Goal: Task Accomplishment & Management: Manage account settings

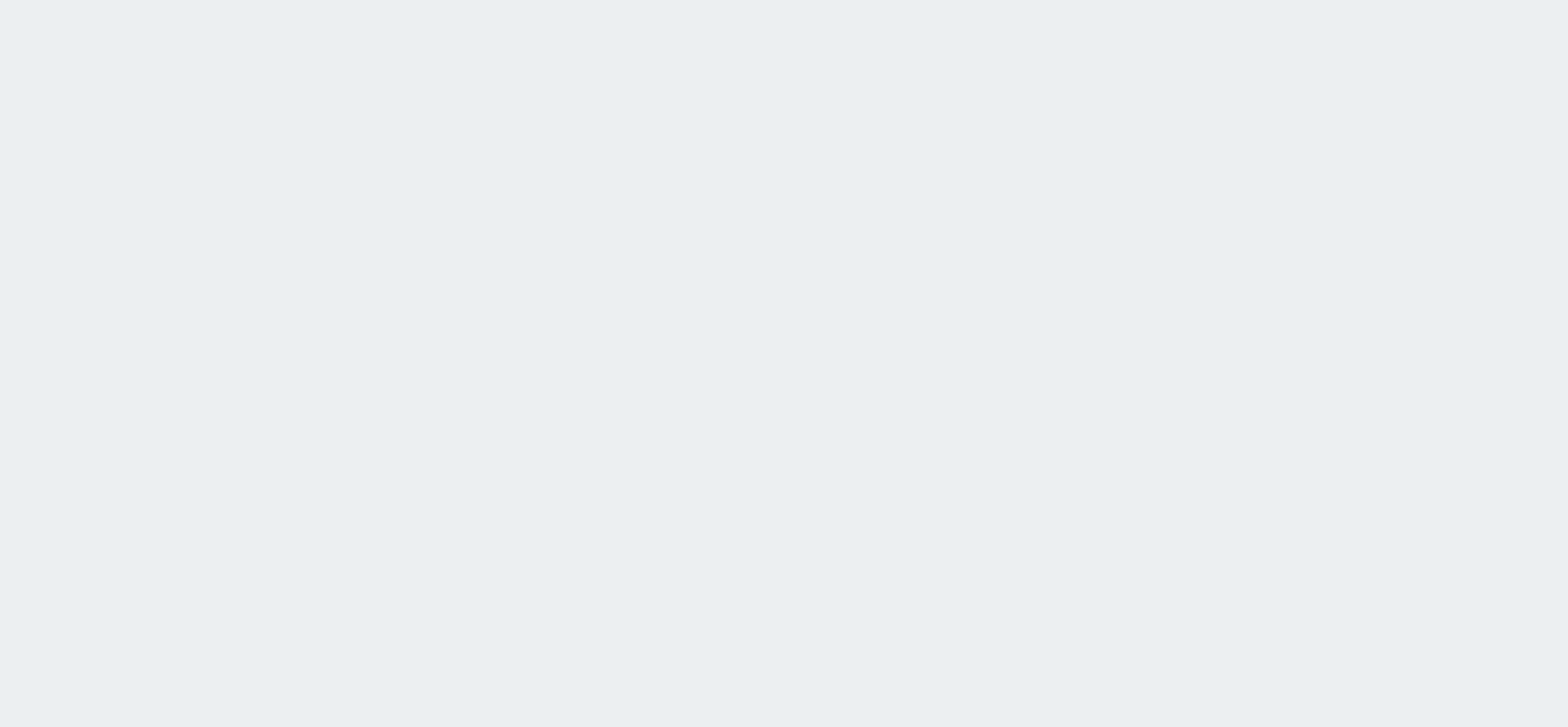
click at [501, 0] on html at bounding box center [784, 0] width 1568 height 0
click at [1045, 0] on html at bounding box center [784, 0] width 1568 height 0
click at [946, 0] on html at bounding box center [784, 0] width 1568 height 0
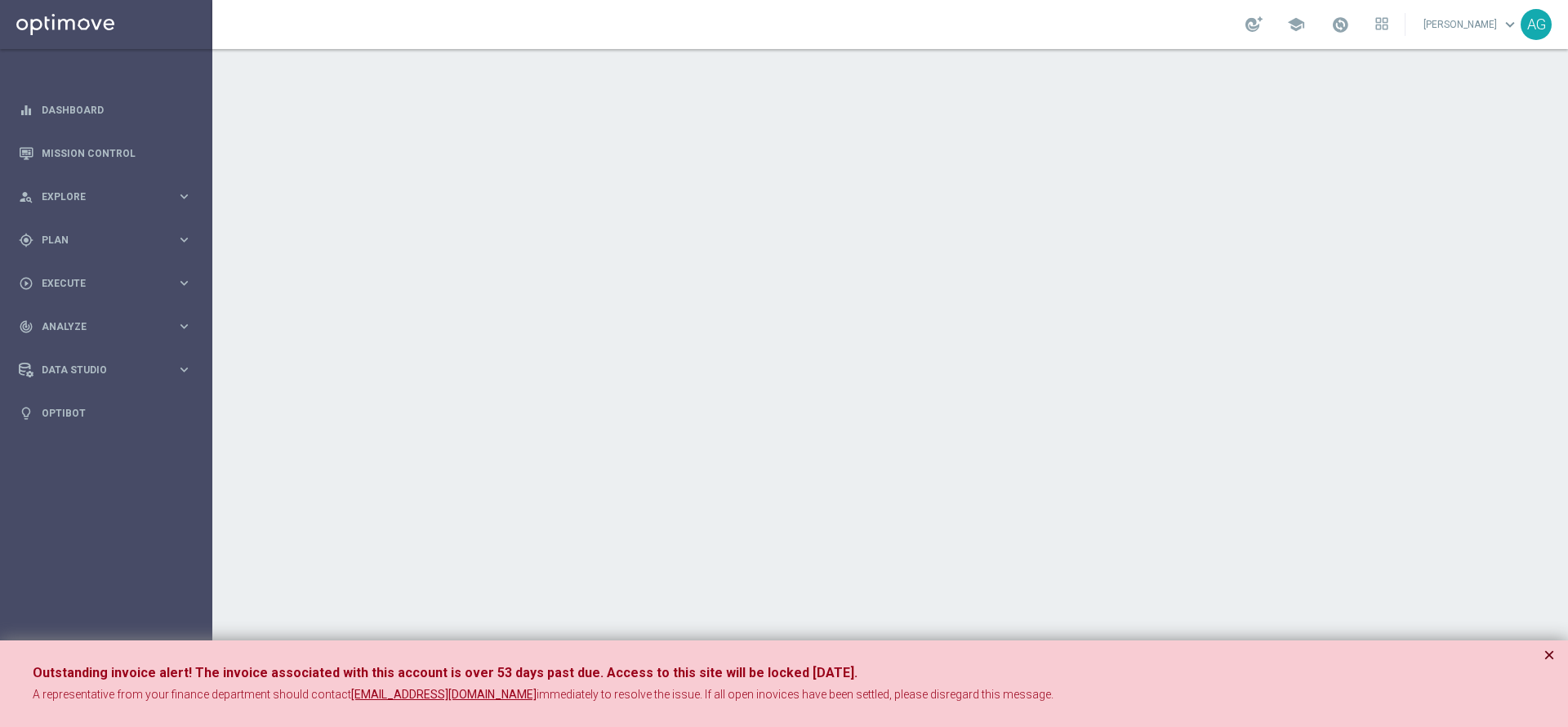
click at [1547, 648] on button "×" at bounding box center [1549, 656] width 12 height 20
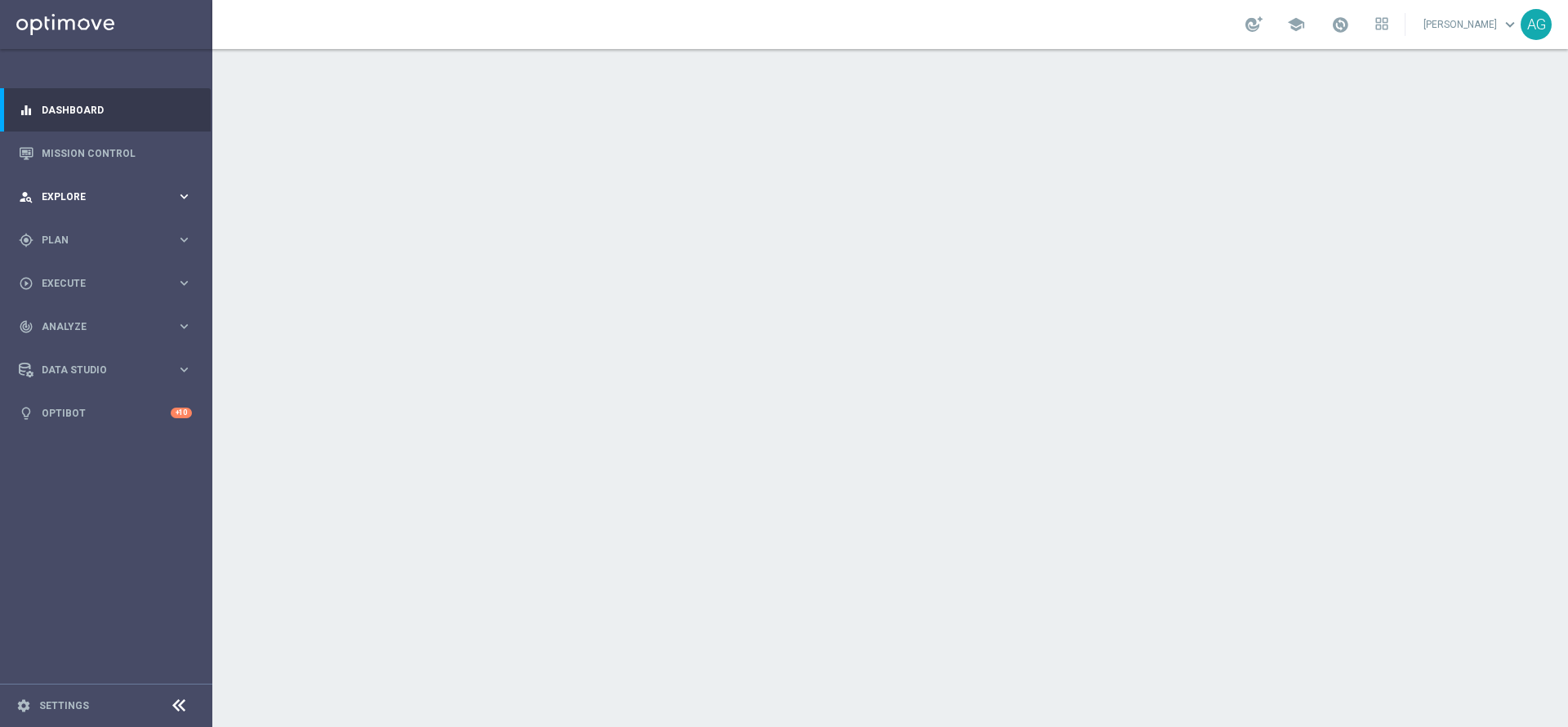
click at [63, 214] on div "person_search Explore keyboard_arrow_right" at bounding box center [105, 196] width 211 height 43
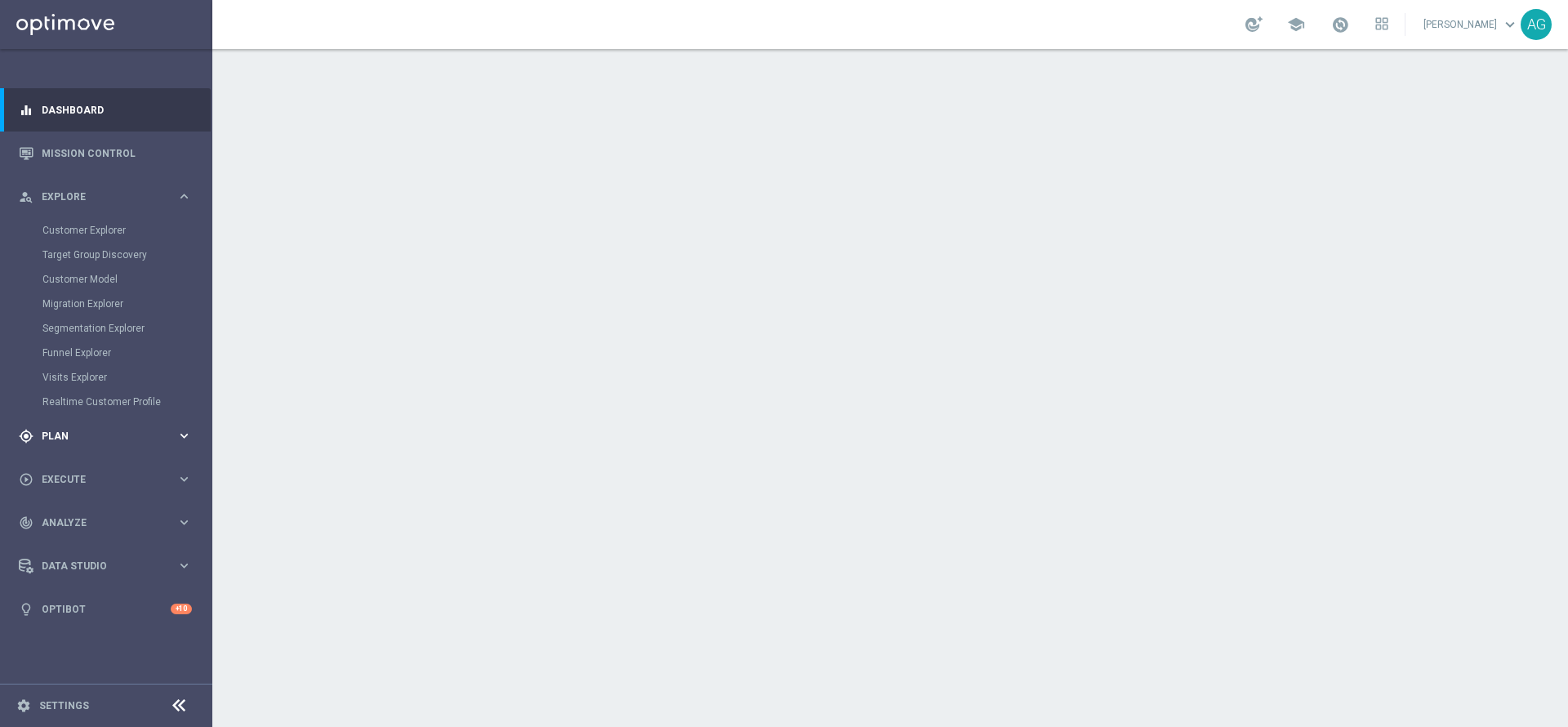
click at [94, 447] on div "gps_fixed Plan keyboard_arrow_right" at bounding box center [105, 436] width 211 height 43
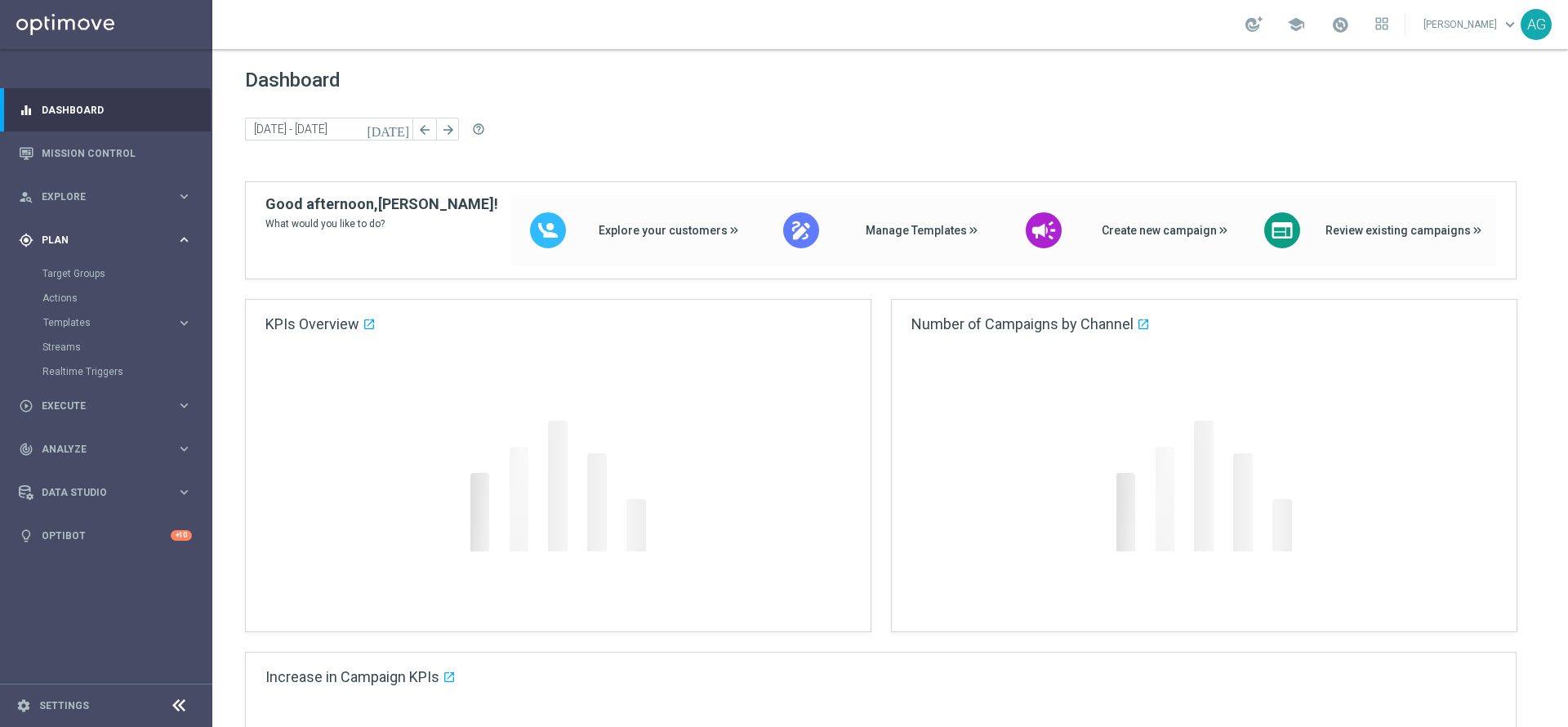
click at [91, 213] on div "person_search Explore keyboard_arrow_right" at bounding box center [105, 196] width 211 height 43
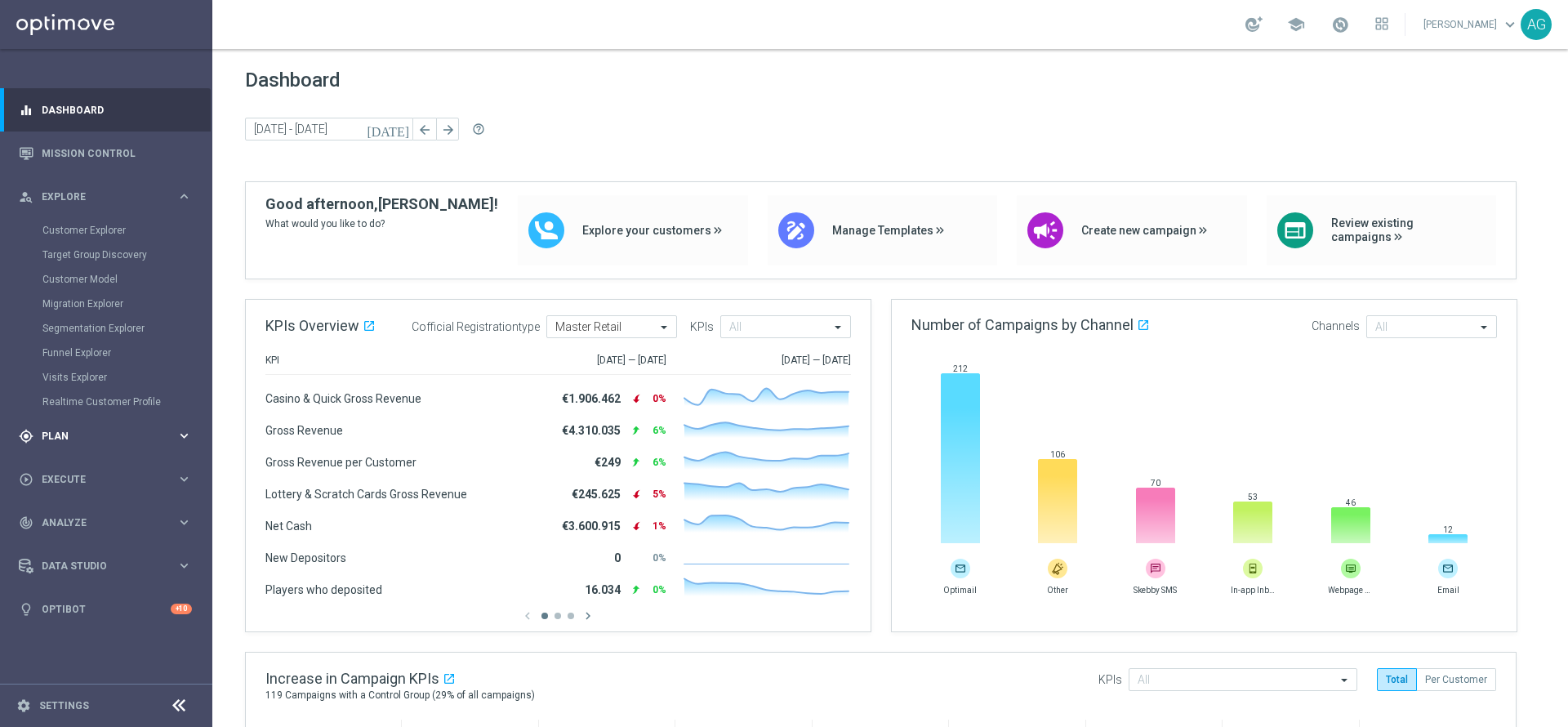
click at [84, 441] on div "gps_fixed Plan" at bounding box center [98, 437] width 158 height 15
click at [93, 270] on link "Target Groups" at bounding box center [106, 274] width 127 height 13
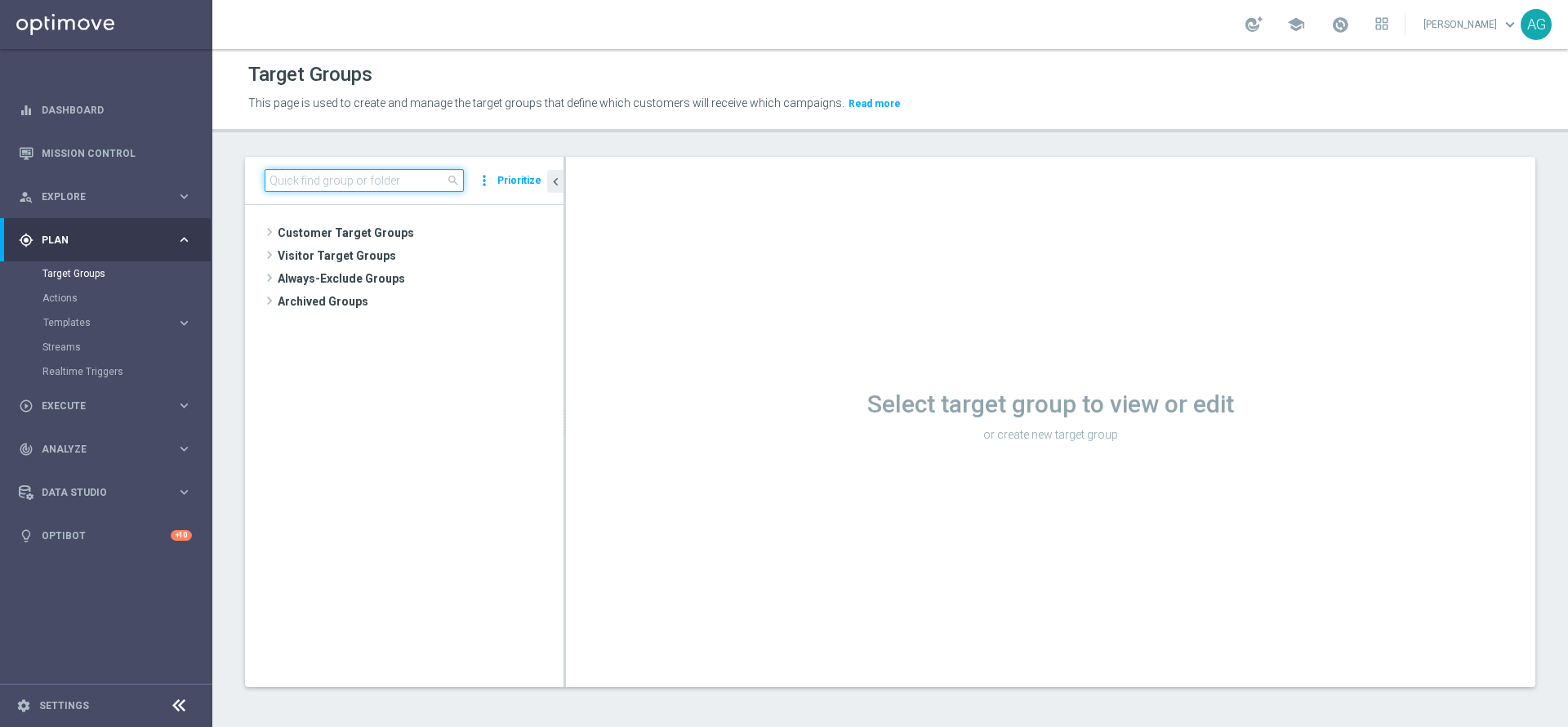
click at [314, 179] on input at bounding box center [364, 181] width 199 height 23
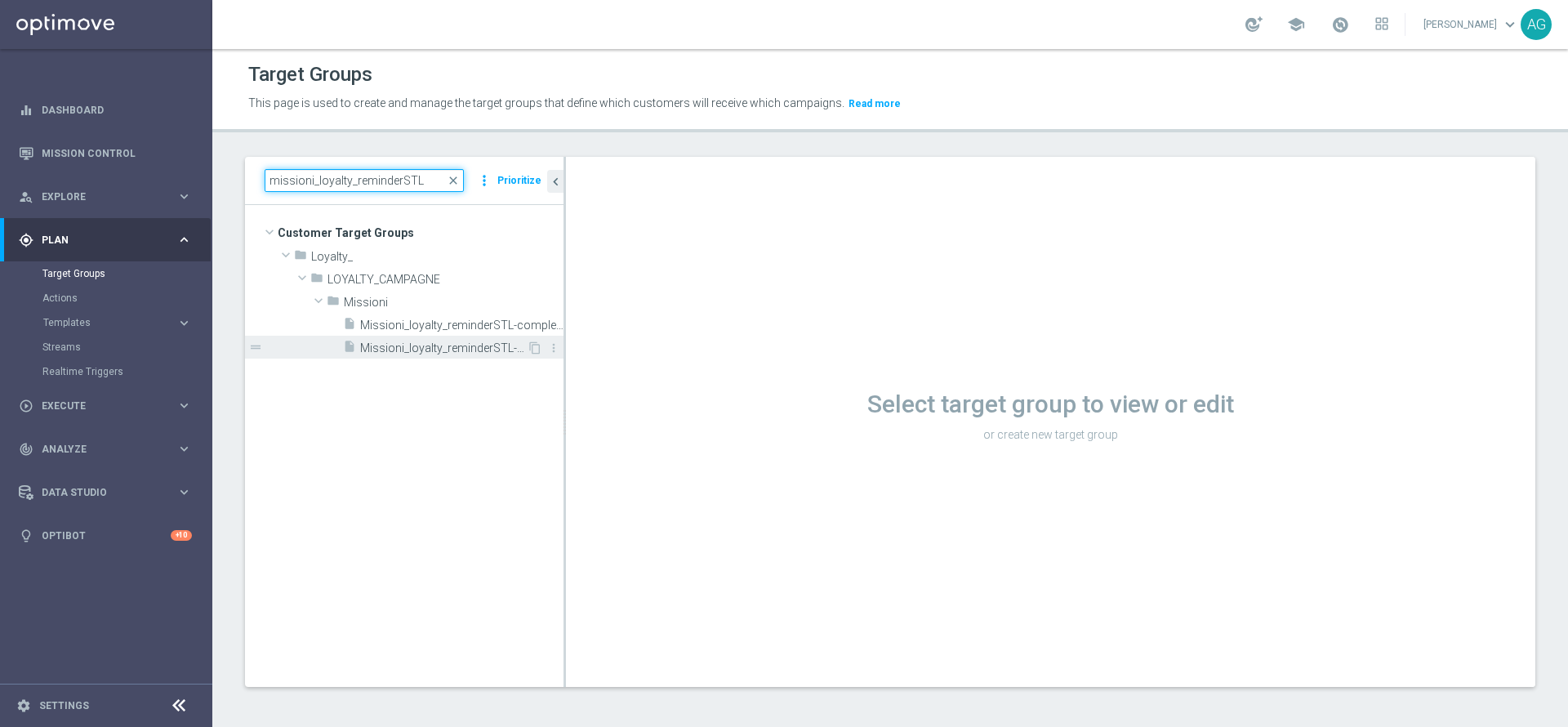
type input "missioni_loyalty_reminderSTL"
click at [451, 348] on span "Missioni_loyalty_reminderSTL-optin" at bounding box center [444, 348] width 167 height 14
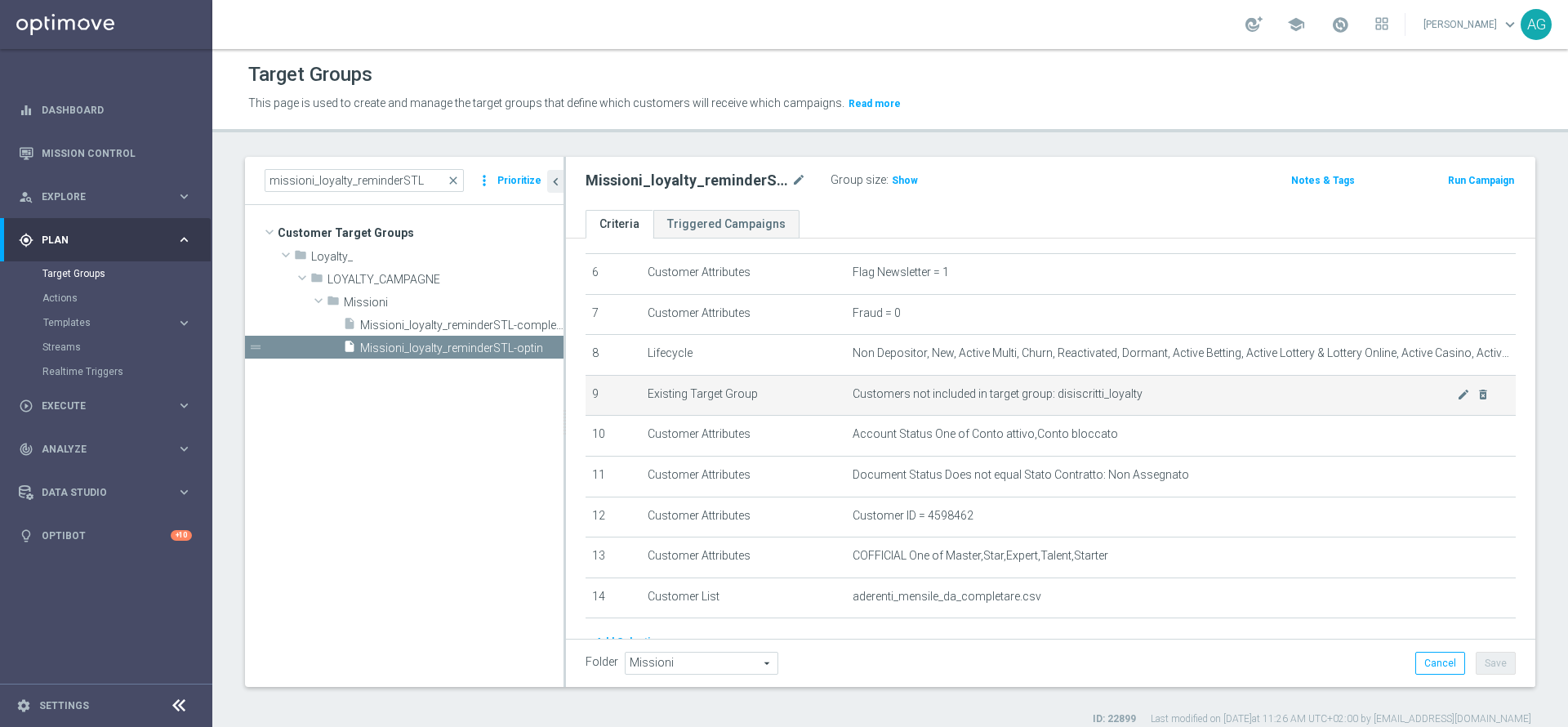
scroll to position [356, 0]
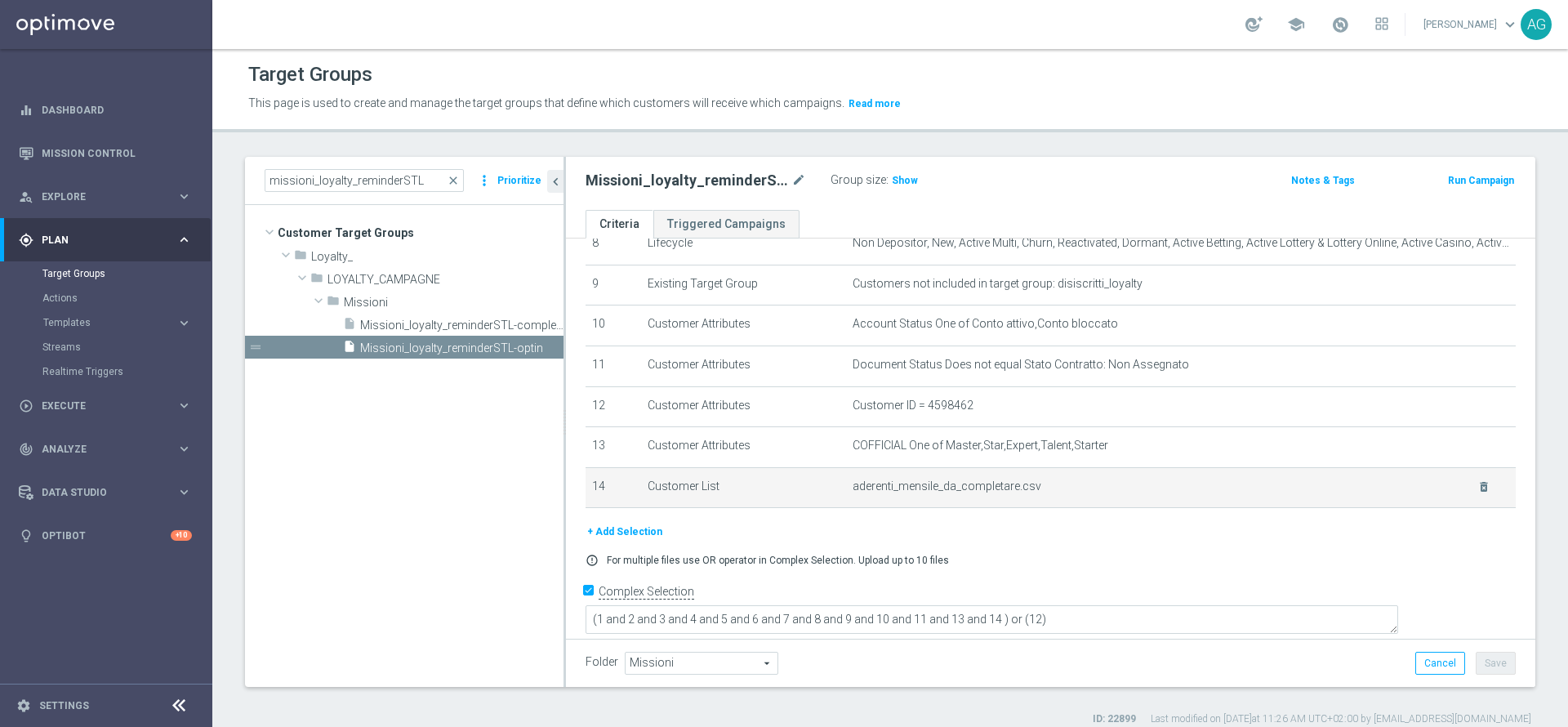
drag, startPoint x: 838, startPoint y: 503, endPoint x: 1080, endPoint y: 488, distance: 242.5
click at [1080, 488] on td "aderenti_mensile_da_completare.csv delete_forever" at bounding box center [1181, 487] width 670 height 41
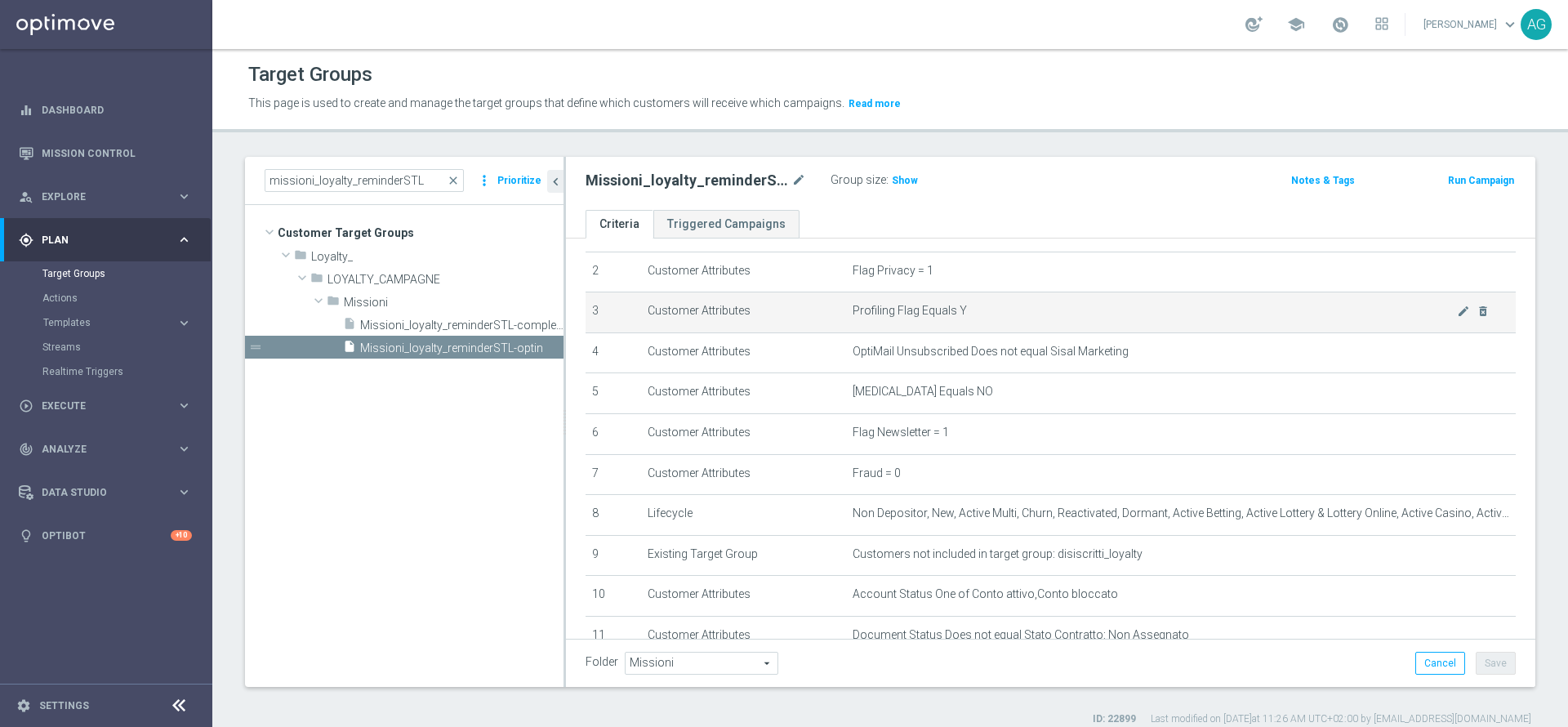
scroll to position [122, 0]
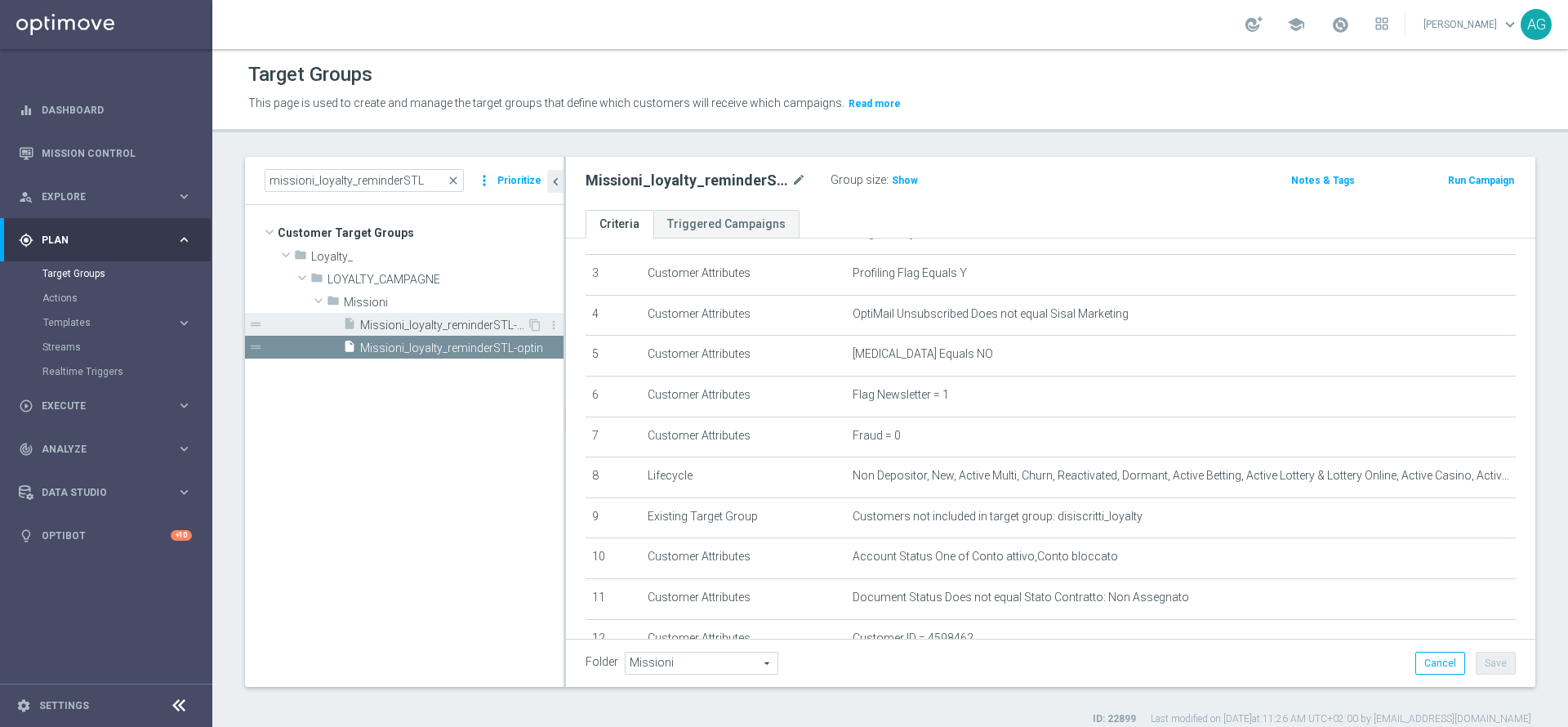
click at [498, 323] on span "Missioni_loyalty_reminderSTL-completamento" at bounding box center [444, 325] width 167 height 14
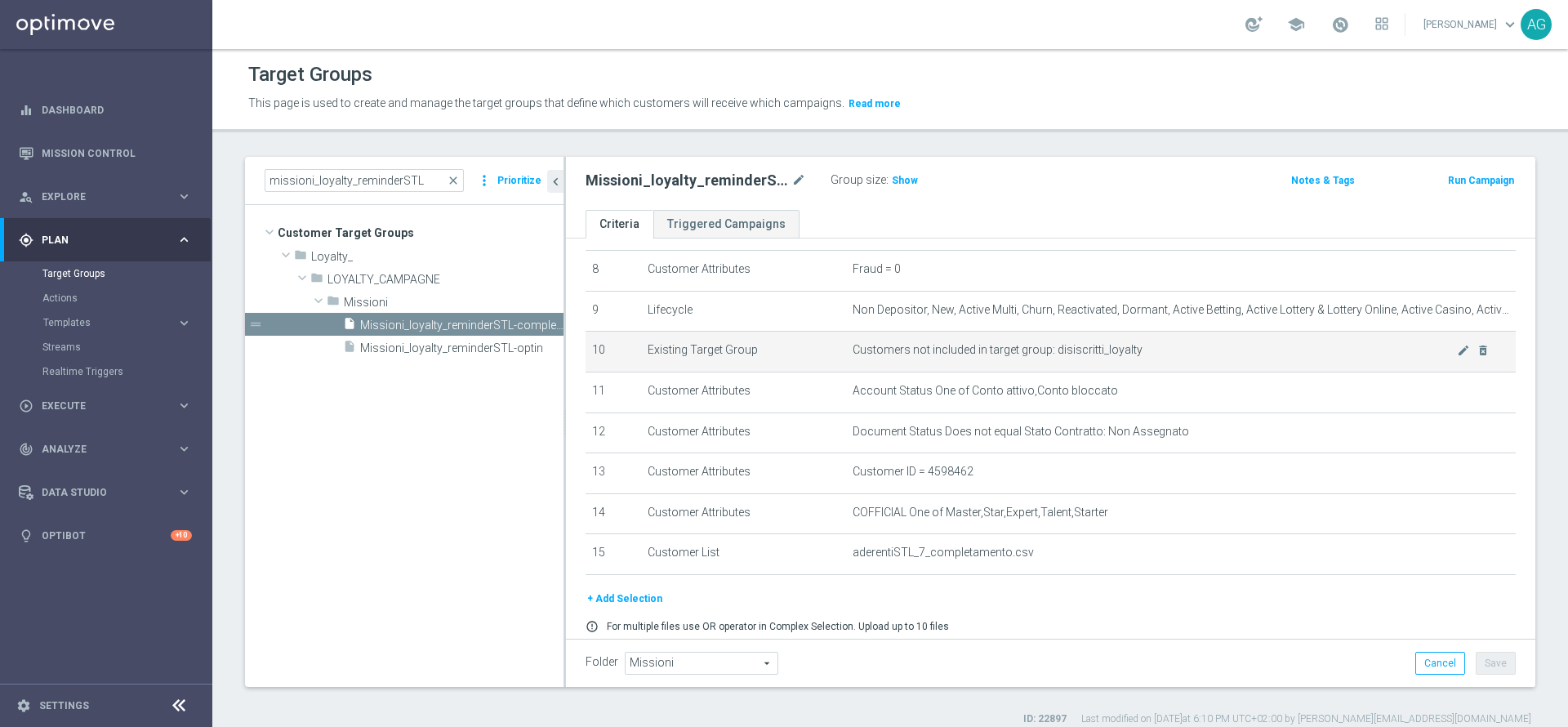
scroll to position [368, 0]
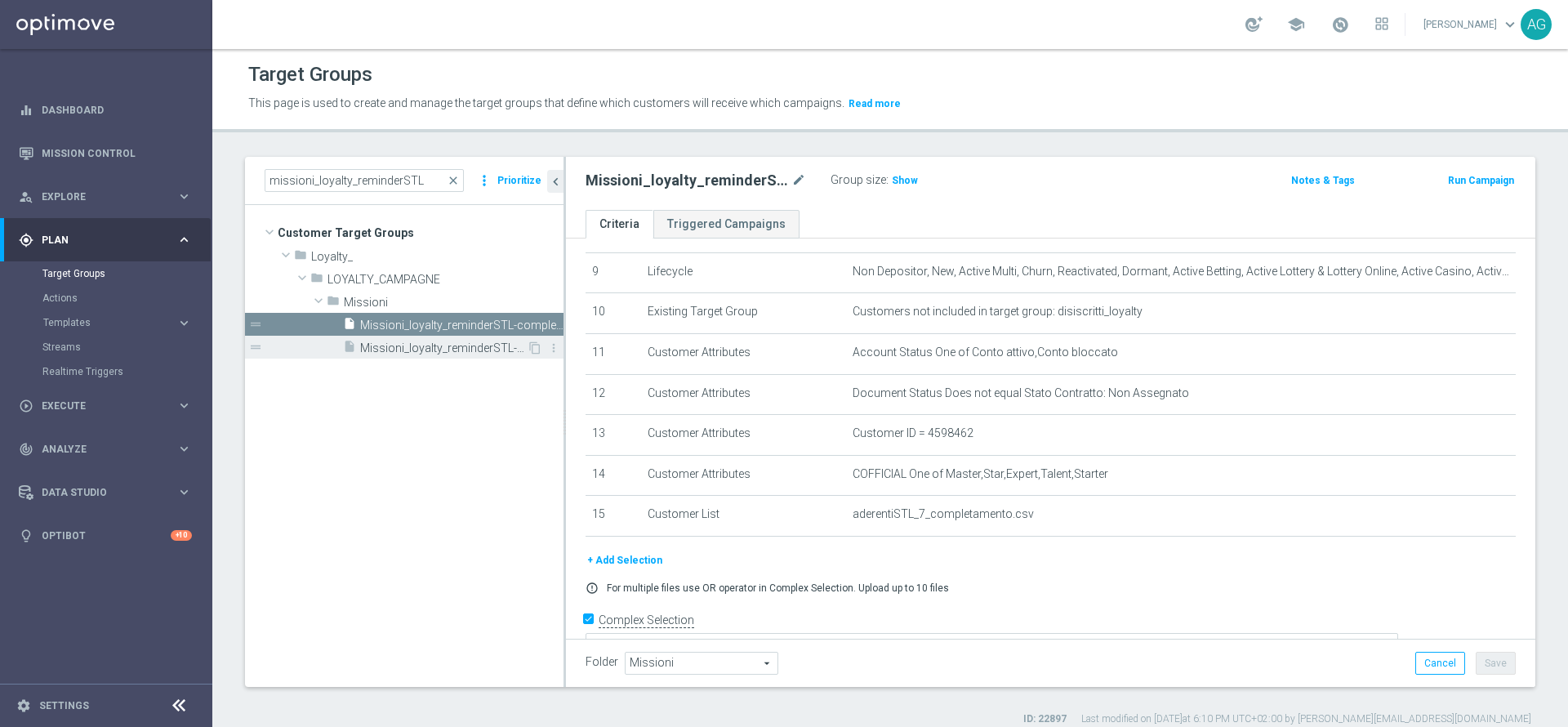
click at [486, 348] on span "Missioni_loyalty_reminderSTL-optin" at bounding box center [444, 348] width 167 height 14
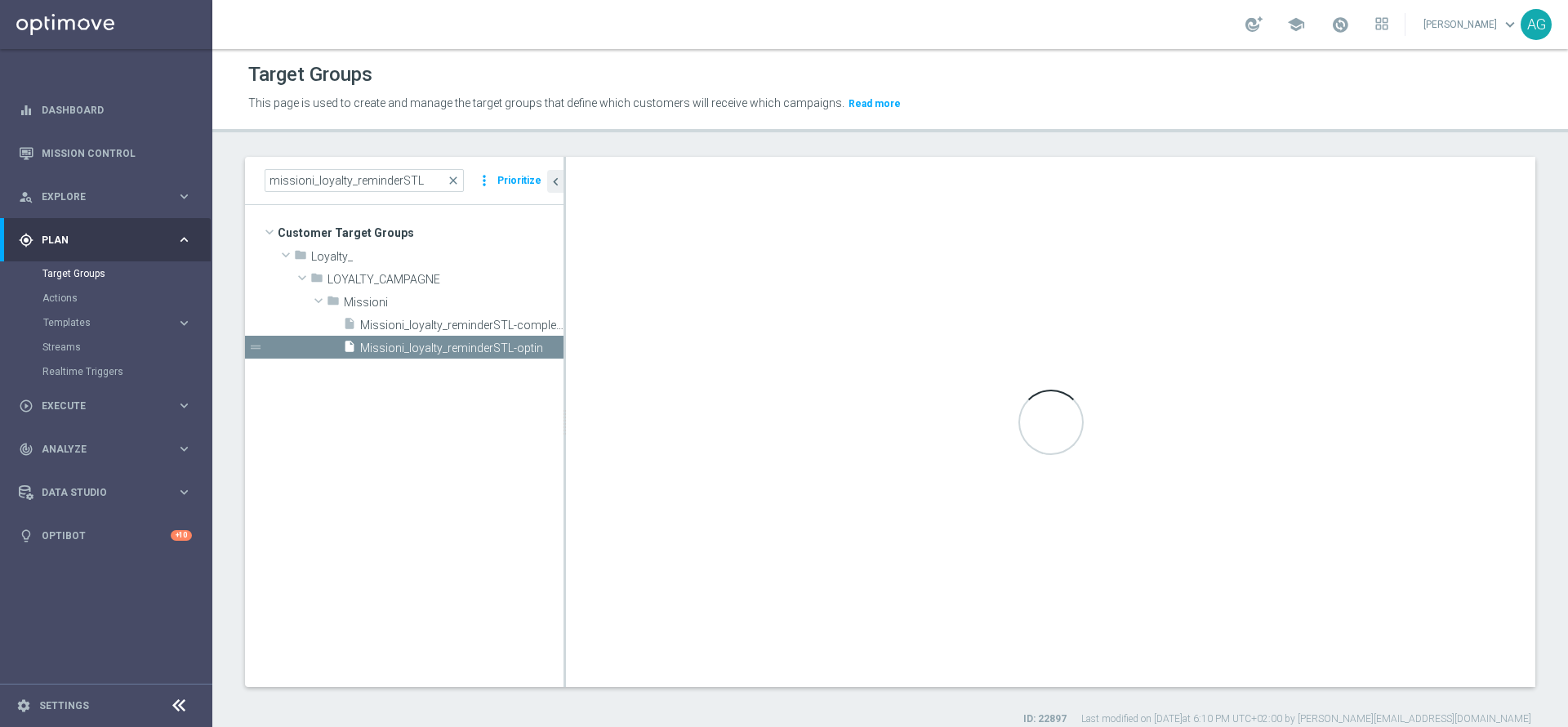
type textarea "(1 and 2 and 3 and 4 and 5 and 6 and 7 and 8 and 9 and 10 and 11 and 13 and 14 …"
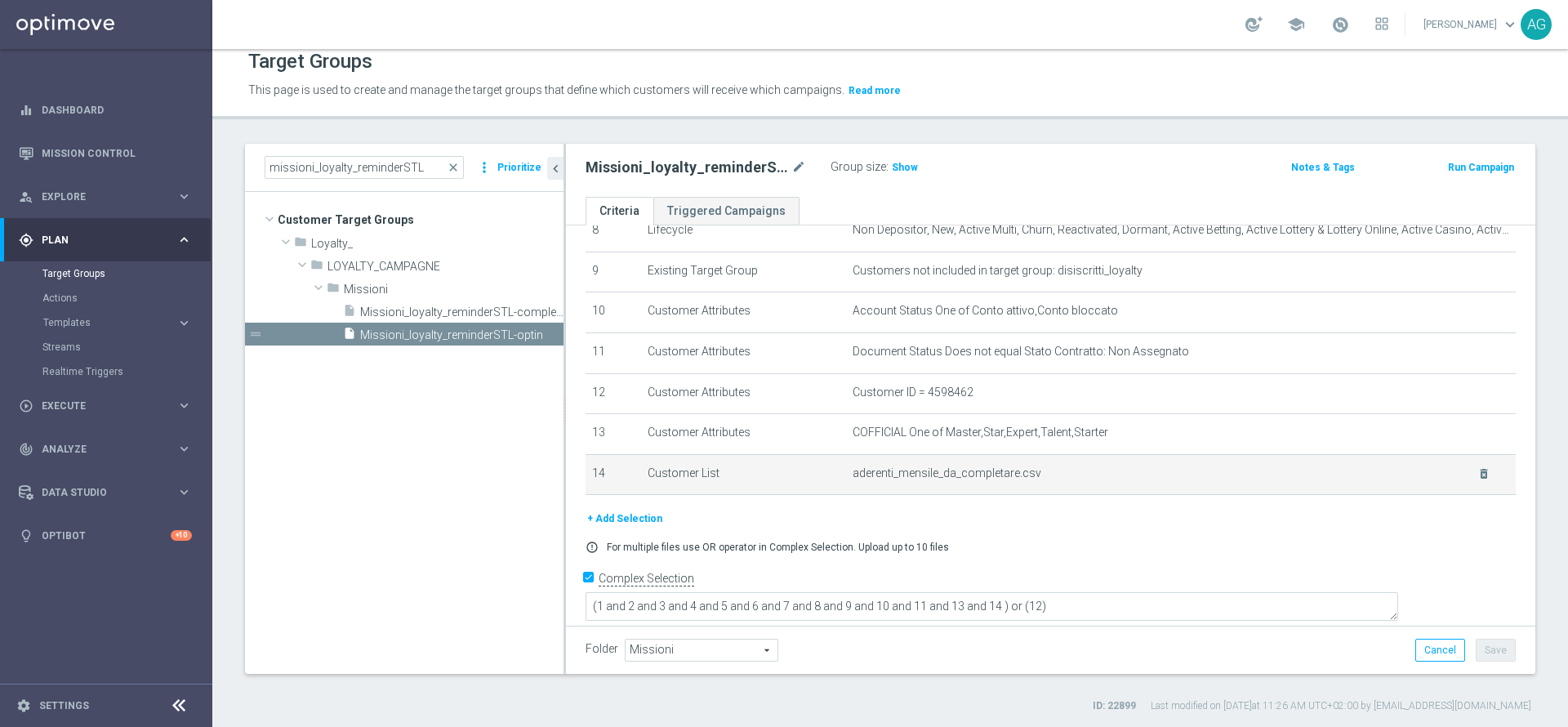
scroll to position [15, 0]
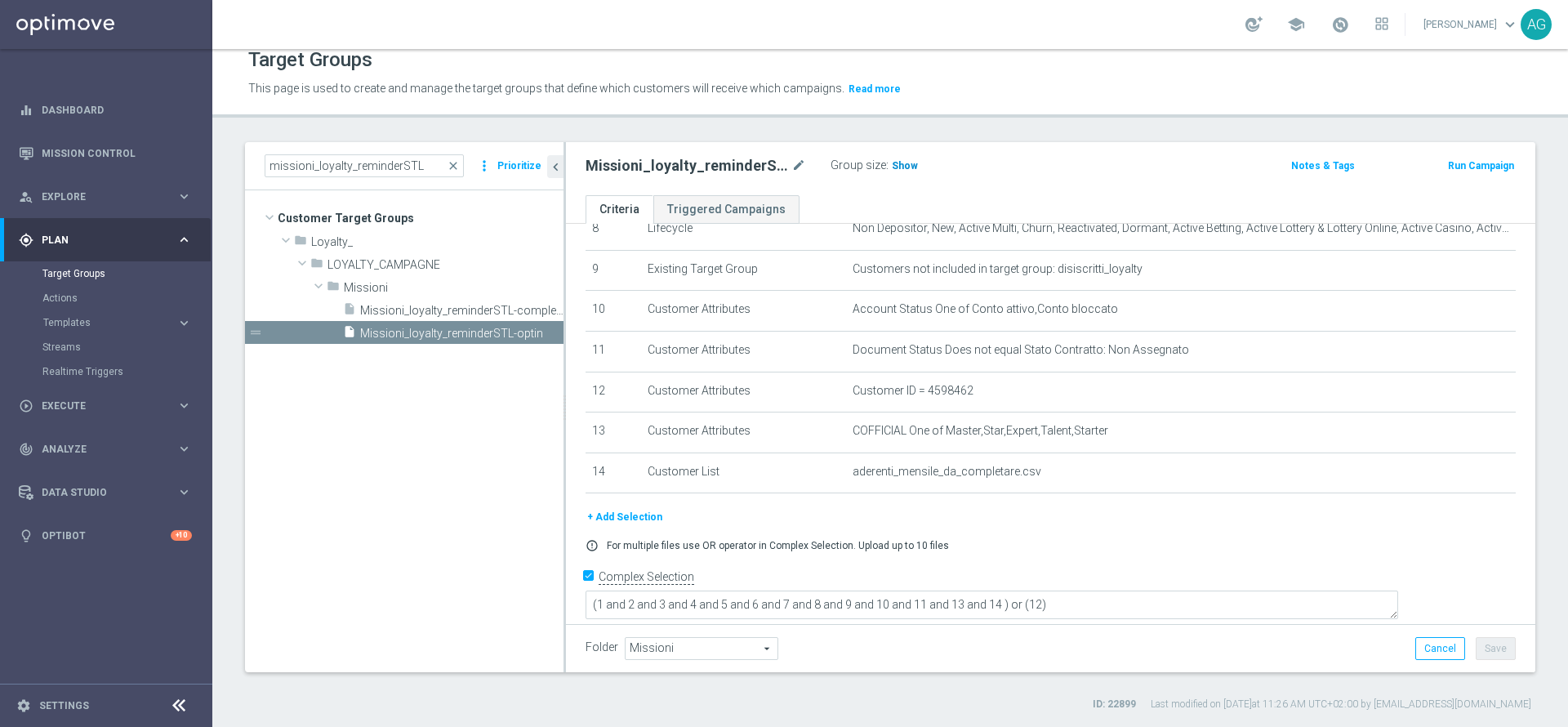
click at [912, 168] on span "Show" at bounding box center [905, 166] width 26 height 12
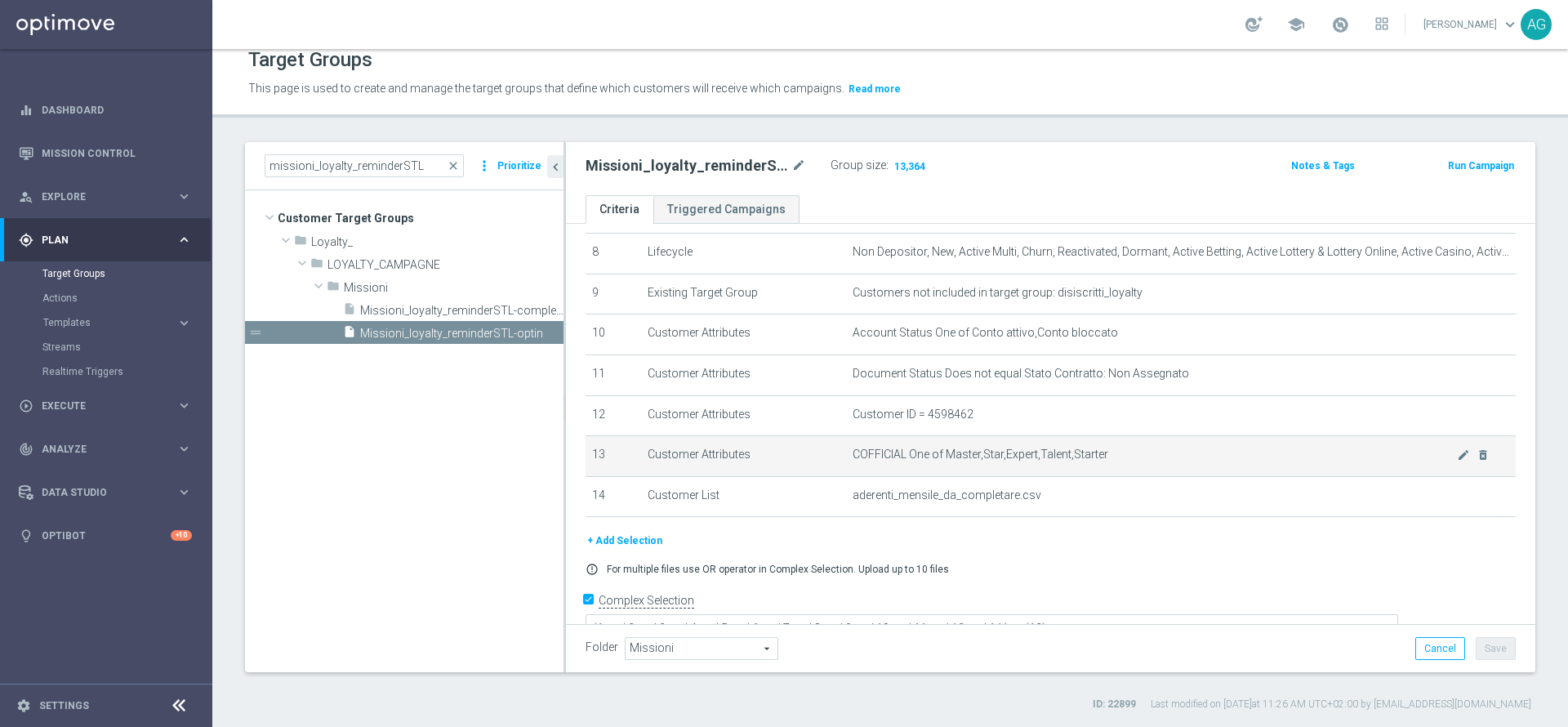
scroll to position [356, 0]
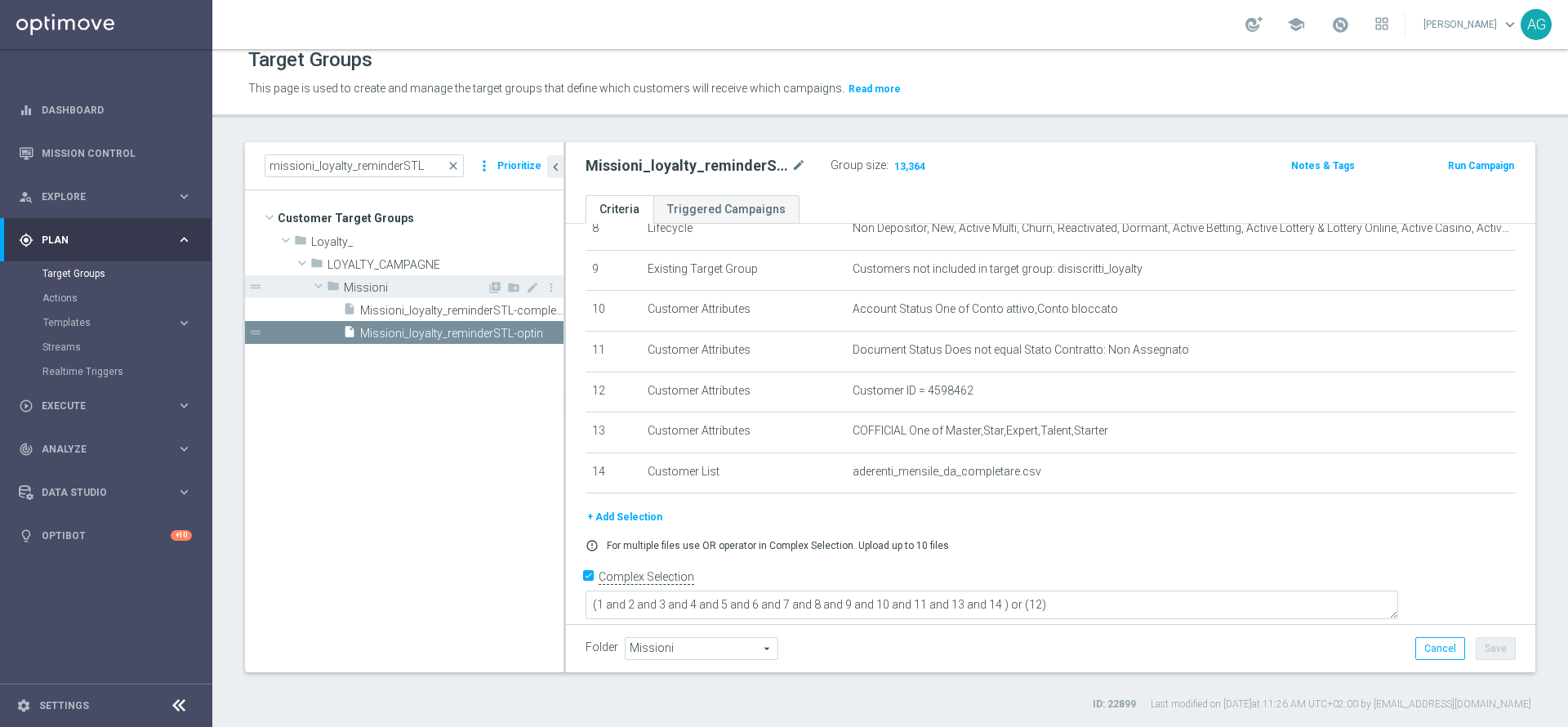
click at [357, 284] on span "Missioni" at bounding box center [415, 288] width 143 height 14
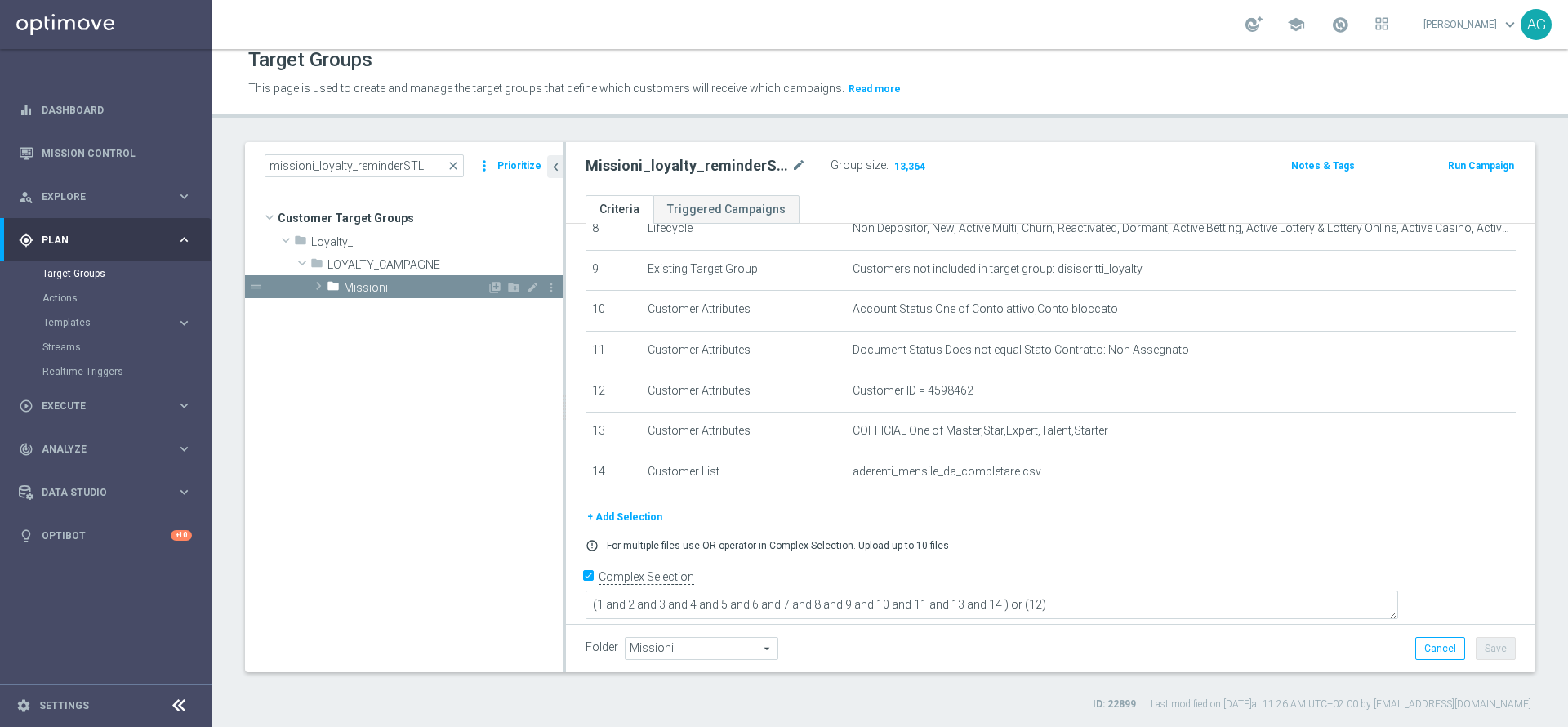
click at [356, 285] on span "Missioni" at bounding box center [415, 288] width 143 height 14
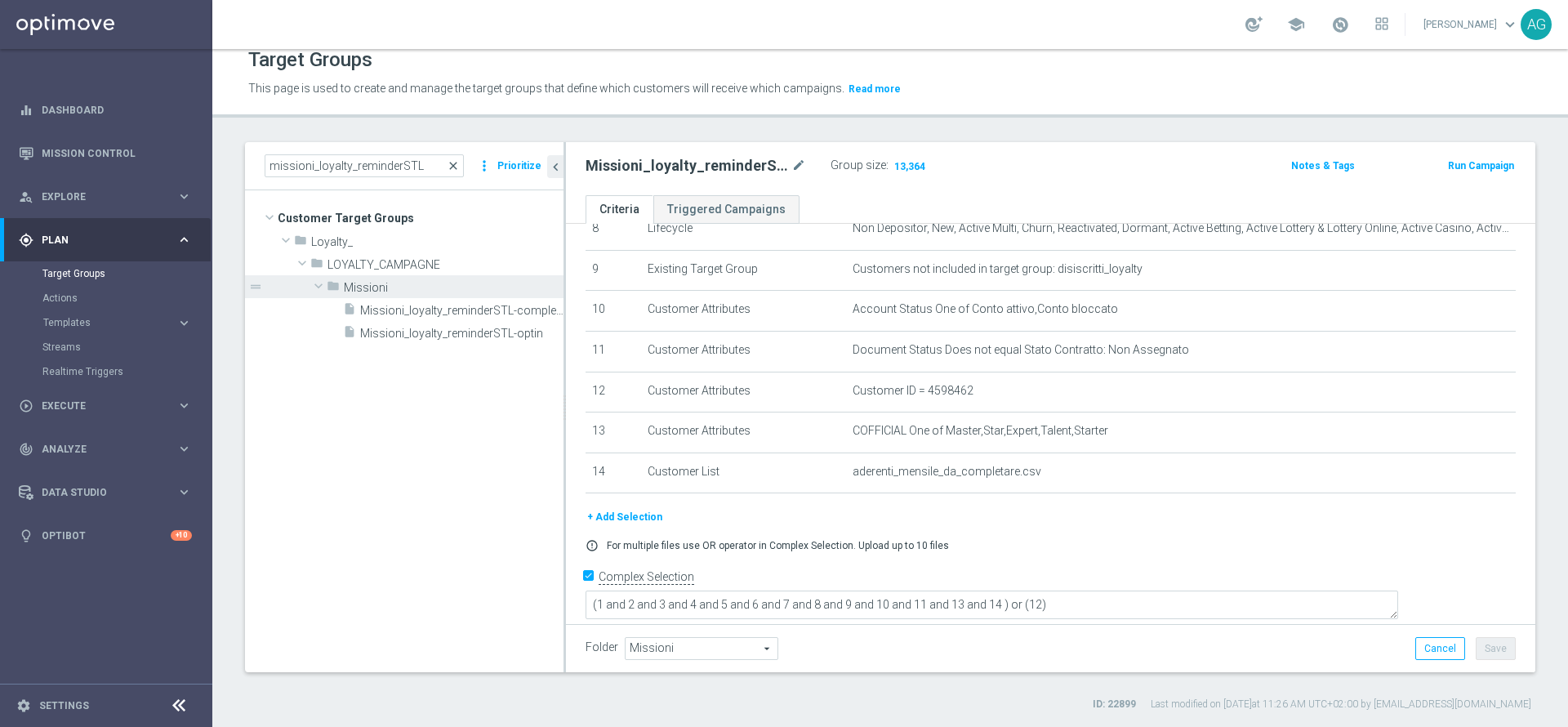
click at [455, 171] on span "close" at bounding box center [453, 166] width 13 height 13
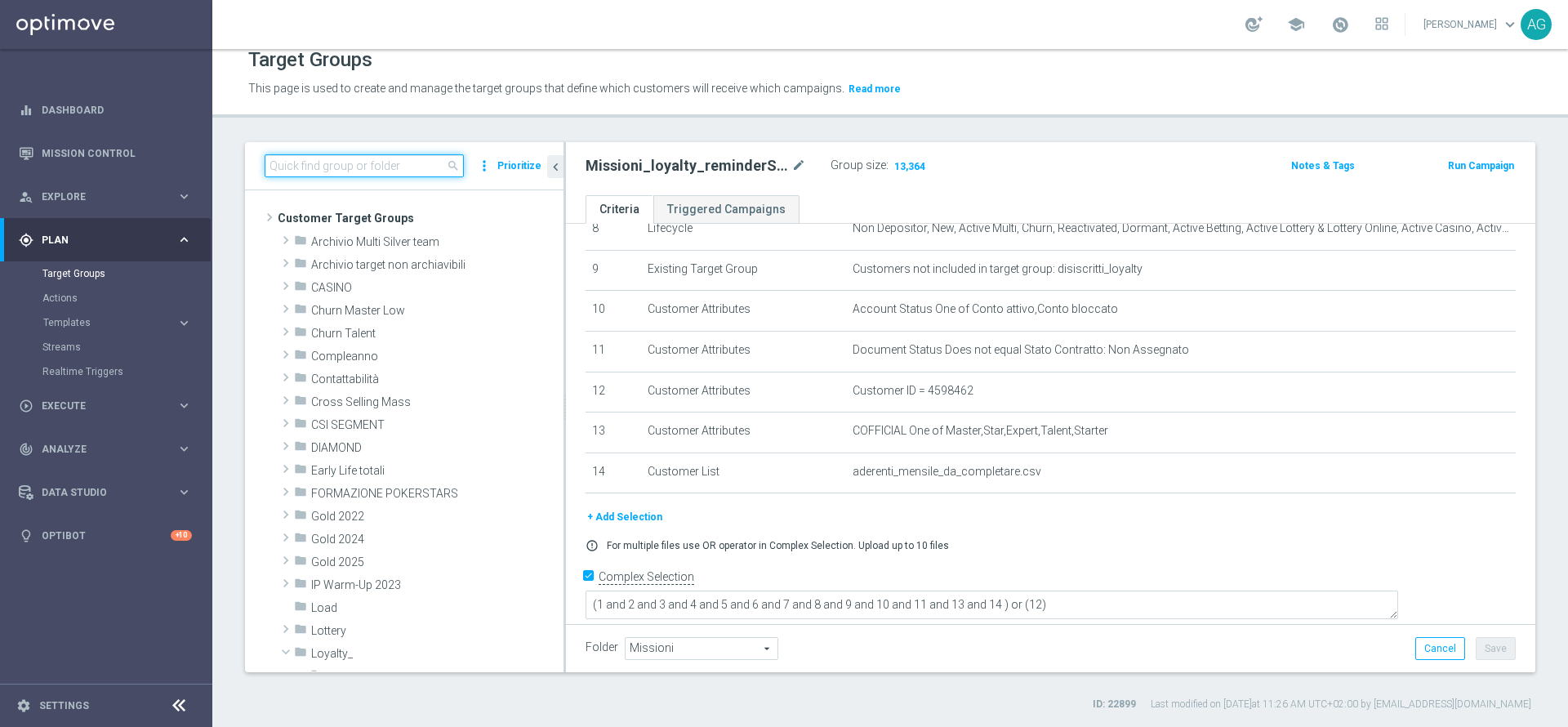
click at [394, 175] on input at bounding box center [364, 166] width 199 height 23
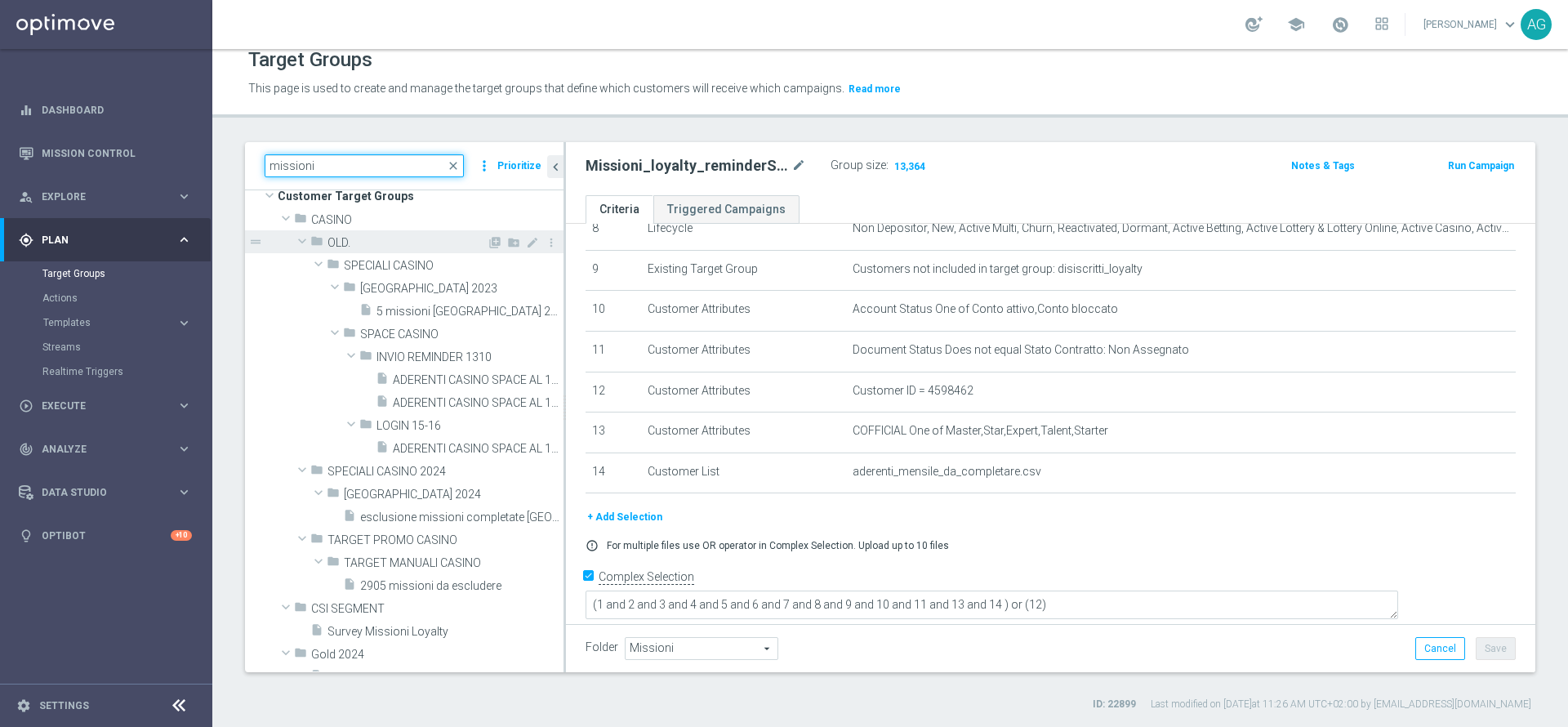
scroll to position [0, 0]
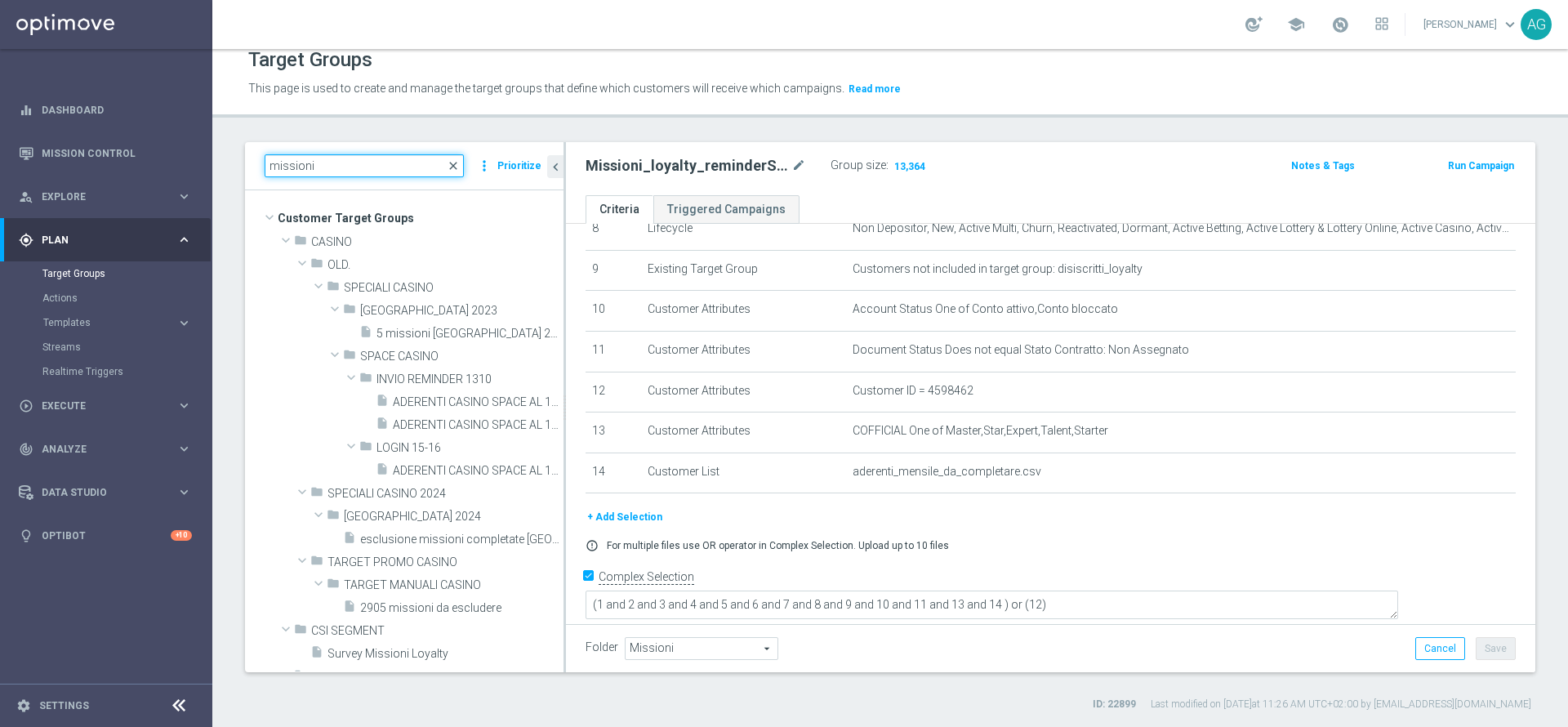
type input "missioni"
click at [455, 165] on span "close" at bounding box center [453, 166] width 13 height 13
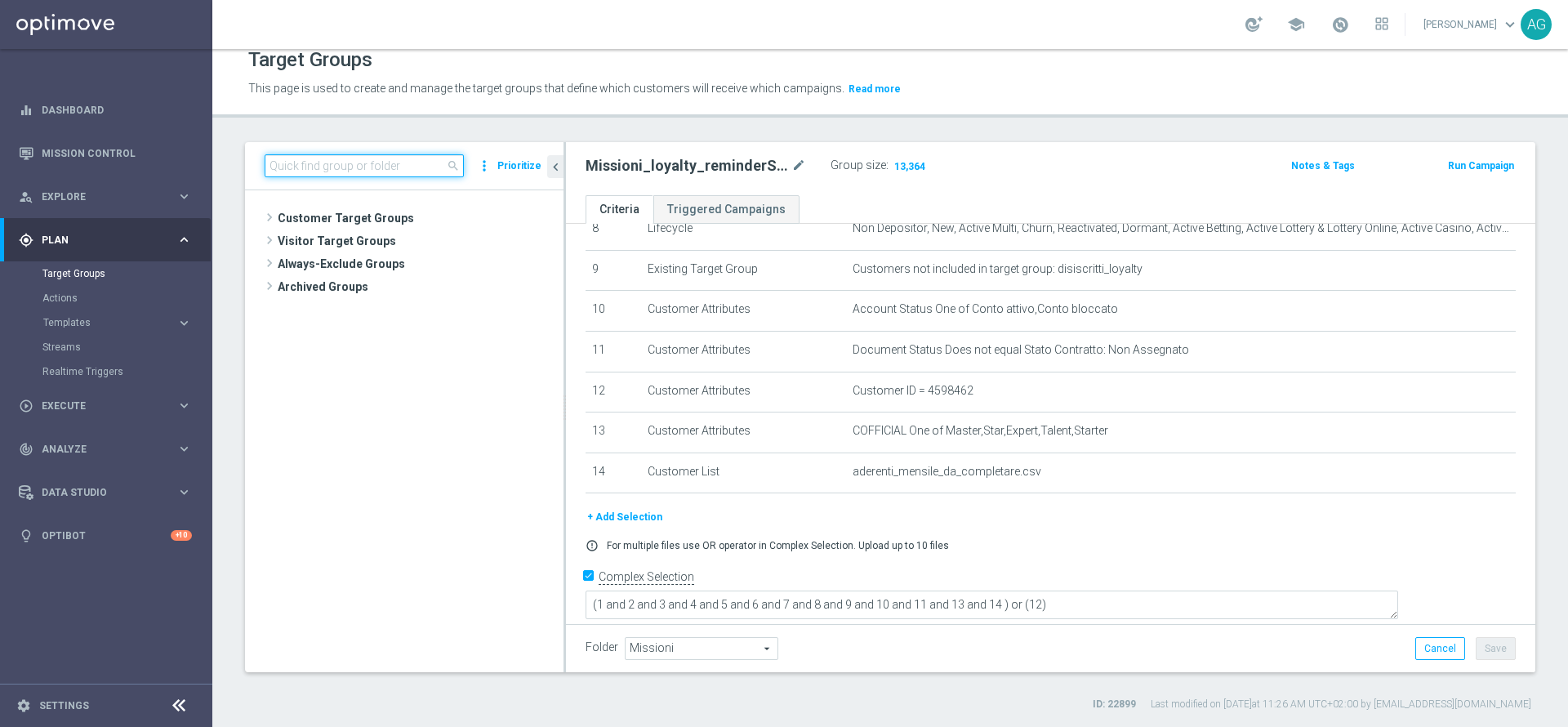
click at [302, 170] on input at bounding box center [364, 166] width 199 height 23
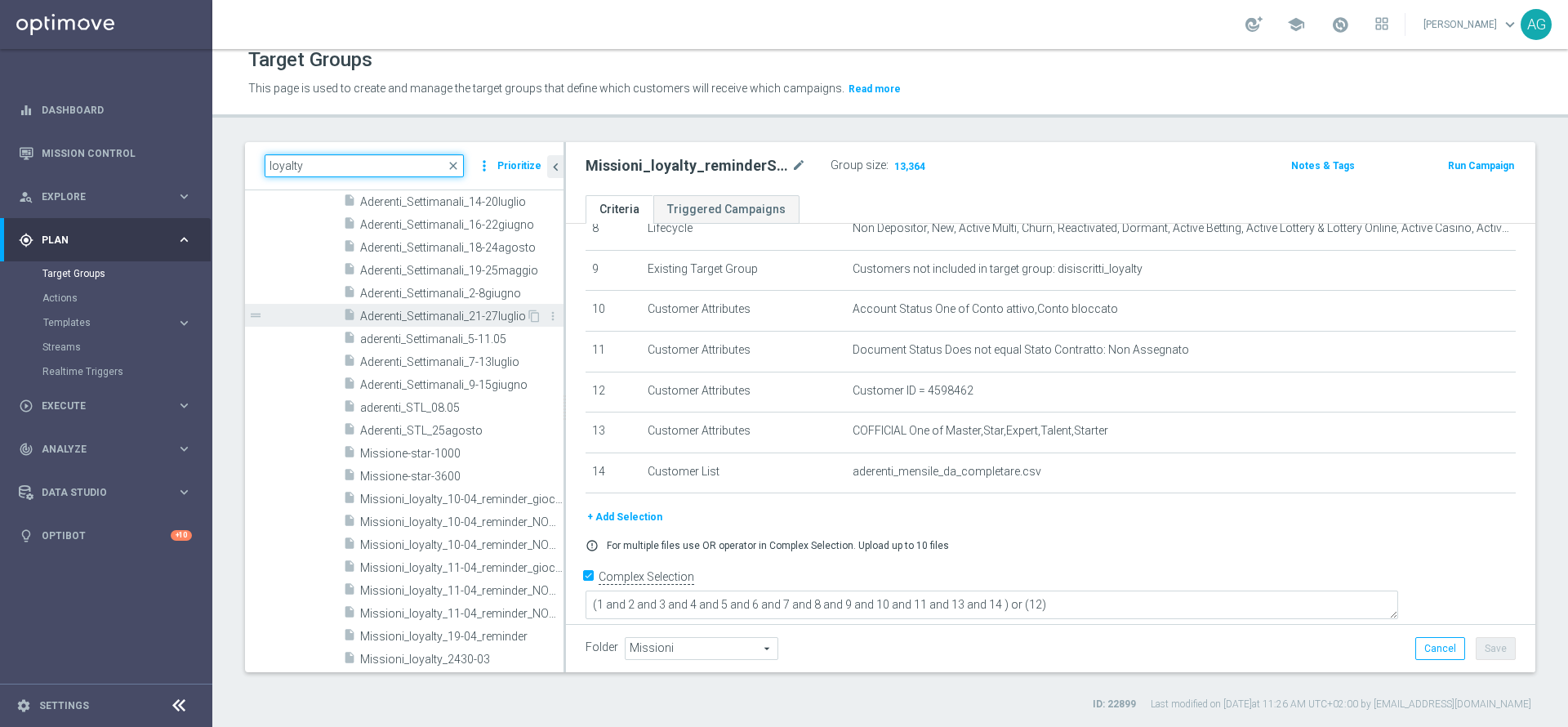
scroll to position [981, 0]
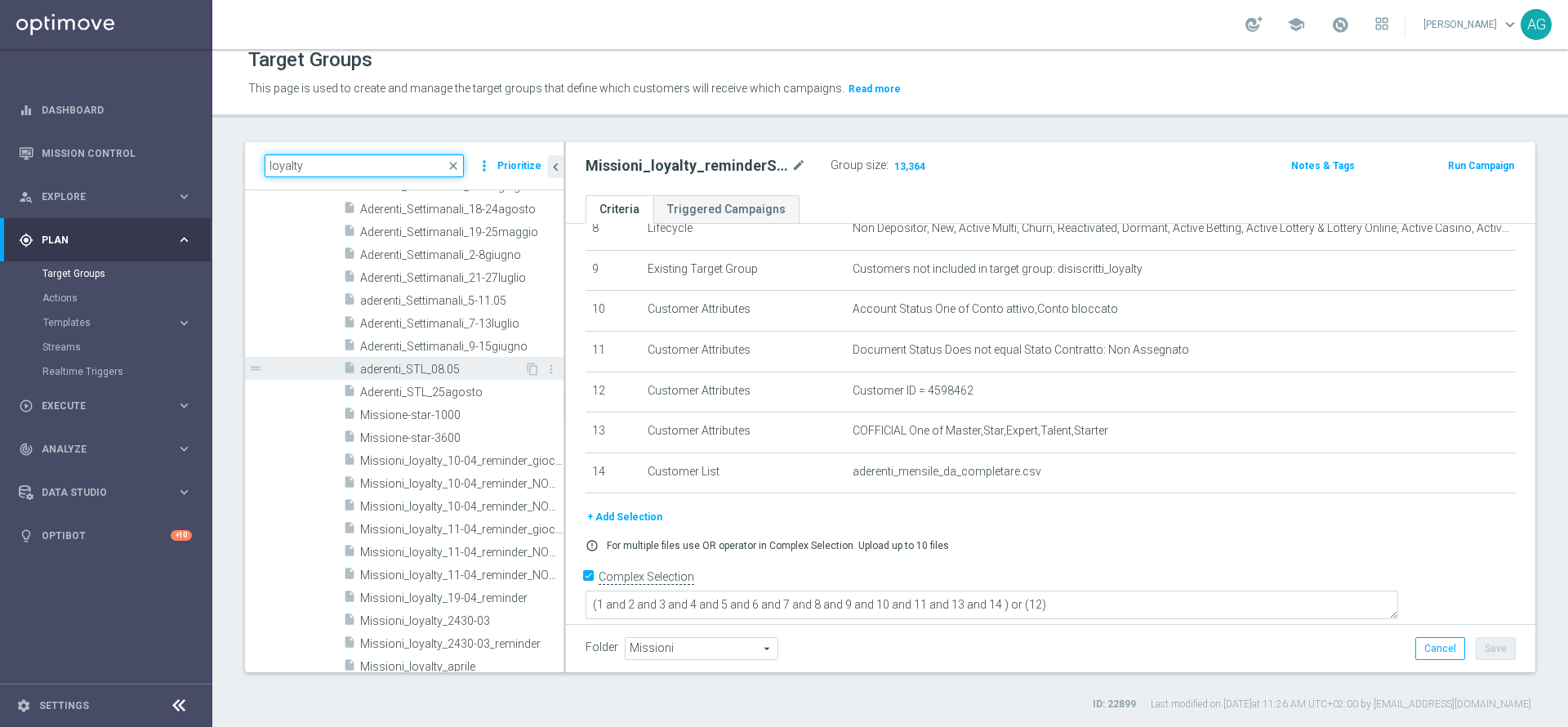
type input "loyalty"
click at [430, 370] on span "aderenti_STL_08.05" at bounding box center [442, 370] width 164 height 14
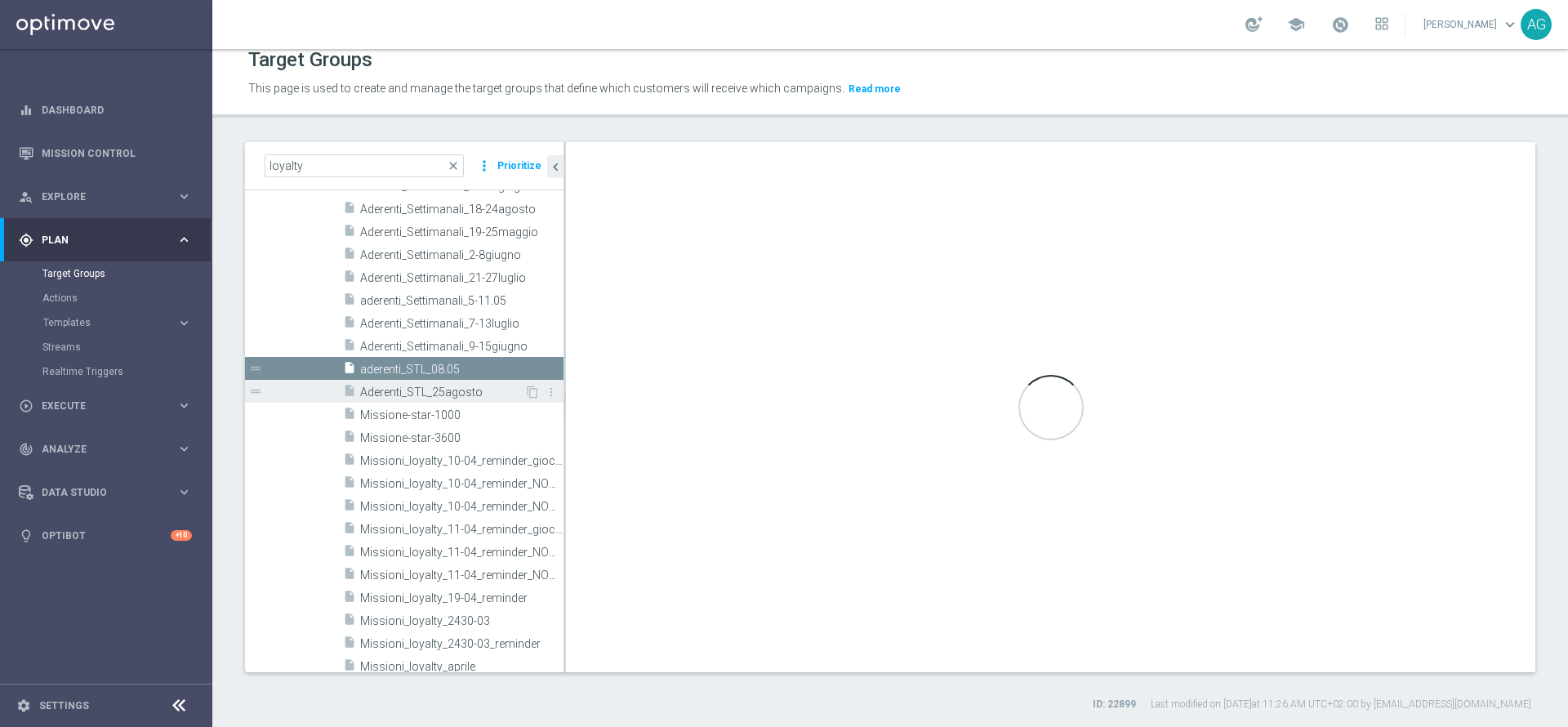
click at [442, 386] on span "Aderenti_STL_25agosto" at bounding box center [442, 392] width 164 height 14
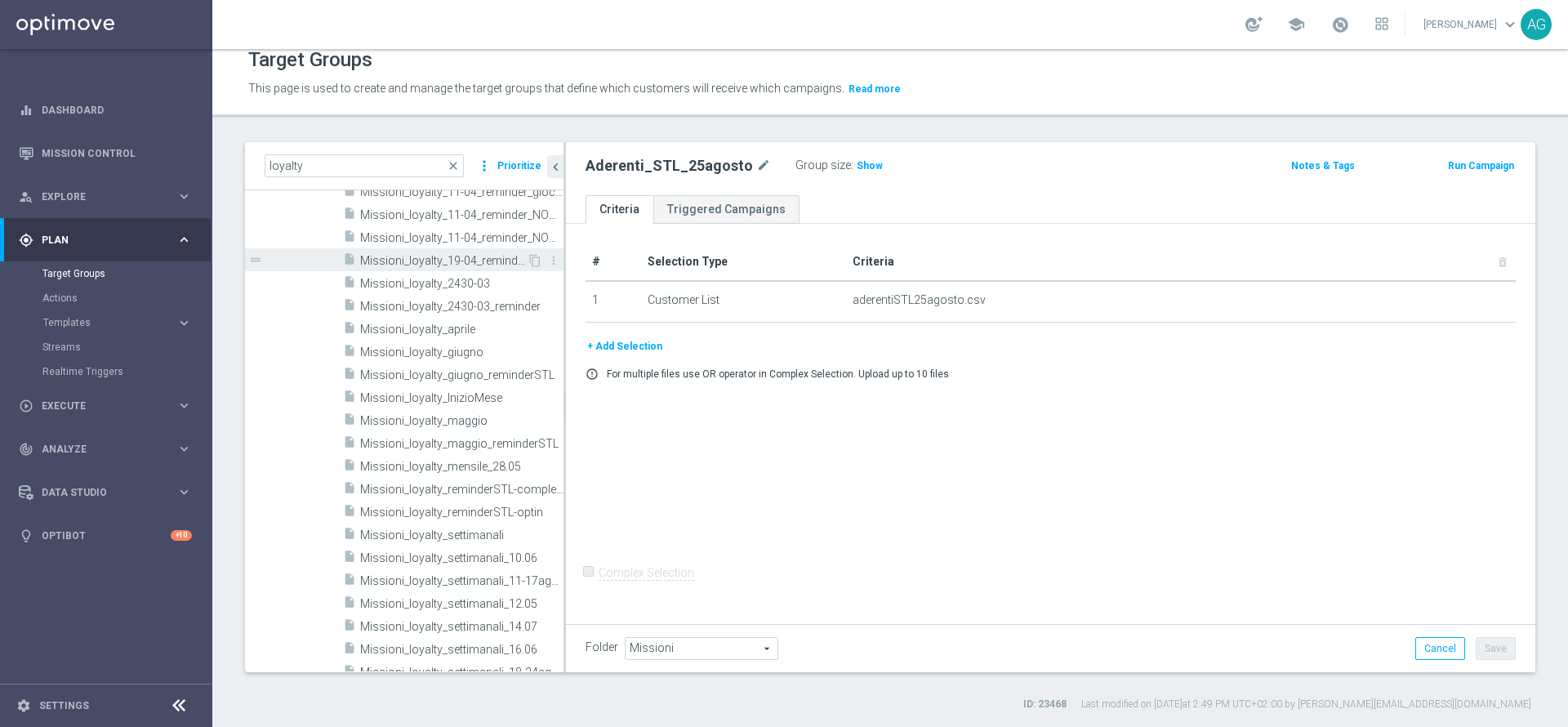
scroll to position [1348, 0]
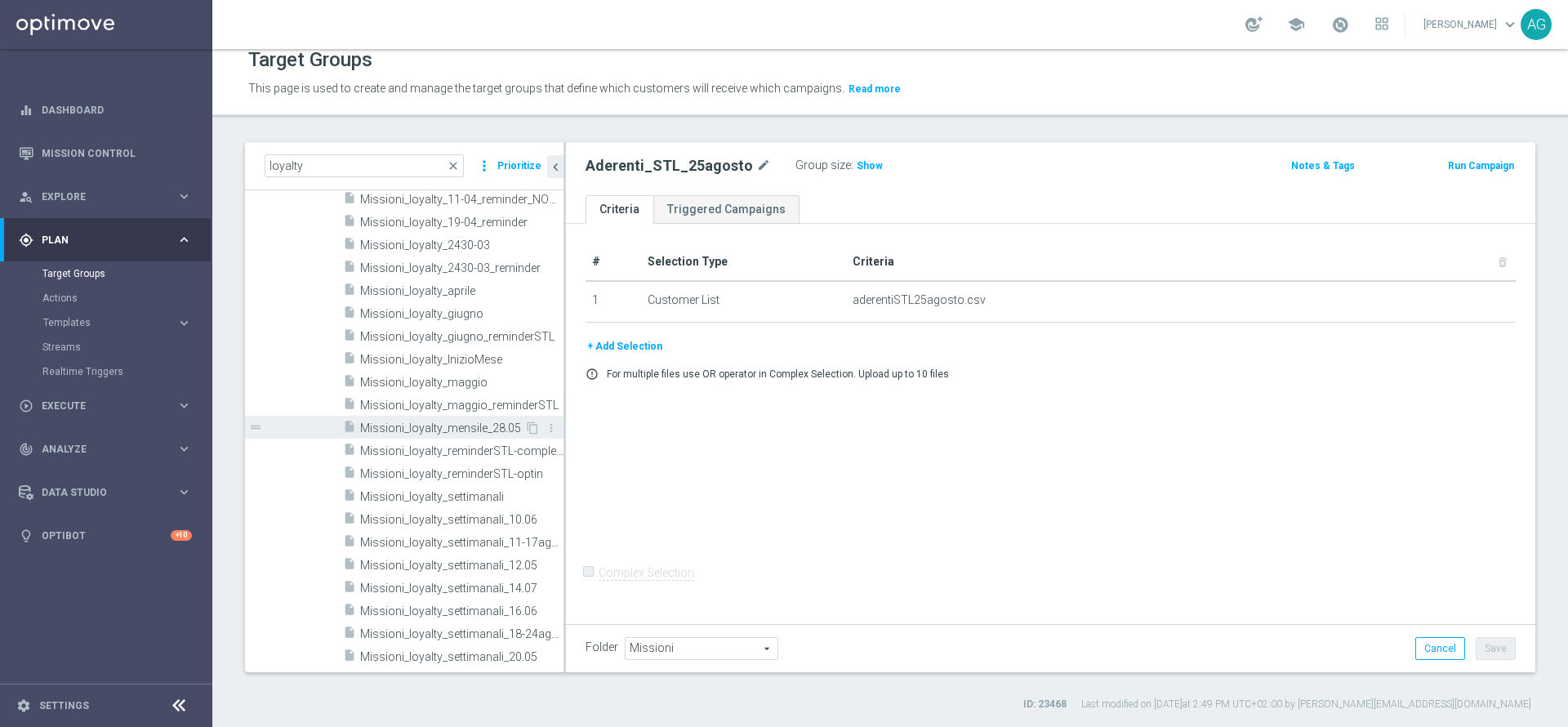
click at [430, 426] on span "Missioni_loyalty_mensile_28.05" at bounding box center [442, 428] width 164 height 14
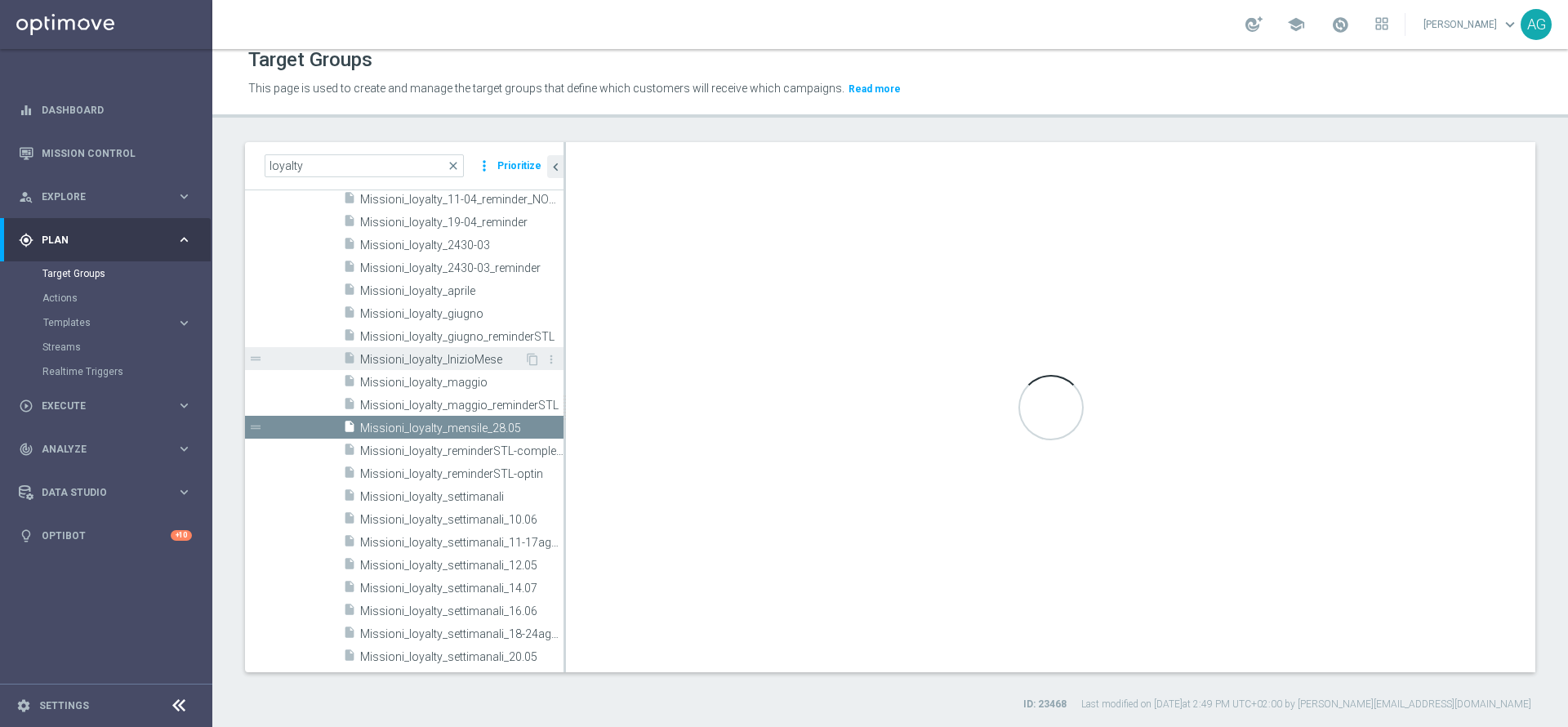
checkbox input "true"
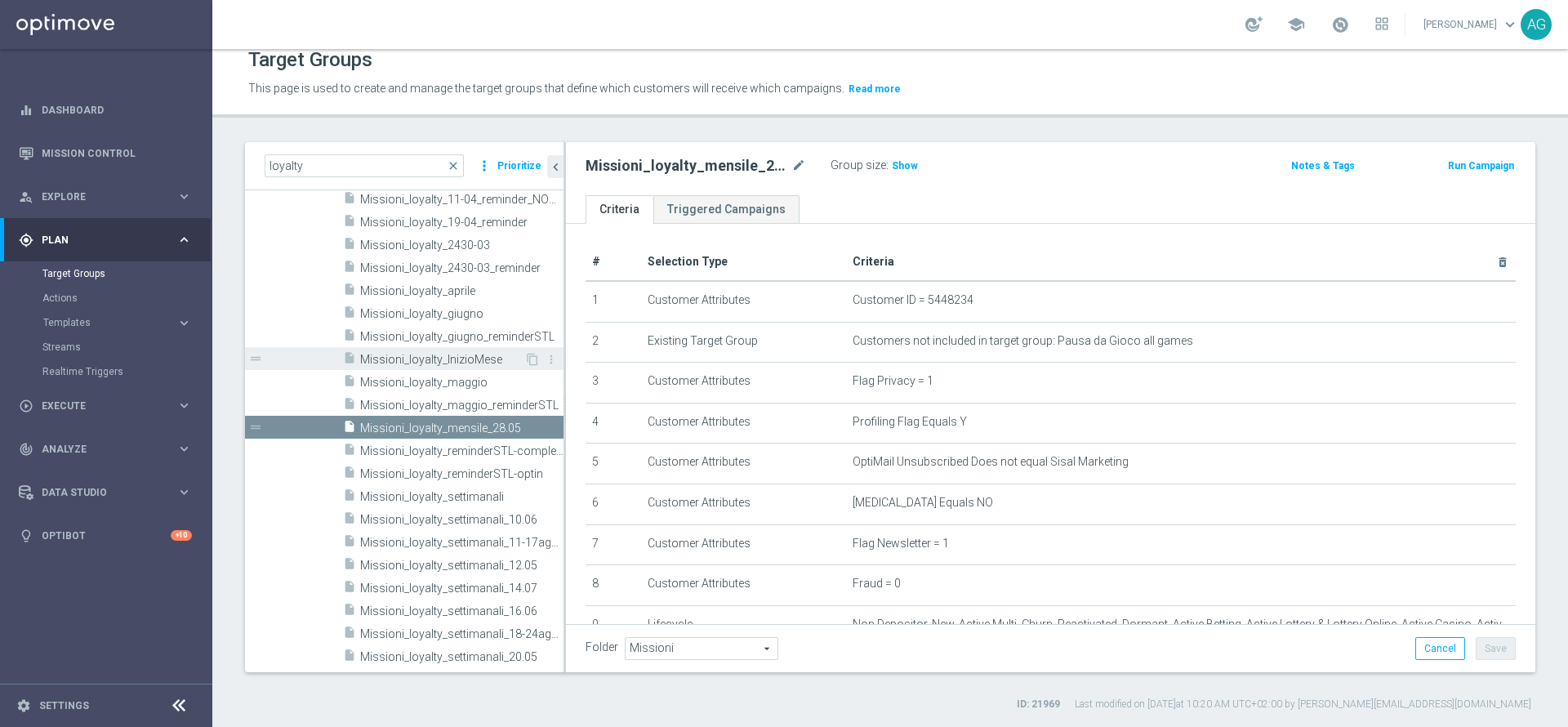
click at [427, 353] on span "Missioni_loyalty_InizioMese" at bounding box center [442, 360] width 164 height 14
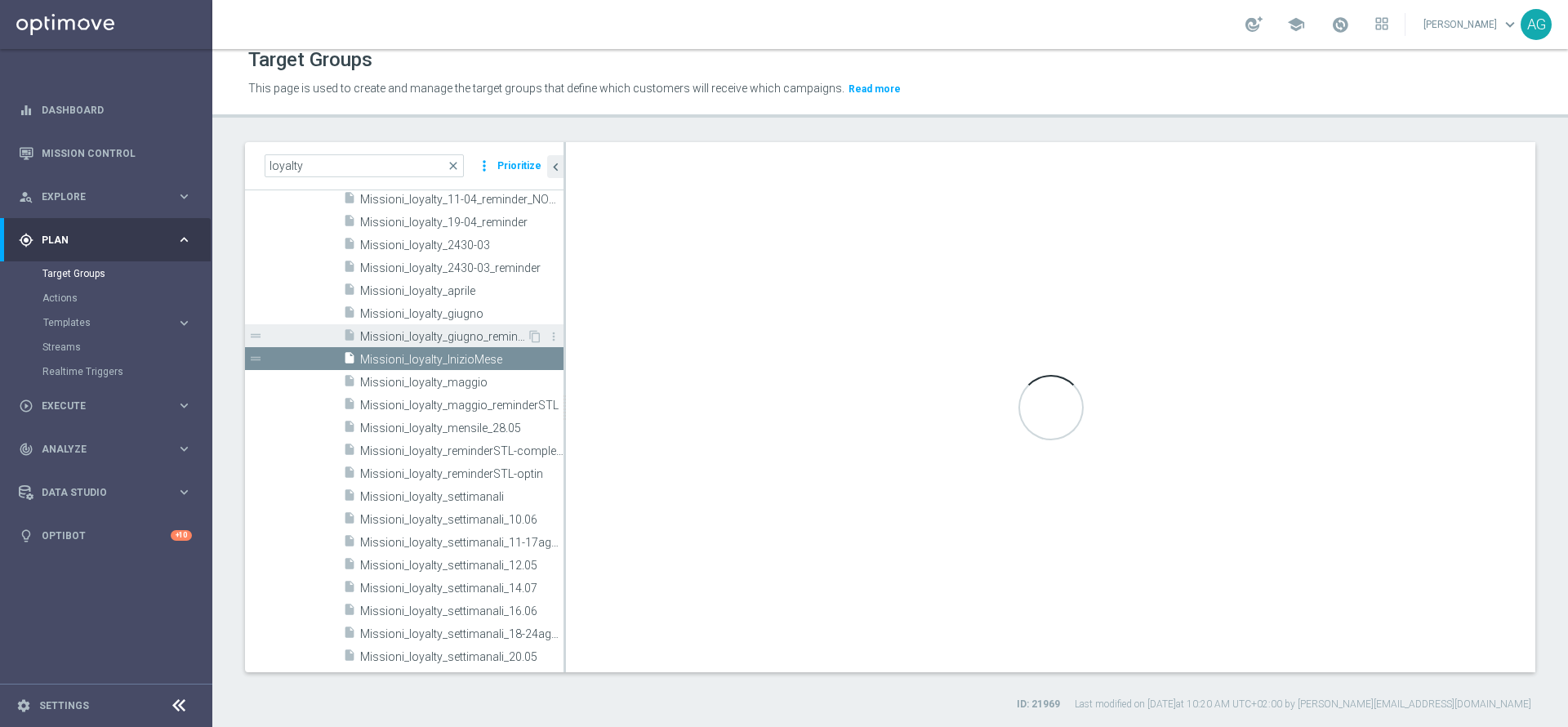
click at [428, 333] on span "Missioni_loyalty_giugno_reminderSTL" at bounding box center [444, 337] width 167 height 14
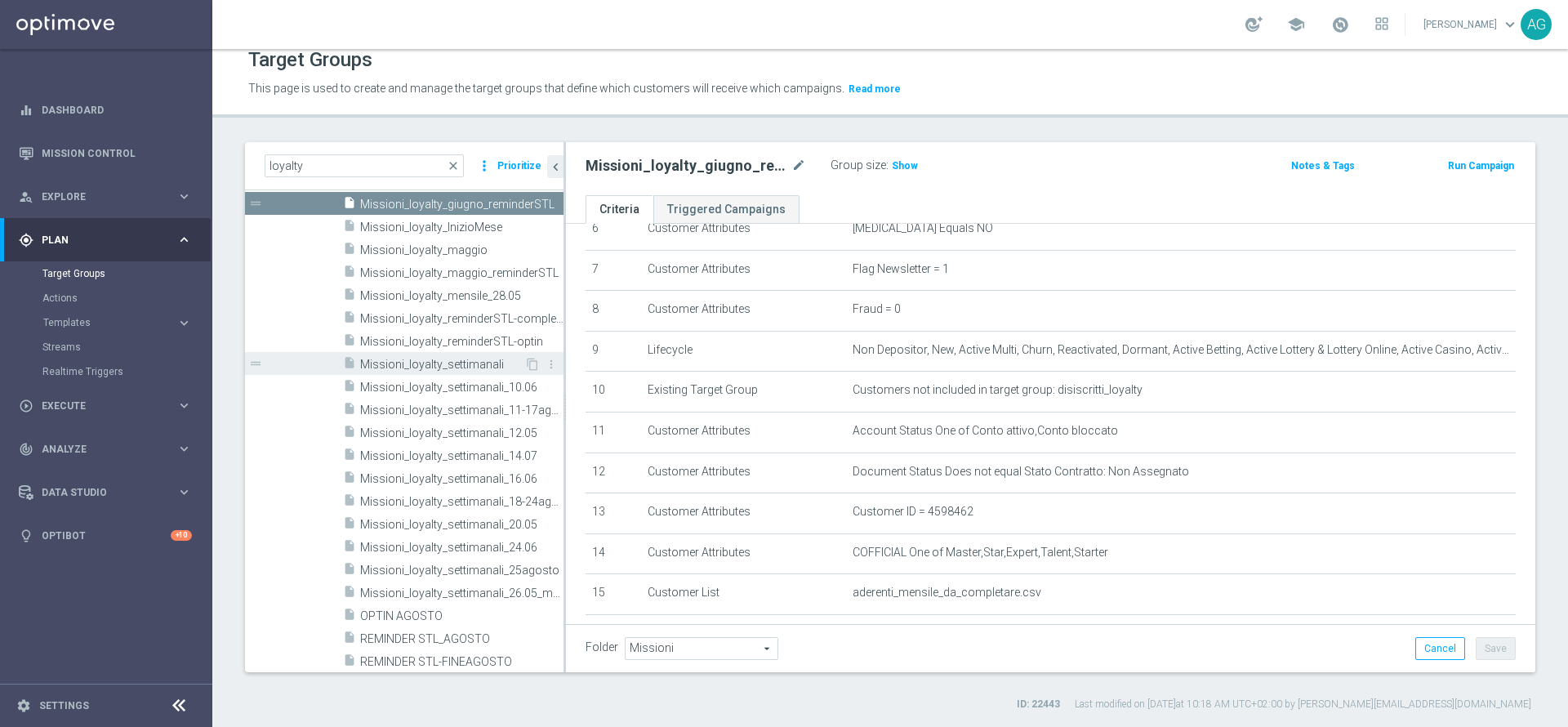
scroll to position [1348, 0]
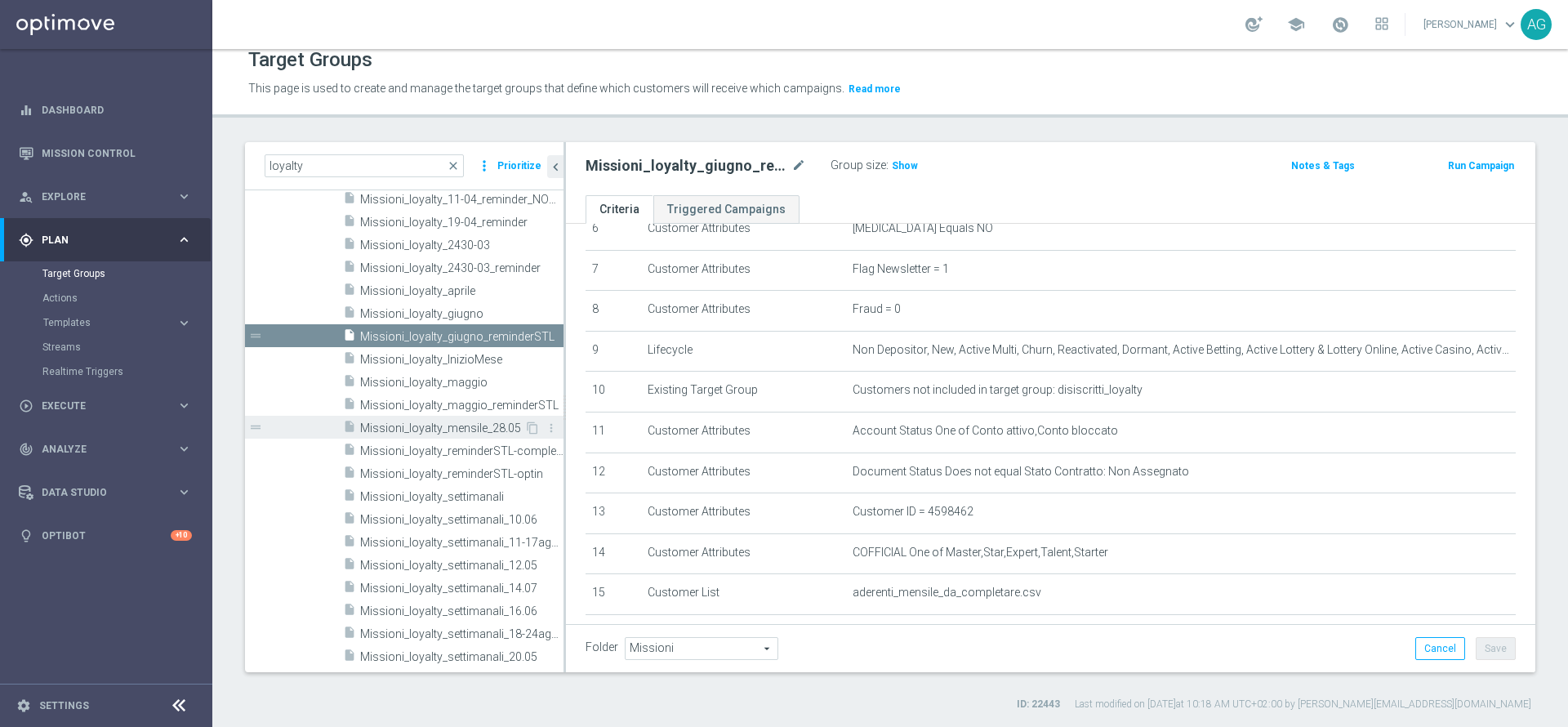
click at [422, 420] on div "insert_drive_file Missioni_loyalty_mensile_28.05" at bounding box center [433, 428] width 181 height 23
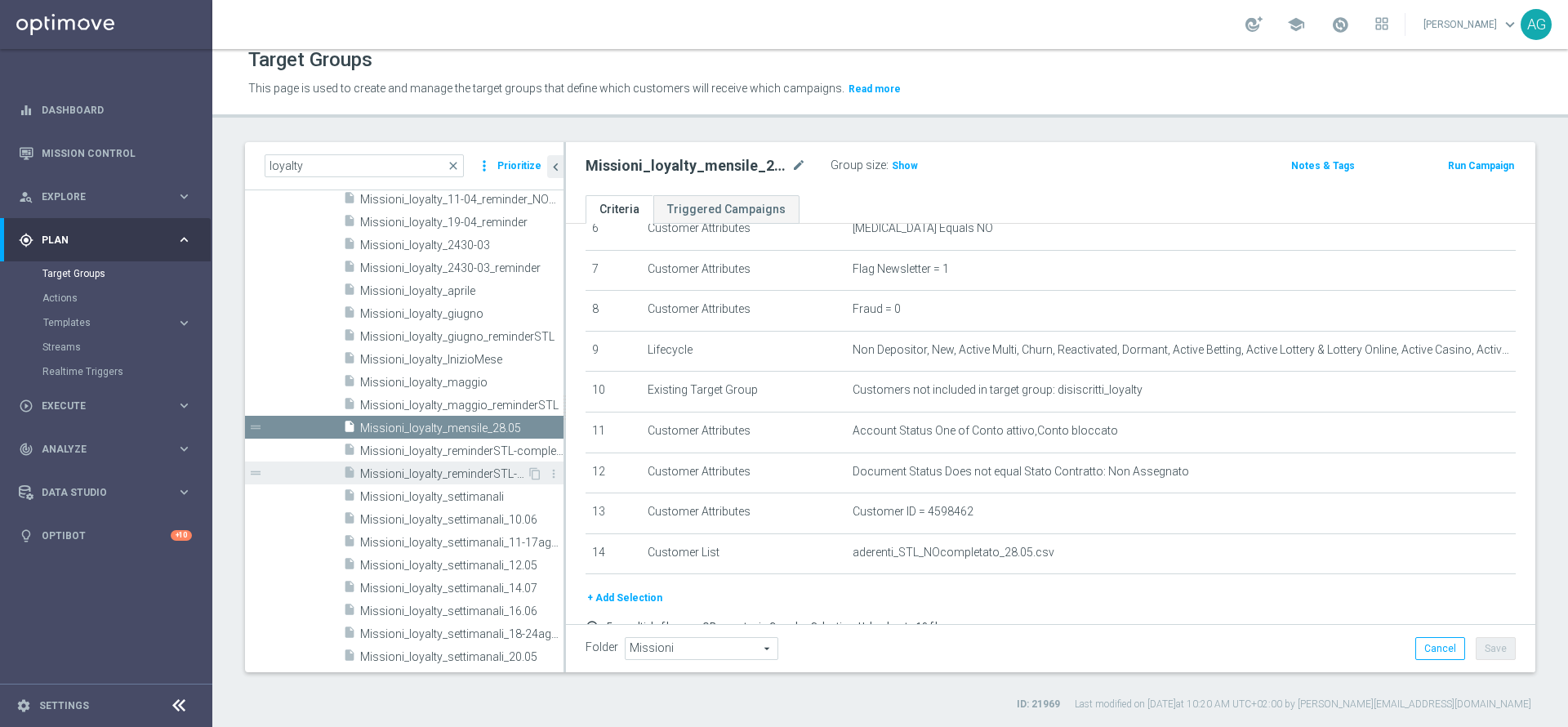
click at [423, 464] on div "insert_drive_file Missioni_loyalty_reminderSTL-optin" at bounding box center [435, 473] width 183 height 23
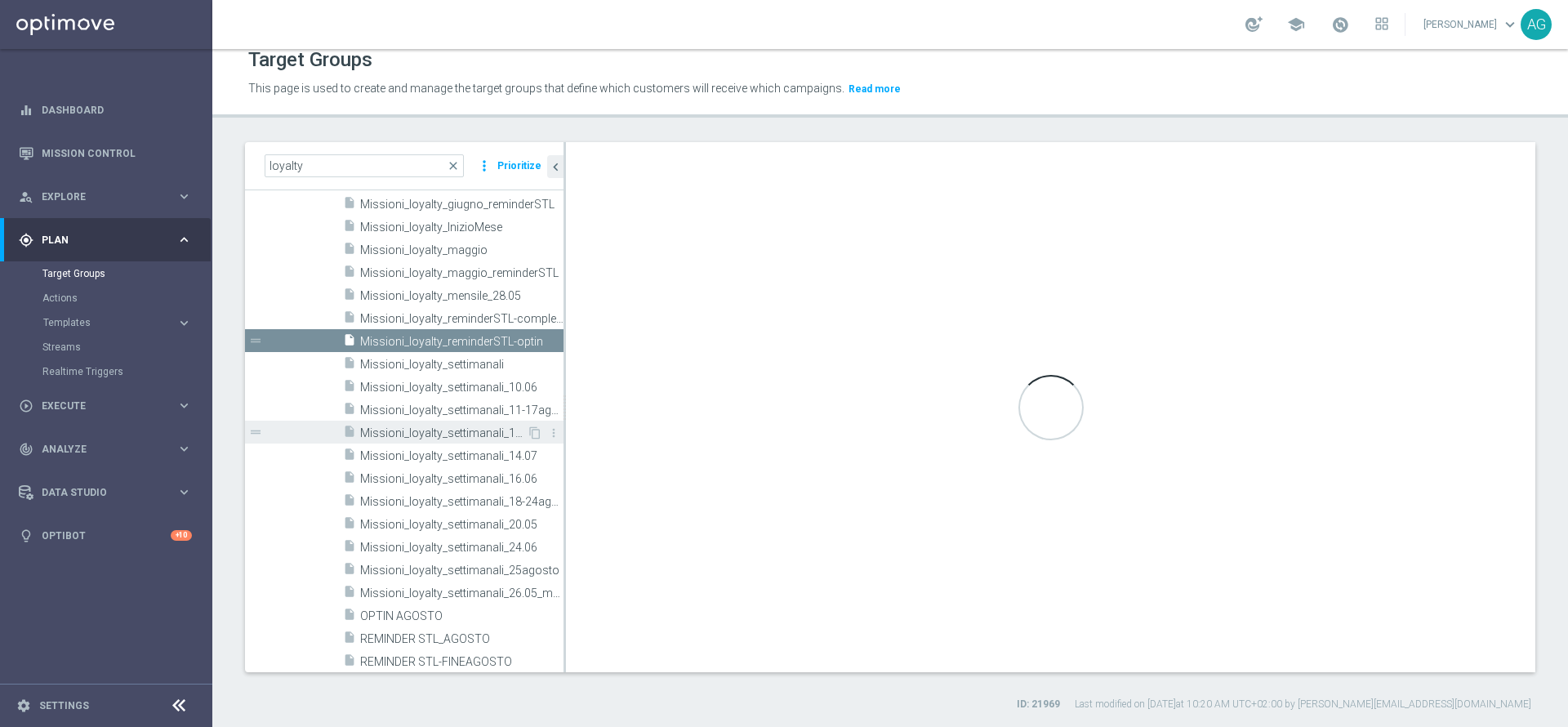
type textarea "(1 and 2 and 3 and 4 and 5 and 6 and 7 and 8 and 9 and 10 and 11 and 13 and 14 …"
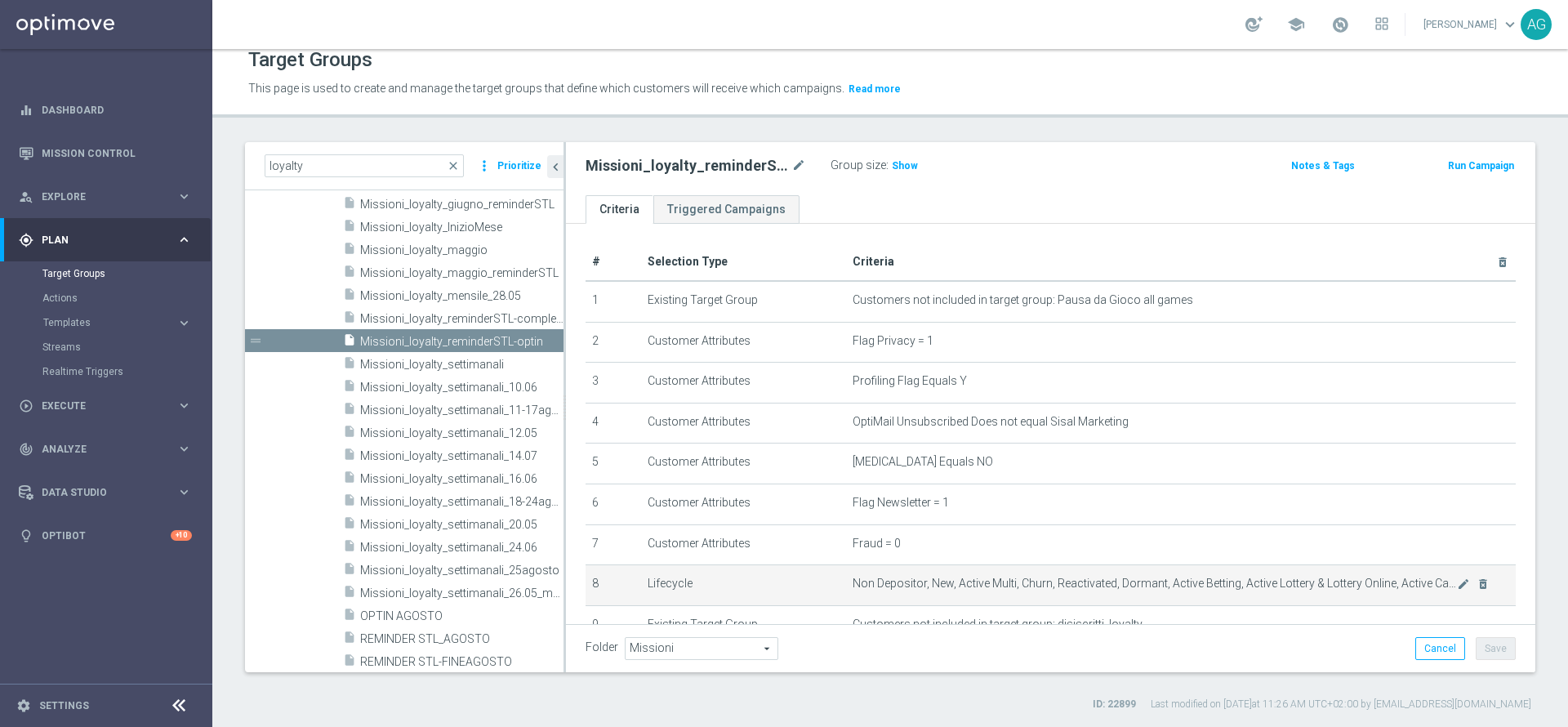
click at [1457, 586] on div "mode_edit delete_forever" at bounding box center [1474, 584] width 33 height 14
click at [1457, 588] on icon "mode_edit" at bounding box center [1464, 585] width 13 height 13
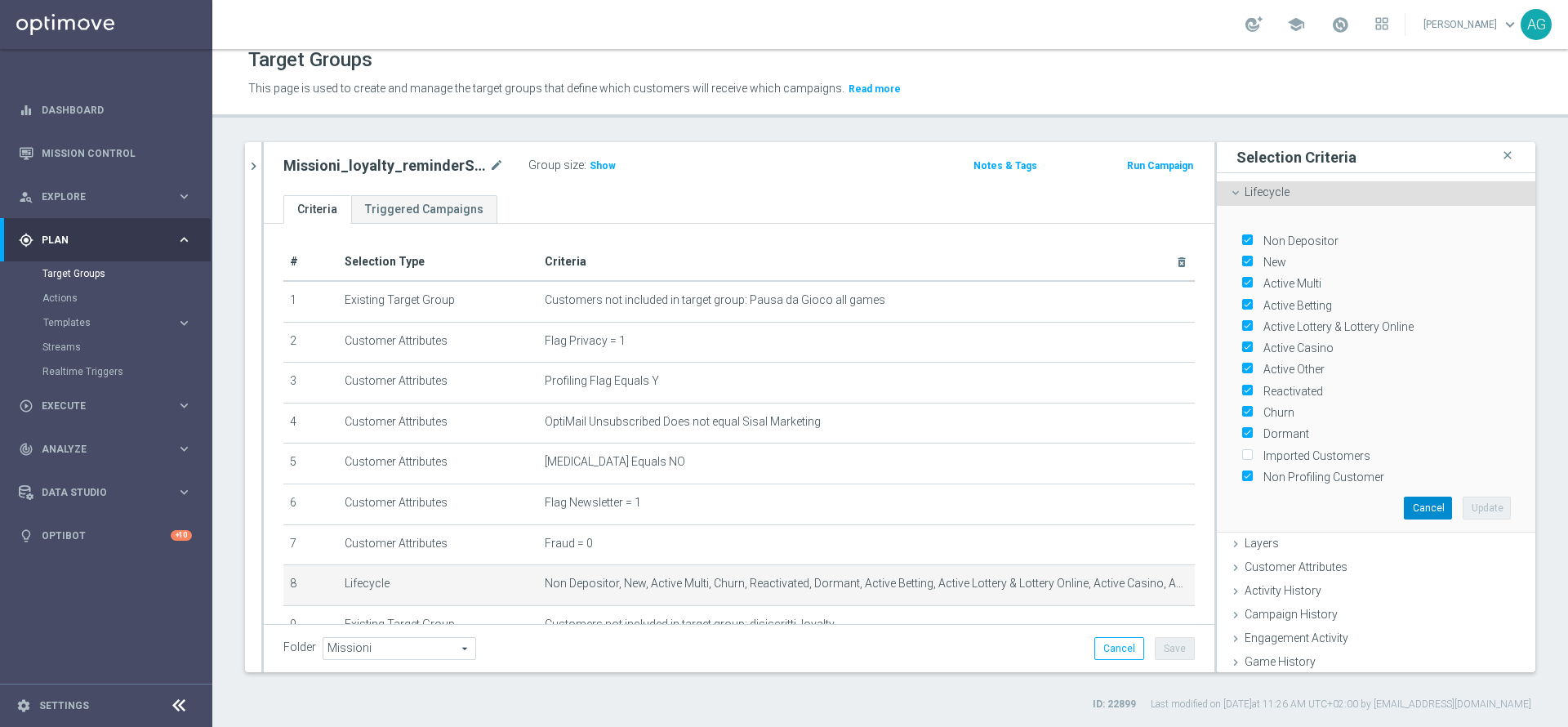
click at [1404, 503] on button "Cancel" at bounding box center [1427, 509] width 48 height 23
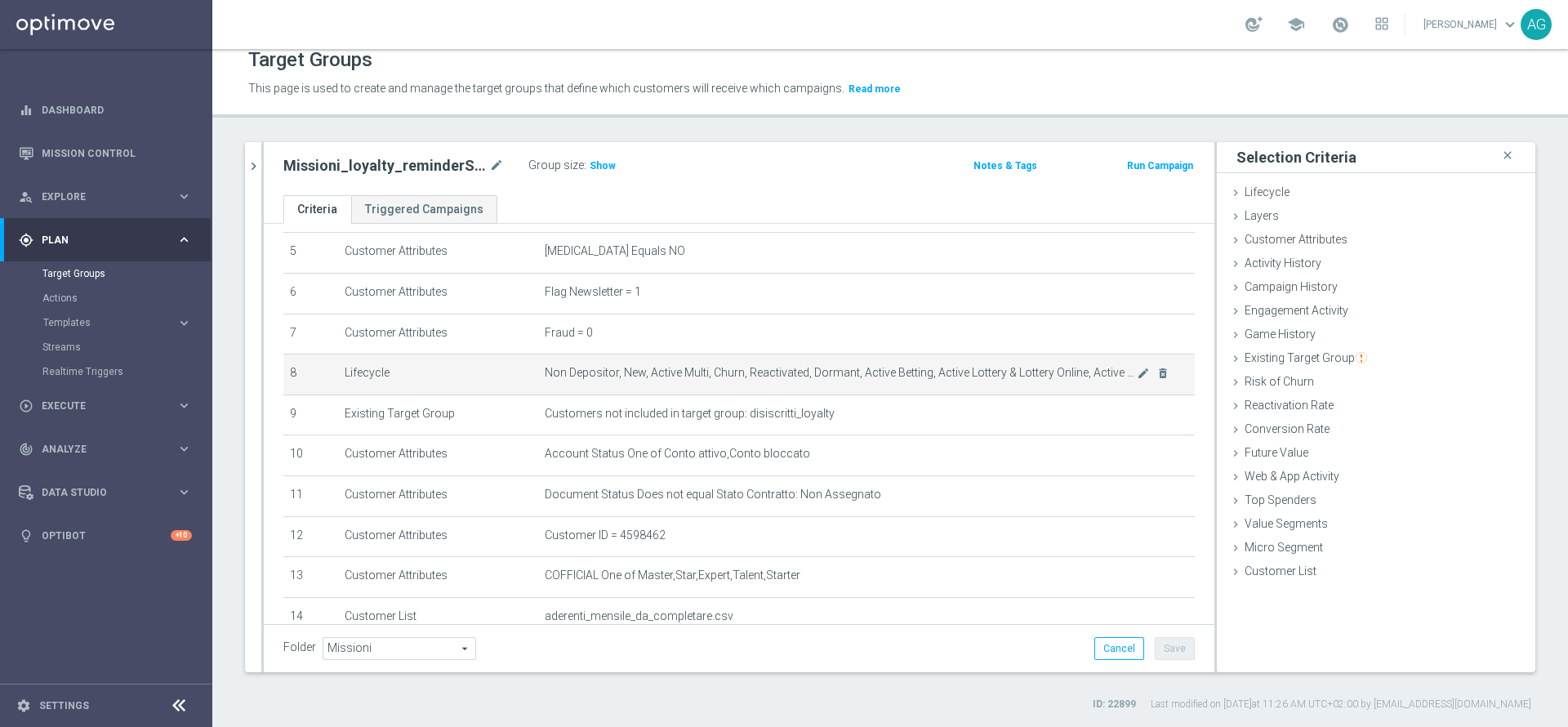
scroll to position [245, 0]
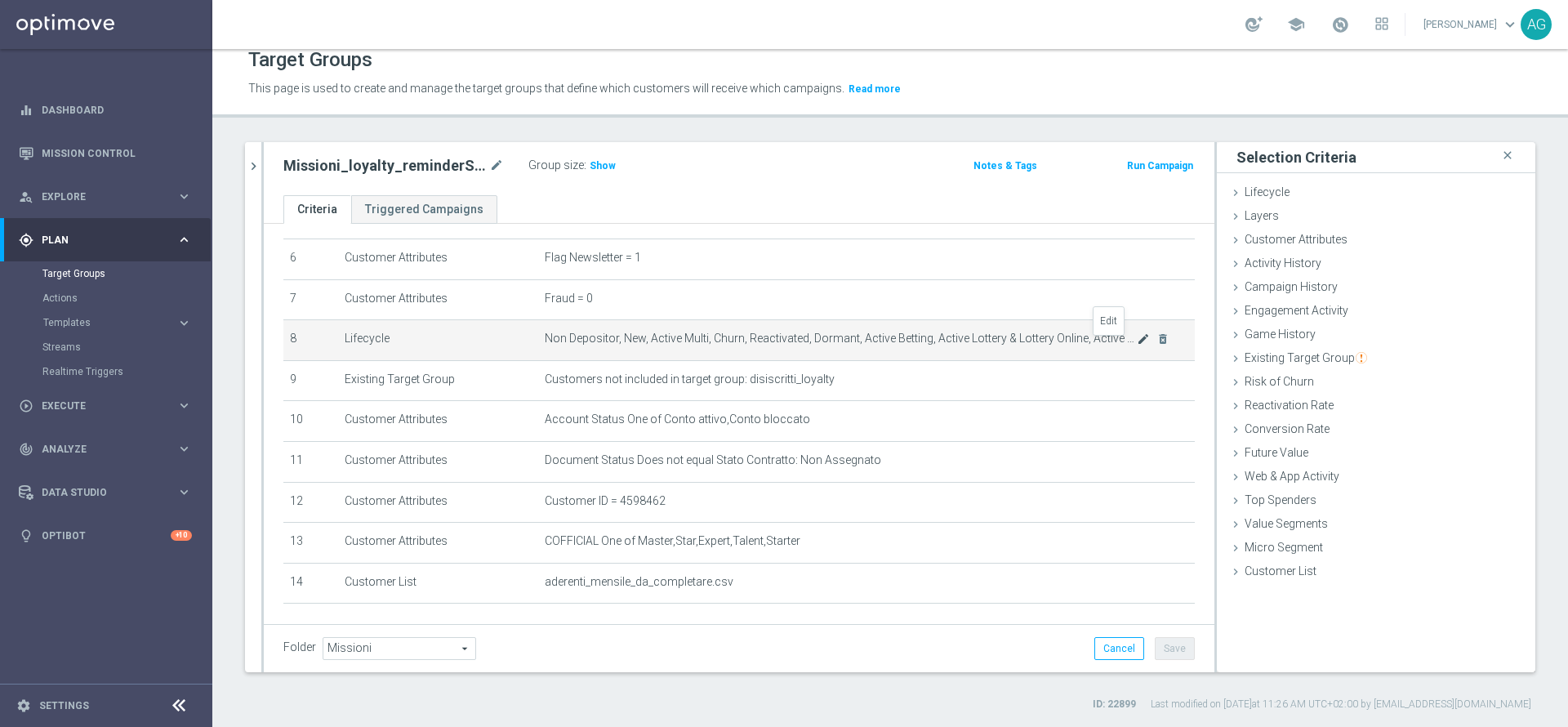
click at [1137, 346] on icon "mode_edit" at bounding box center [1143, 339] width 13 height 13
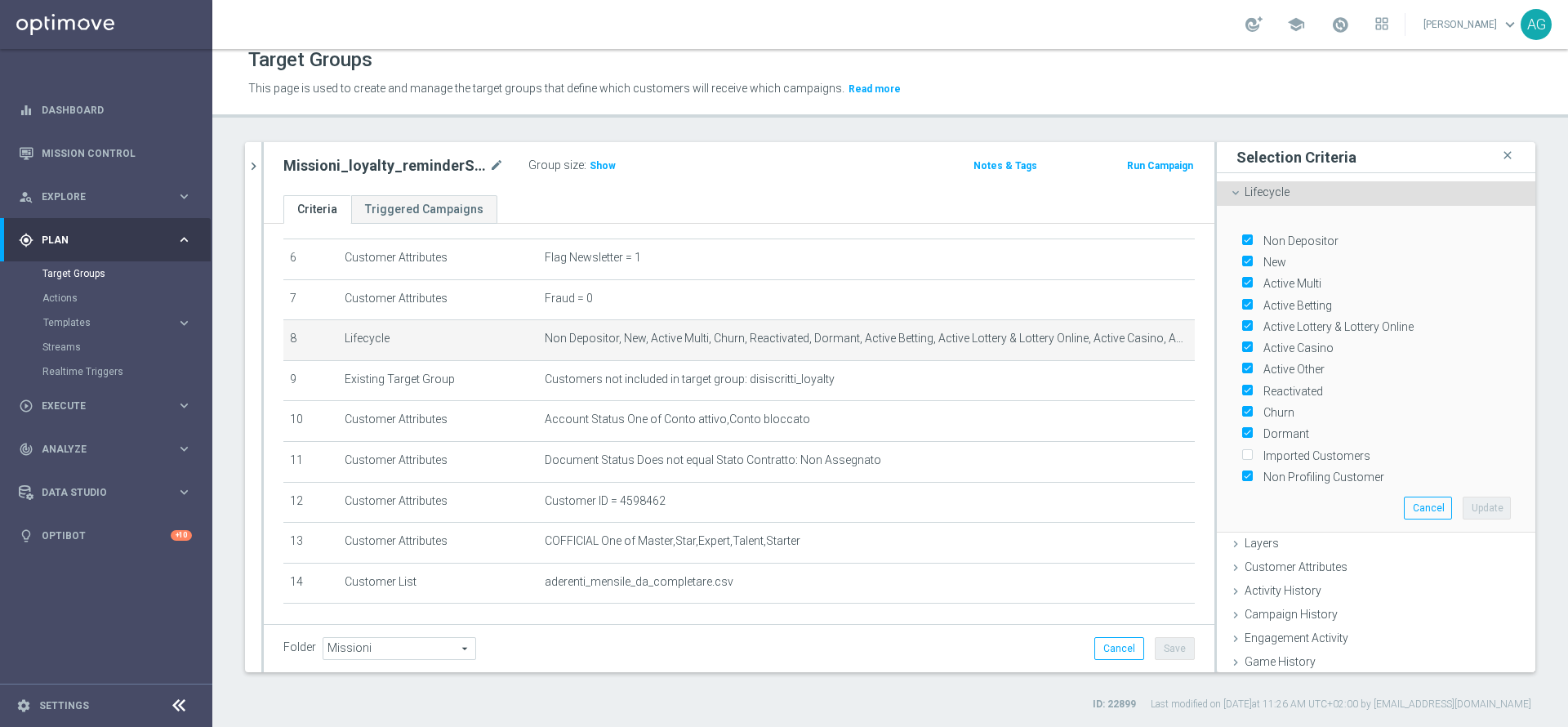
click at [917, 171] on div "Notes & Tags" at bounding box center [973, 165] width 156 height 21
click at [1095, 638] on button "Cancel" at bounding box center [1119, 649] width 50 height 23
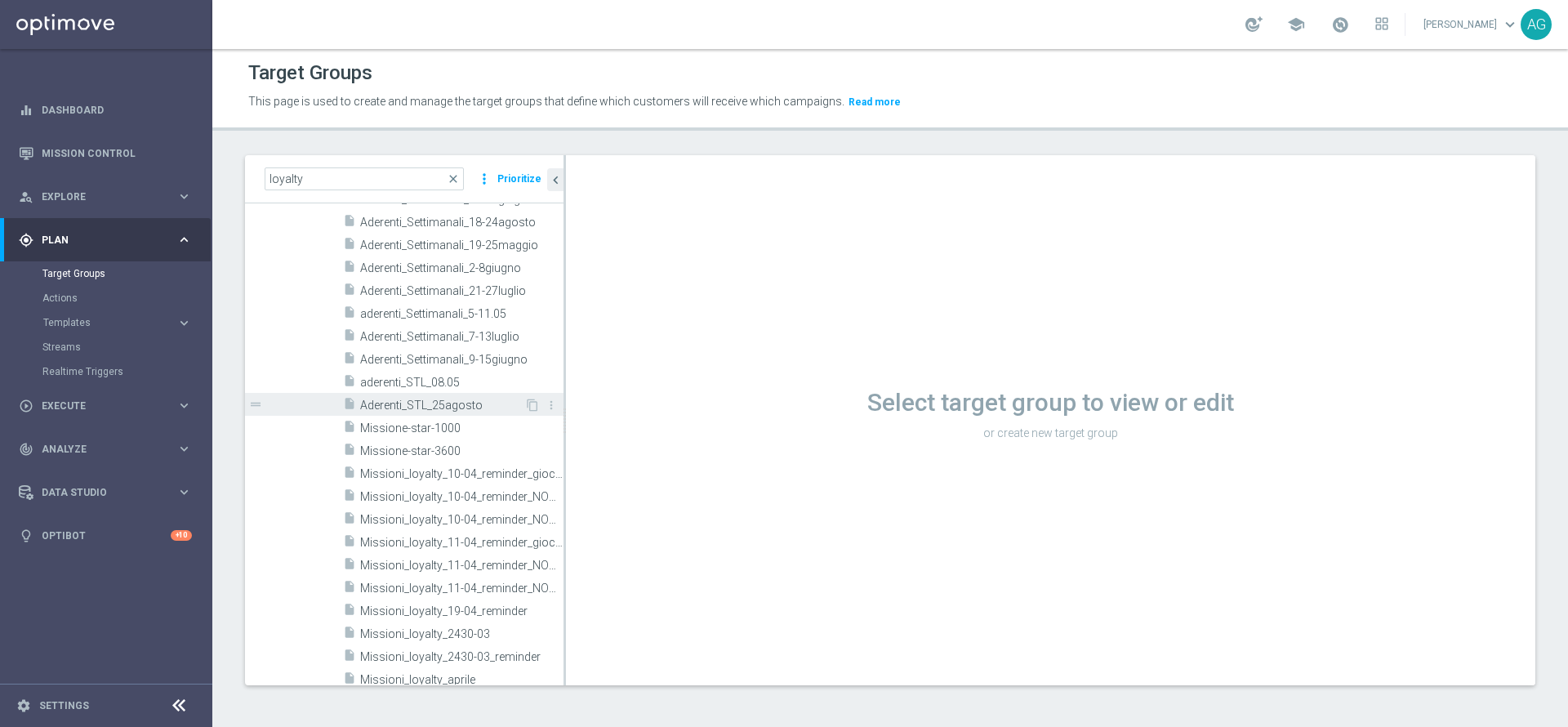
scroll to position [858, 0]
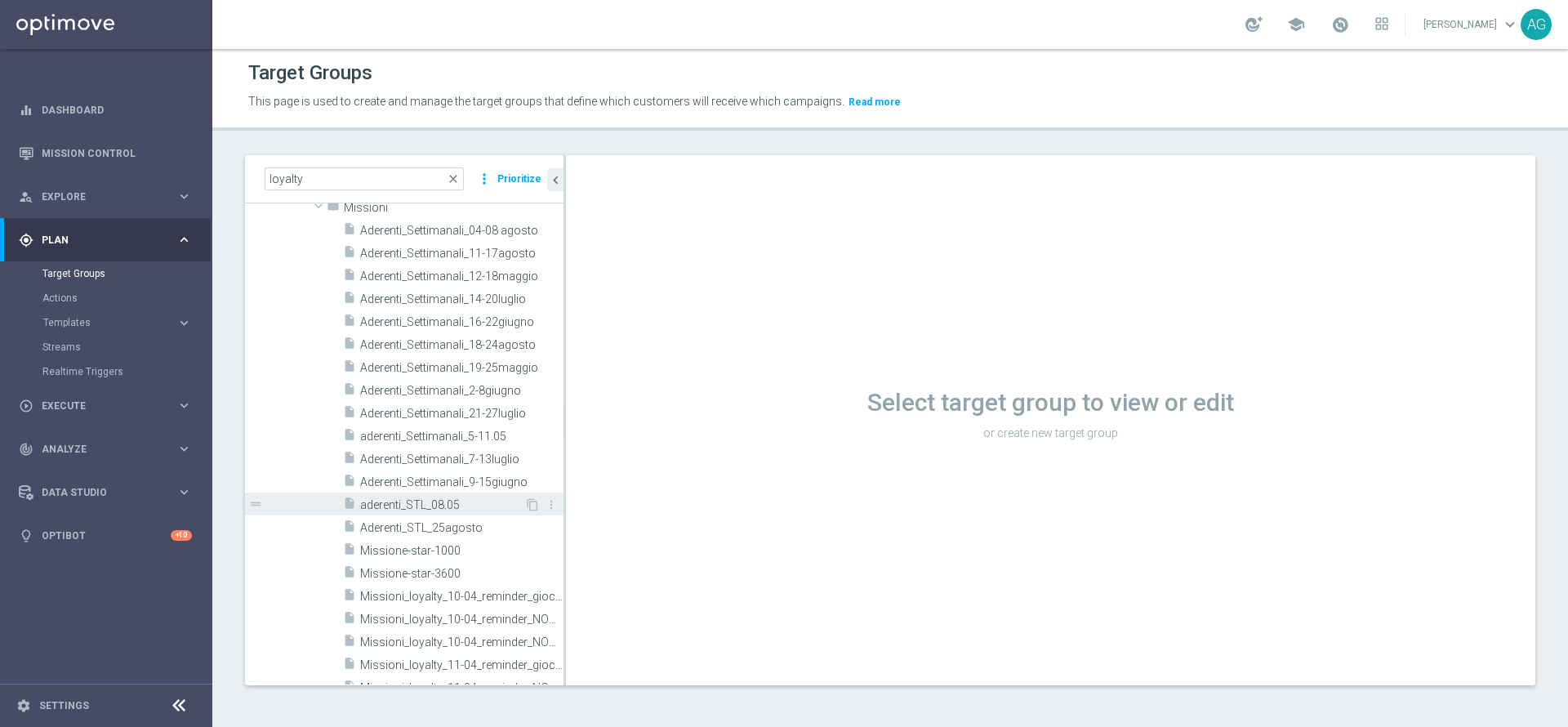
click at [427, 512] on span "aderenti_STL_08.05" at bounding box center [442, 505] width 164 height 14
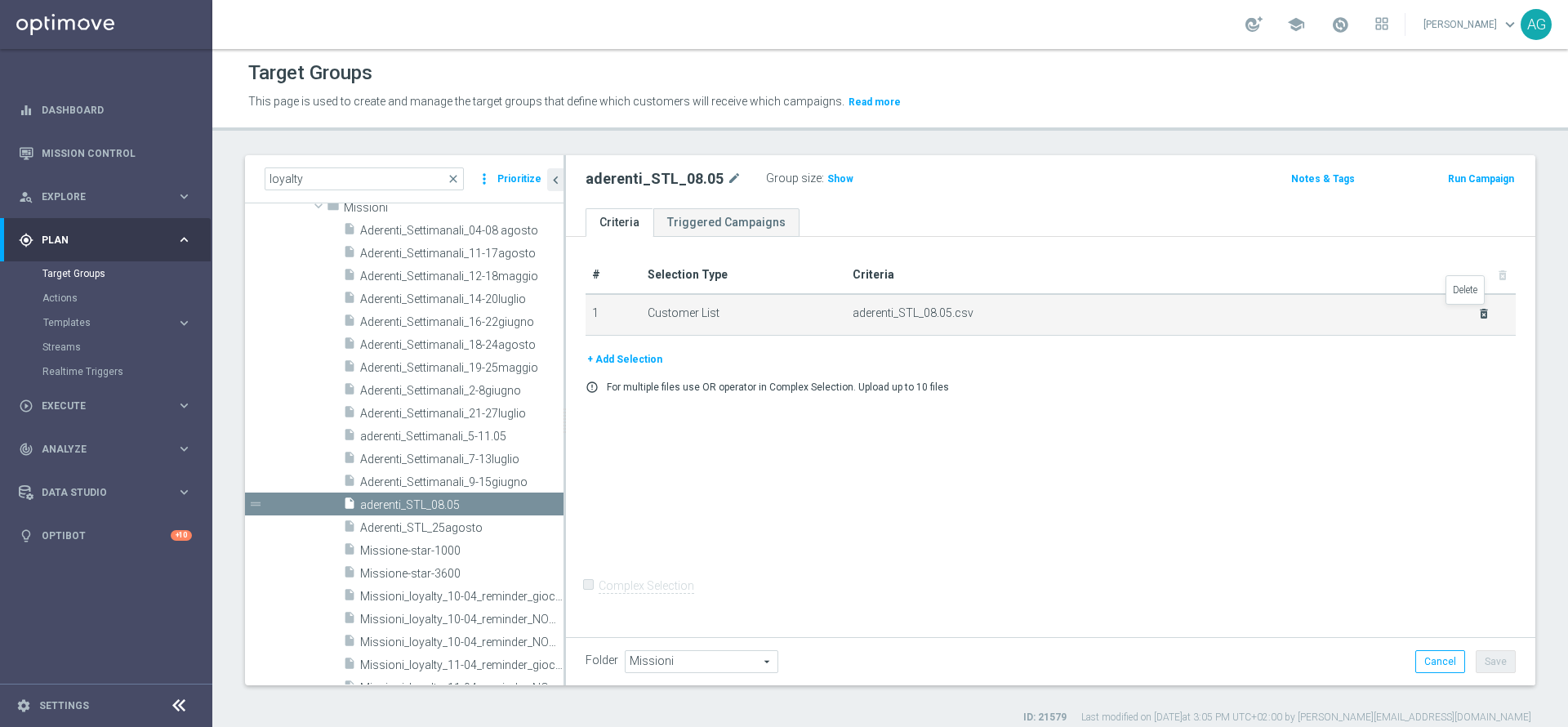
click at [1477, 312] on icon "delete_forever" at bounding box center [1484, 313] width 13 height 13
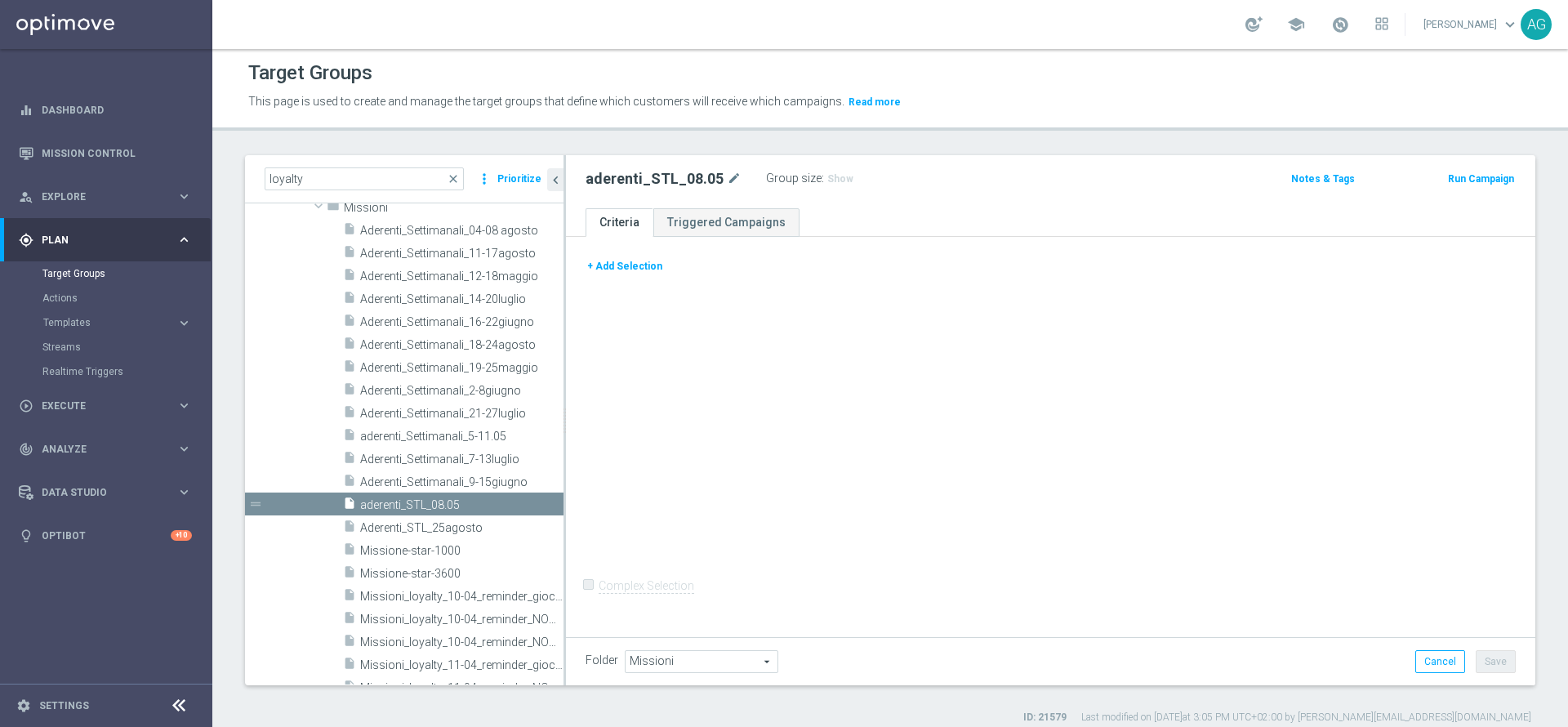
click at [731, 168] on div "aderenti_STL_08.05 mode_edit" at bounding box center [675, 179] width 180 height 23
click at [729, 172] on icon "mode_edit" at bounding box center [734, 179] width 15 height 20
click at [729, 172] on input "aderenti_STL_08.05" at bounding box center [695, 181] width 221 height 23
type input "aderenti_STL_08.09"
click at [775, 360] on div "+ Add Selection Complex Selection Invalid Expression" at bounding box center [1051, 435] width 970 height 396
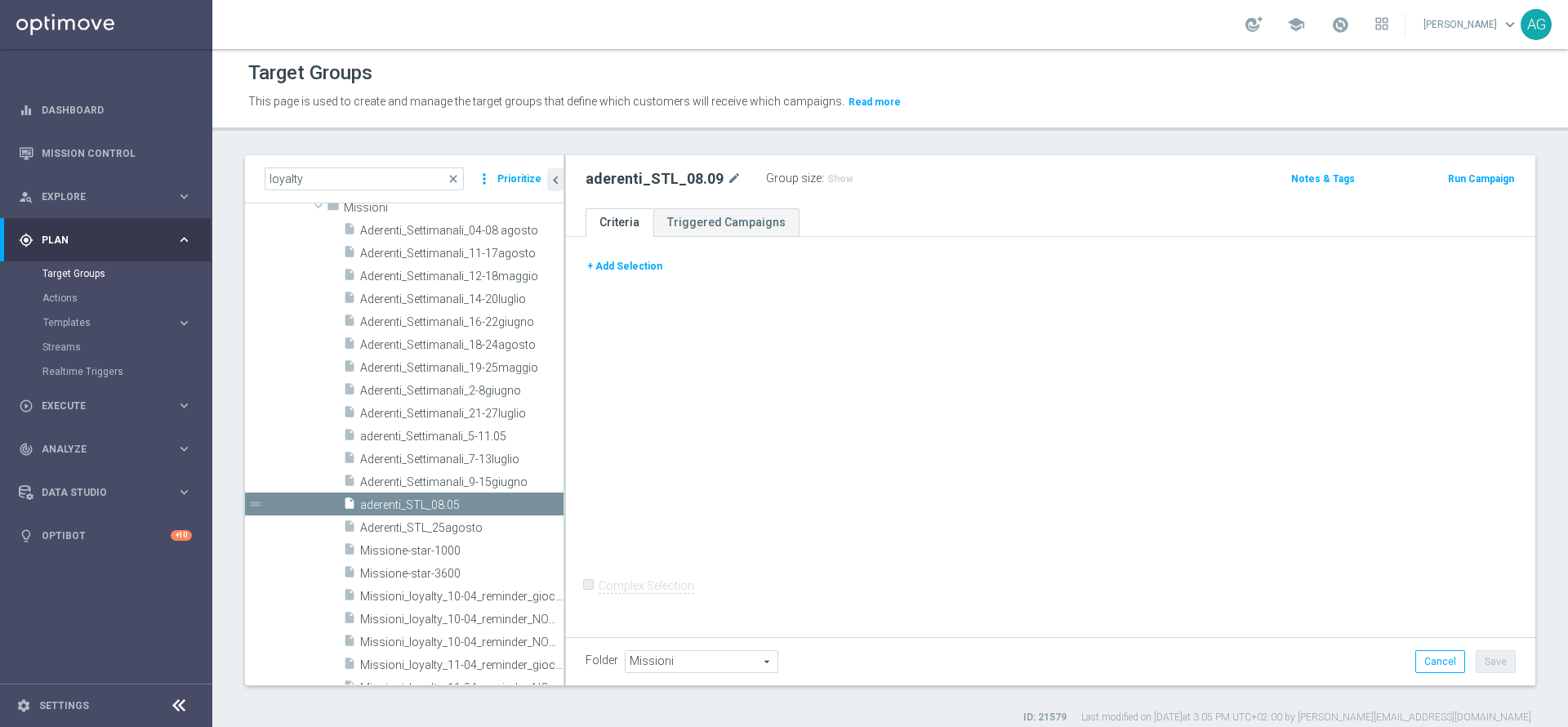
click at [611, 265] on button "+ Add Selection" at bounding box center [624, 266] width 79 height 18
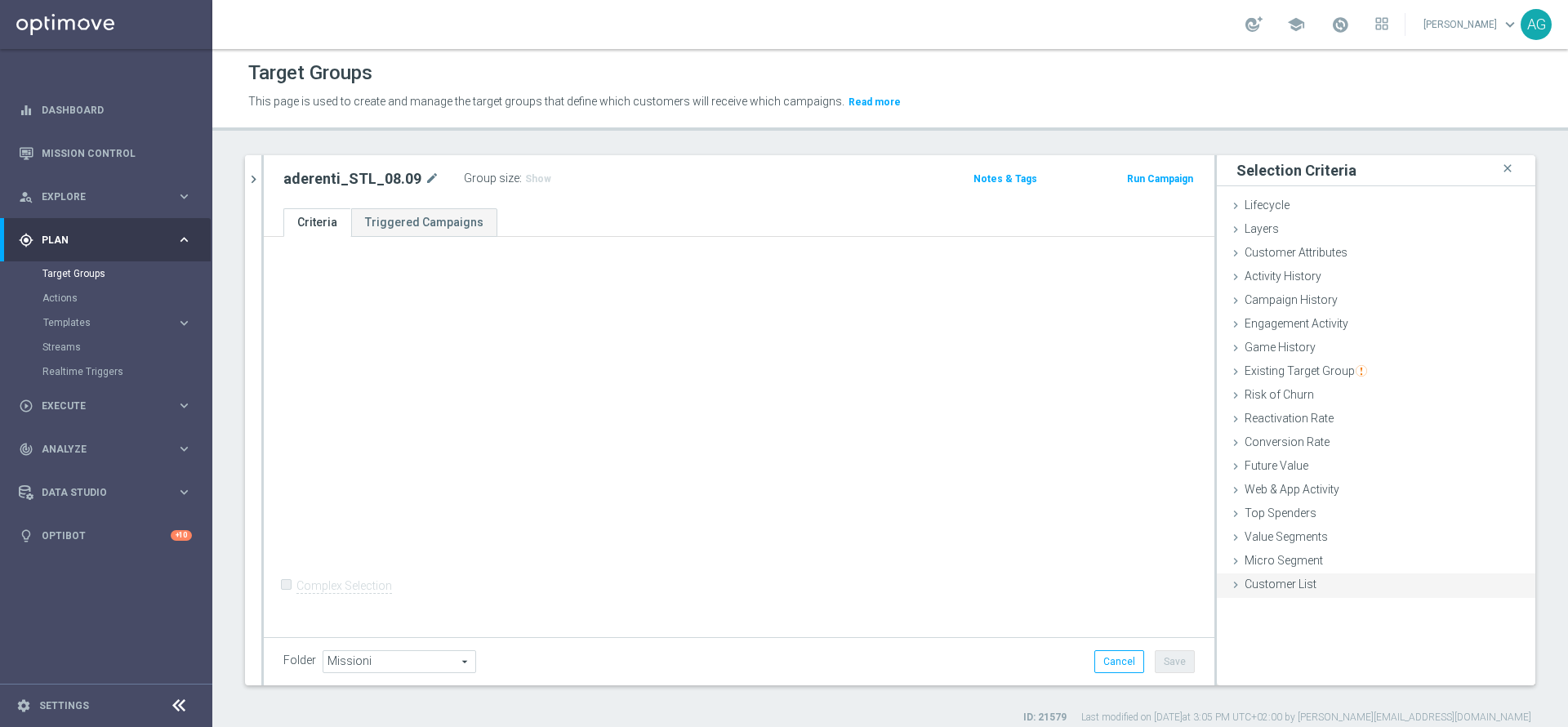
click at [1284, 584] on span "Customer List" at bounding box center [1280, 585] width 72 height 13
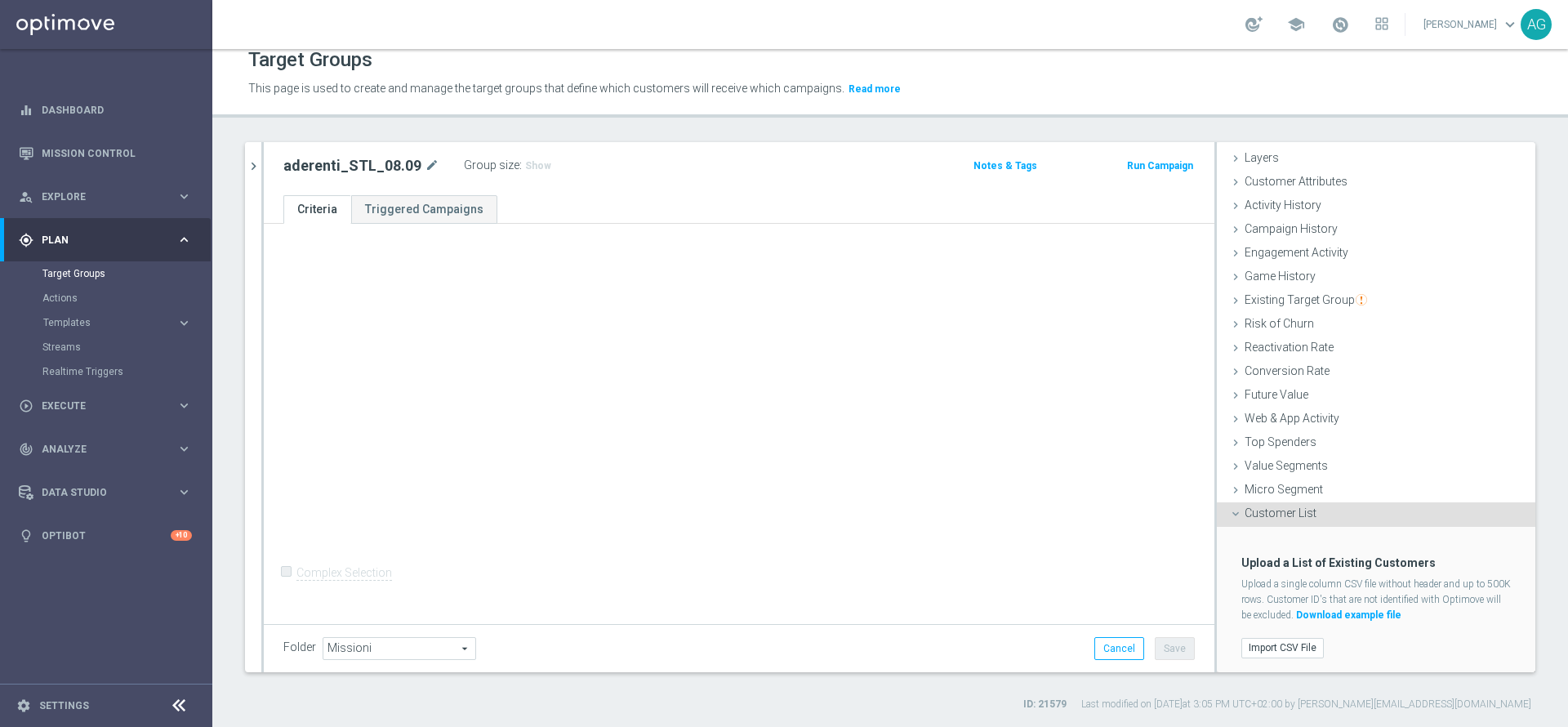
scroll to position [59, 0]
click at [1260, 648] on label "Import CSV File" at bounding box center [1283, 648] width 83 height 21
click at [0, 0] on input "Import CSV File" at bounding box center [0, 0] width 0 height 0
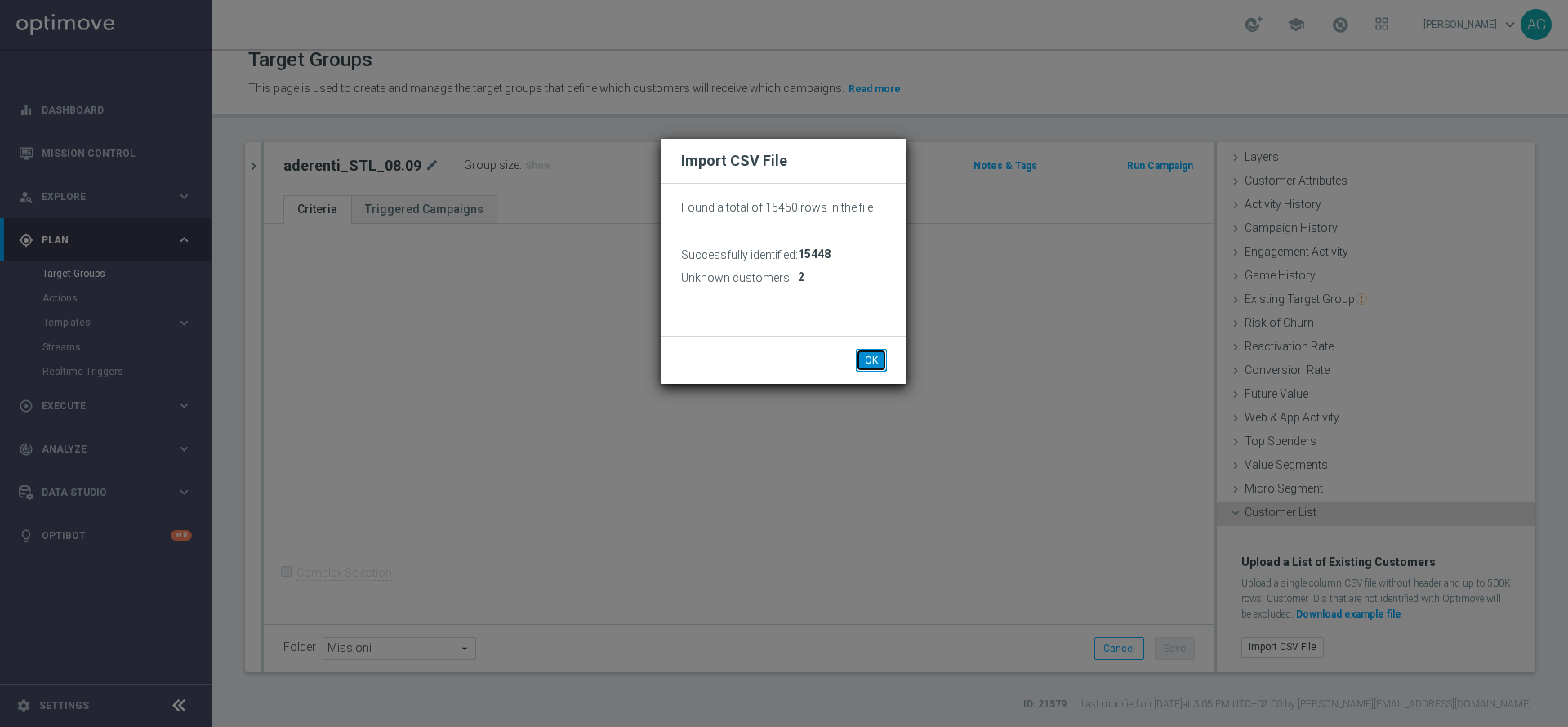
click at [868, 362] on button "OK" at bounding box center [871, 361] width 31 height 23
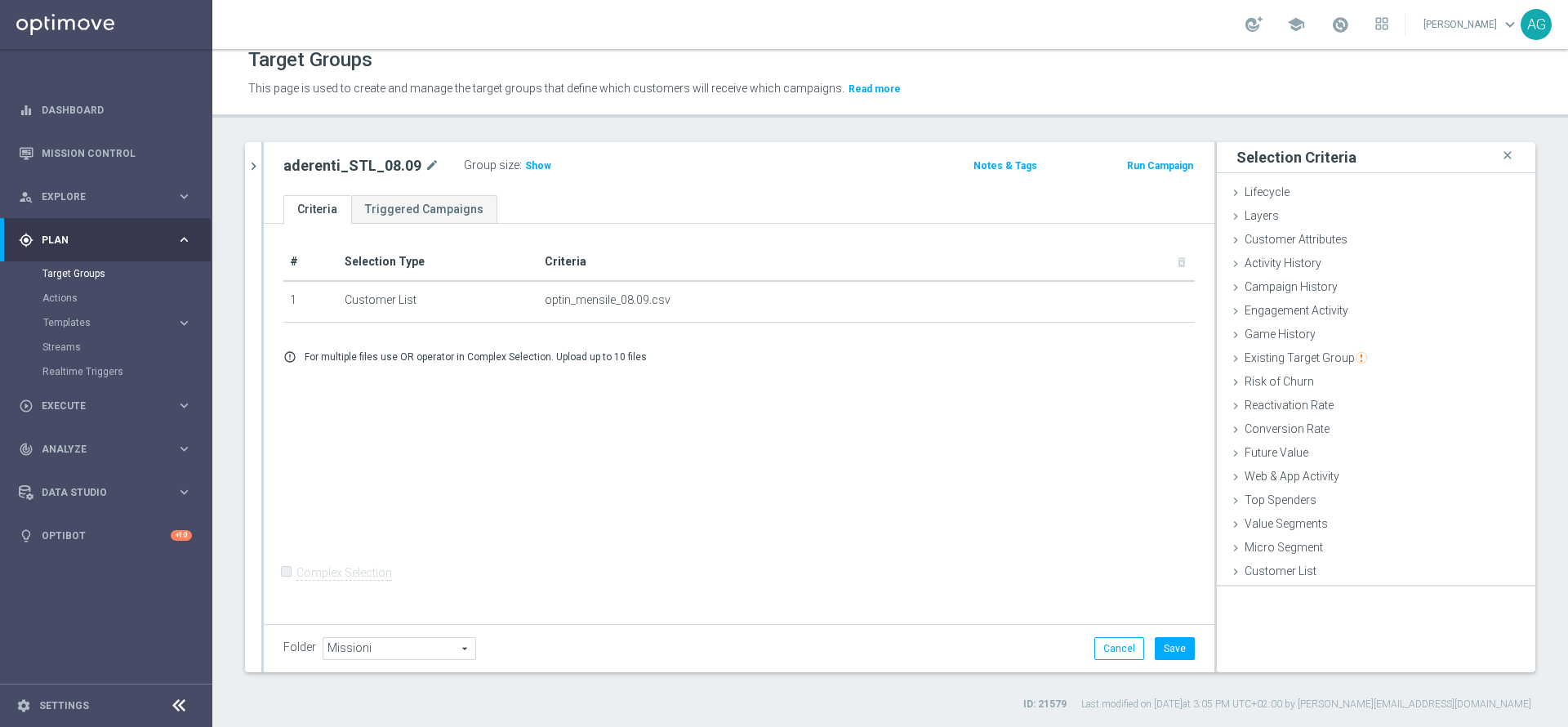
scroll to position [0, 0]
click at [1158, 653] on button "Save" at bounding box center [1175, 649] width 40 height 23
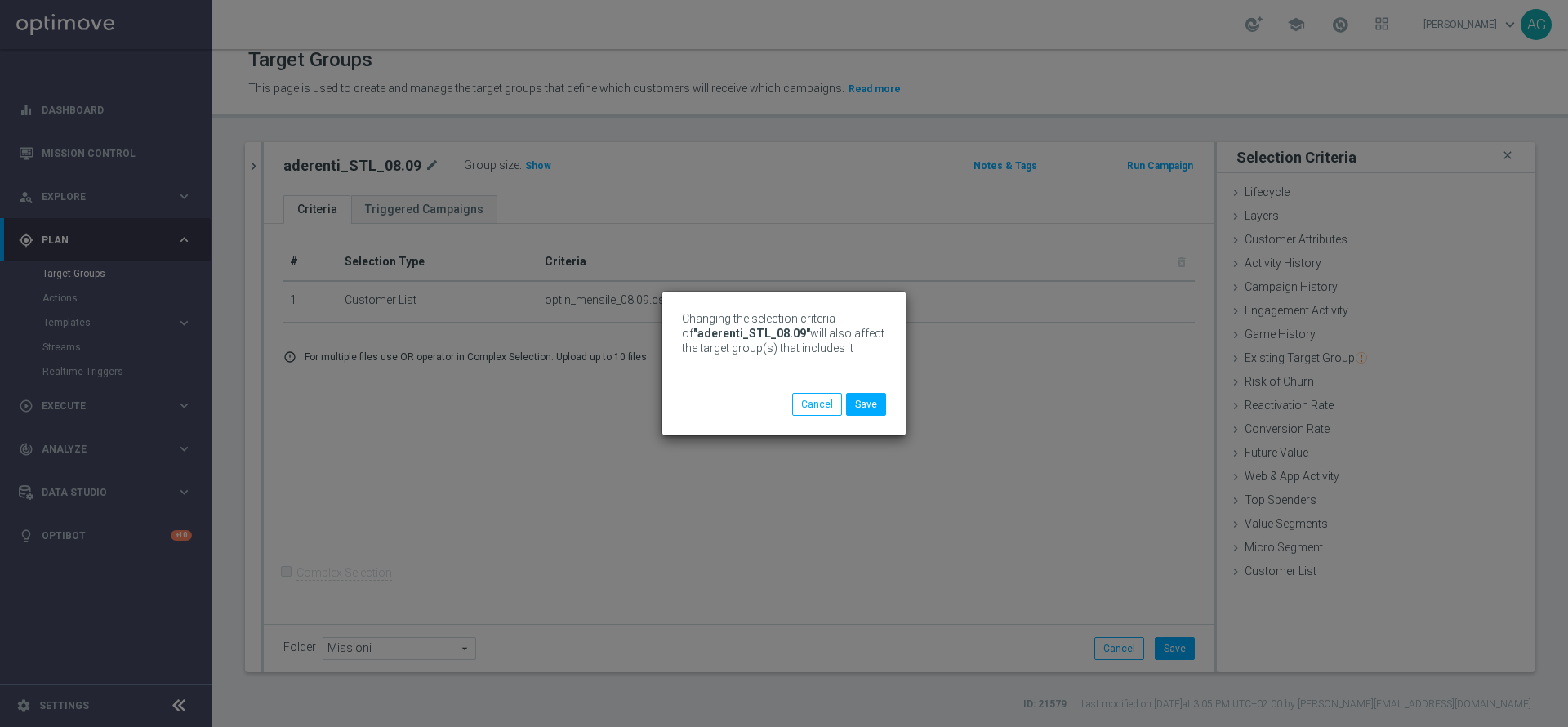
click at [255, 170] on div "Changing the selection criteria of "aderenti_STL_08.09" will also affect the ta…" at bounding box center [784, 363] width 1568 height 727
click at [861, 413] on button "Save" at bounding box center [866, 404] width 40 height 23
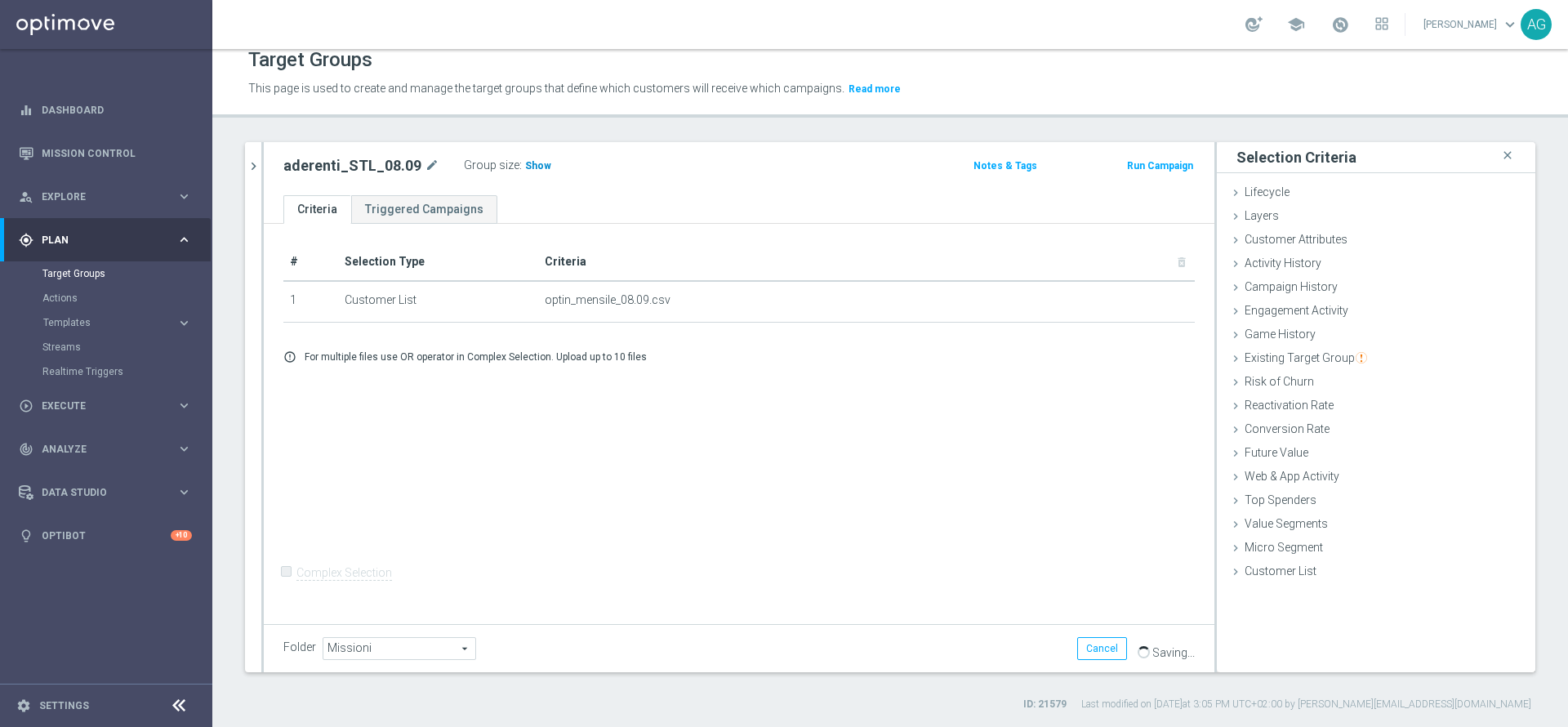
click at [531, 168] on span "Show" at bounding box center [538, 166] width 26 height 12
click at [253, 160] on icon "chevron_right" at bounding box center [253, 166] width 16 height 16
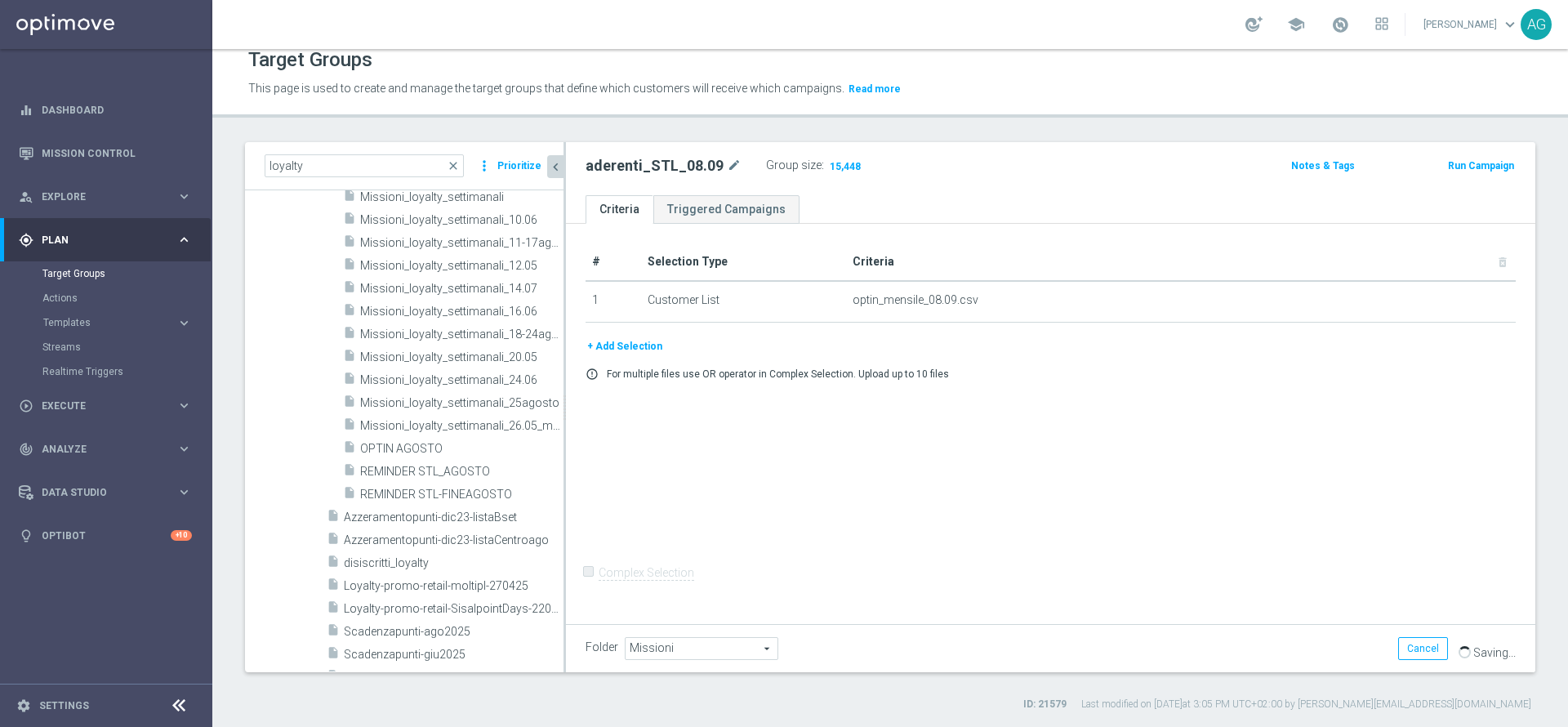
scroll to position [1594, 0]
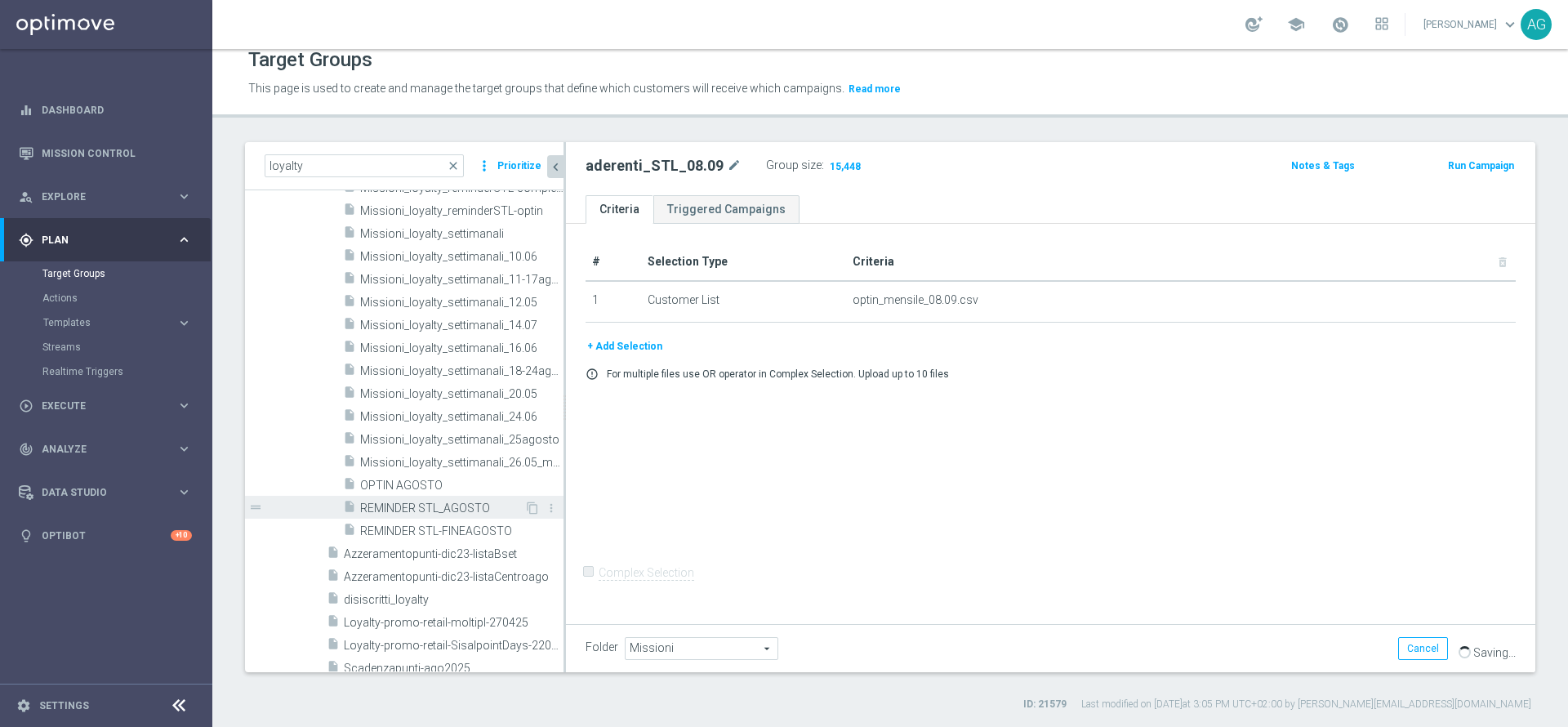
click at [443, 502] on span "REMINDER STL_AGOSTO" at bounding box center [442, 509] width 164 height 14
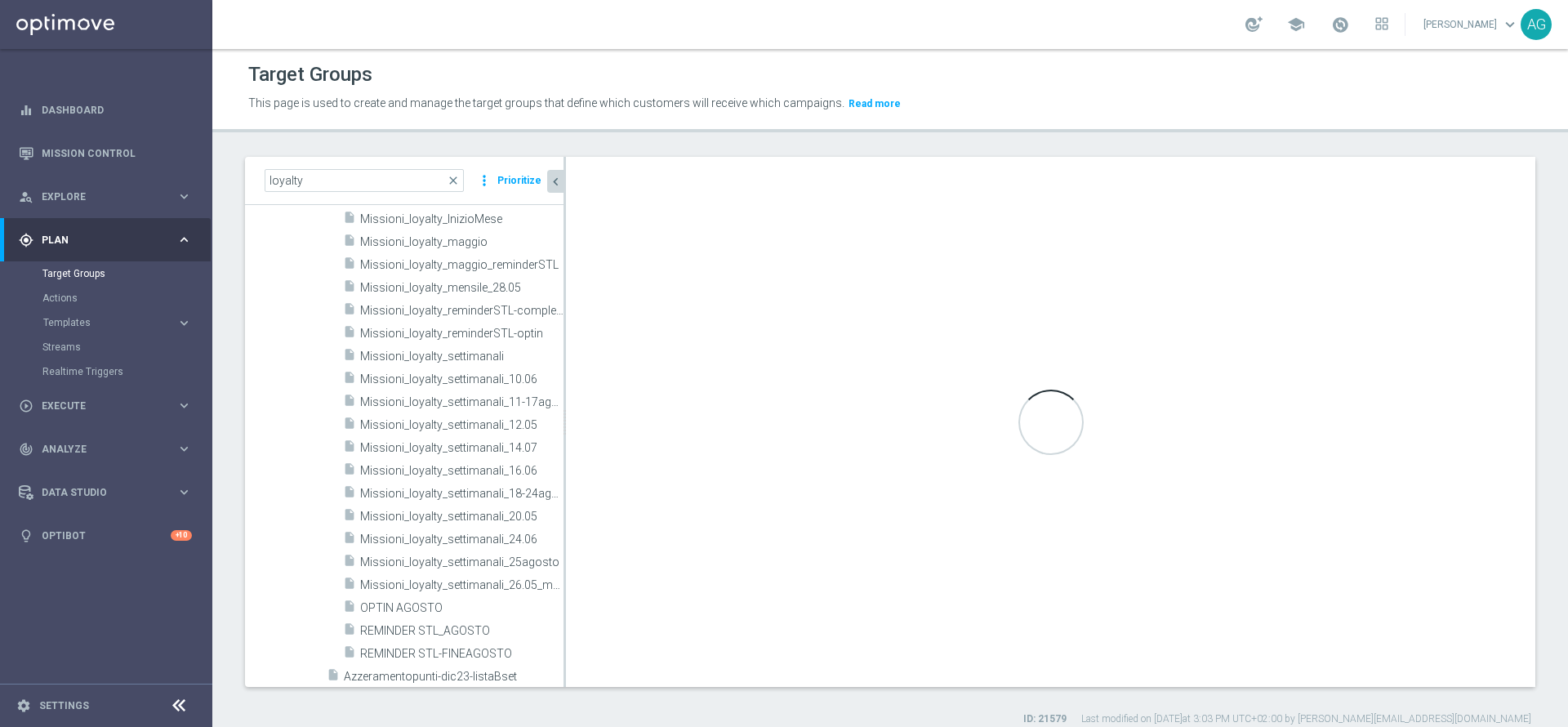
scroll to position [1471, 0]
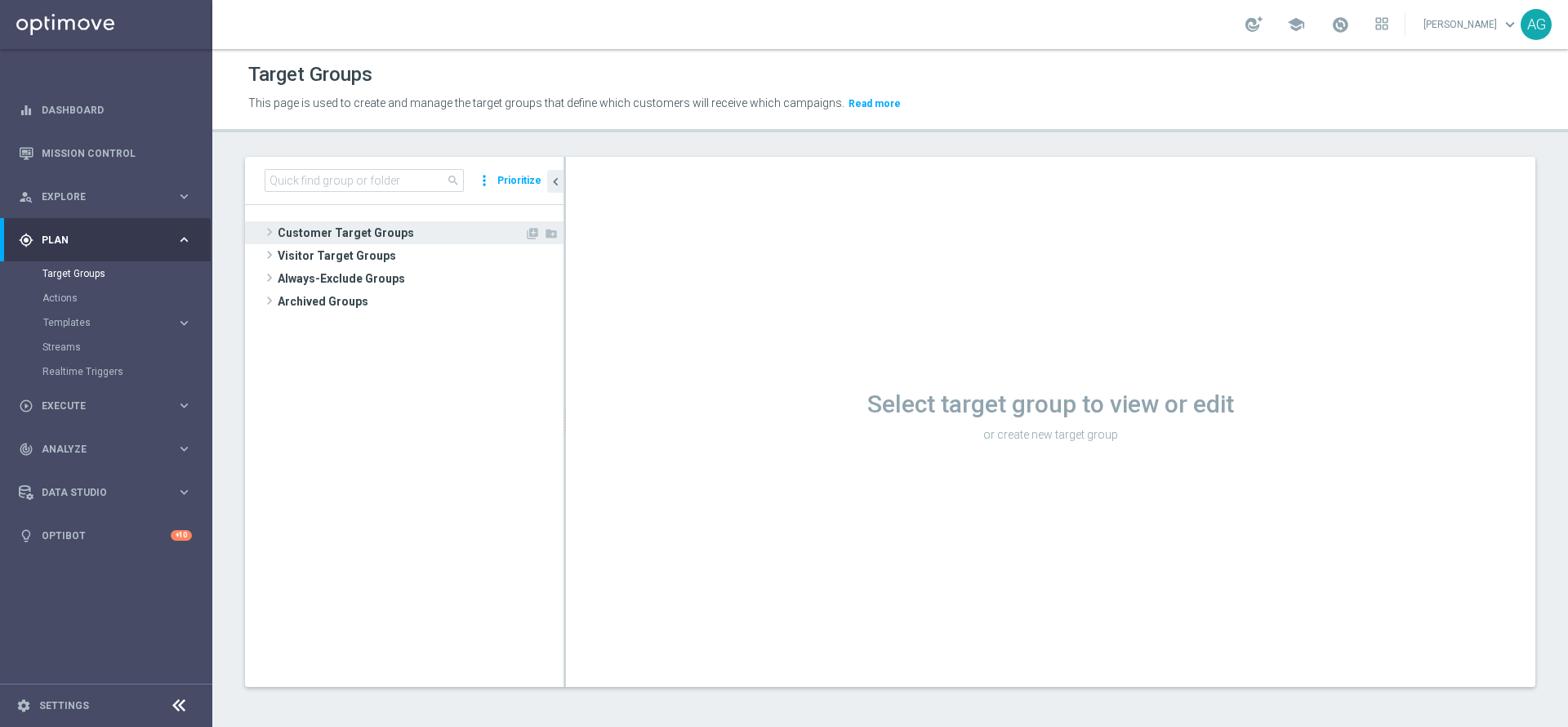
click at [351, 232] on span "Customer Target Groups" at bounding box center [401, 233] width 246 height 23
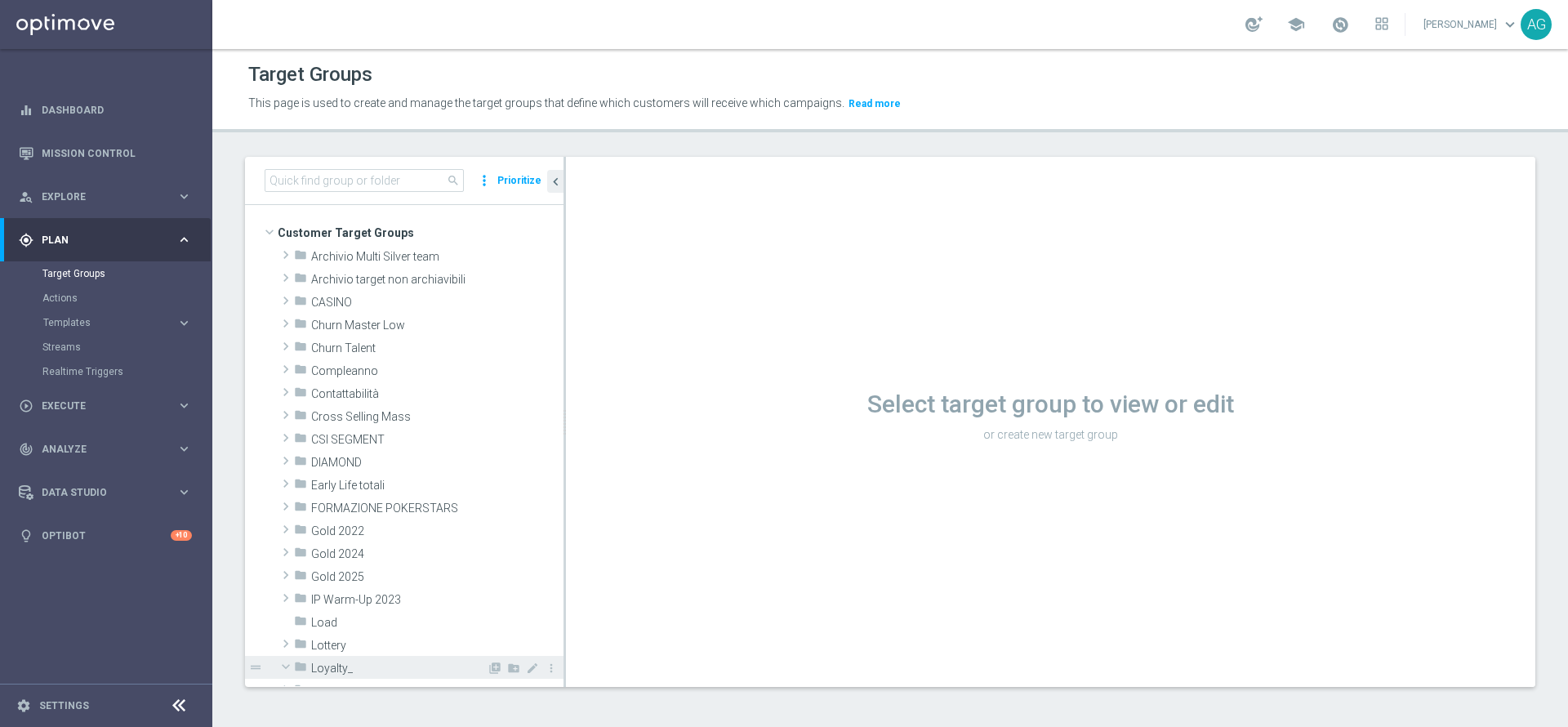
click at [339, 662] on span "Loyalty_" at bounding box center [398, 668] width 175 height 14
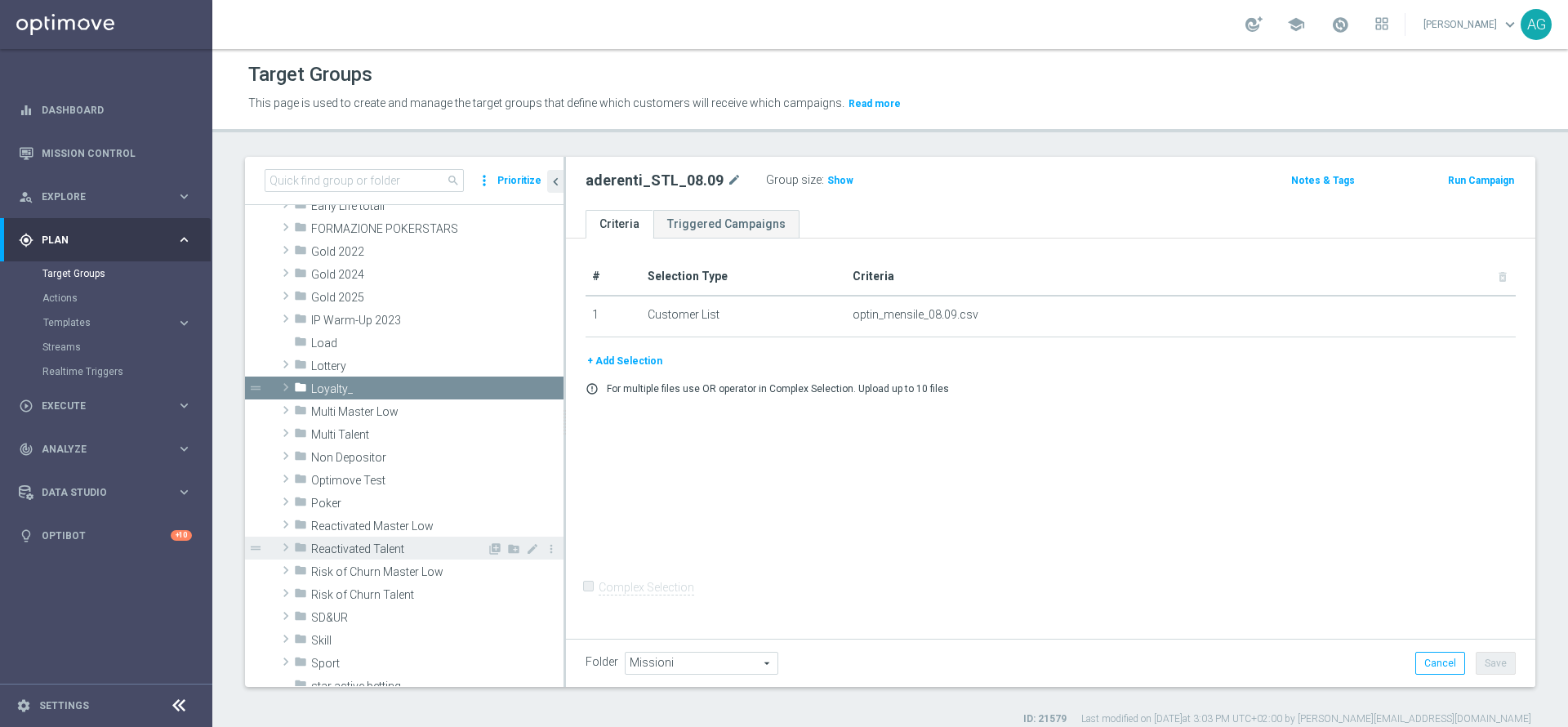
scroll to position [402, 0]
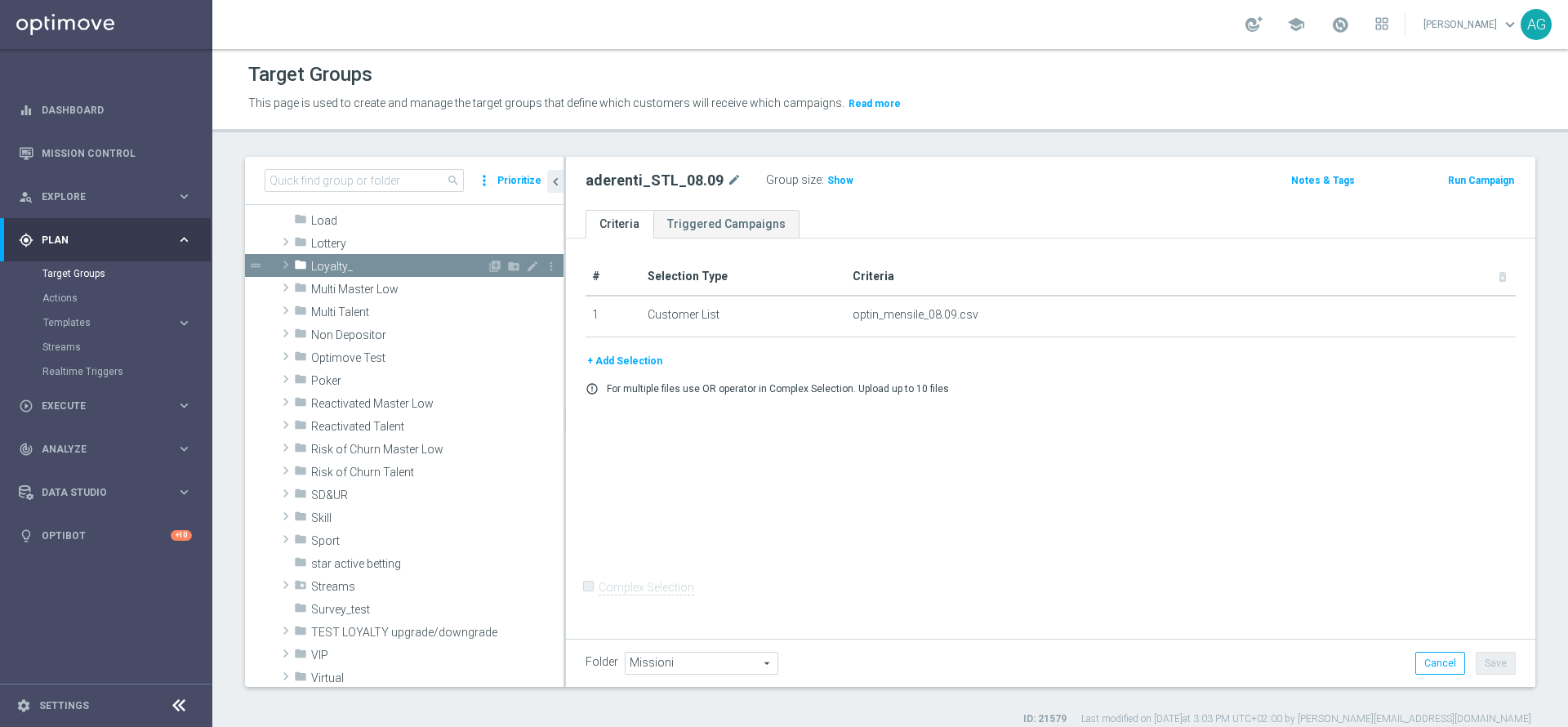
click at [324, 273] on span "Loyalty_" at bounding box center [398, 266] width 175 height 14
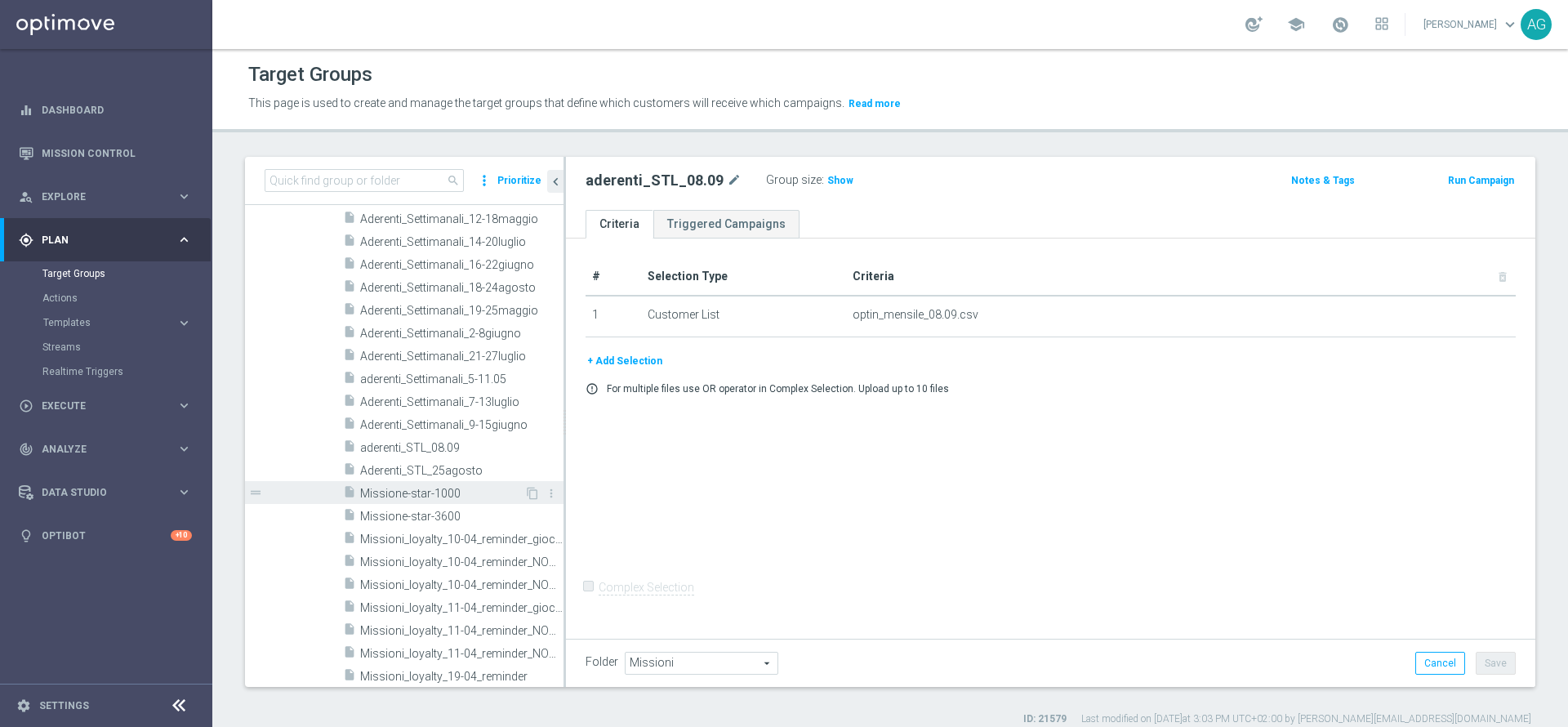
scroll to position [524, 0]
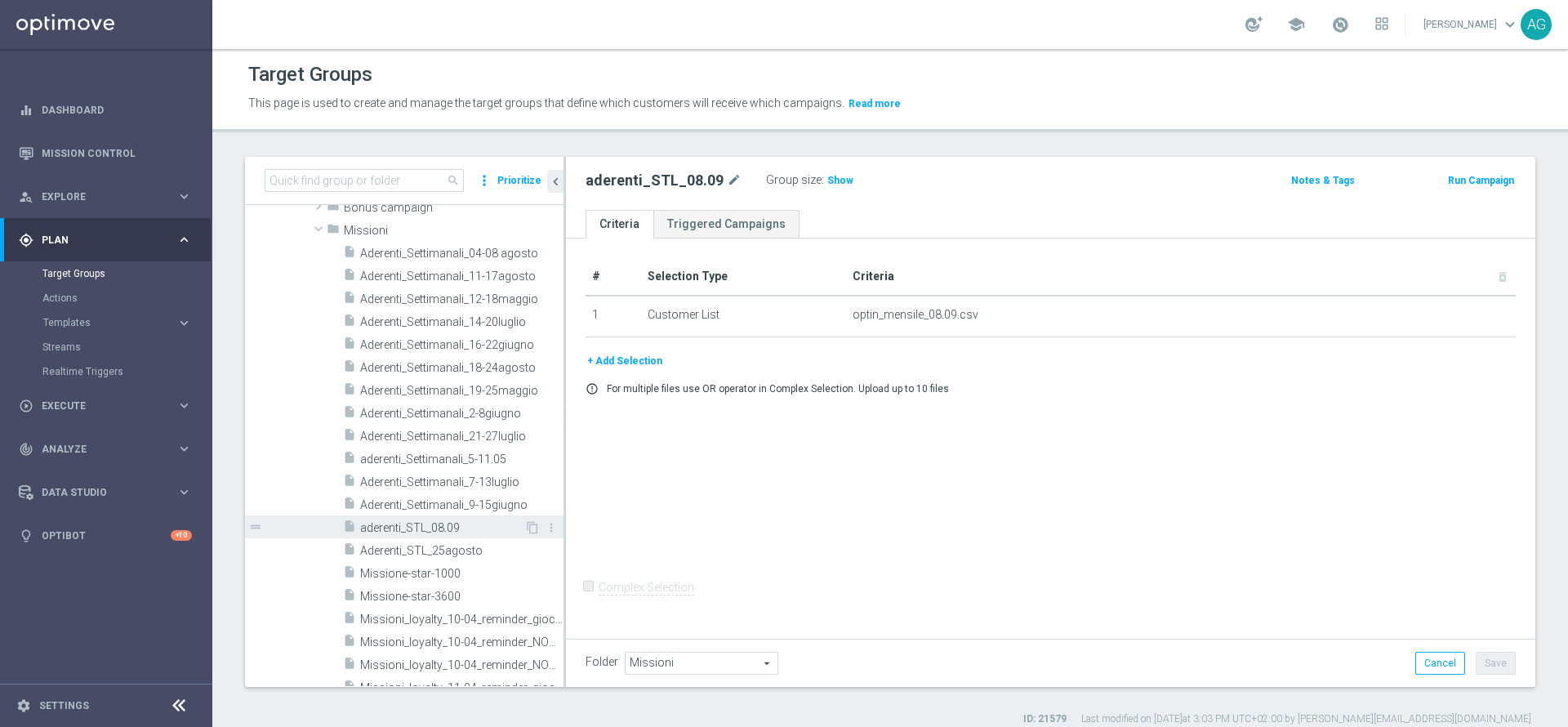
click at [453, 533] on span "aderenti_STL_08.09" at bounding box center [442, 528] width 164 height 14
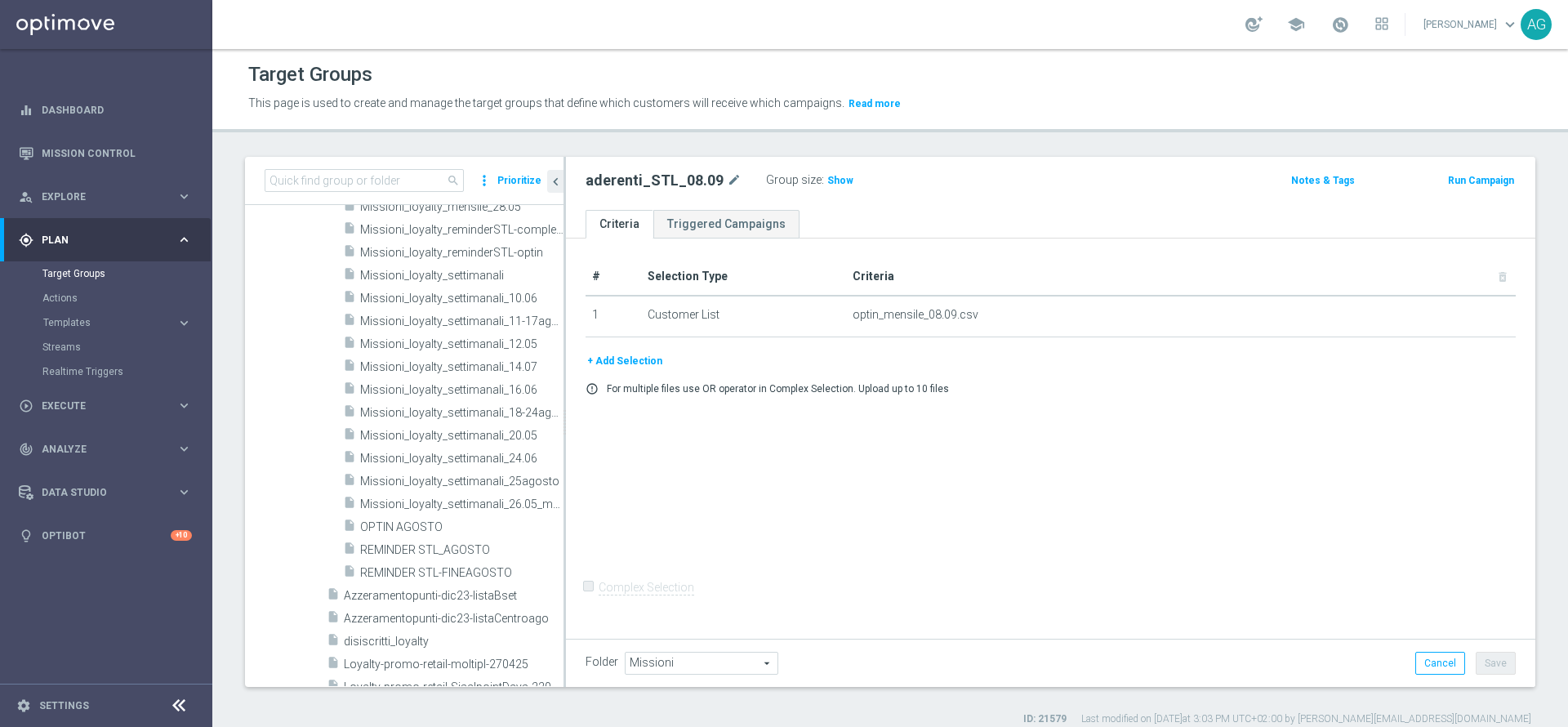
scroll to position [1260, 0]
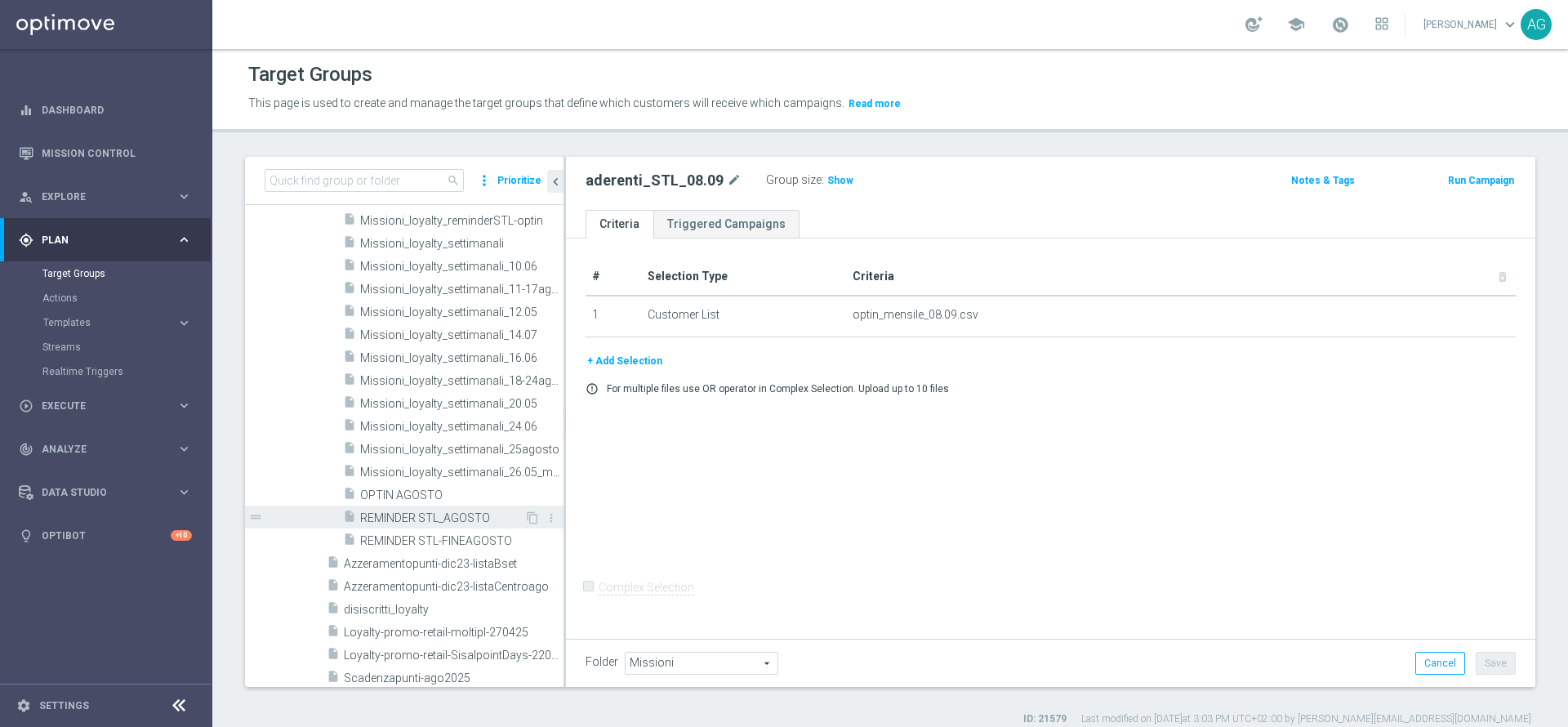
click at [429, 525] on div "insert_drive_file REMINDER STL_AGOSTO" at bounding box center [433, 518] width 181 height 23
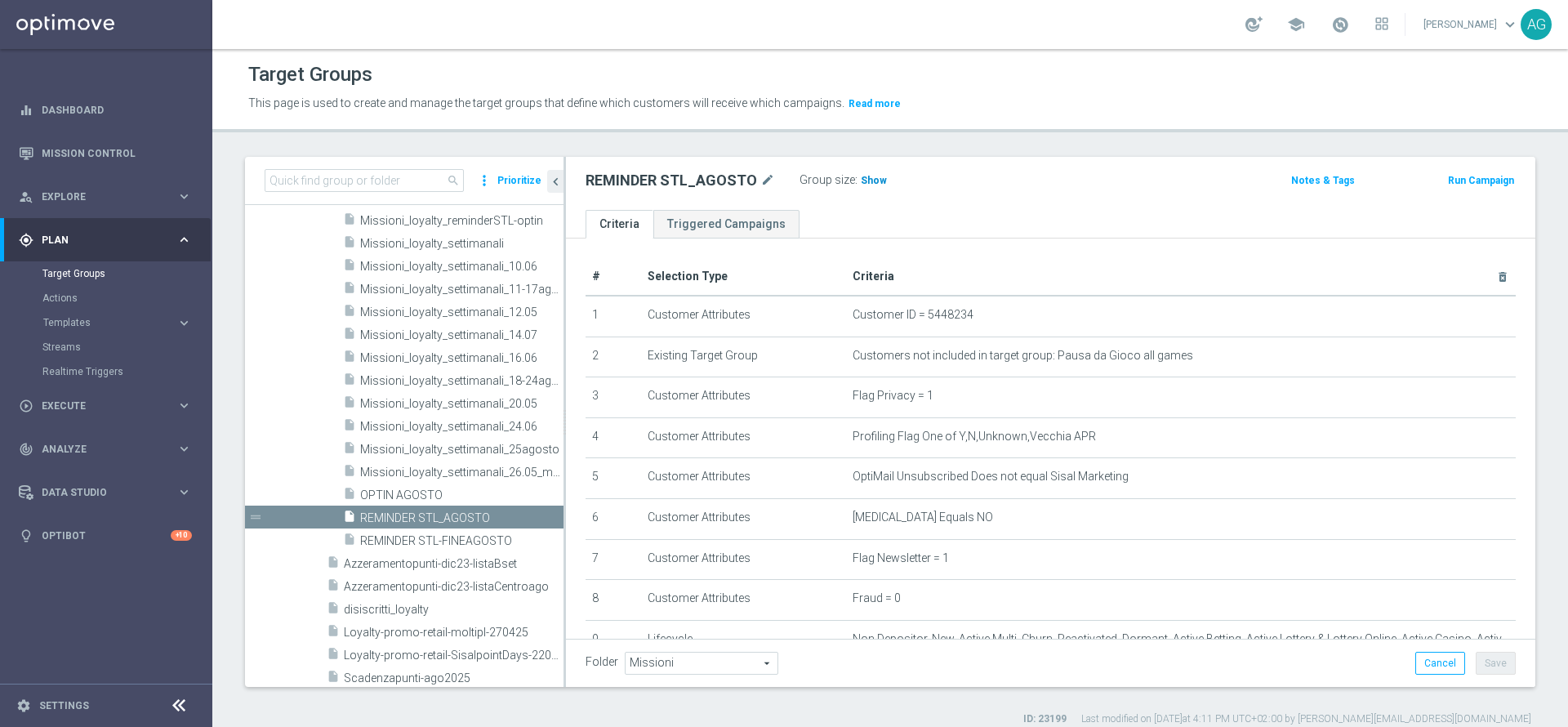
click at [876, 186] on h3 "Show" at bounding box center [874, 180] width 30 height 18
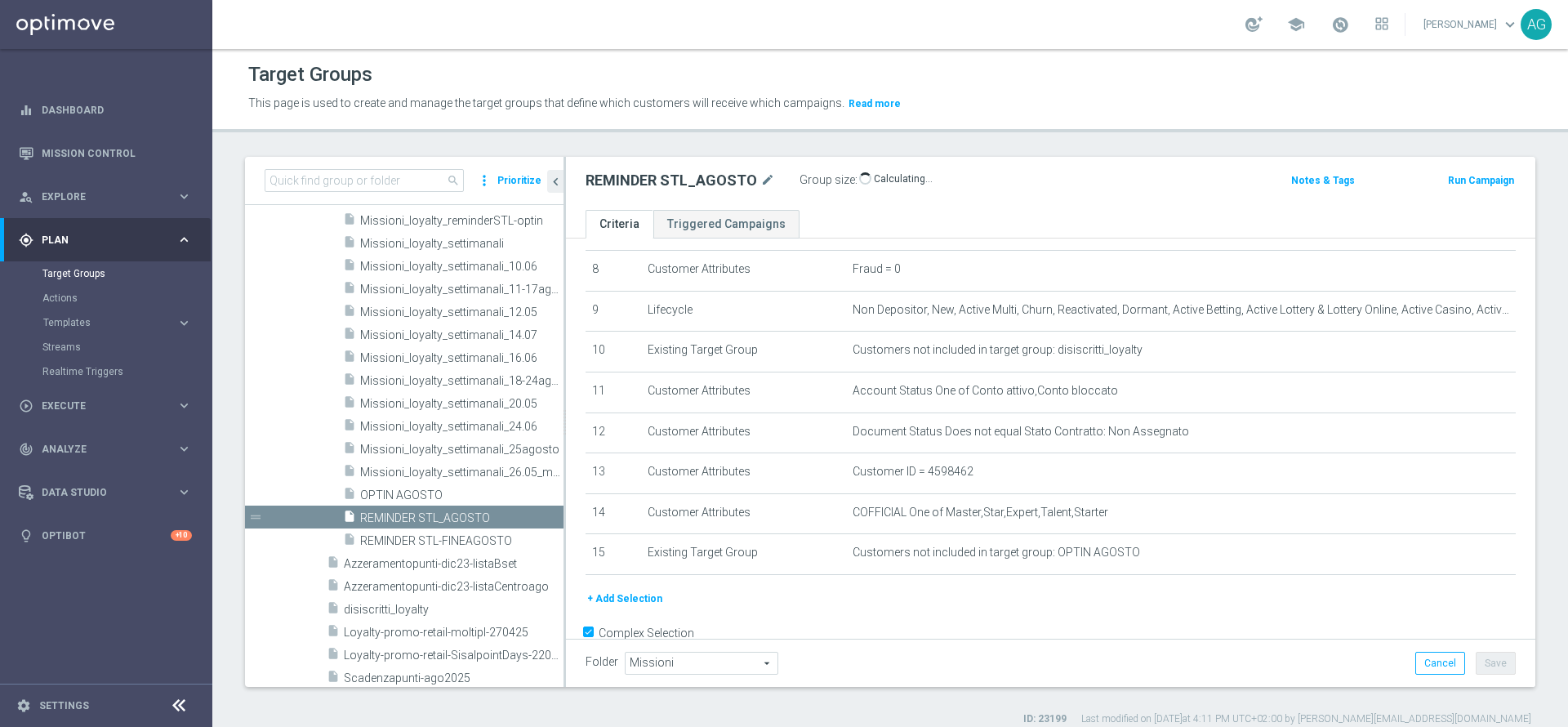
scroll to position [368, 0]
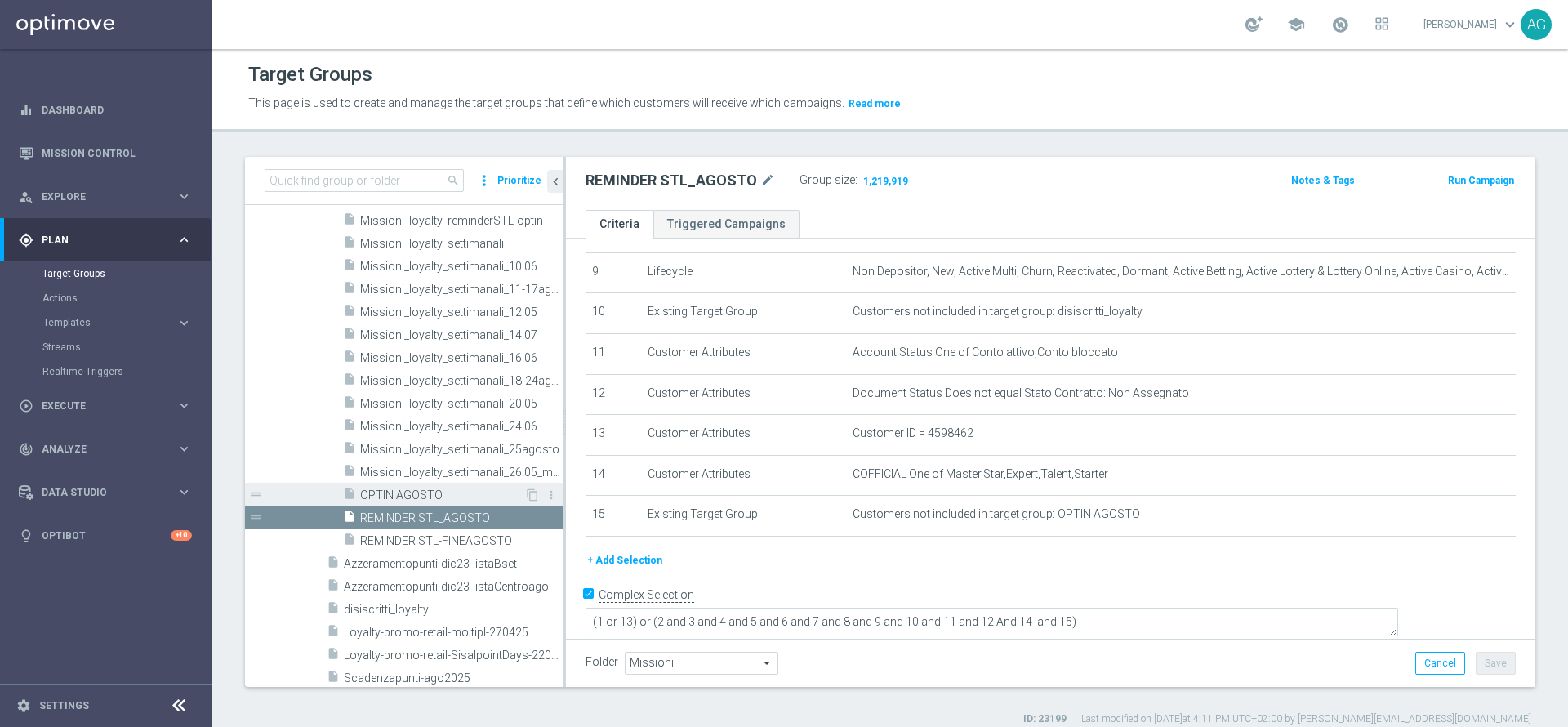
click at [378, 497] on span "OPTIN AGOSTO" at bounding box center [442, 495] width 164 height 14
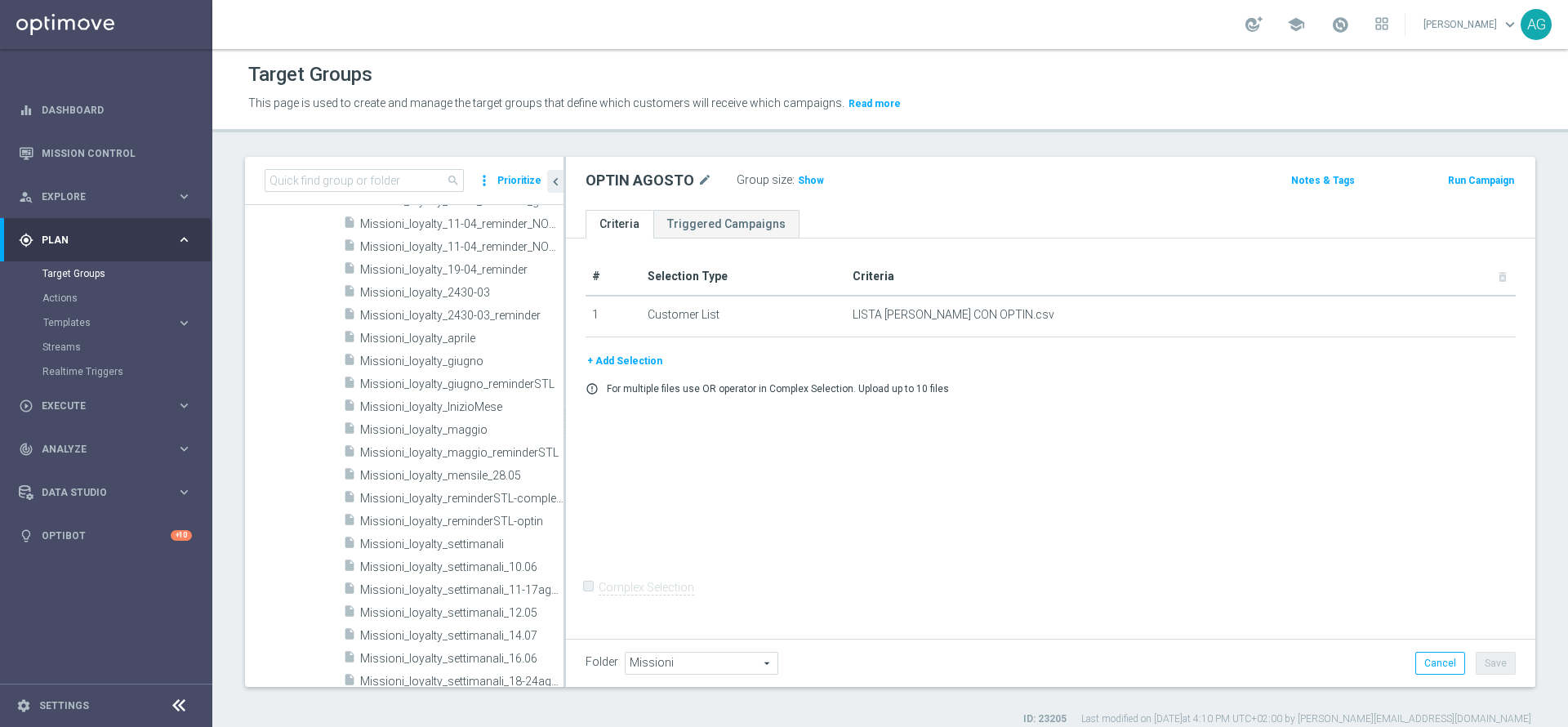
scroll to position [1015, 0]
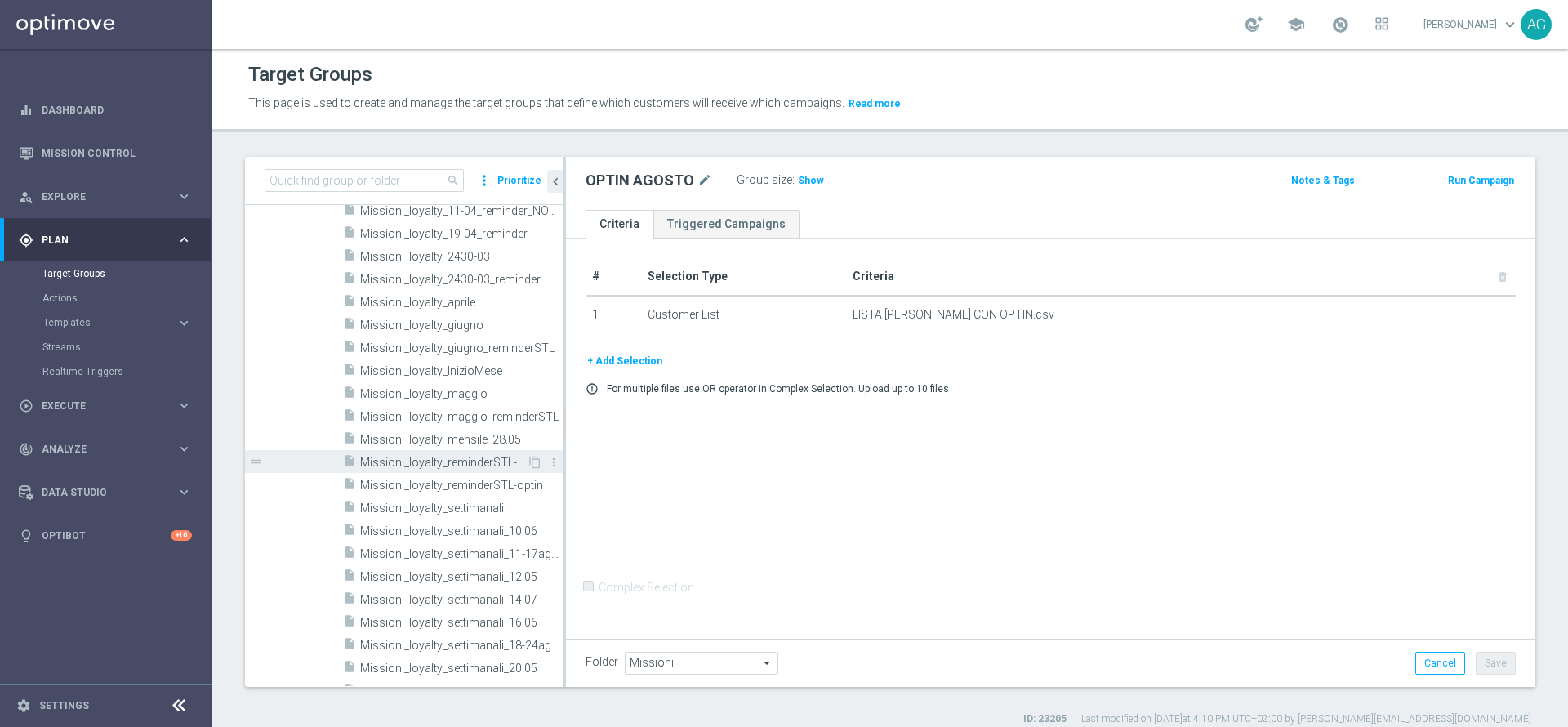
click at [449, 463] on span "Missioni_loyalty_reminderSTL-completamento" at bounding box center [444, 462] width 167 height 14
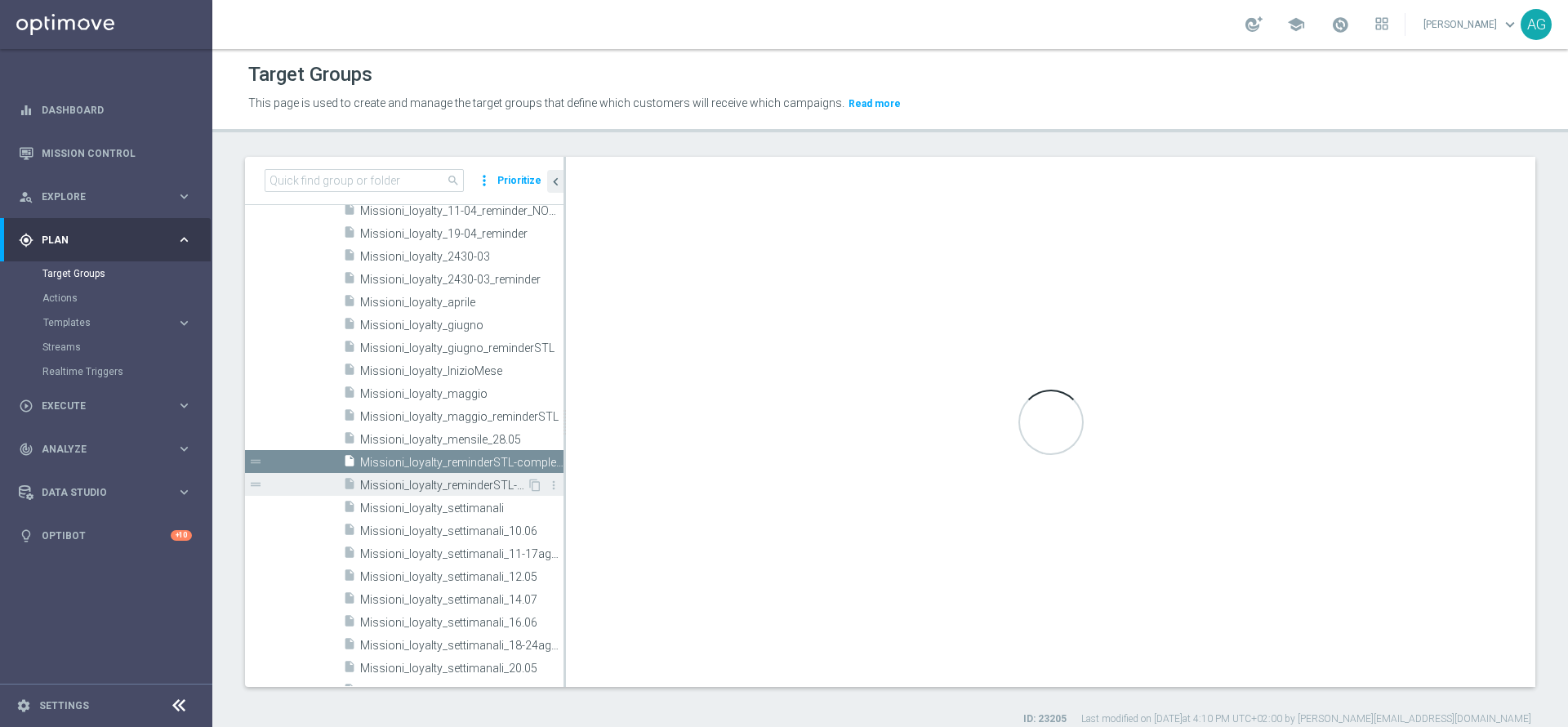
checkbox input "true"
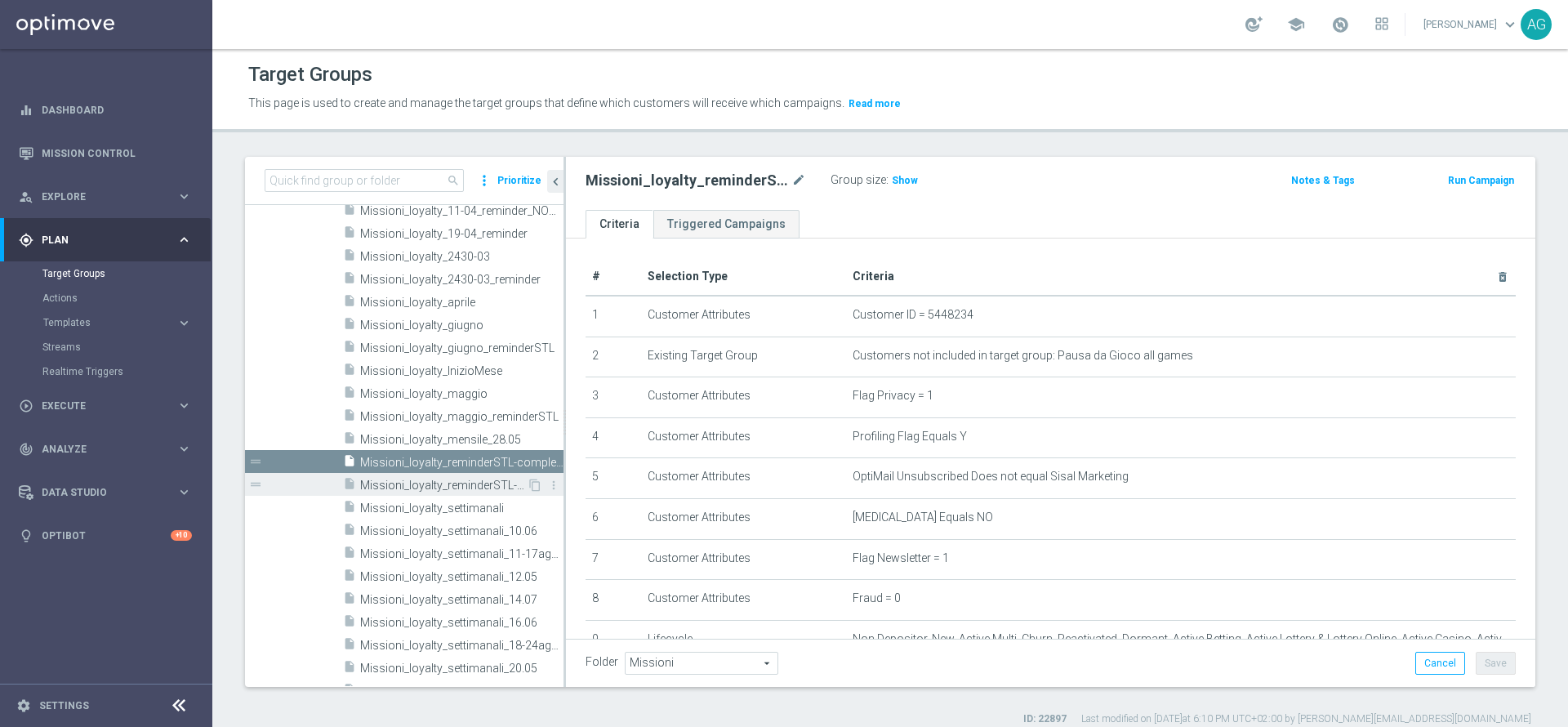
click at [449, 482] on span "Missioni_loyalty_reminderSTL-optin" at bounding box center [444, 485] width 167 height 14
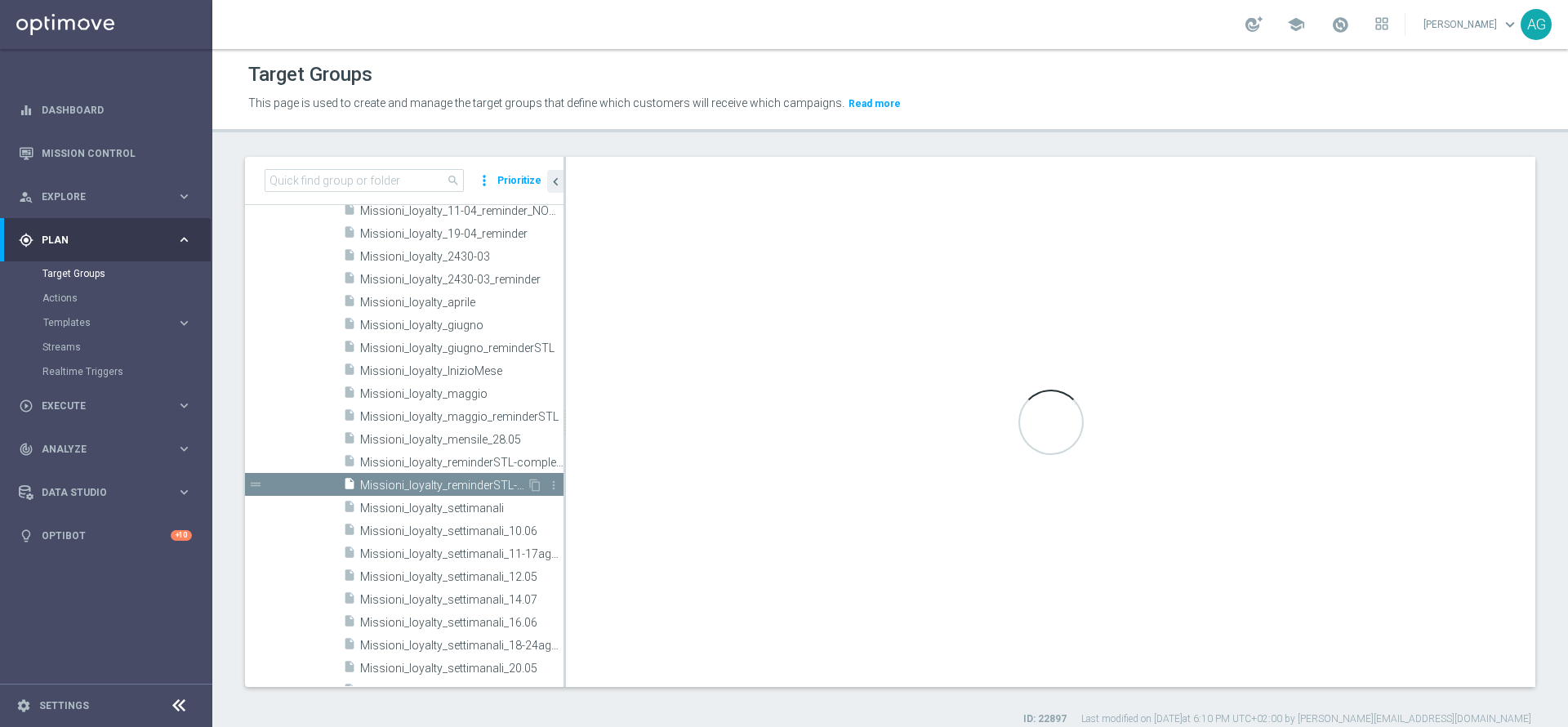
type textarea "(1 and 2 and 3 and 4 and 5 and 6 and 7 and 8 and 9 and 10 and 11 and 13 and 14 …"
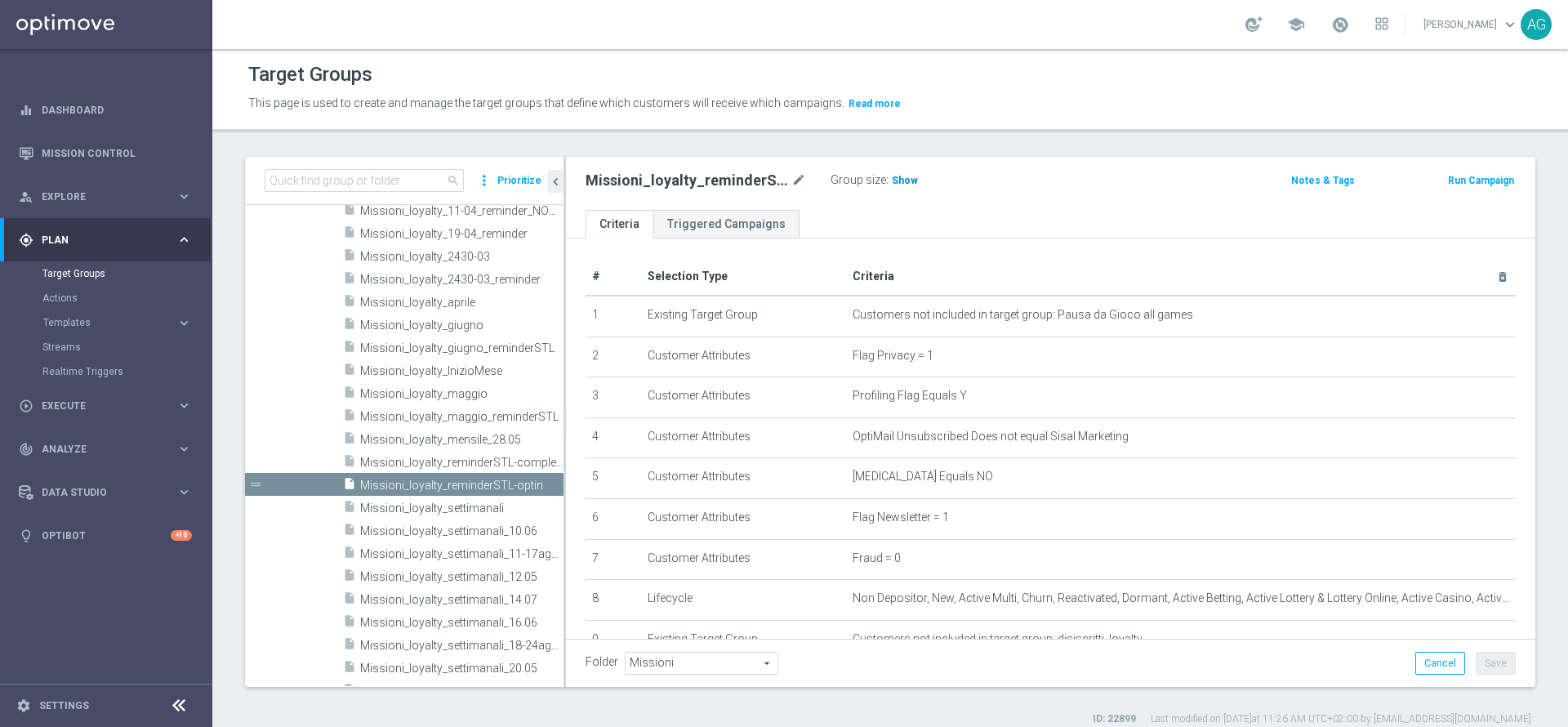
click at [913, 187] on h3 "Show" at bounding box center [905, 180] width 30 height 18
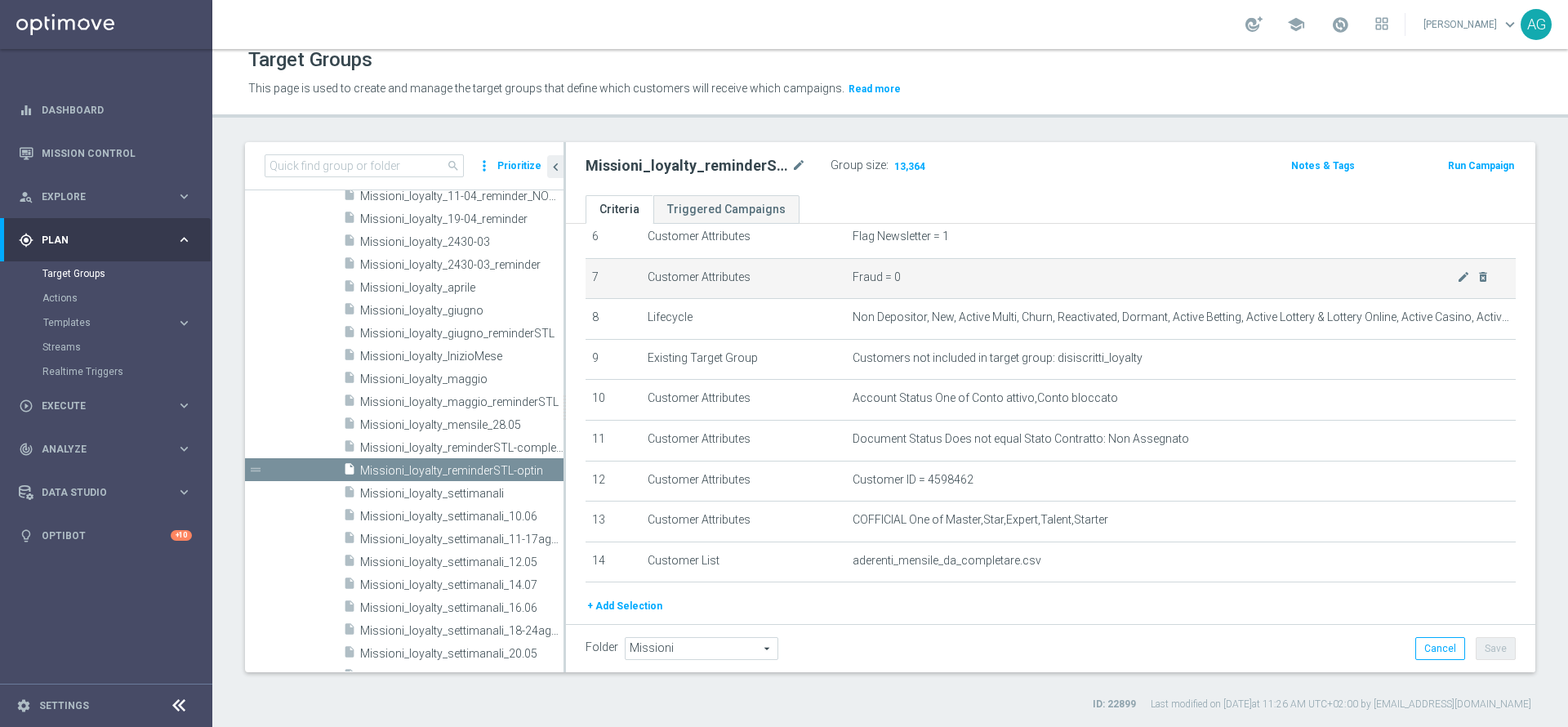
scroll to position [356, 0]
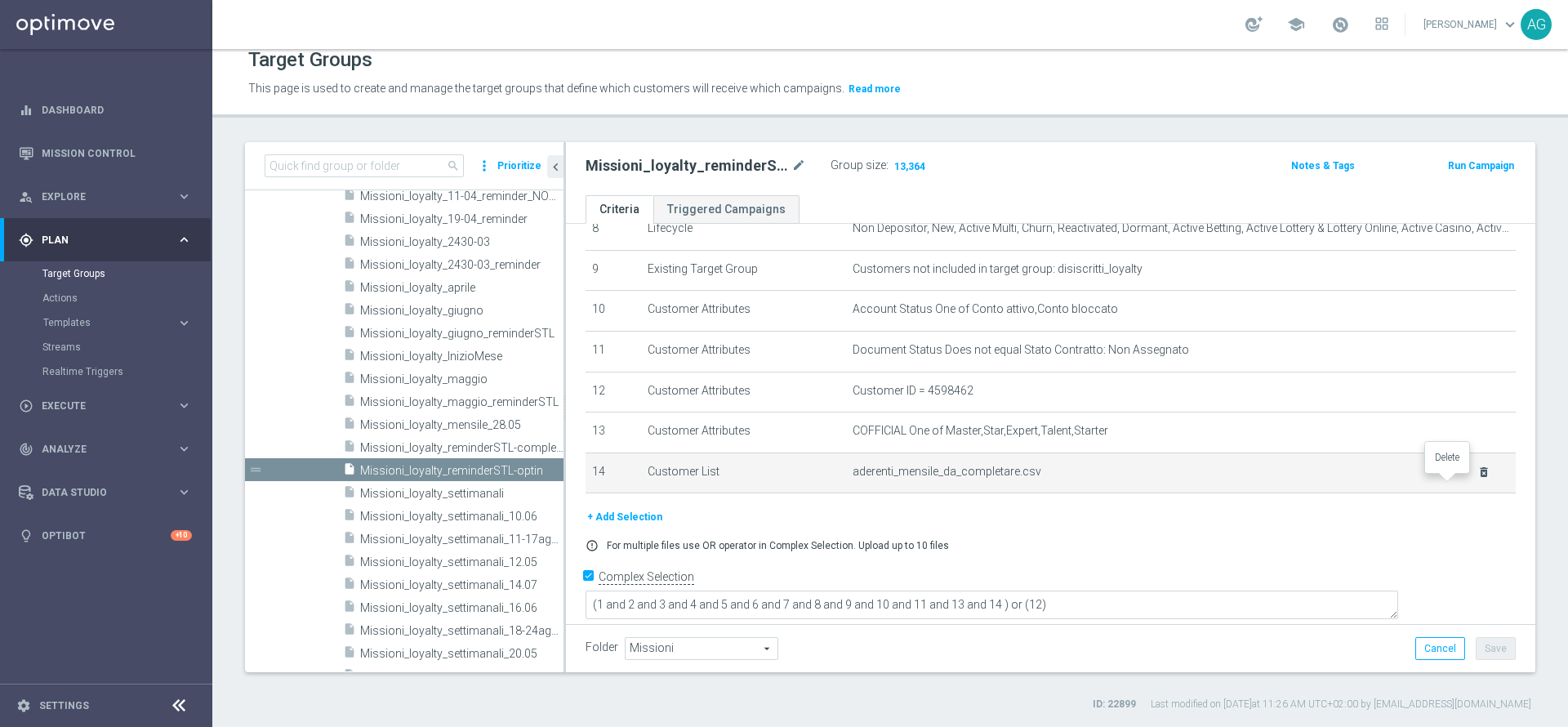
click at [1477, 476] on icon "delete_forever" at bounding box center [1484, 472] width 13 height 13
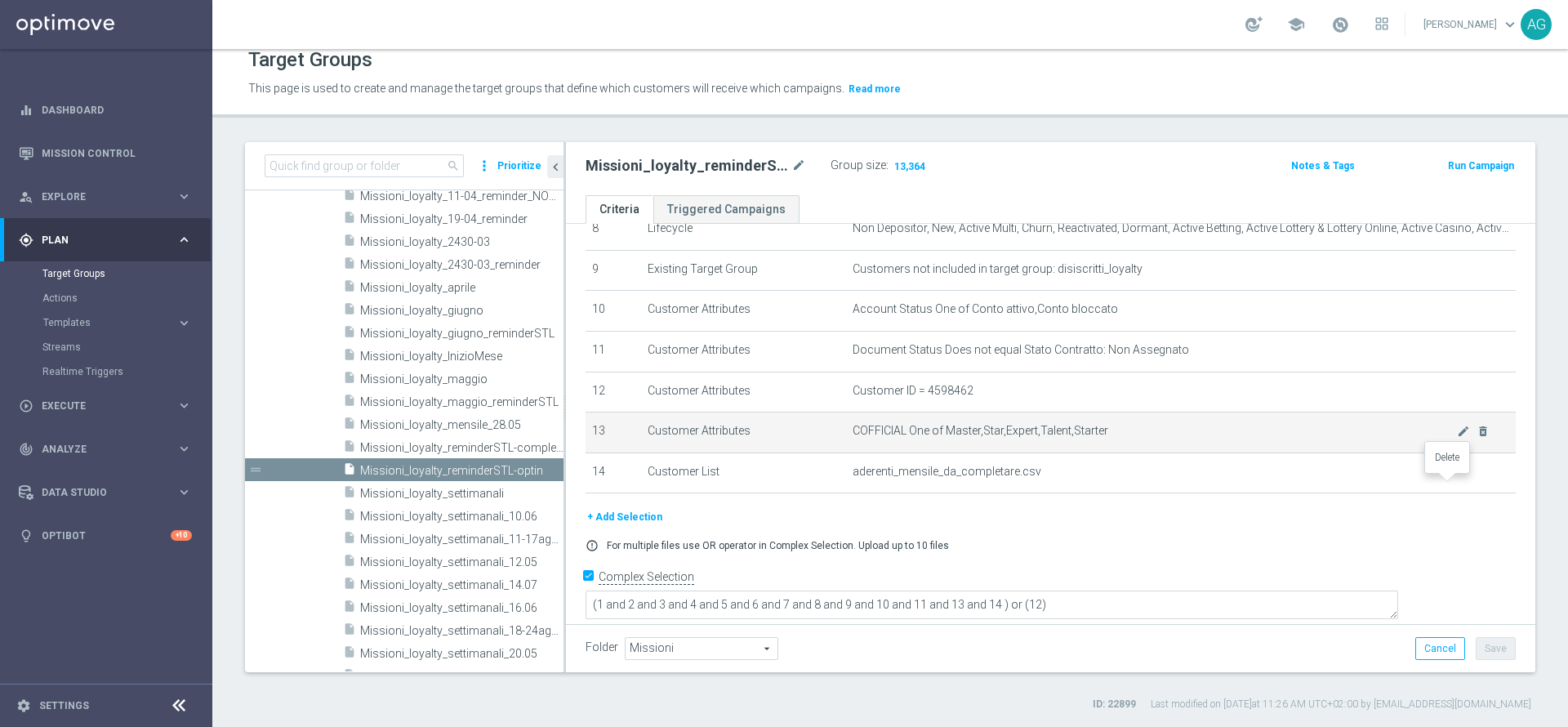
scroll to position [291, 0]
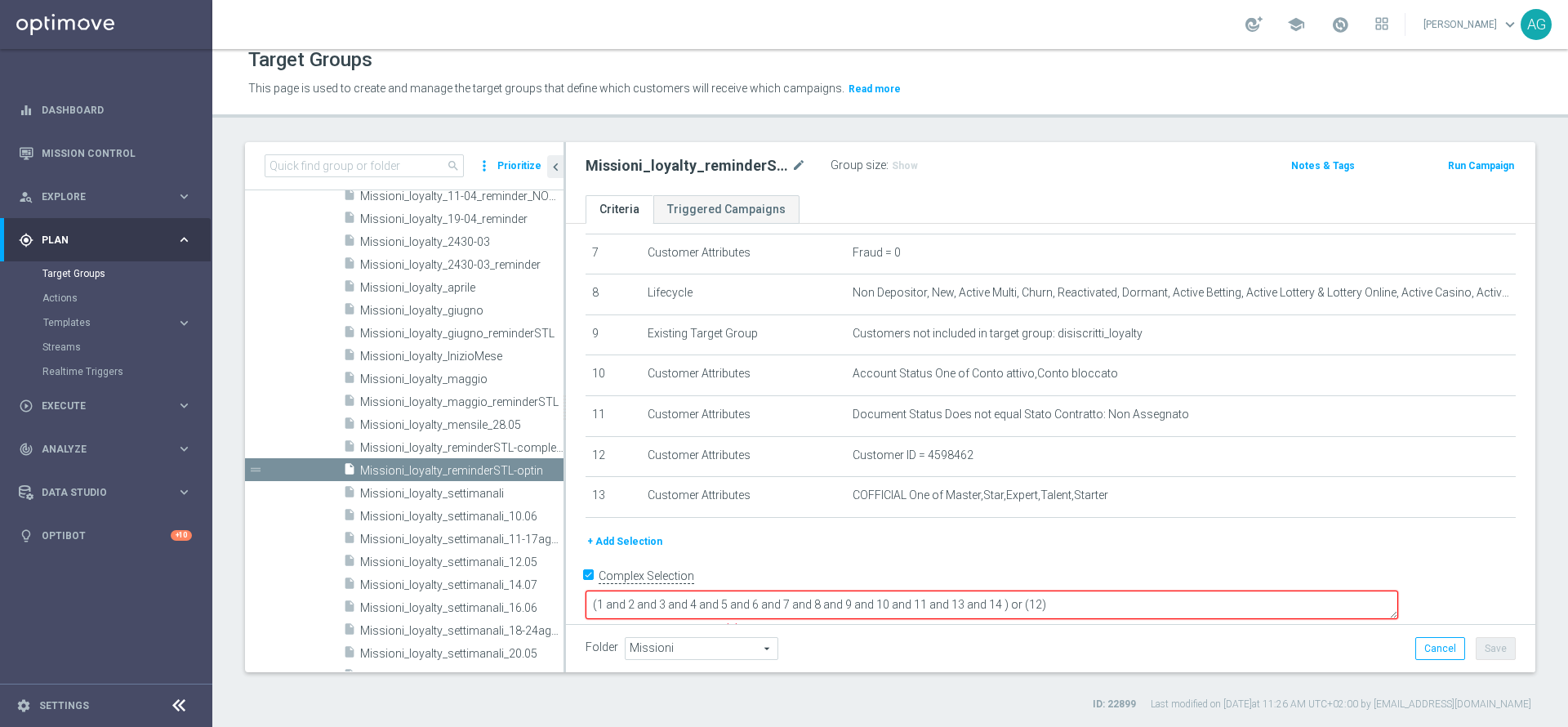
click at [1163, 593] on textarea "(1 and 2 and 3 and 4 and 5 and 6 and 7 and 8 and 9 and 10 and 11 and 13 and 14 …" at bounding box center [991, 605] width 813 height 29
click at [840, 549] on div "+ Add Selection" at bounding box center [1051, 542] width 955 height 18
click at [634, 548] on button "+ Add Selection" at bounding box center [624, 542] width 79 height 18
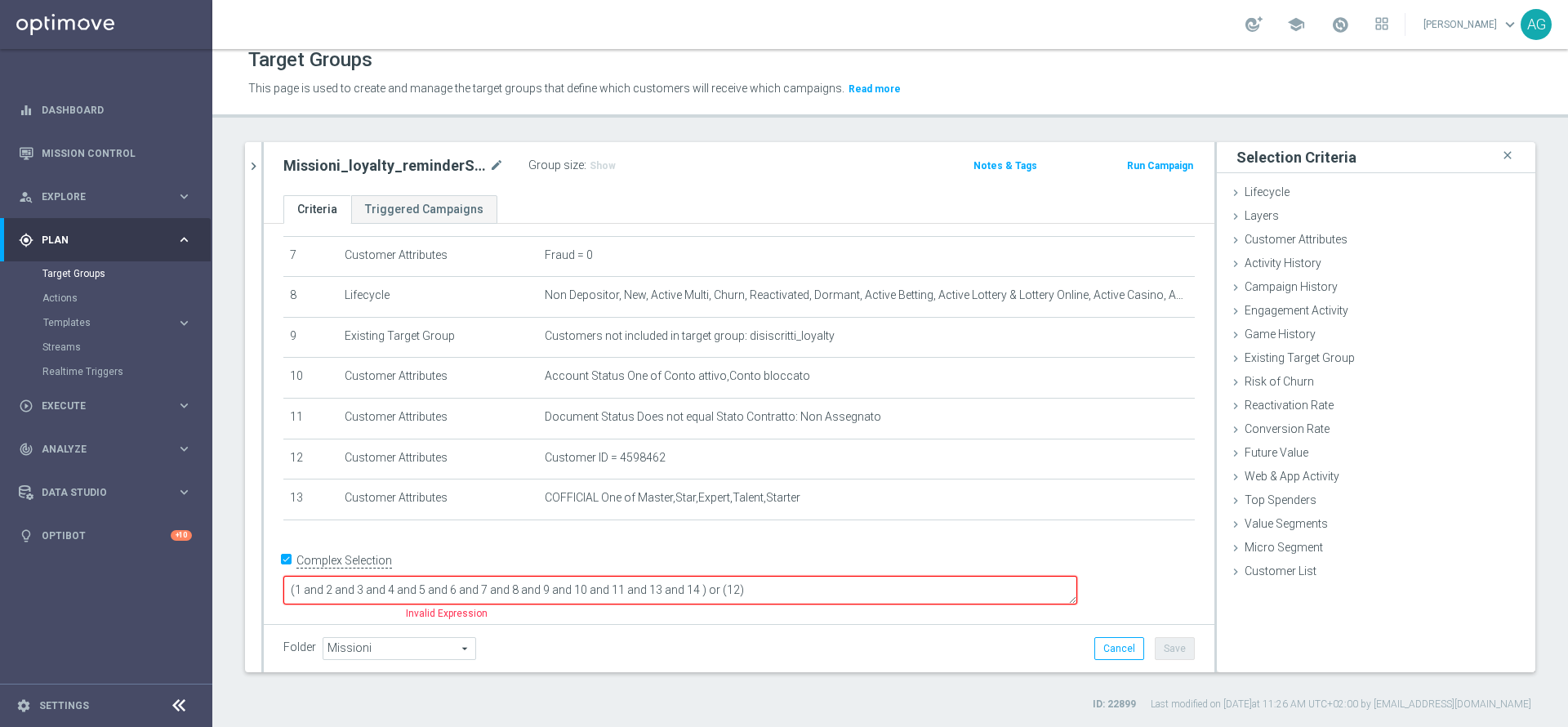
scroll to position [273, 0]
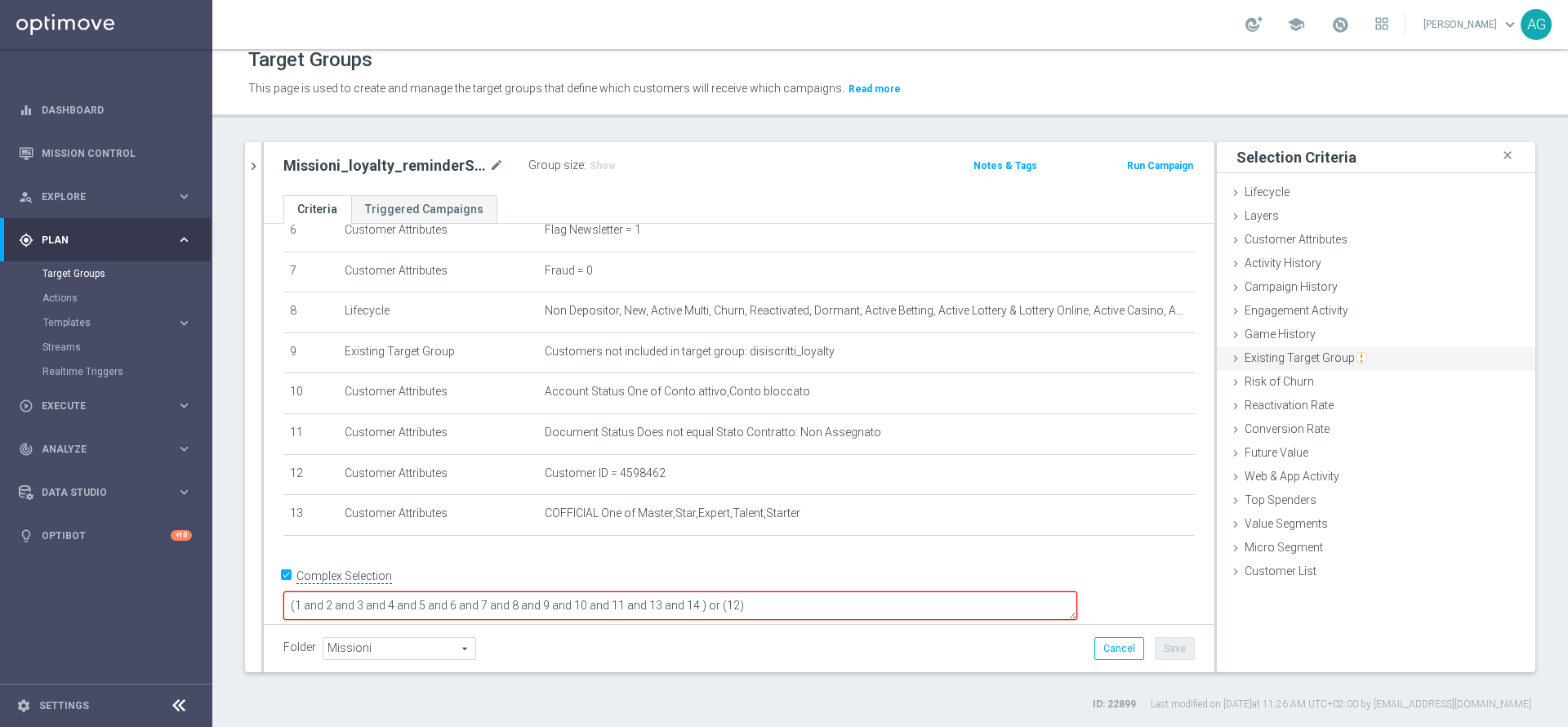
click at [1284, 348] on div "Existing Target Group done" at bounding box center [1375, 360] width 318 height 25
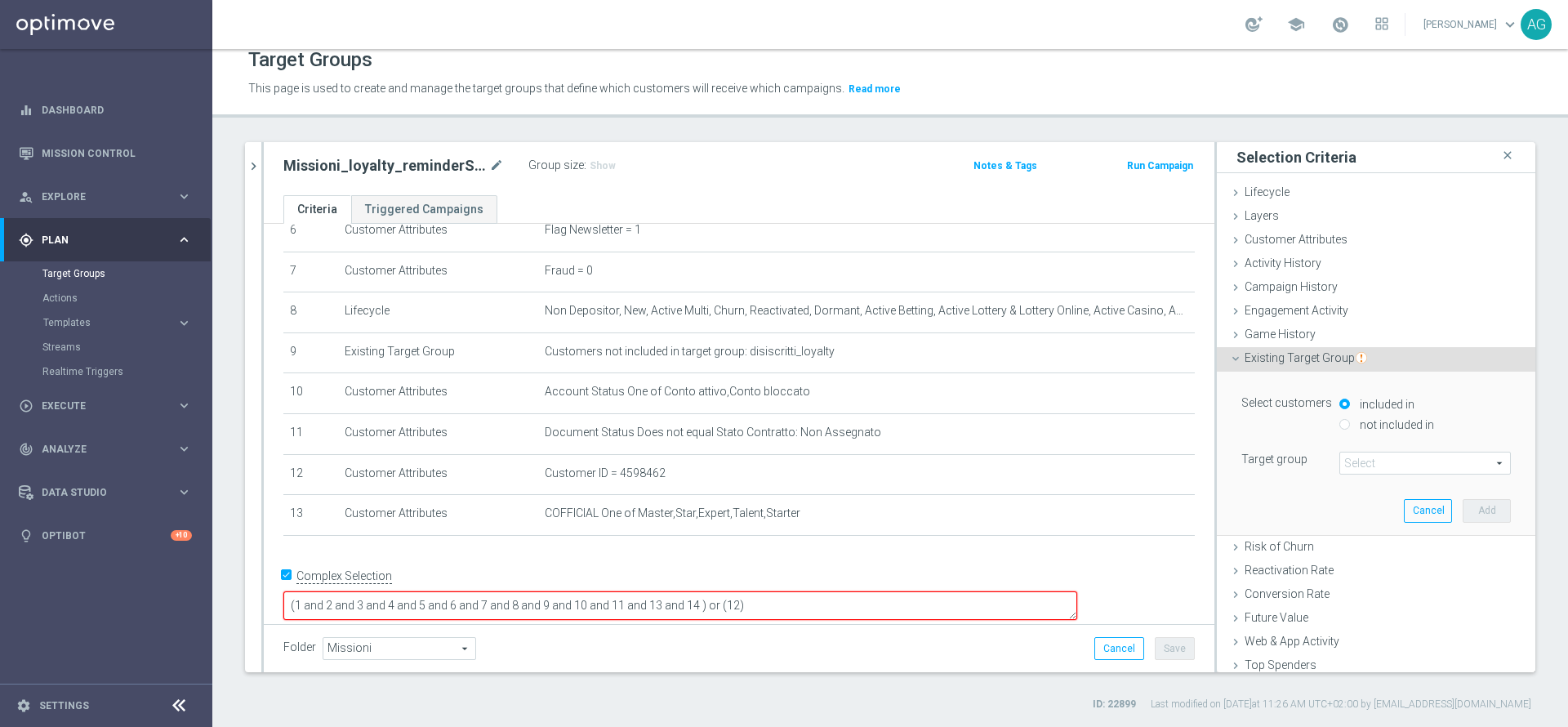
click at [1339, 428] on input "not included in" at bounding box center [1344, 424] width 11 height 11
radio input "true"
click at [1352, 457] on span at bounding box center [1425, 463] width 170 height 22
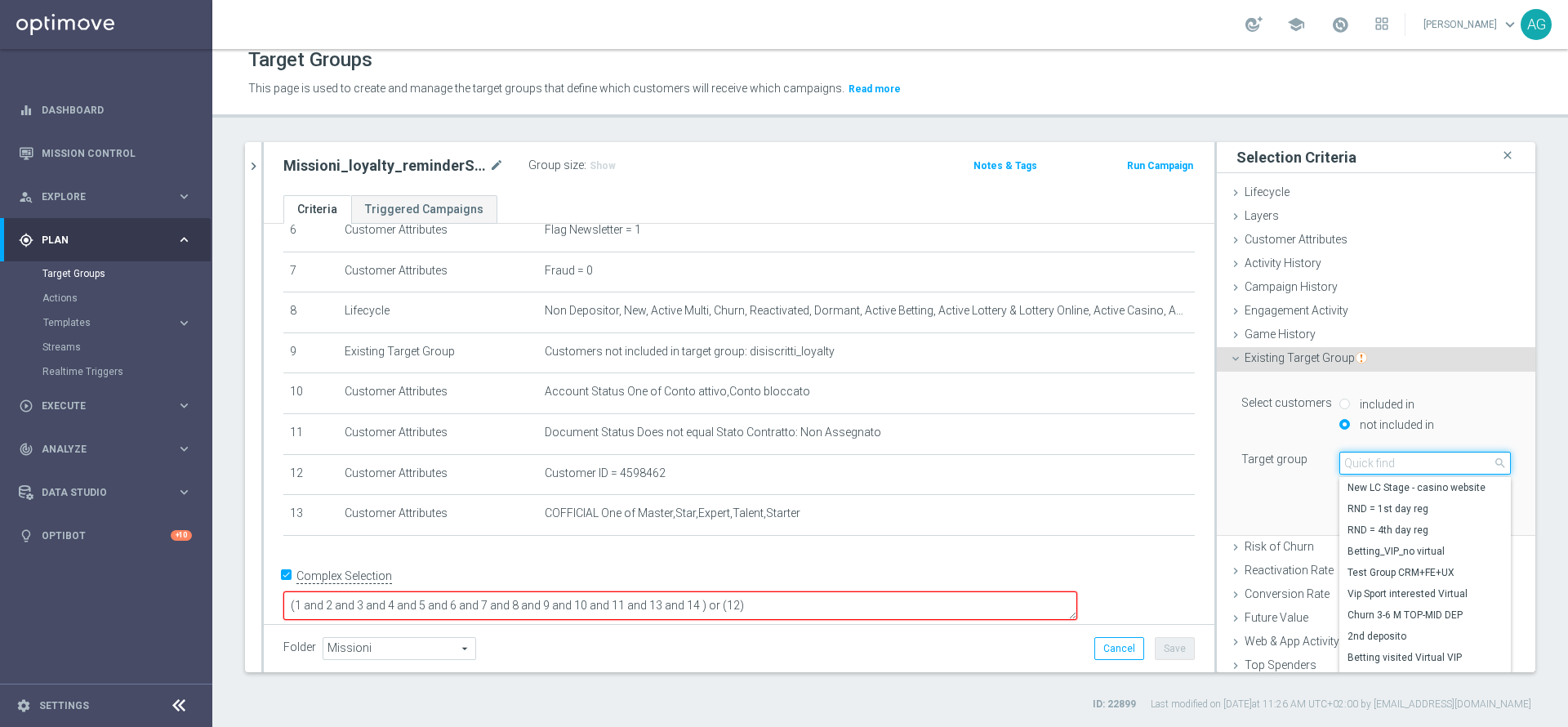
click at [1356, 460] on input "search" at bounding box center [1424, 463] width 171 height 23
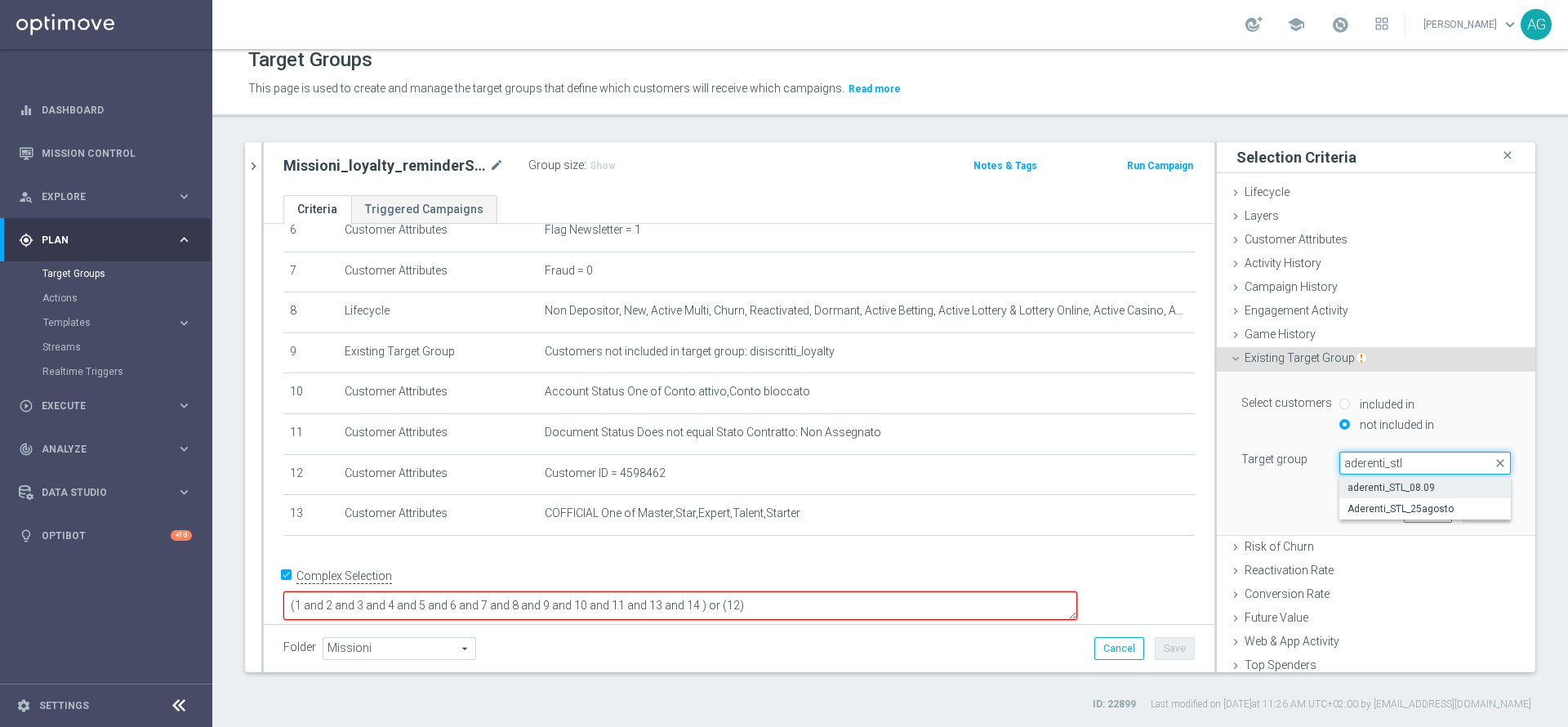
type input "aderenti_stl"
click at [1371, 479] on label "aderenti_STL_08.09" at bounding box center [1424, 488] width 171 height 22
type input "aderenti_STL_08.09"
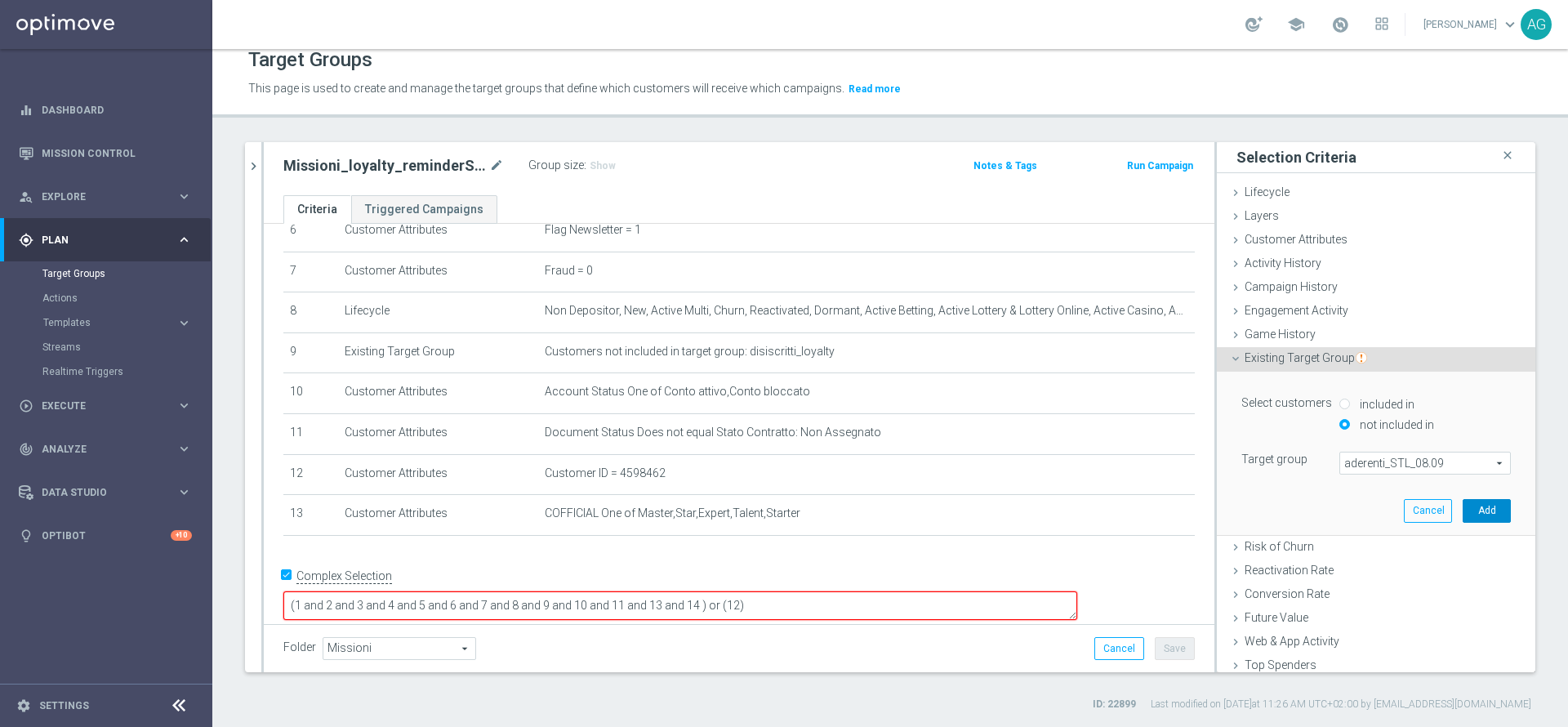
click at [1463, 515] on button "Add" at bounding box center [1487, 511] width 48 height 23
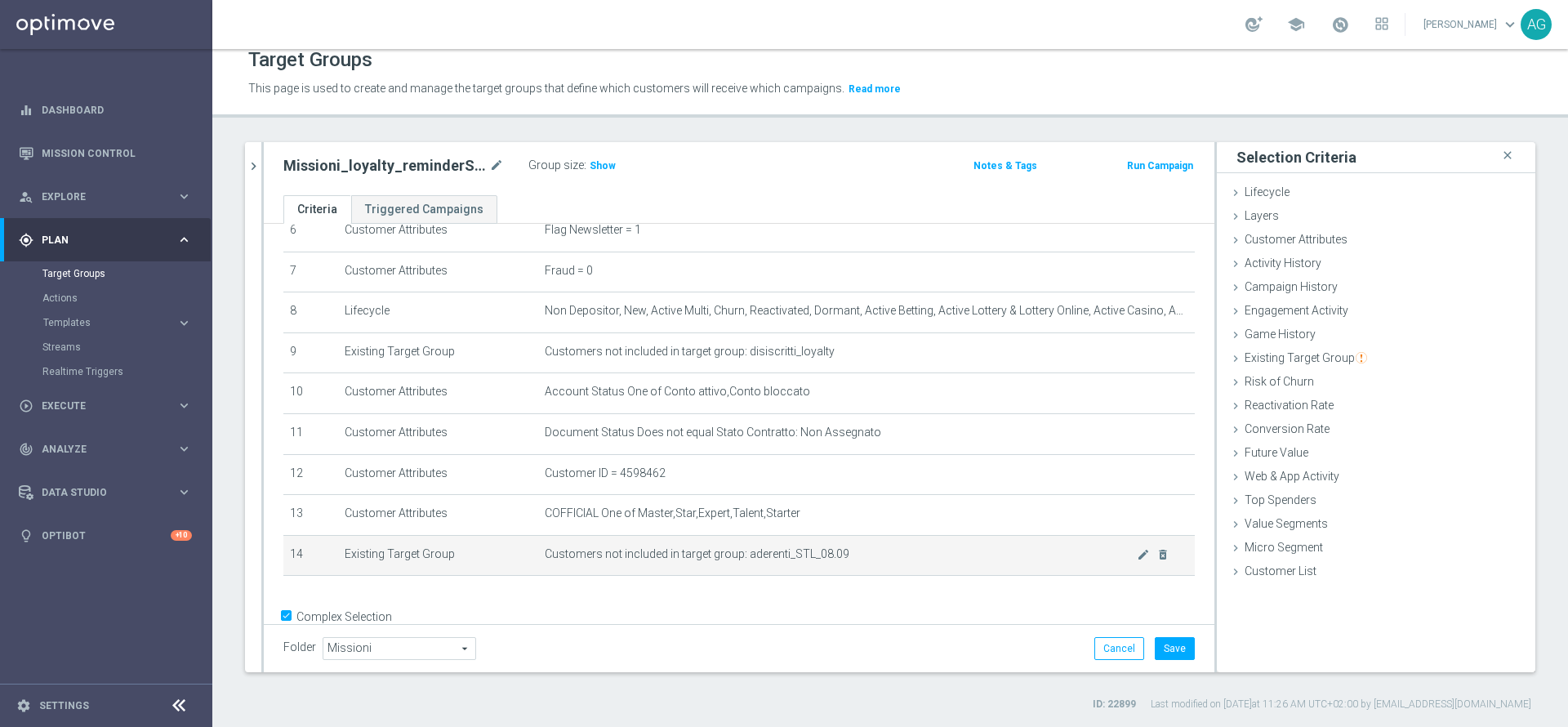
scroll to position [313, 0]
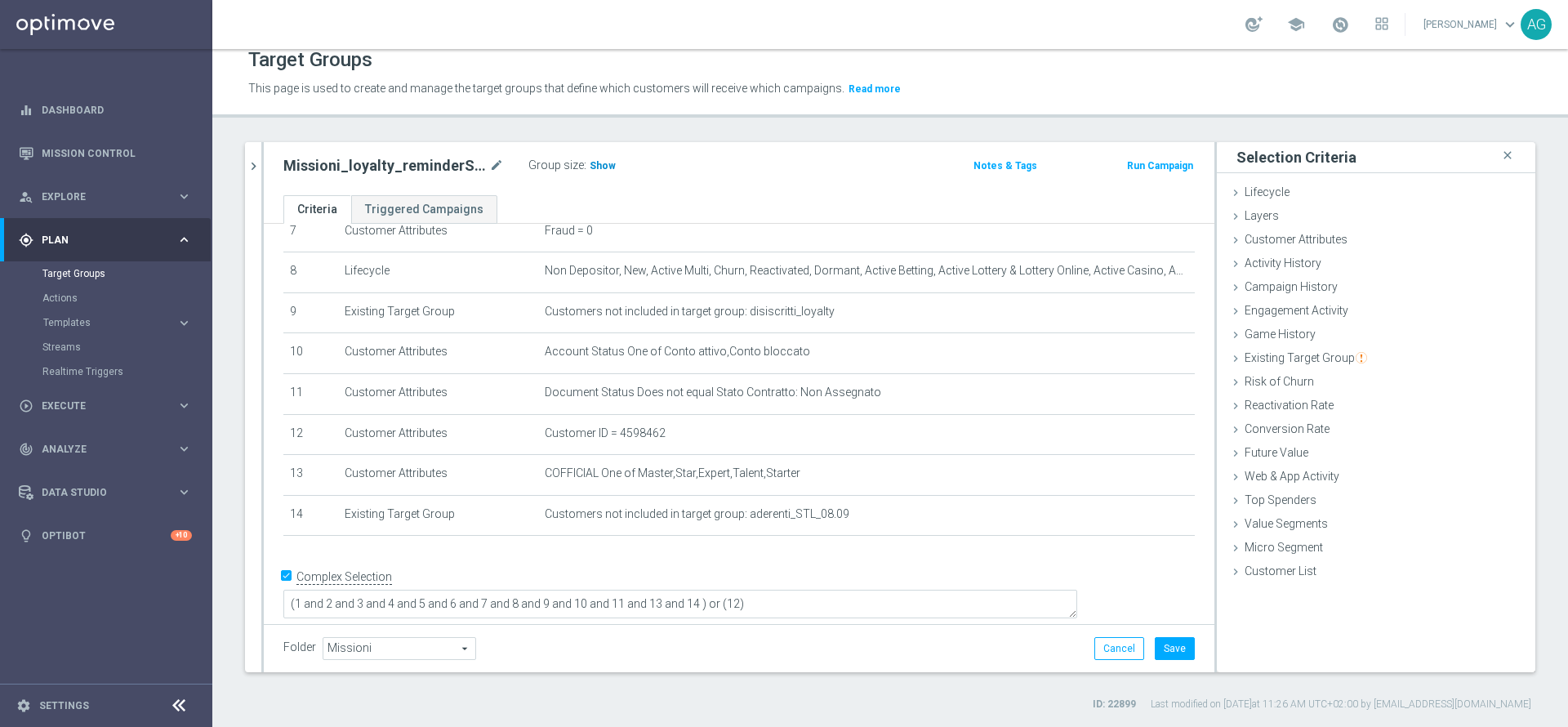
click at [608, 157] on h3 "Show" at bounding box center [603, 166] width 30 height 18
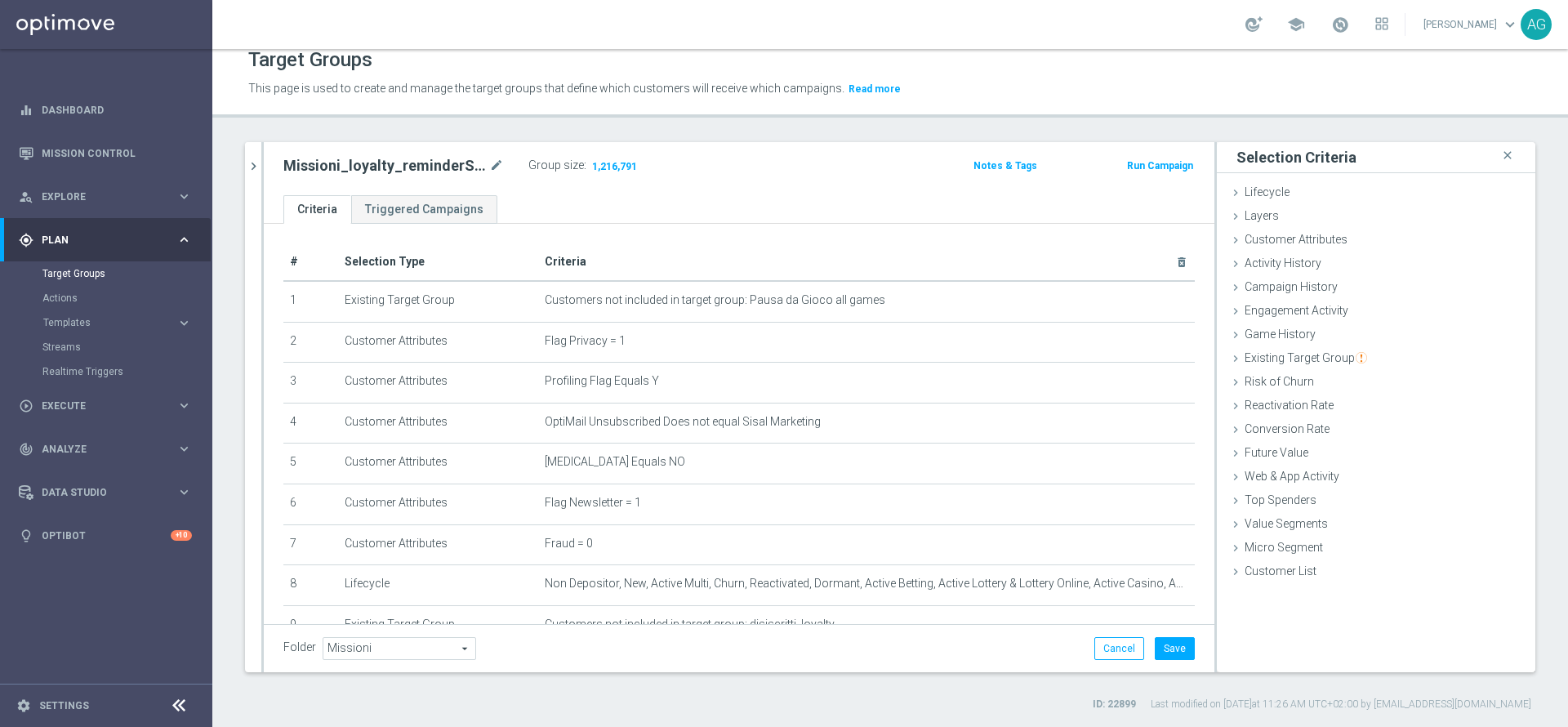
scroll to position [245, 0]
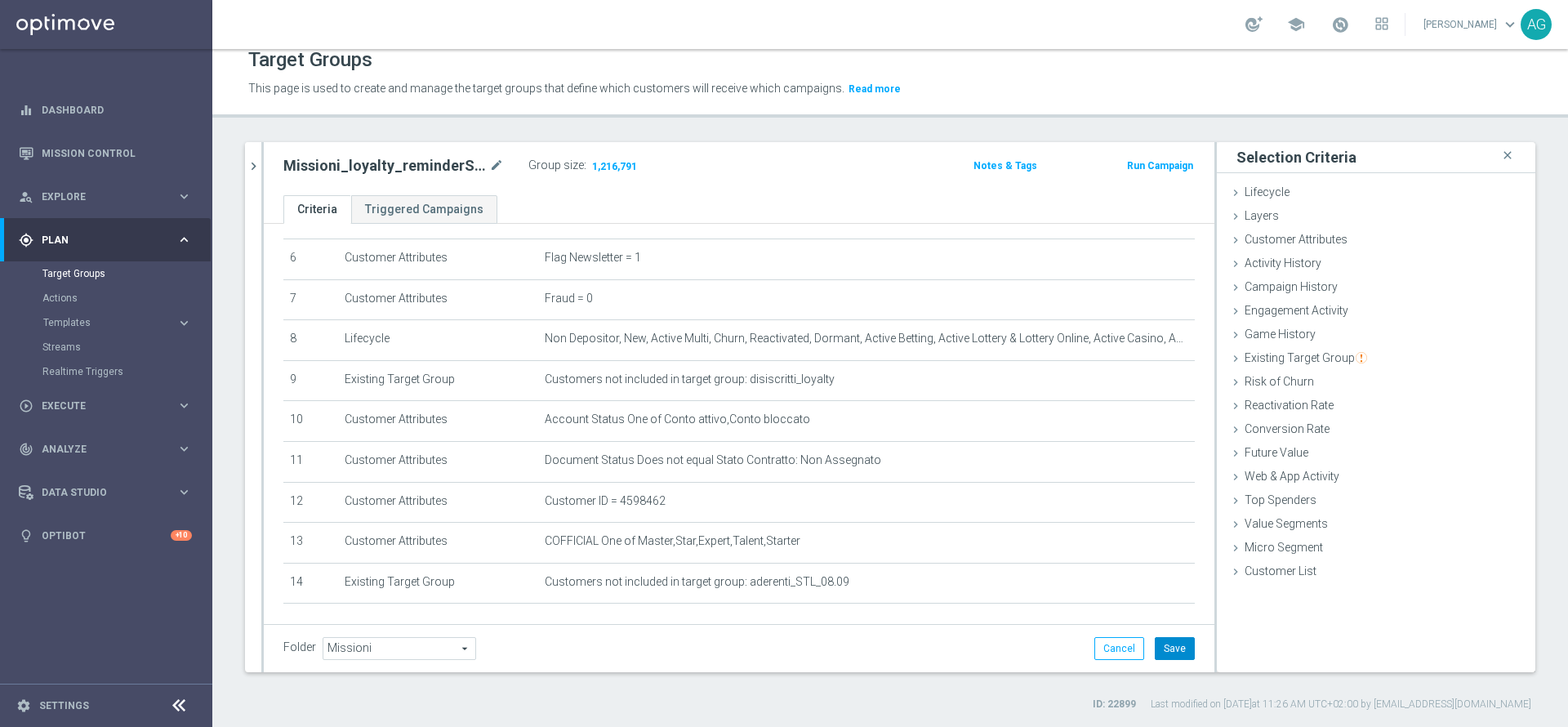
click at [1160, 653] on button "Save" at bounding box center [1175, 649] width 40 height 23
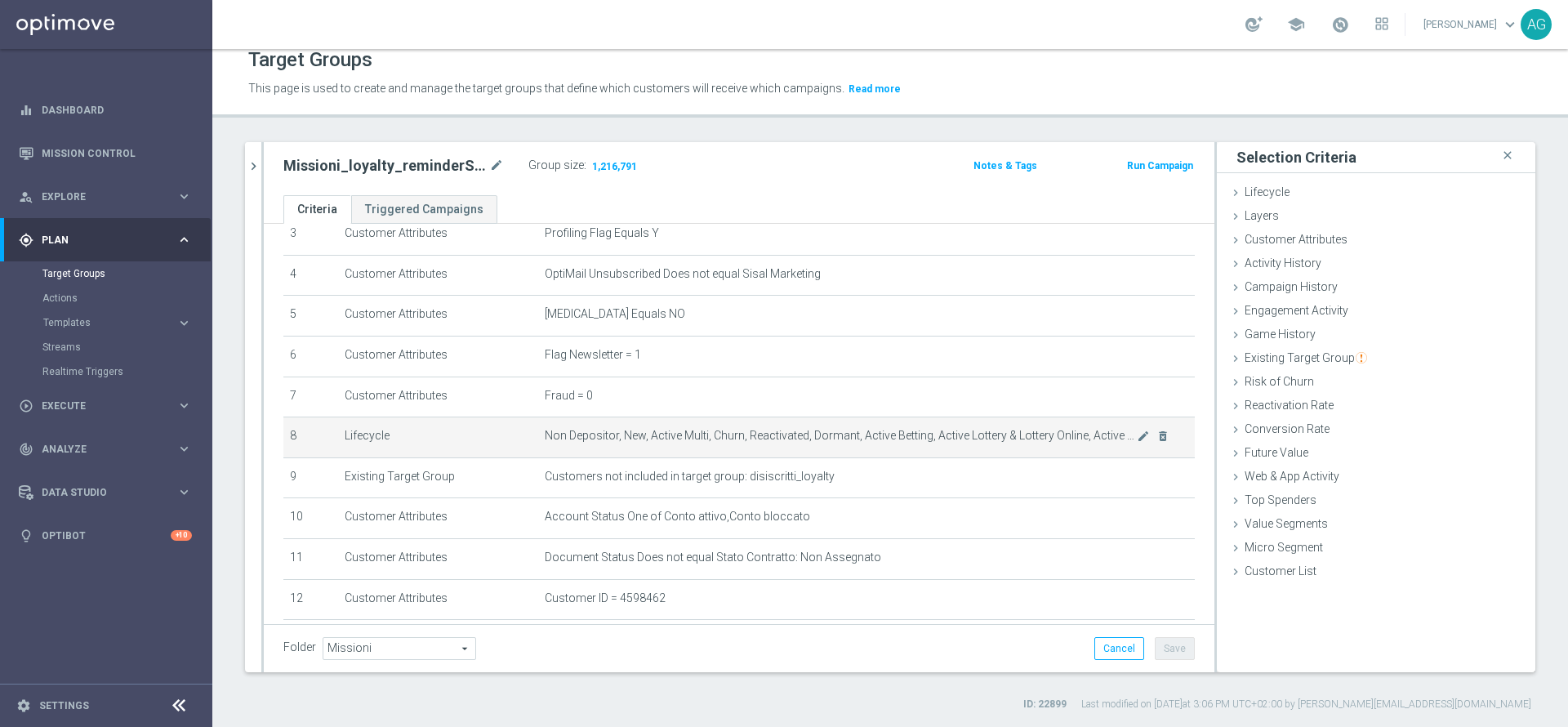
scroll to position [313, 0]
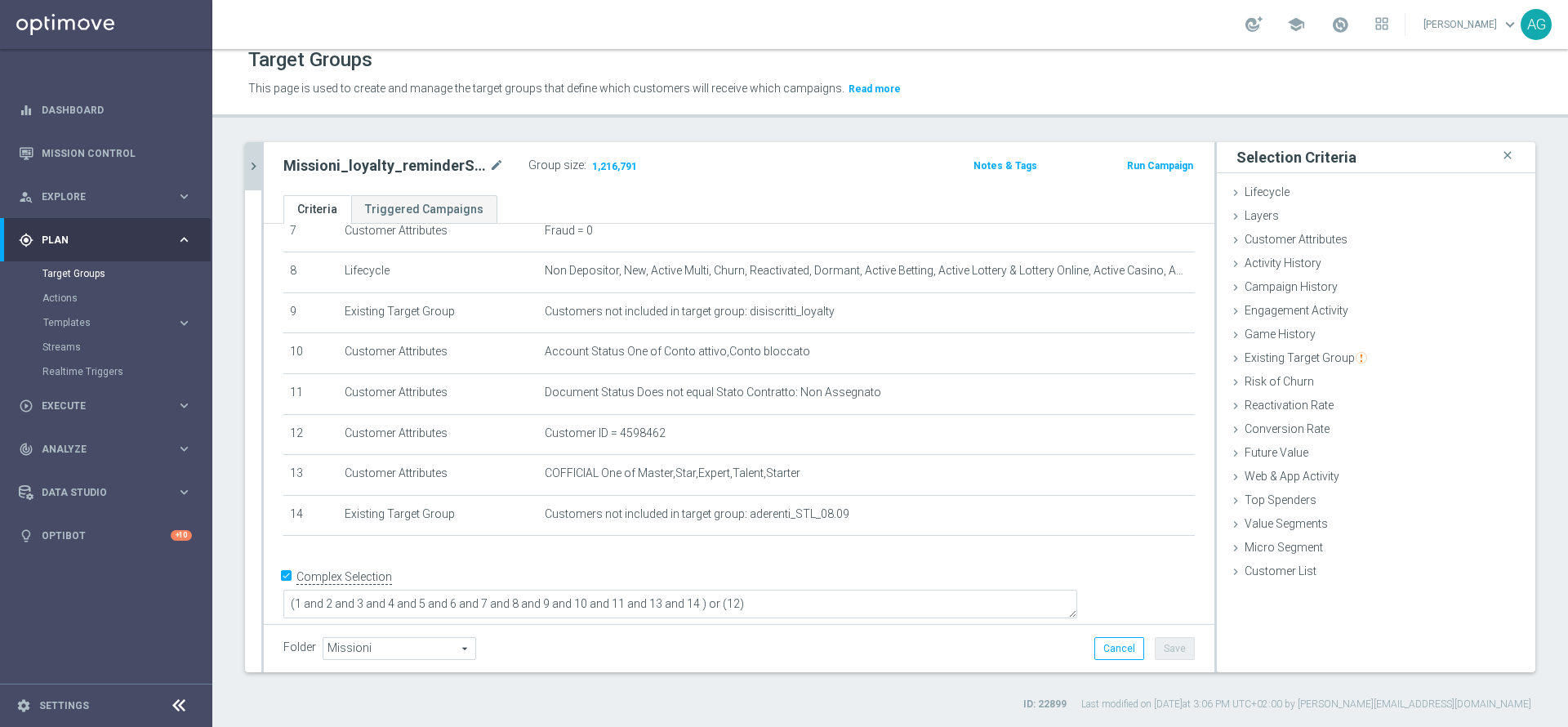
click at [251, 167] on icon "chevron_right" at bounding box center [253, 166] width 16 height 16
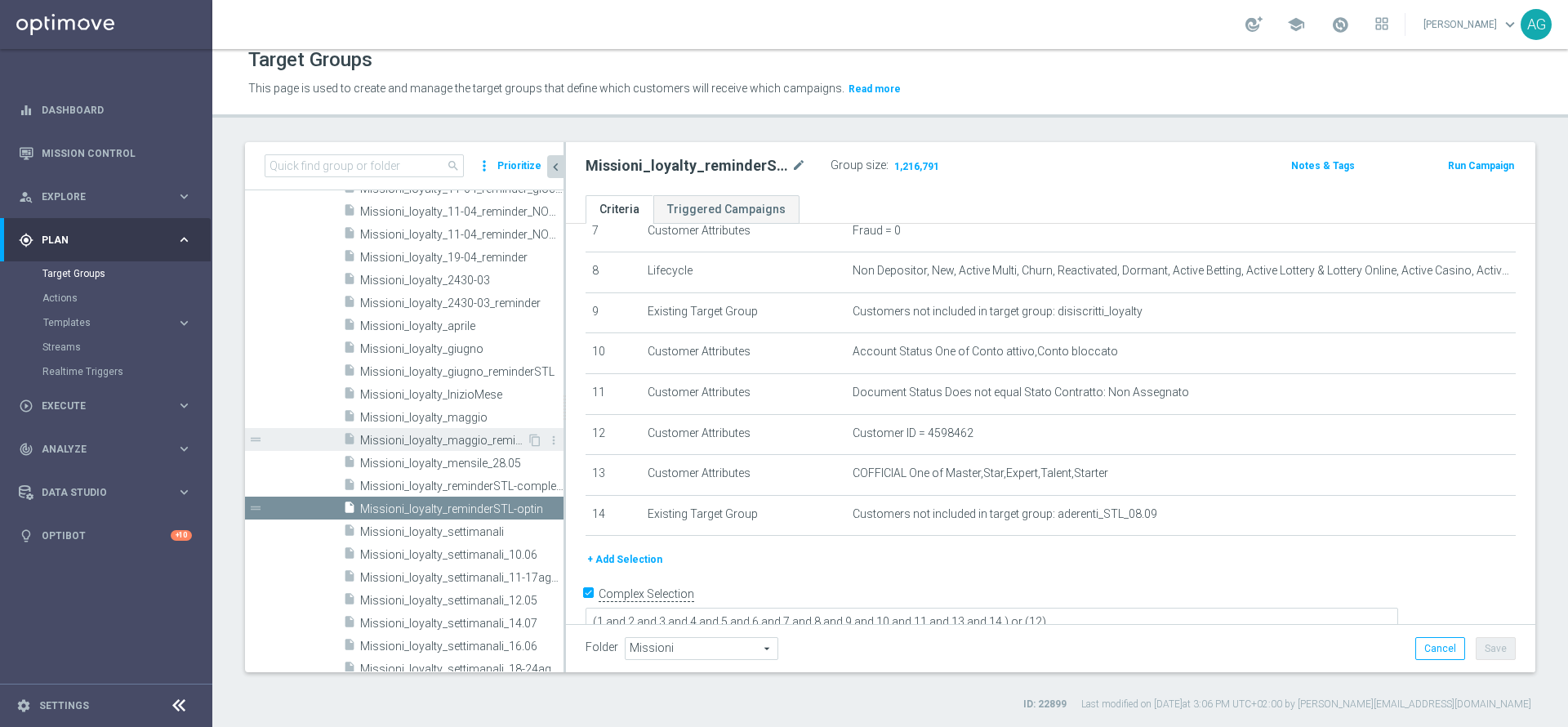
scroll to position [1015, 0]
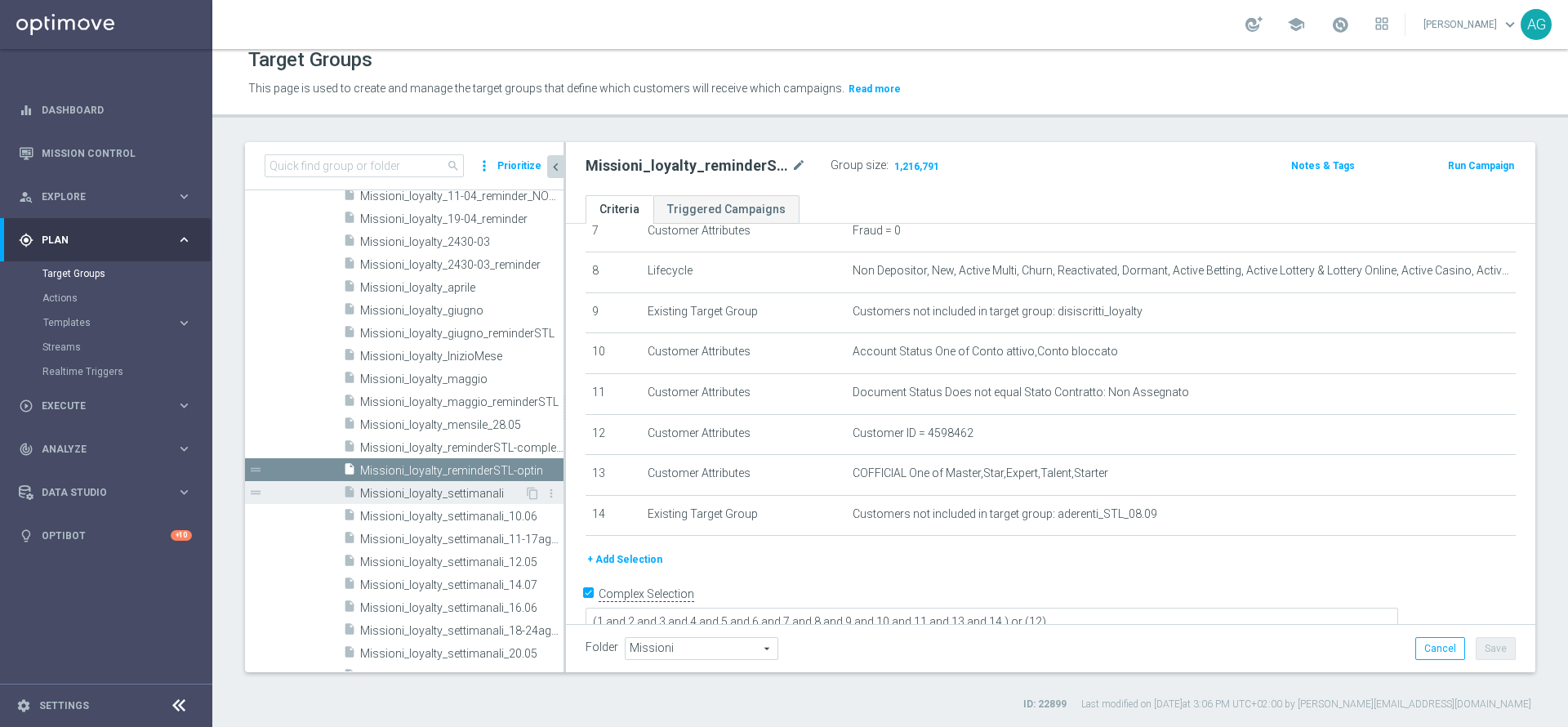
click at [447, 485] on div "insert_drive_file Missioni_loyalty_settimanali" at bounding box center [433, 493] width 181 height 23
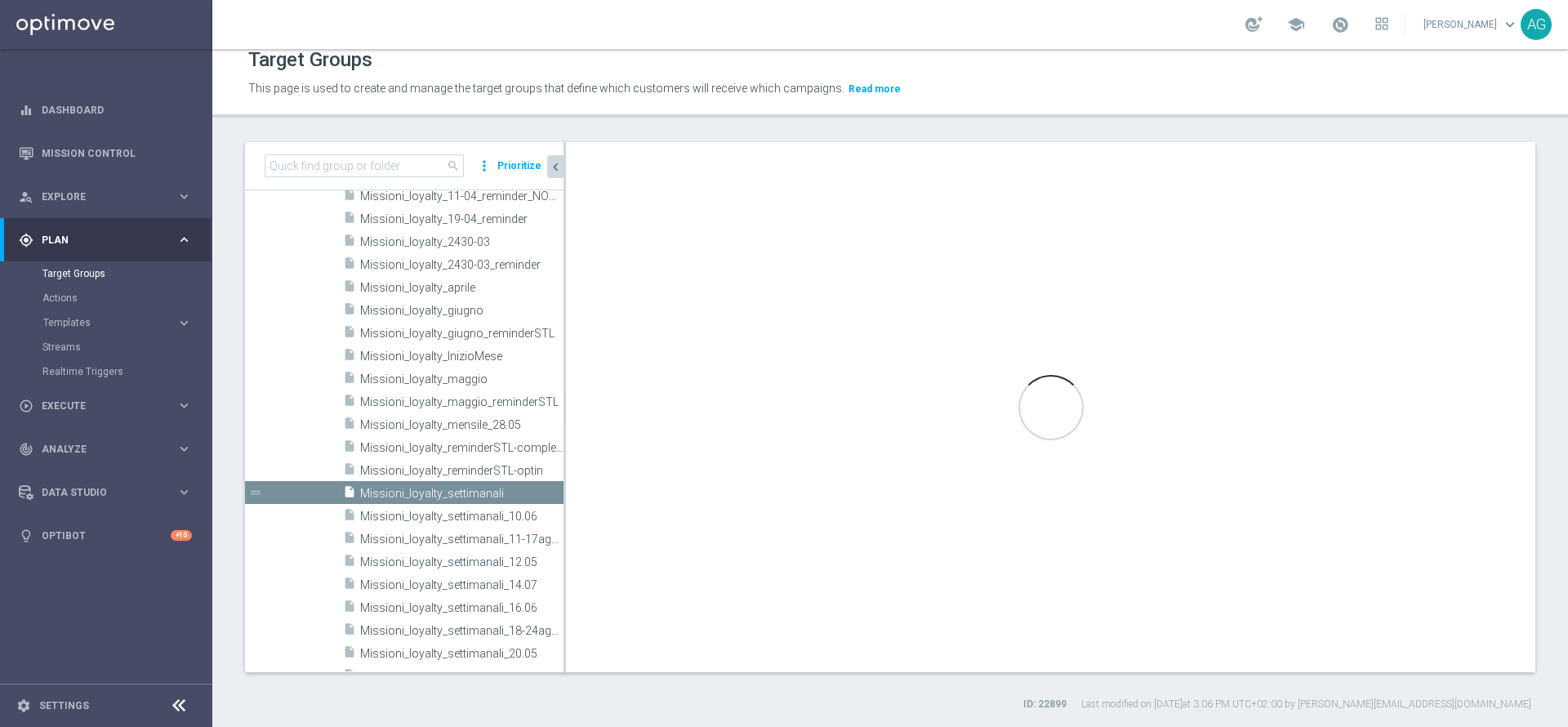
type textarea "(1 or 12) or (2 and 3 and 4 and 5 and 6 and 7 and 8 and 9 and 10 and 11 and 13 …"
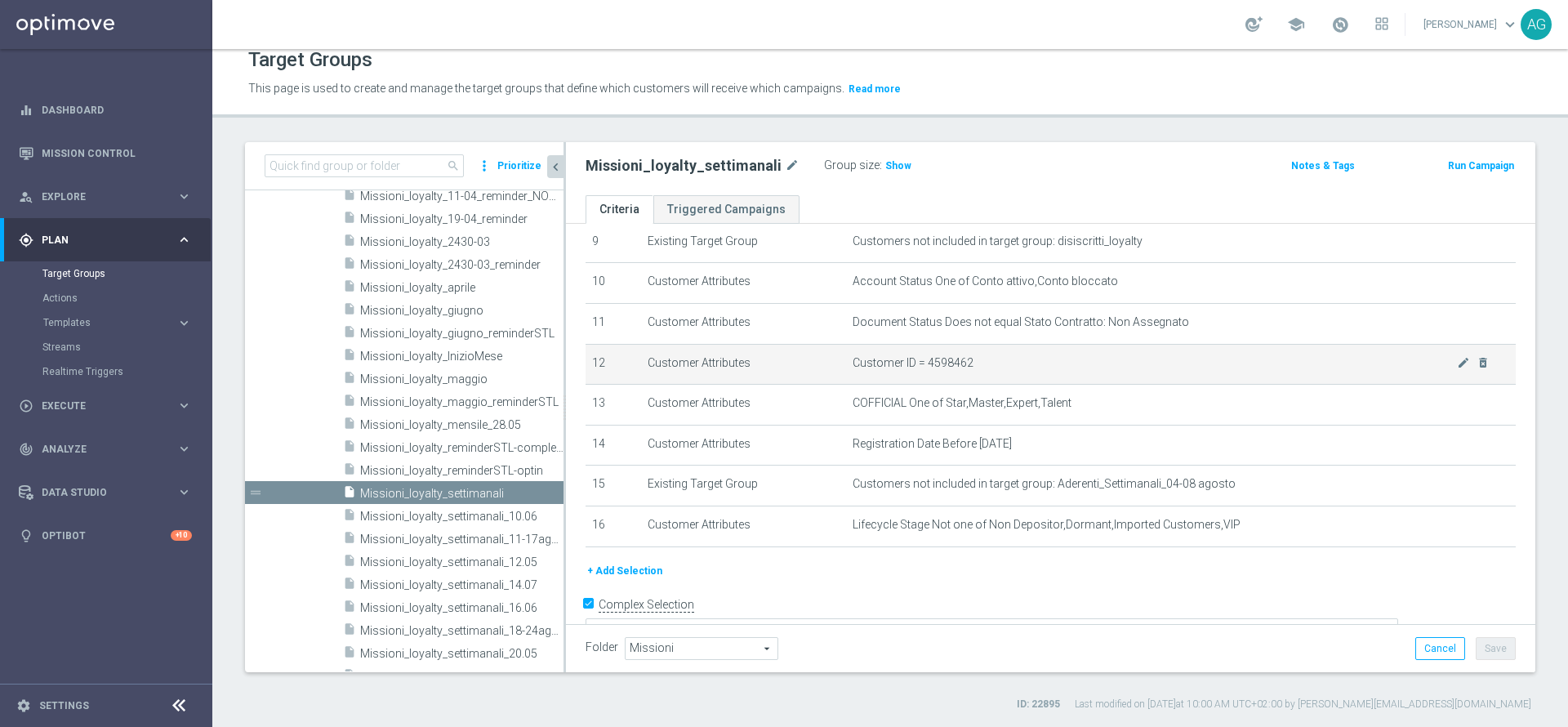
scroll to position [413, 0]
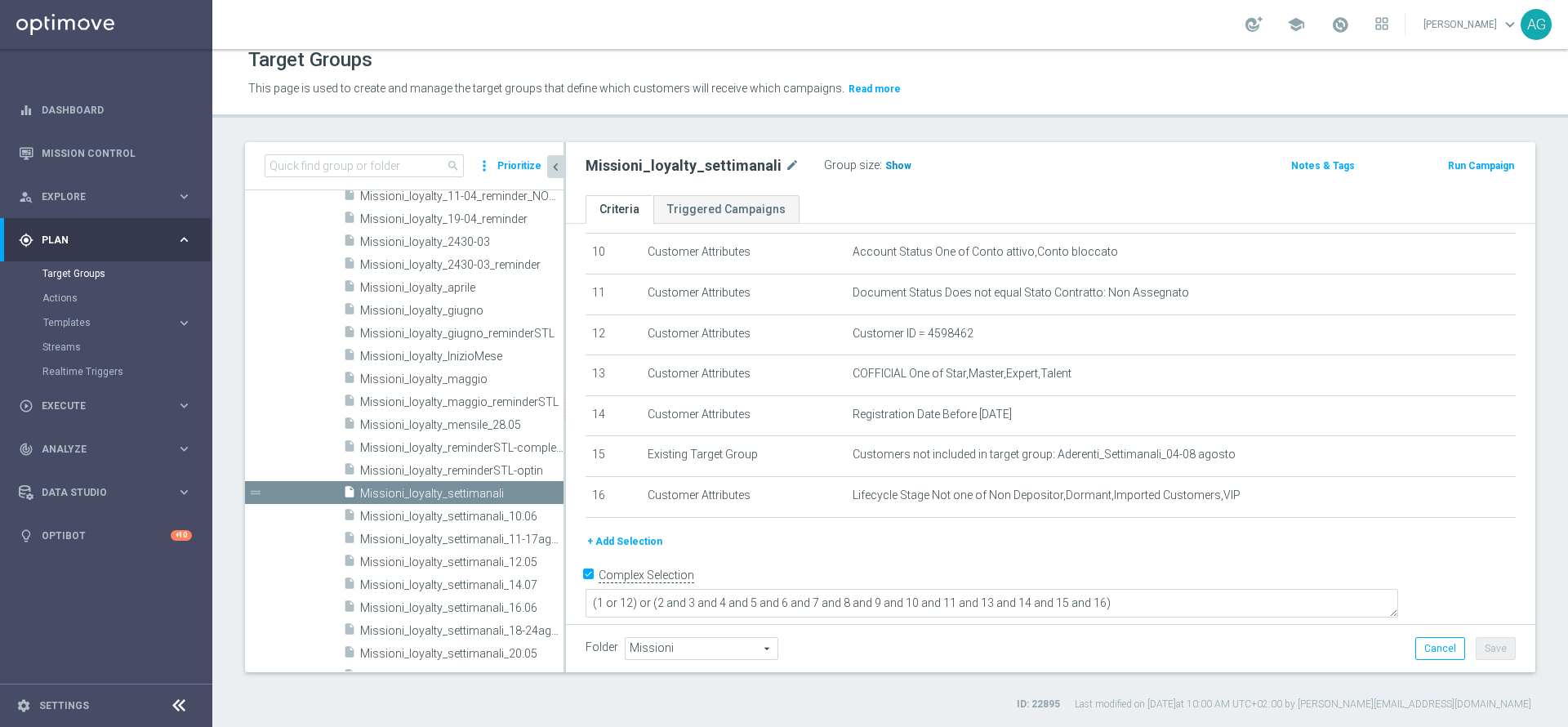
click at [891, 160] on span "Show" at bounding box center [898, 166] width 26 height 12
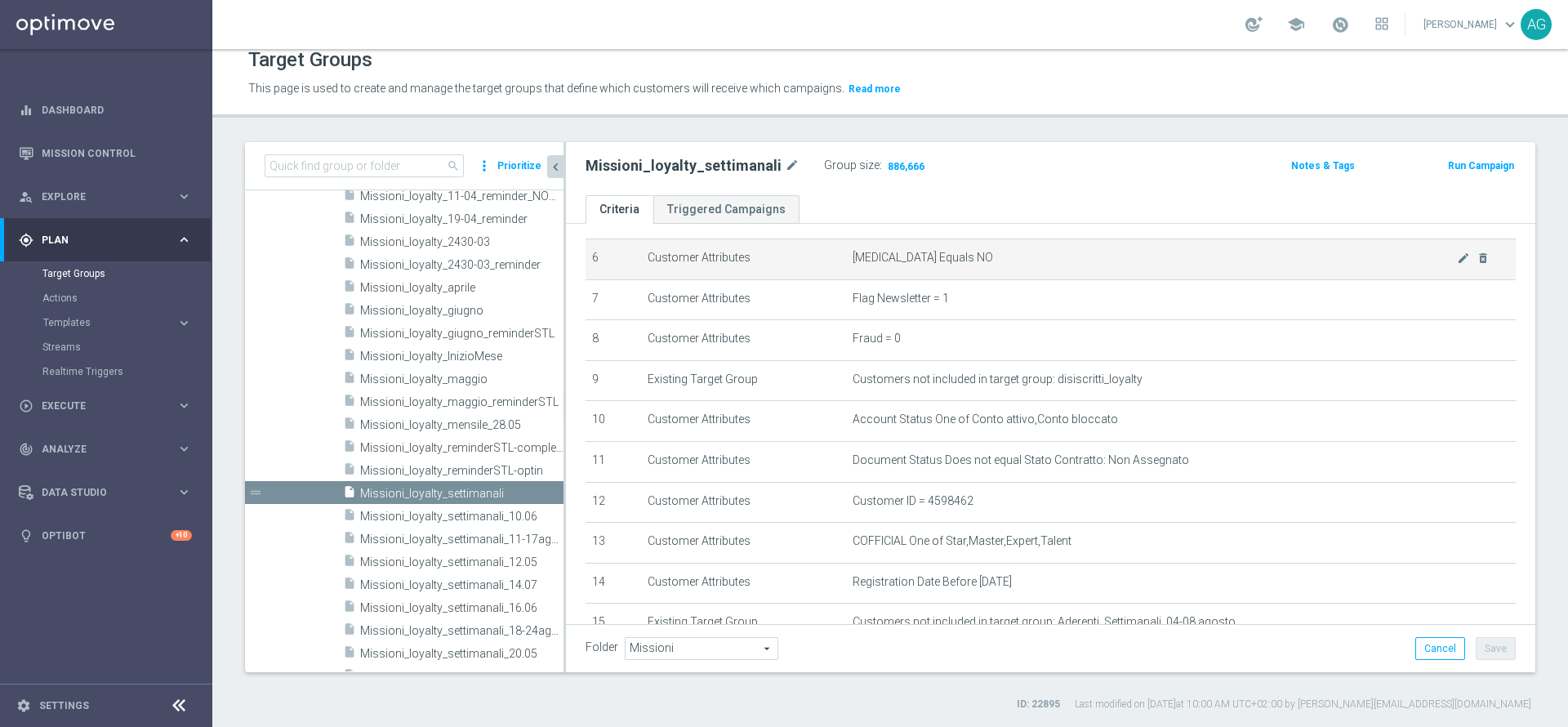
scroll to position [368, 0]
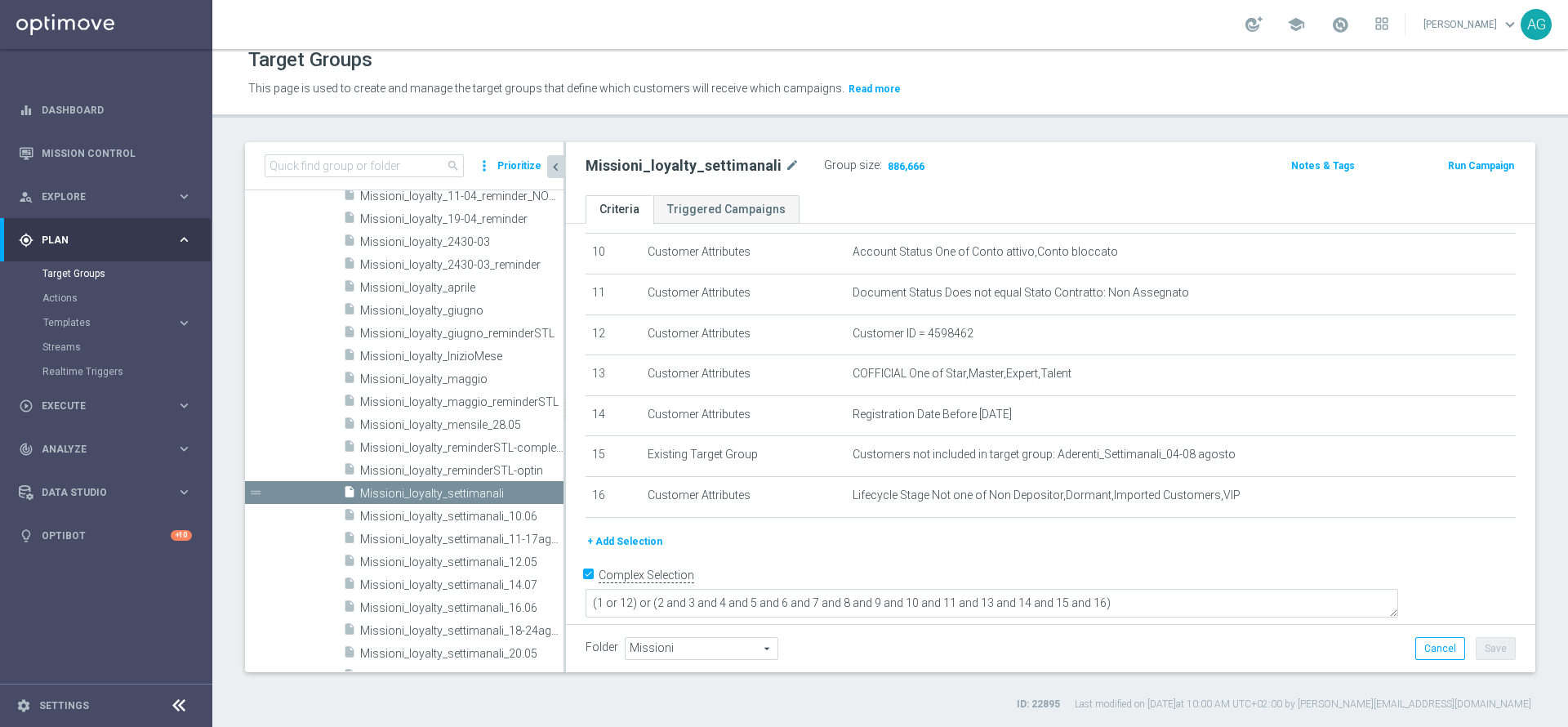
click at [643, 551] on button "+ Add Selection" at bounding box center [624, 542] width 79 height 18
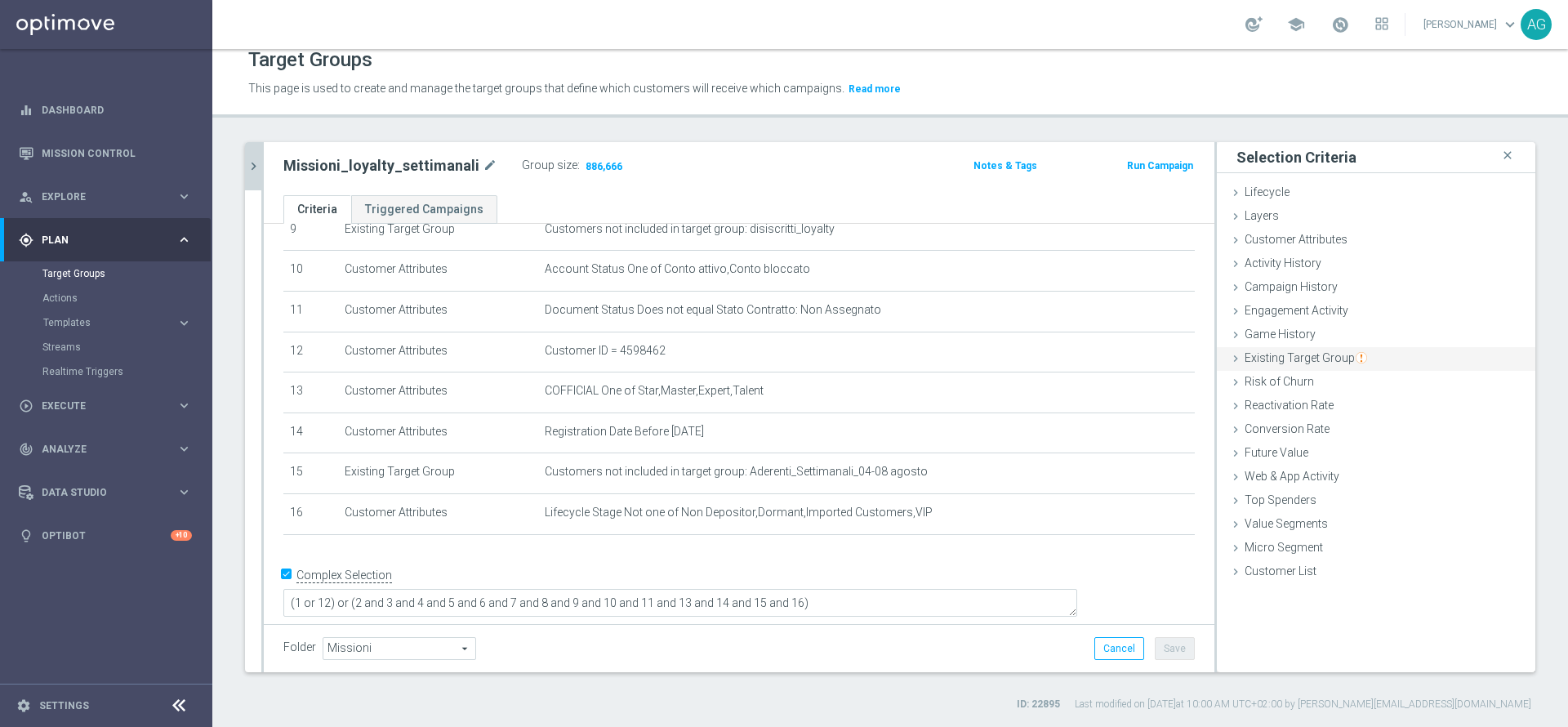
click at [1330, 354] on span "Existing Target Group" at bounding box center [1306, 358] width 122 height 13
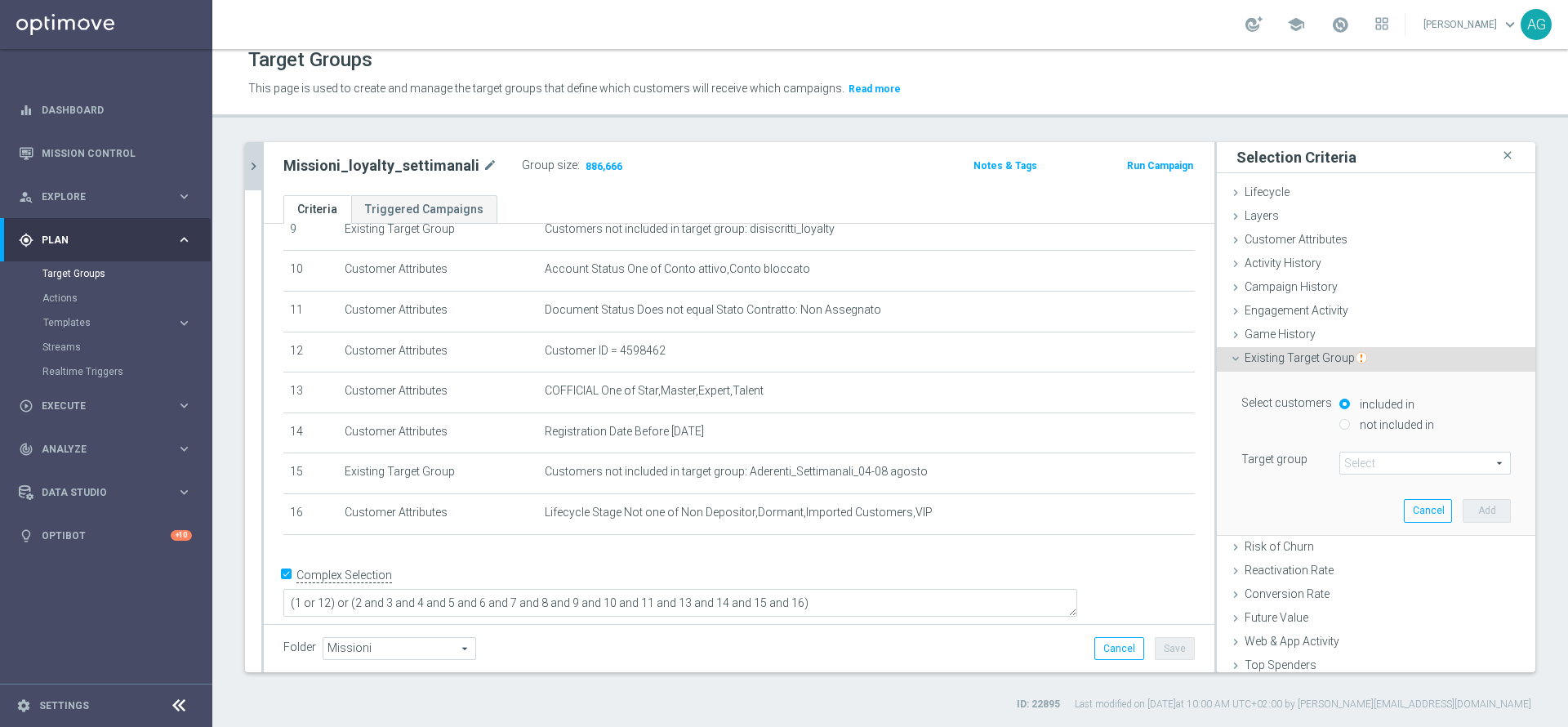
click at [1339, 425] on input "not included in" at bounding box center [1344, 424] width 11 height 11
radio input "true"
click at [1348, 457] on span at bounding box center [1425, 463] width 170 height 22
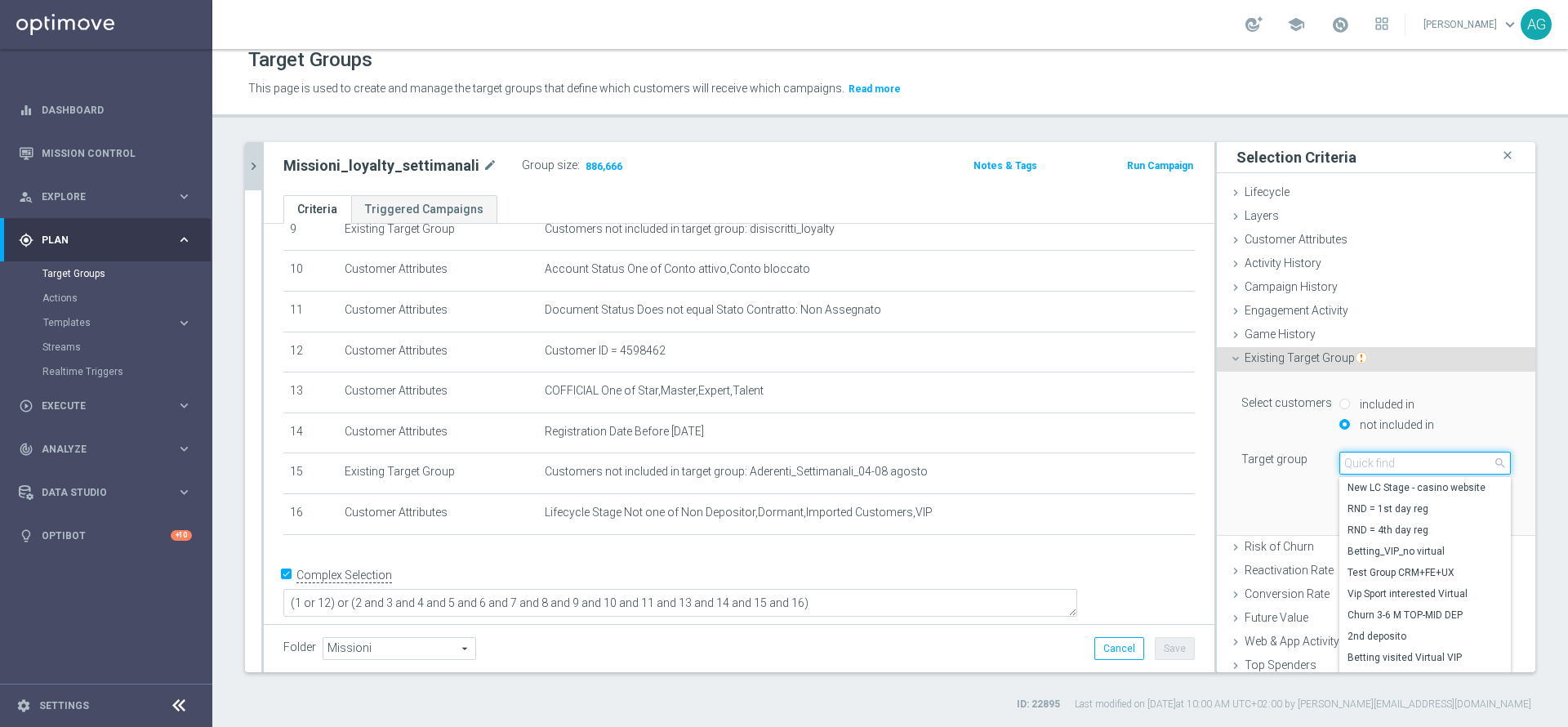
click at [1348, 457] on input "search" at bounding box center [1424, 463] width 171 height 23
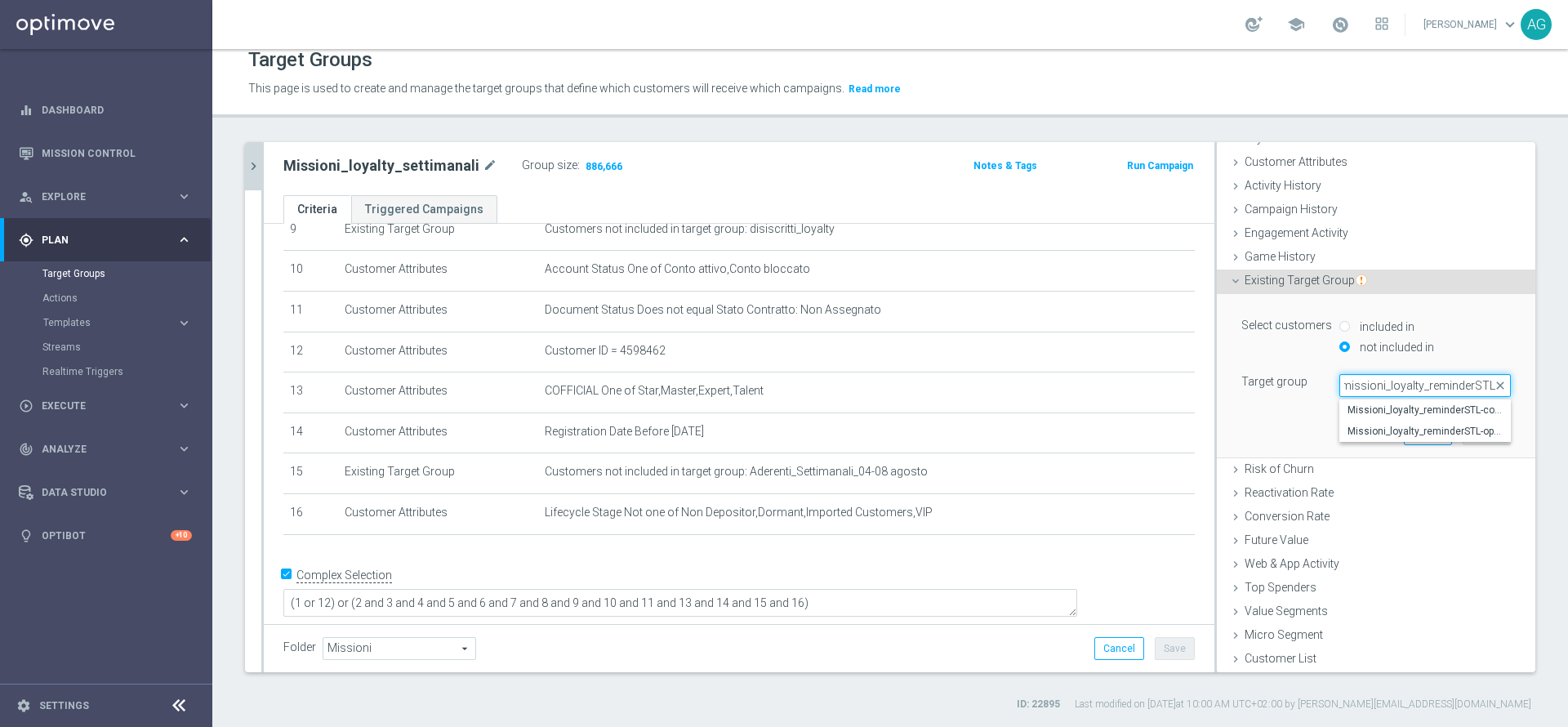
scroll to position [0, 10]
type input "missioni_loyalty_reminderSTL"
click at [1413, 433] on span "Missioni_loyalty_reminderSTL-optin" at bounding box center [1425, 432] width 155 height 13
type input "Missioni_loyalty_reminderSTL-optin"
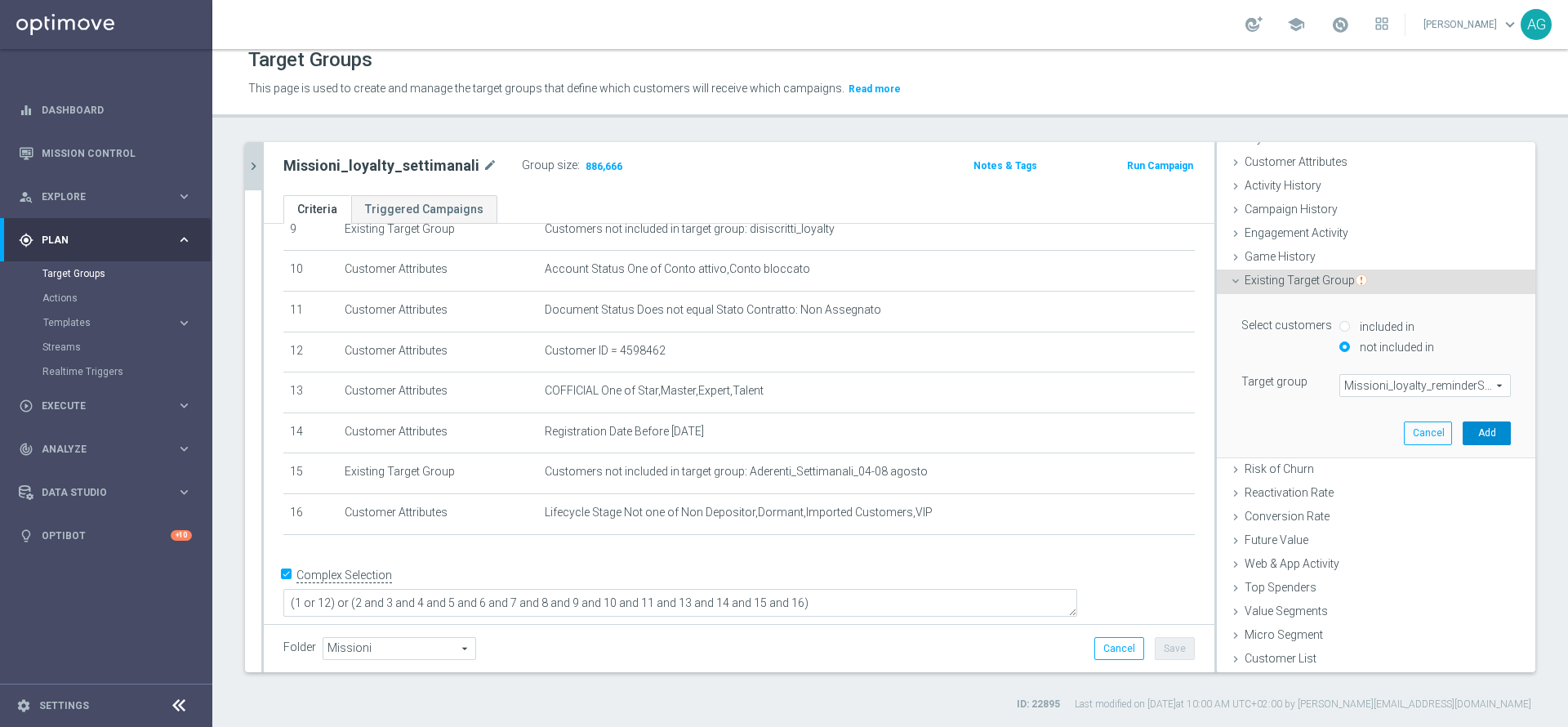
click at [1463, 433] on button "Add" at bounding box center [1487, 433] width 48 height 23
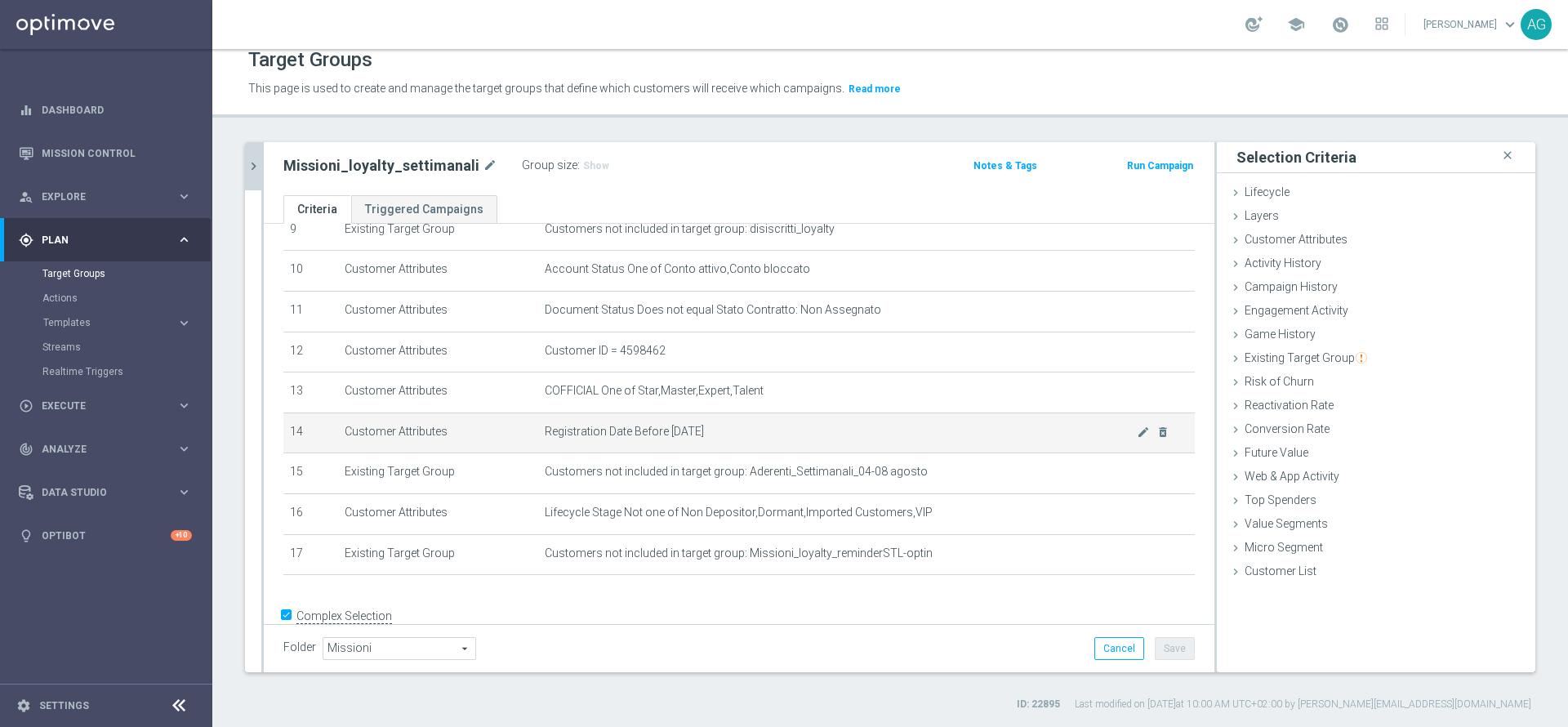
scroll to position [438, 0]
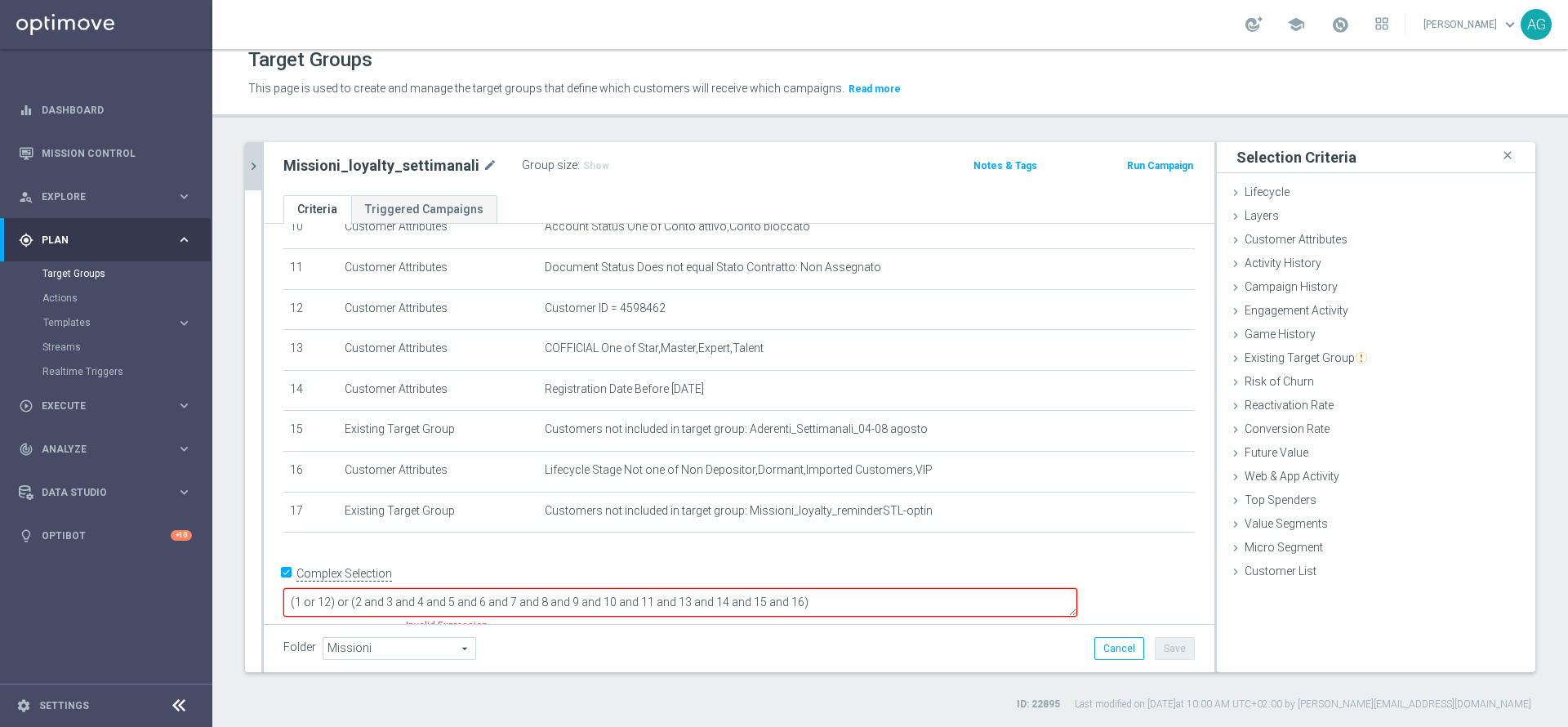
click at [943, 591] on textarea "(1 or 12) or (2 and 3 and 4 and 5 and 6 and 7 and 8 and 9 and 10 and 11 and 13 …" at bounding box center [680, 602] width 794 height 29
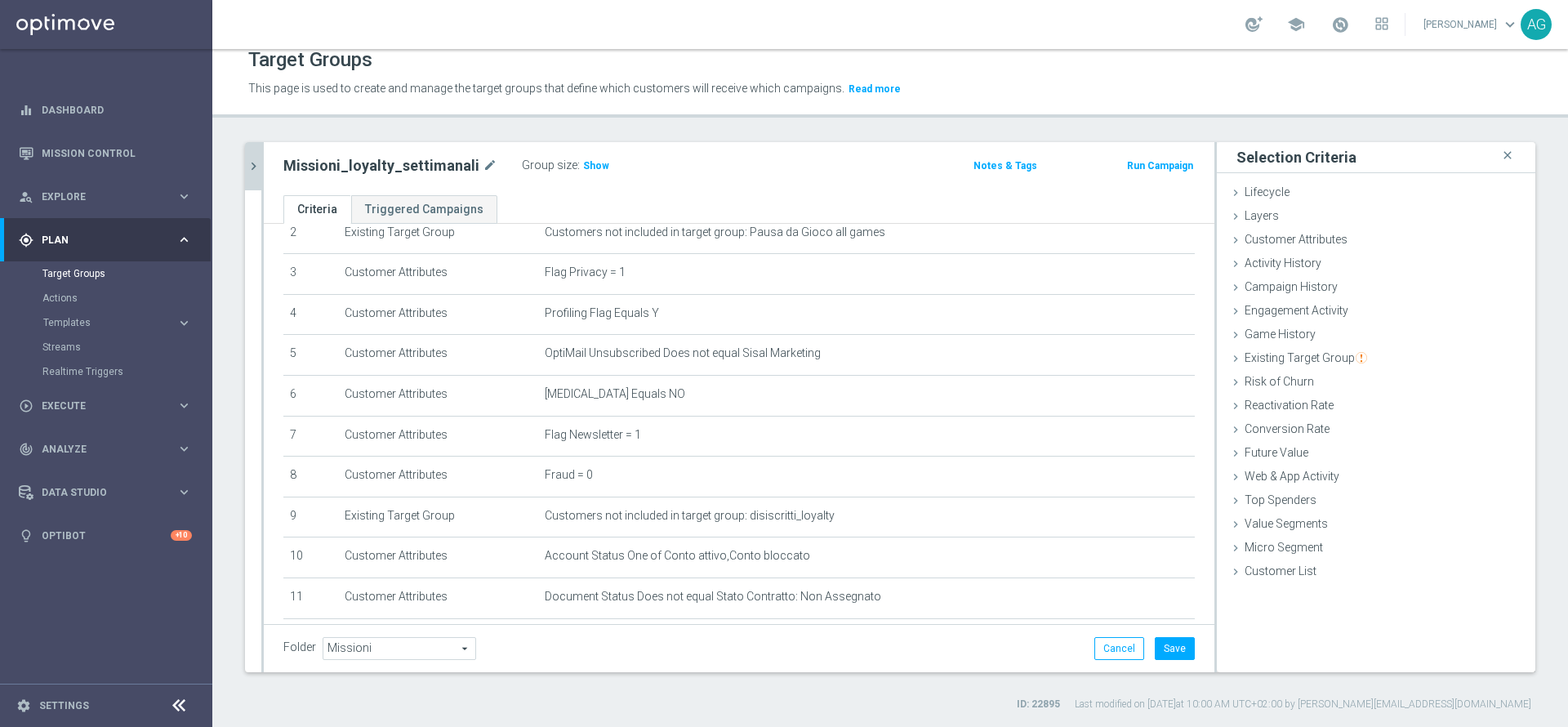
scroll to position [70, 0]
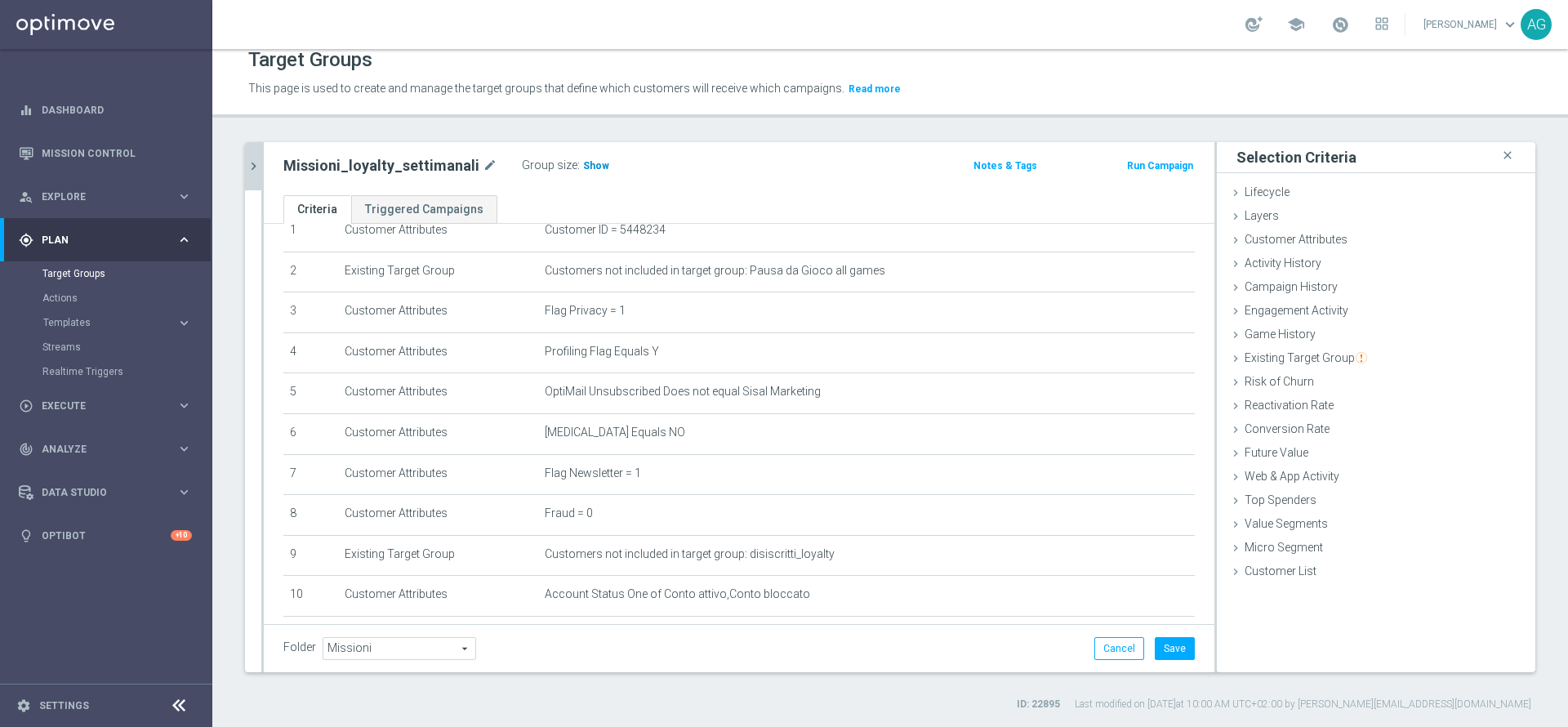
type textarea "(1 or 12) or (2 and 3 and 4 and 5 and 6 and 7 and 8 and 9 and 10 and 11 and 13 …"
click at [583, 167] on span "Show" at bounding box center [596, 166] width 26 height 12
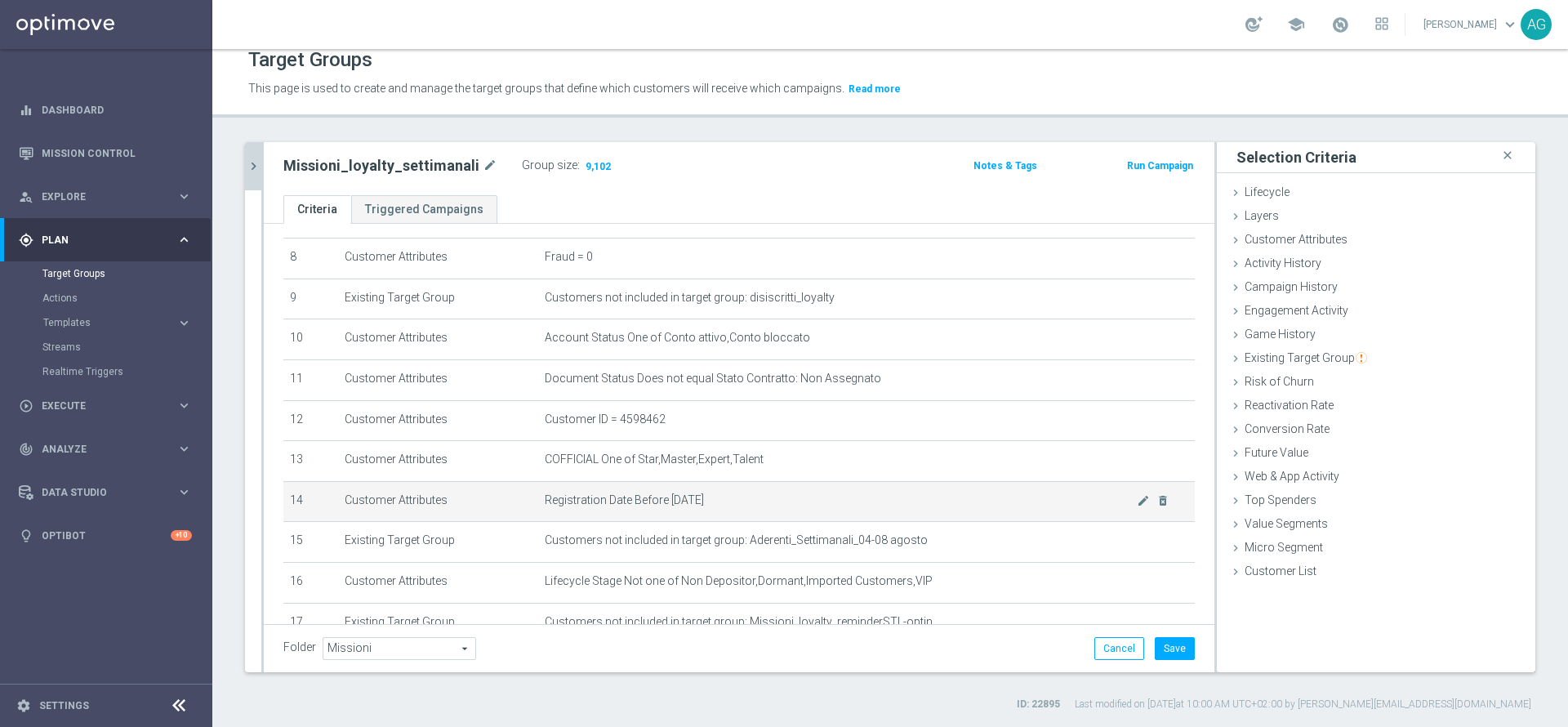
scroll to position [437, 0]
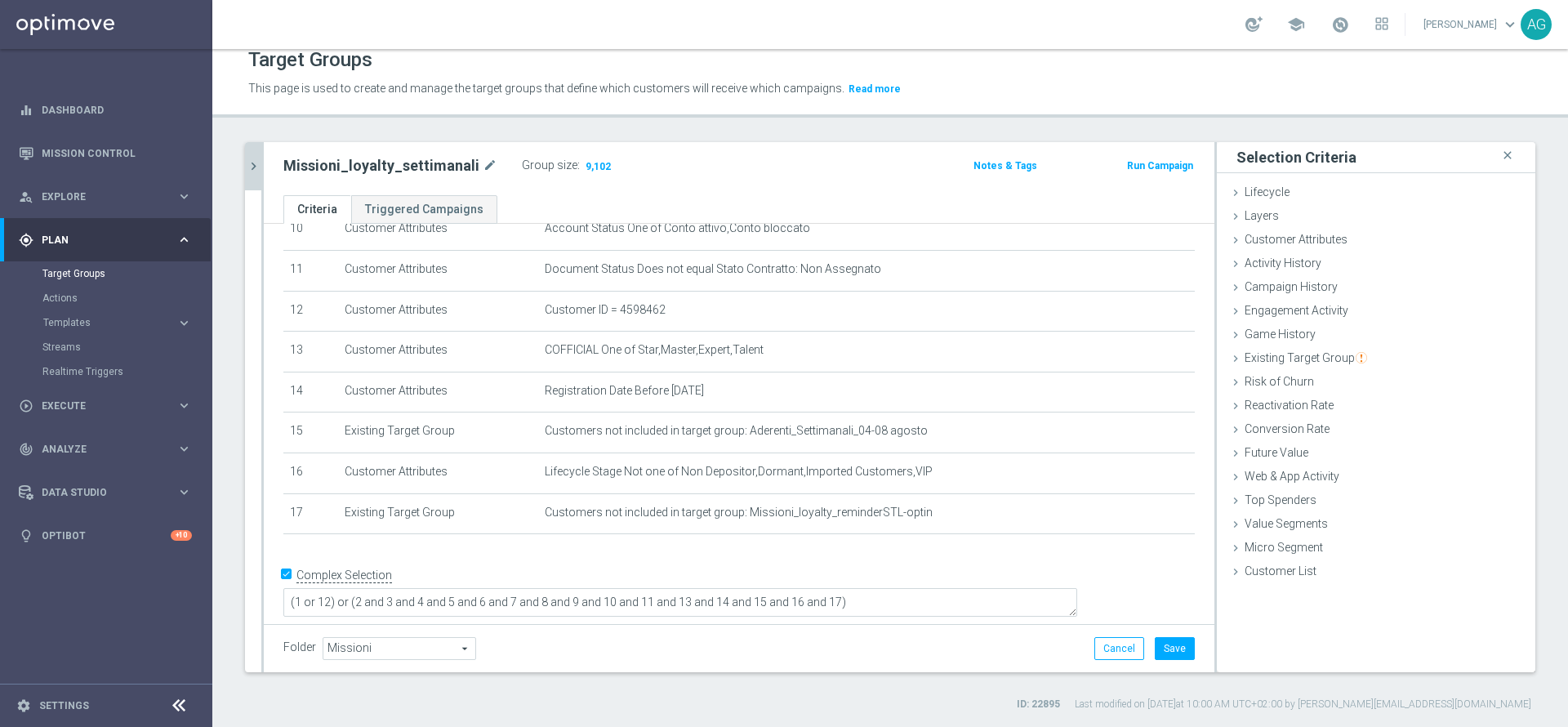
click at [257, 159] on icon "chevron_right" at bounding box center [253, 166] width 16 height 16
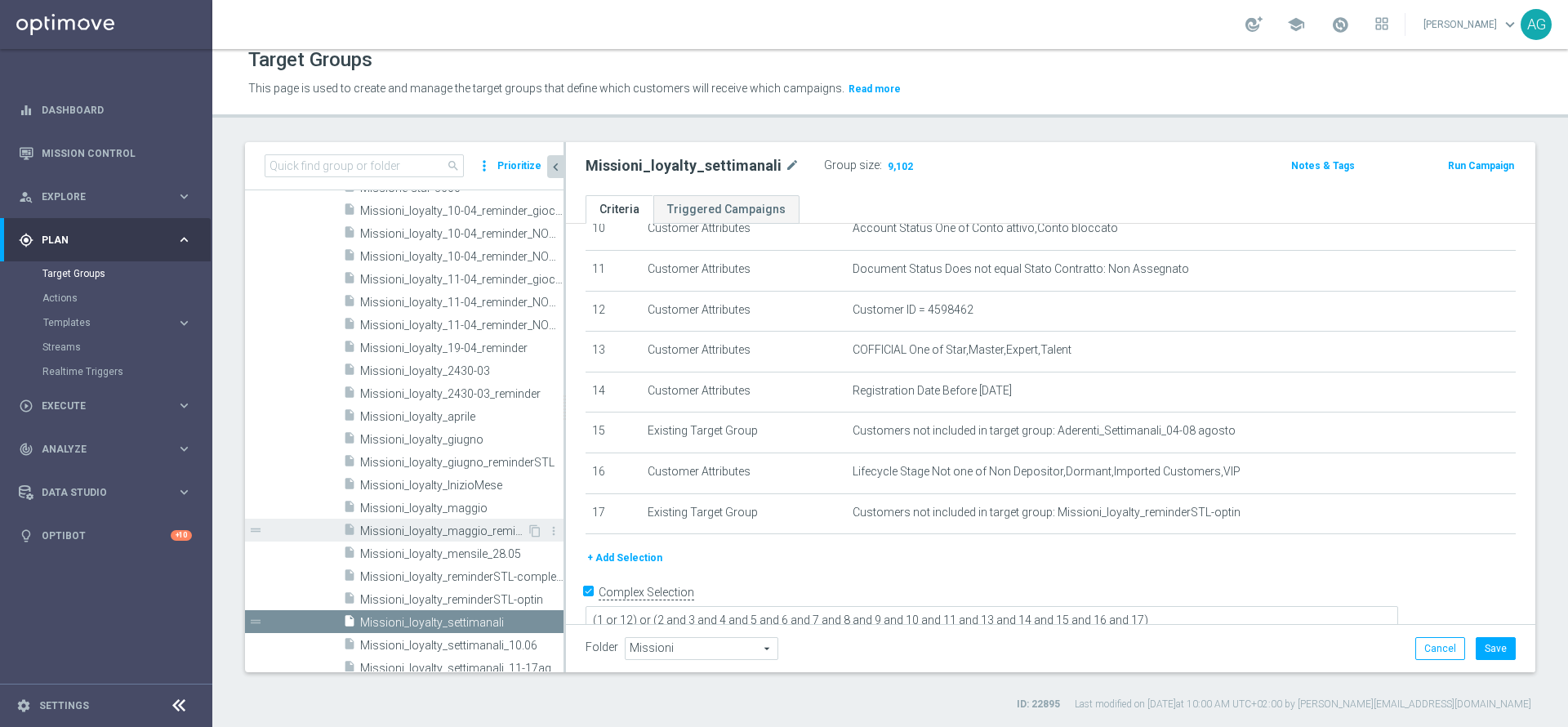
scroll to position [1015, 0]
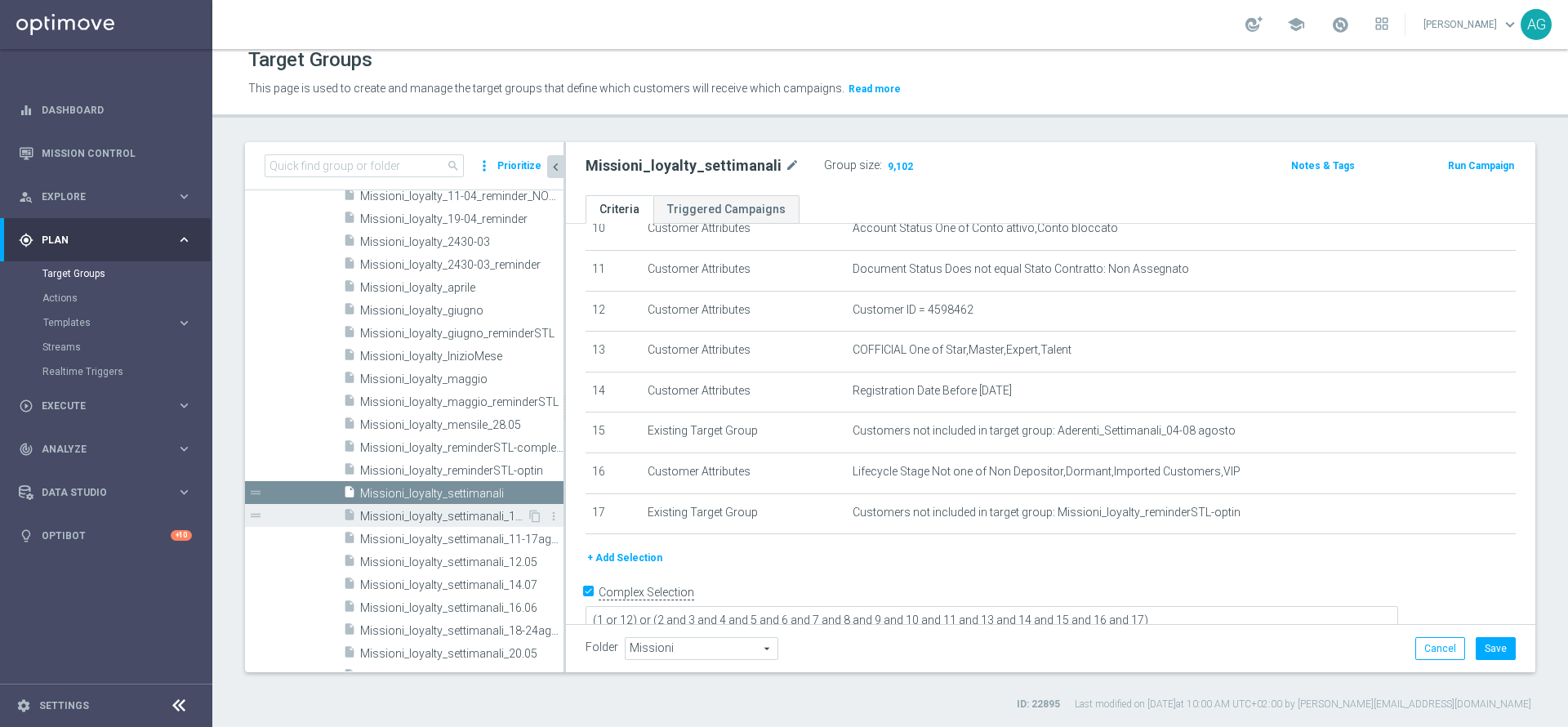
click at [450, 508] on div "insert_drive_file Missioni_loyalty_settimanali_10.06" at bounding box center [435, 516] width 183 height 23
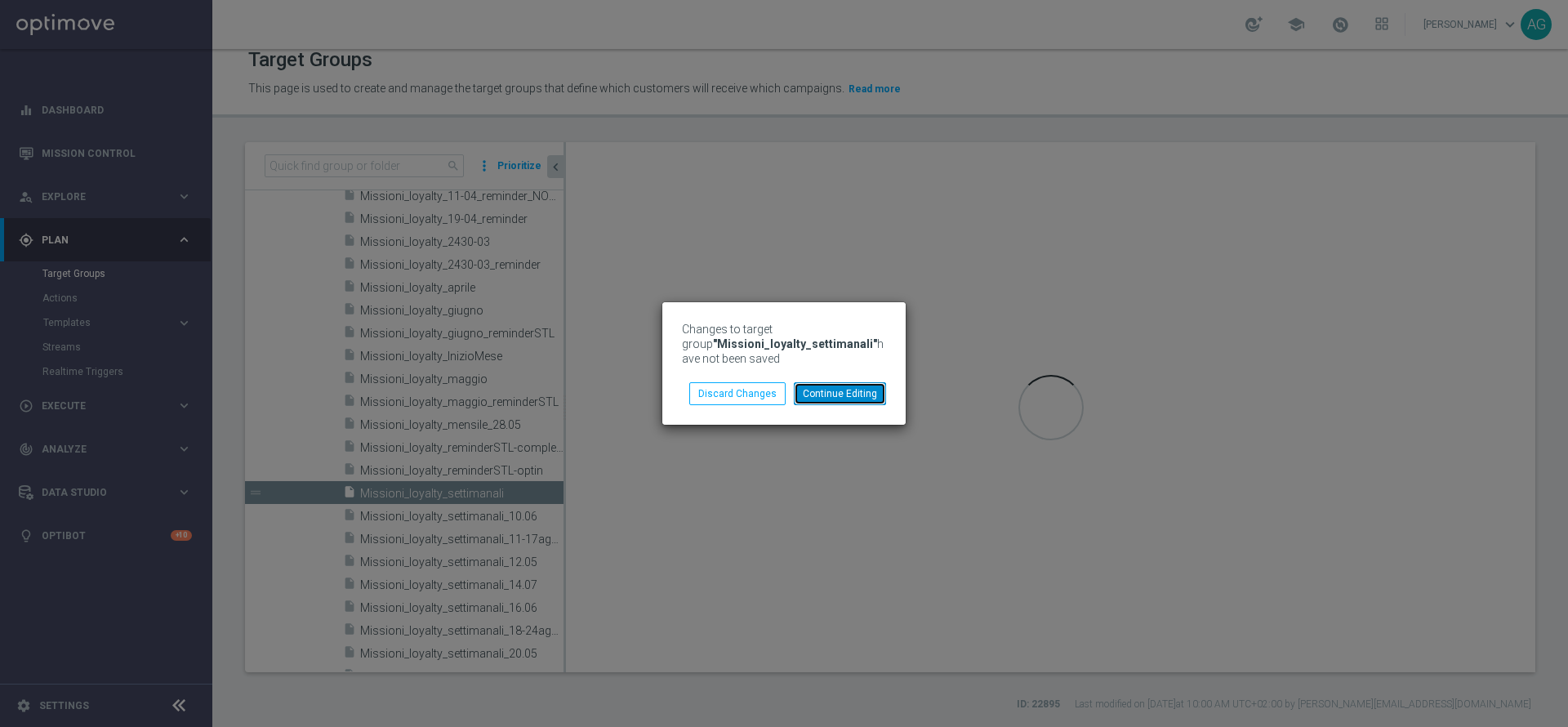
click at [825, 395] on button "Continue Editing" at bounding box center [840, 394] width 93 height 23
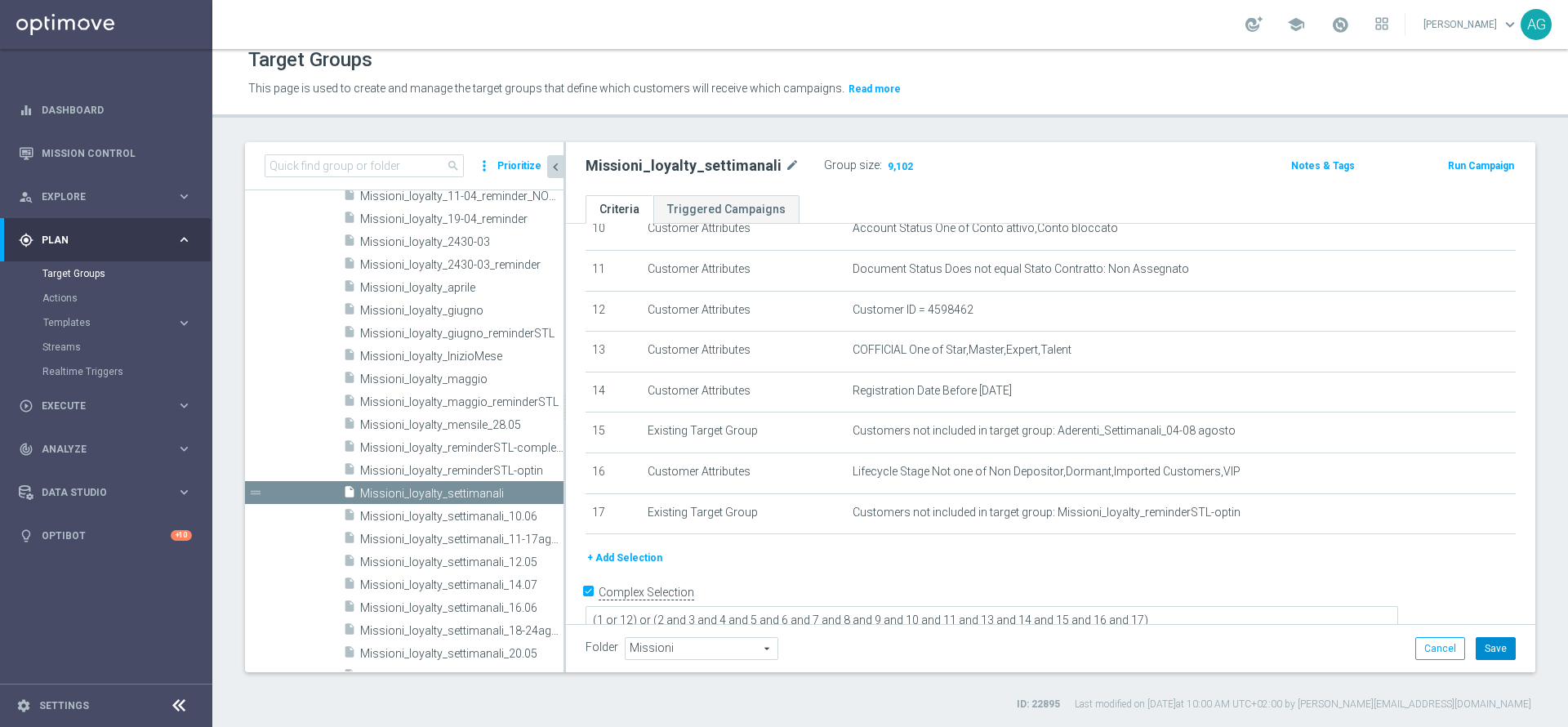
click at [1475, 657] on button "Save" at bounding box center [1495, 649] width 40 height 23
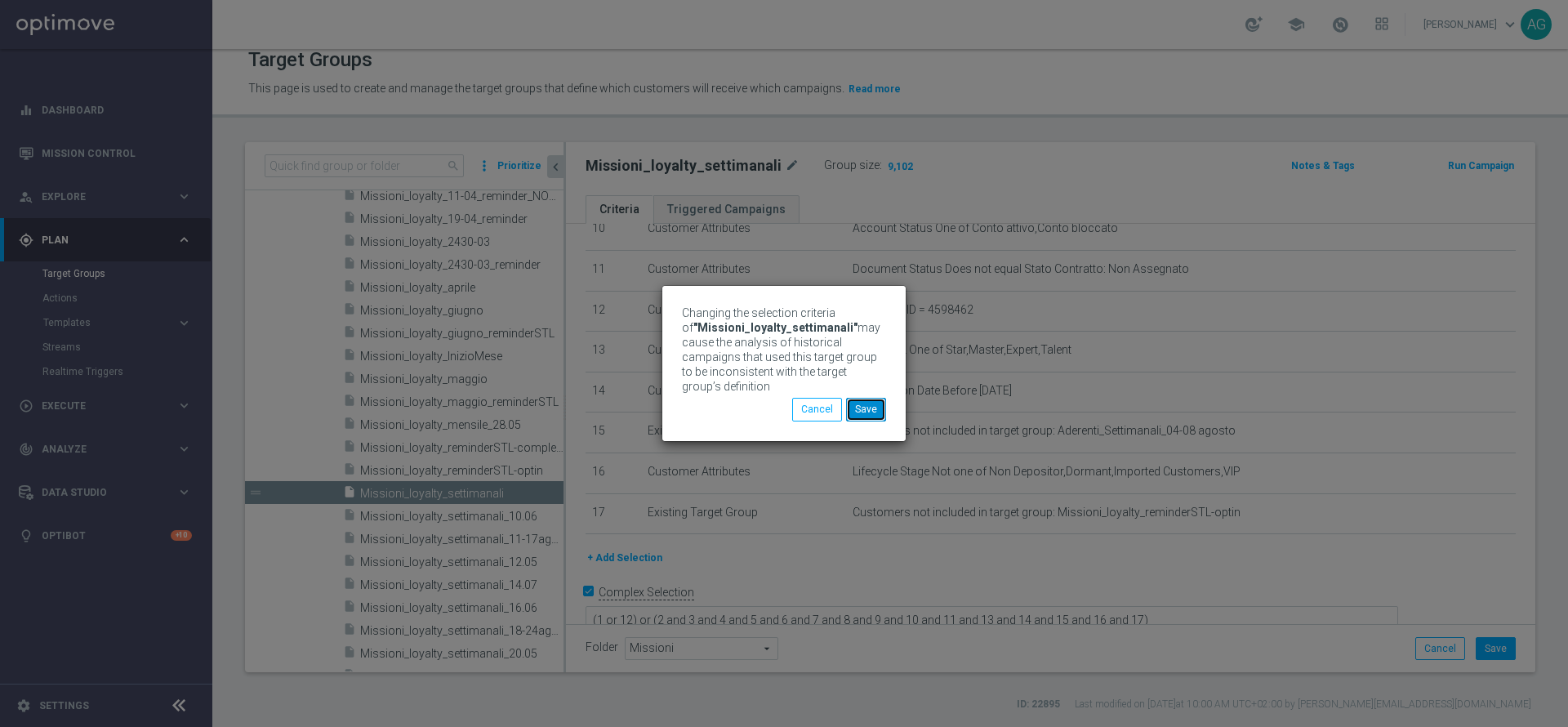
click at [862, 404] on button "Save" at bounding box center [866, 409] width 40 height 23
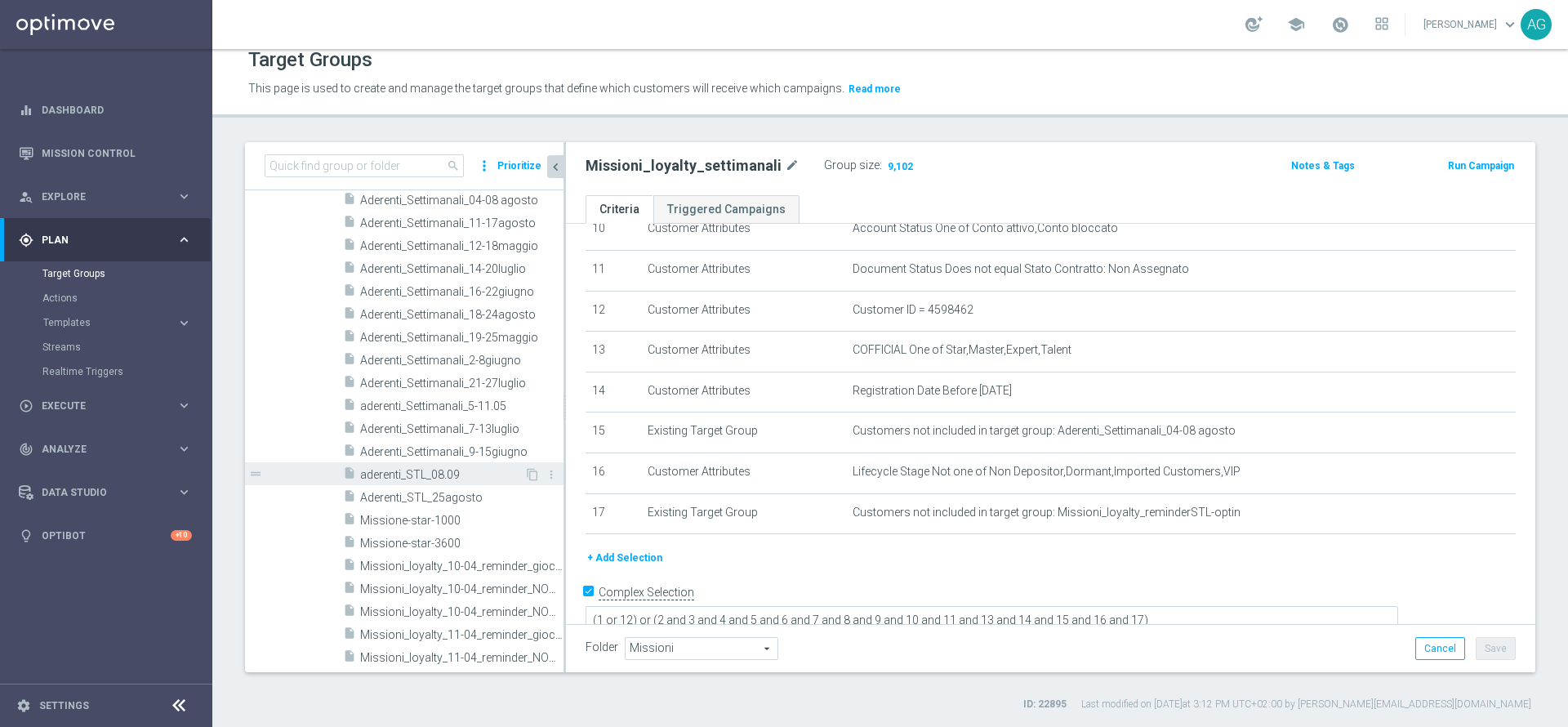
scroll to position [524, 0]
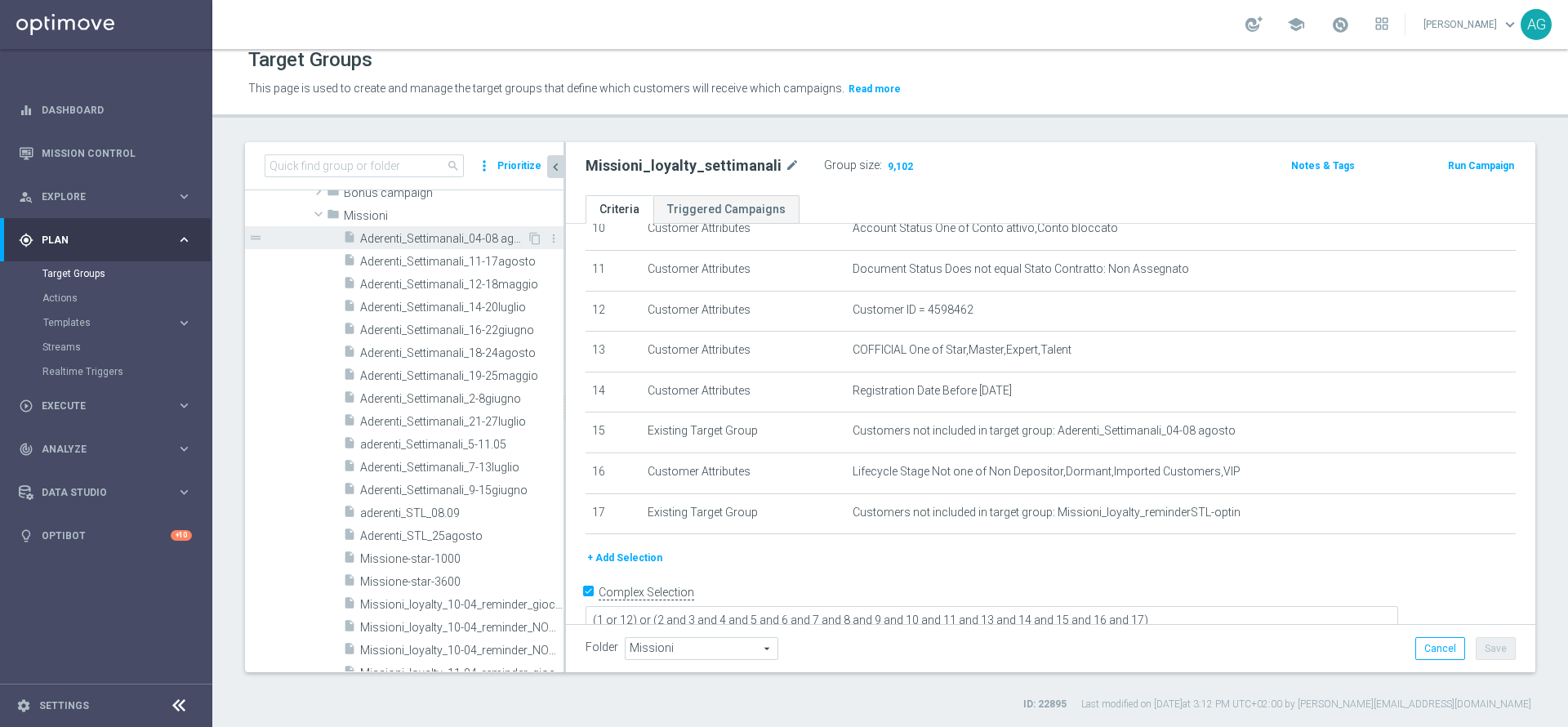
click at [457, 239] on span "Aderenti_Settimanali_04-08 agosto" at bounding box center [444, 239] width 167 height 14
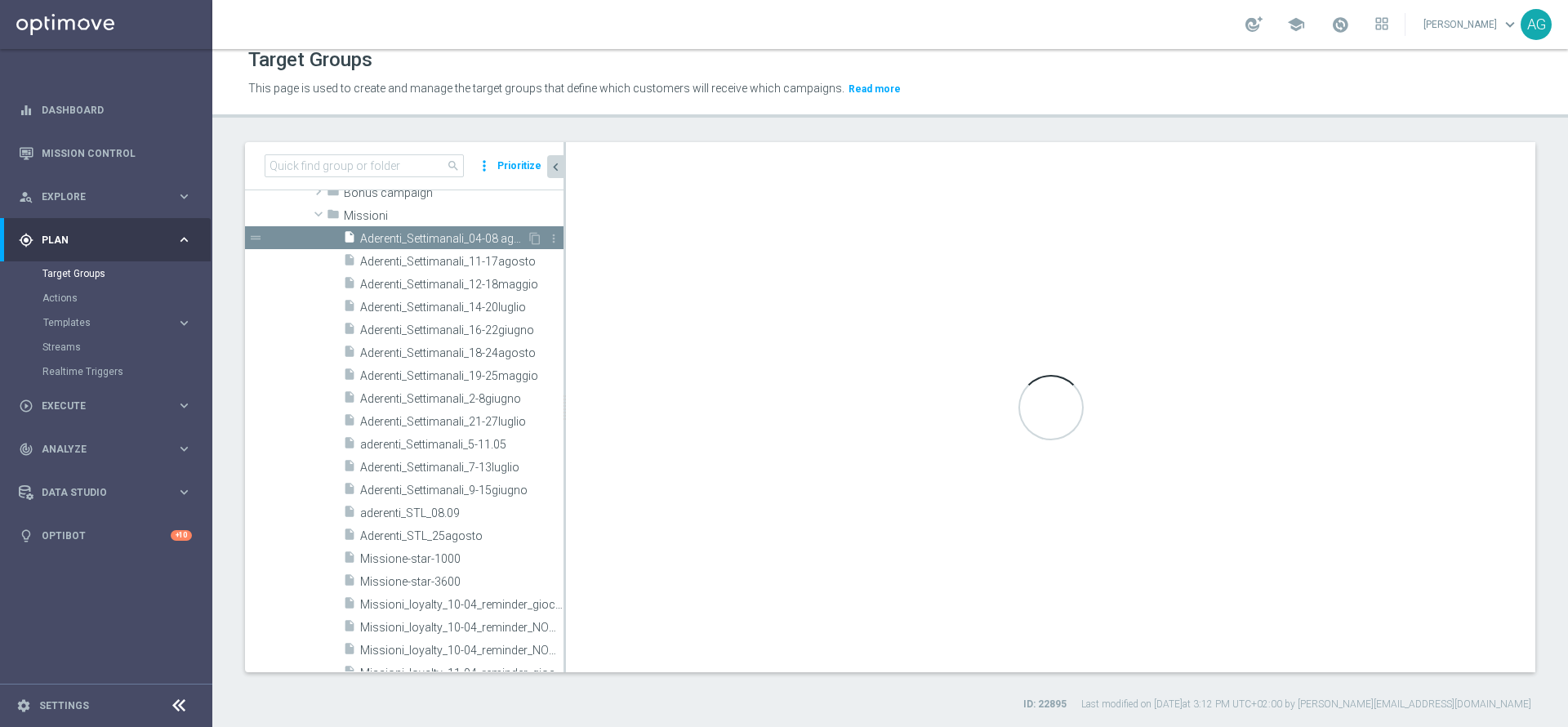
checkbox input "false"
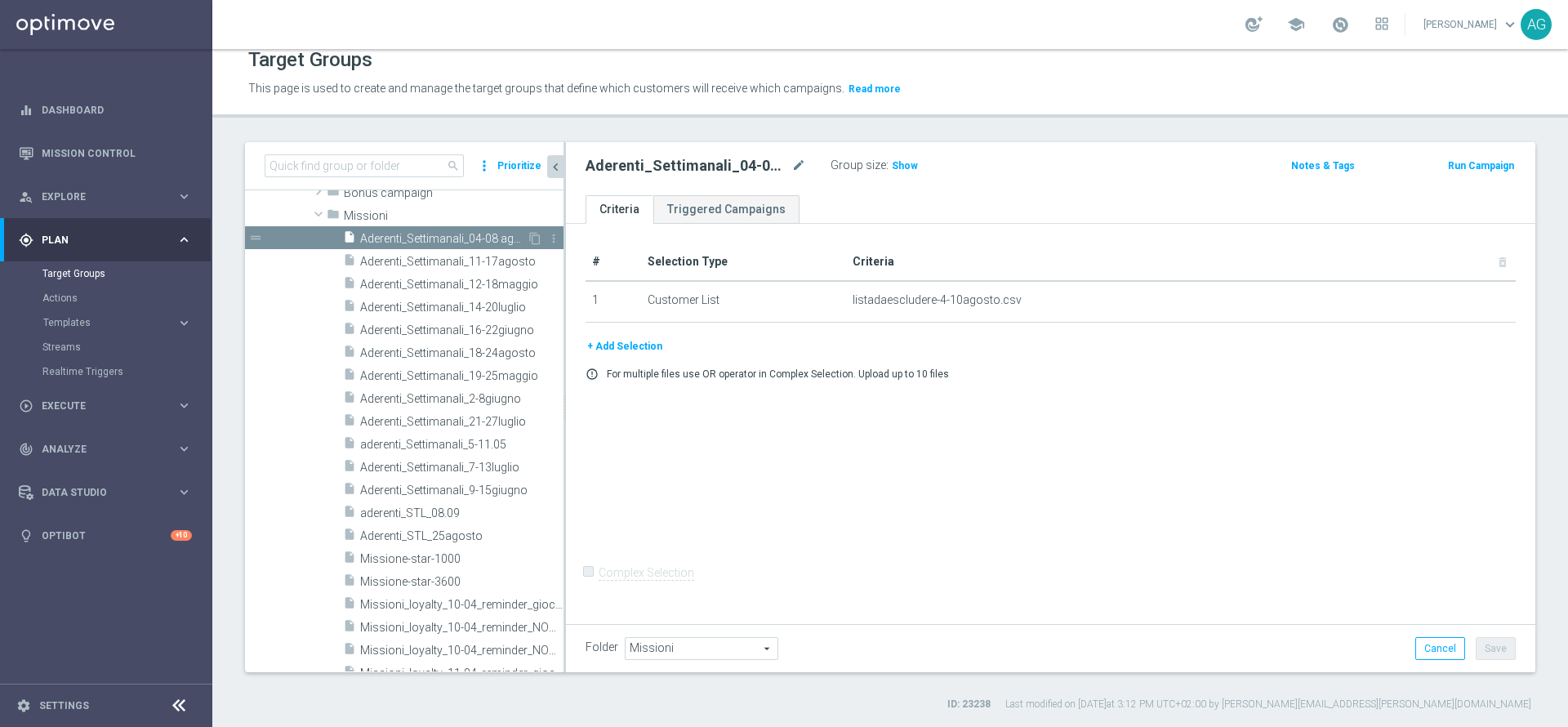
click at [511, 227] on div "drag_handle" at bounding box center [403, 238] width 318 height 23
click at [528, 240] on icon "content_copy" at bounding box center [535, 239] width 13 height 13
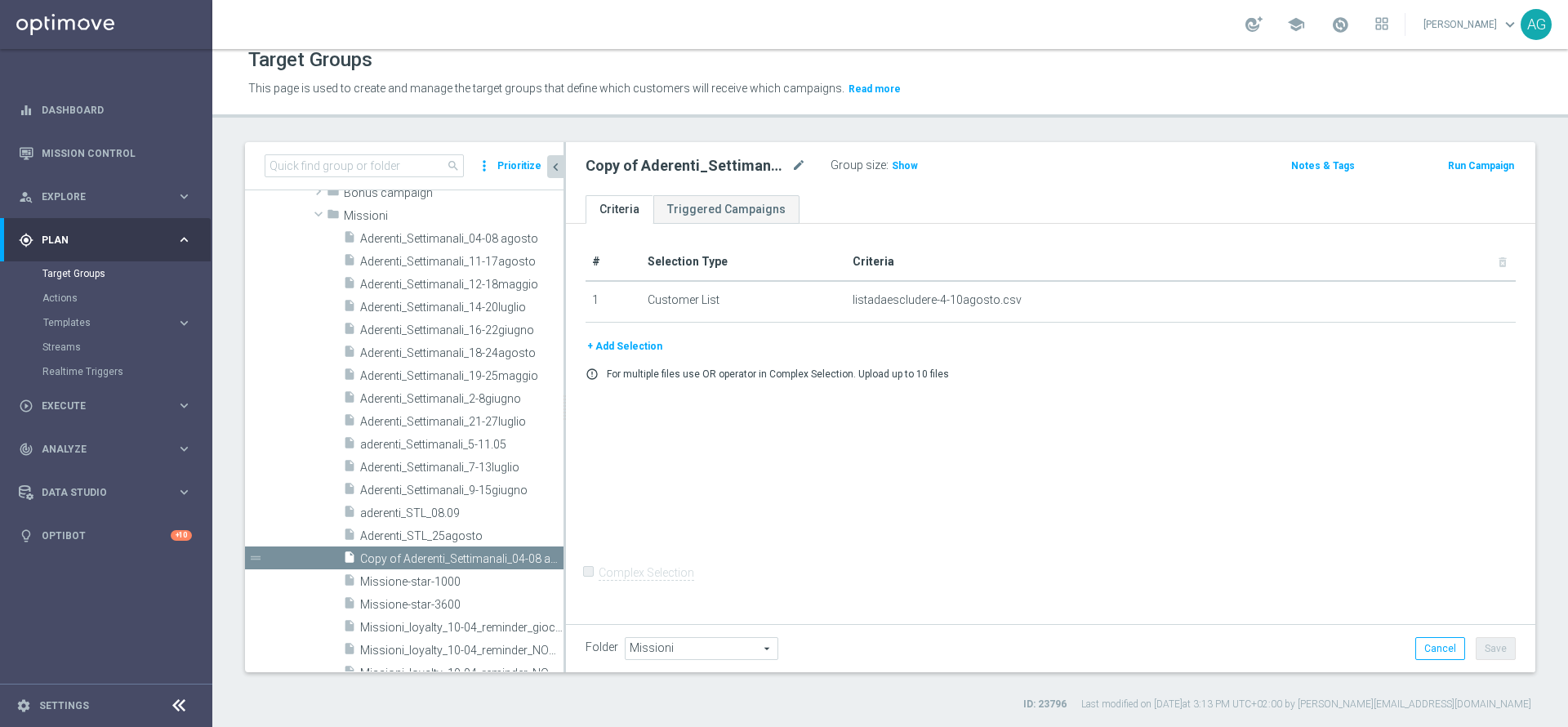
scroll to position [567, 0]
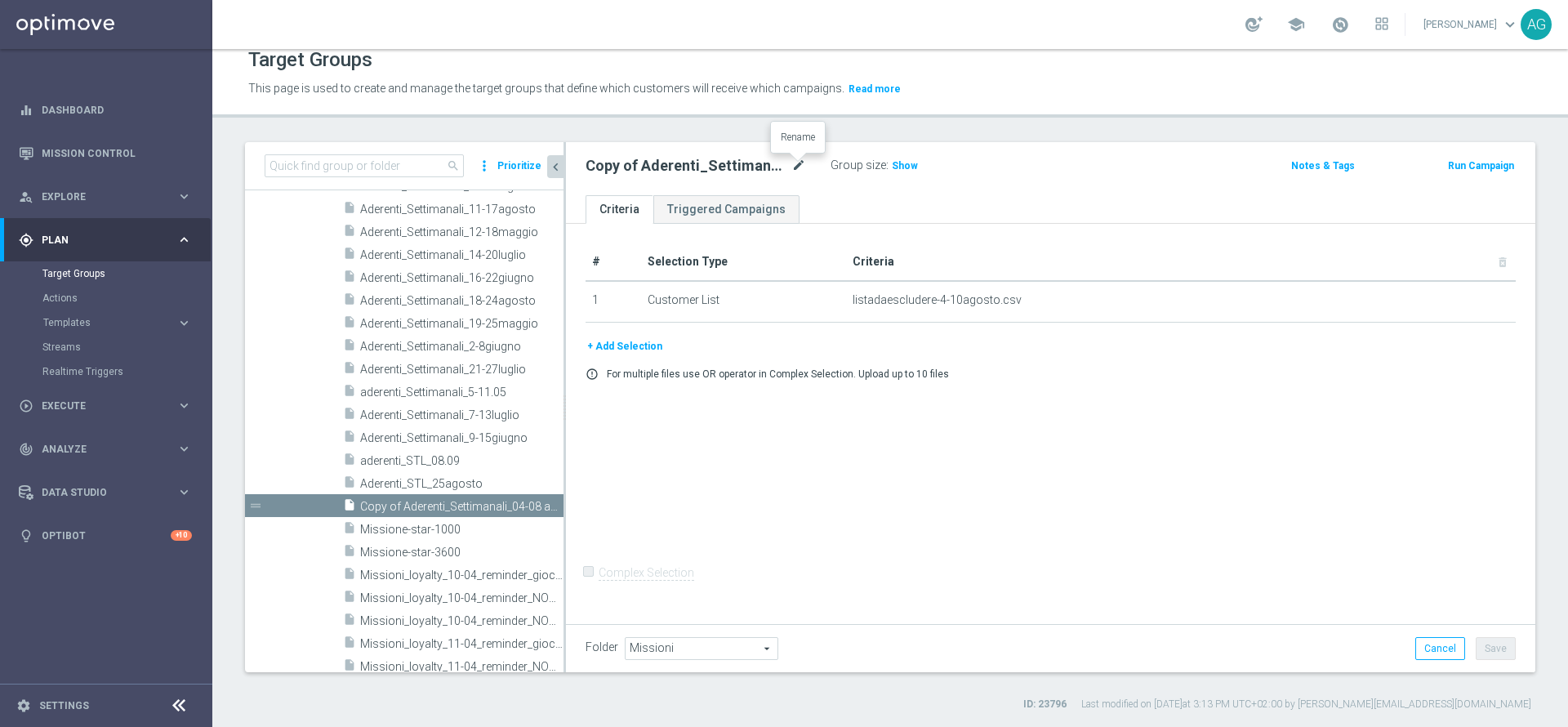
click at [794, 165] on icon "mode_edit" at bounding box center [798, 166] width 15 height 20
click at [627, 166] on input "Copy of Aderenti_Settimanali_04-08 agosto" at bounding box center [695, 168] width 221 height 23
type input "Aderenti_Settimanali_01-07 agosto"
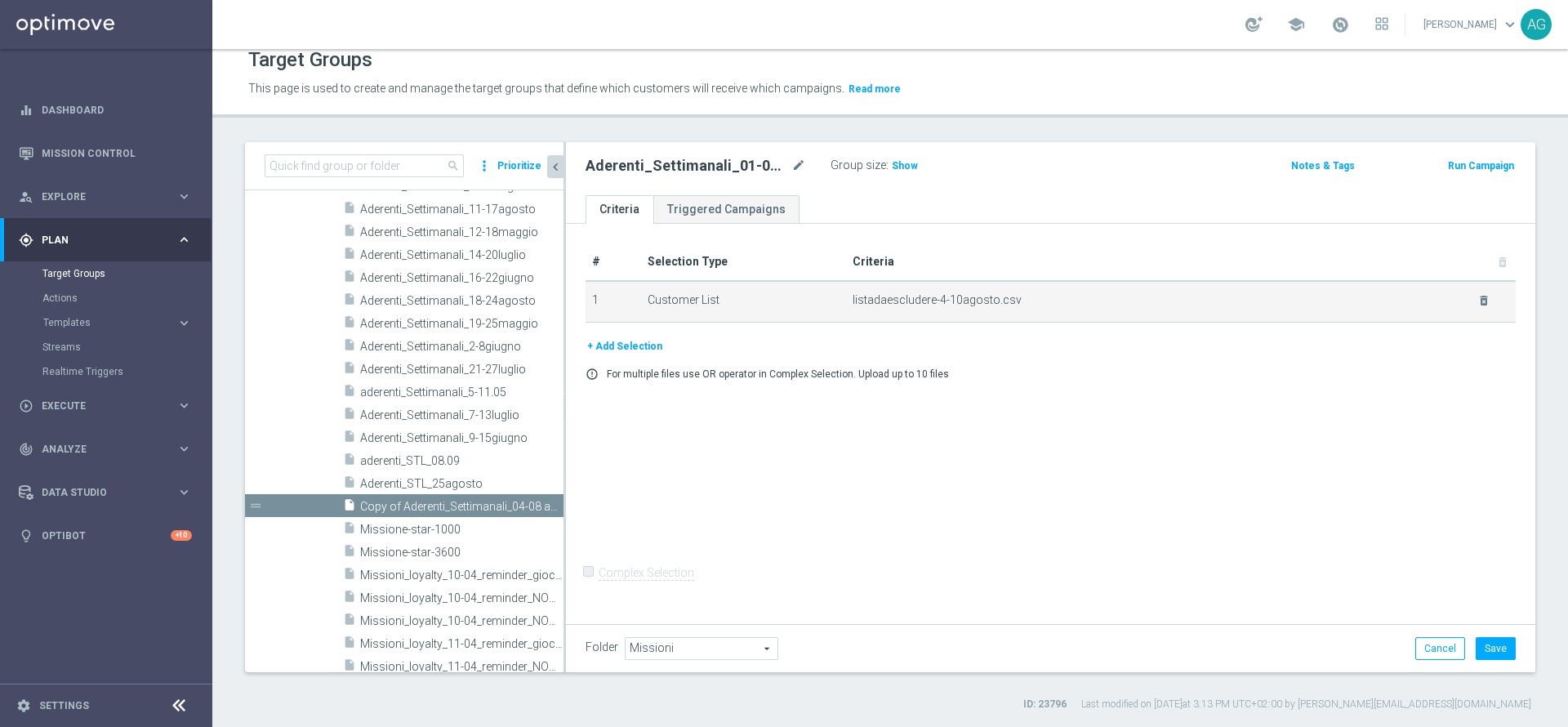
click at [1470, 307] on td "listadaescludere-4-10agosto.csv delete_forever" at bounding box center [1181, 301] width 670 height 41
click at [1477, 295] on icon "delete_forever" at bounding box center [1484, 301] width 13 height 13
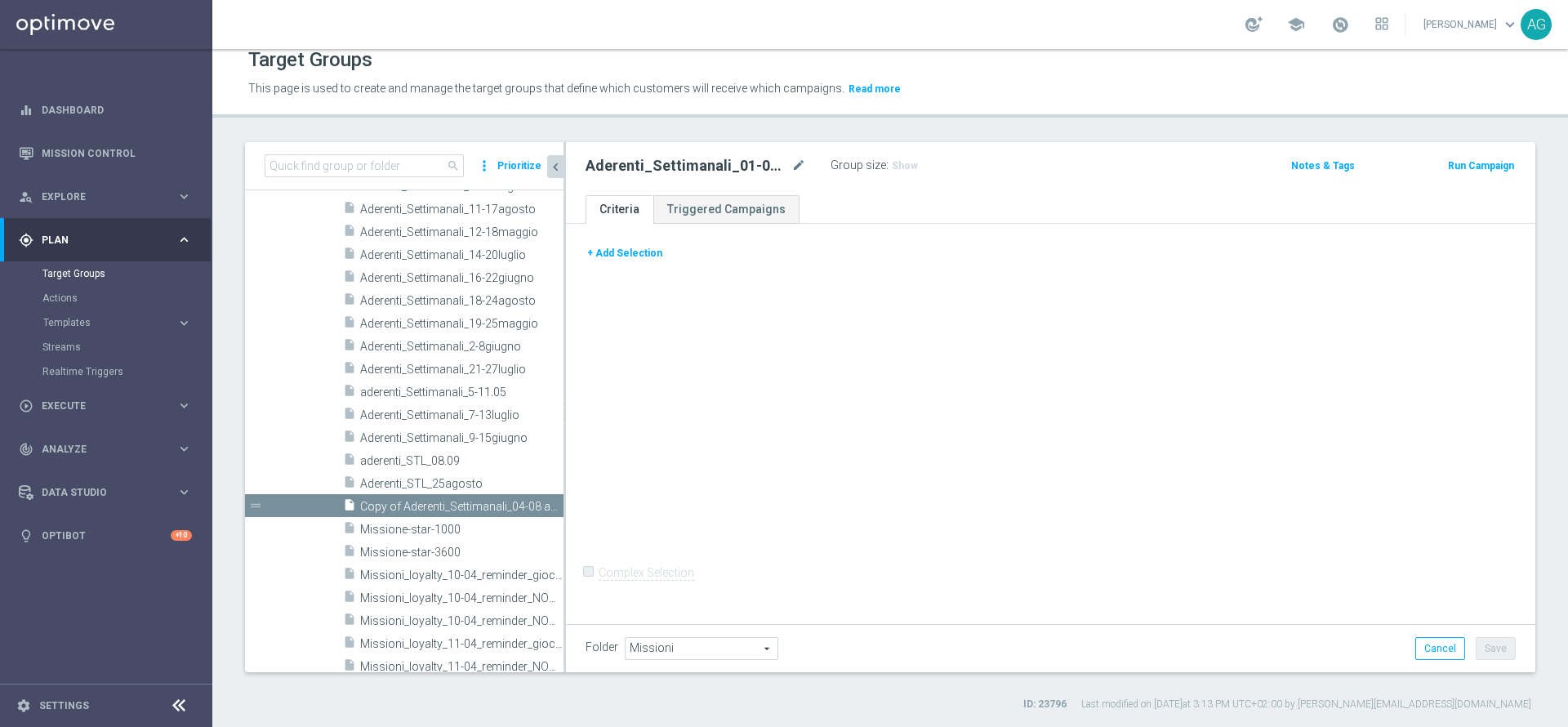
click at [621, 259] on button "+ Add Selection" at bounding box center [624, 253] width 79 height 18
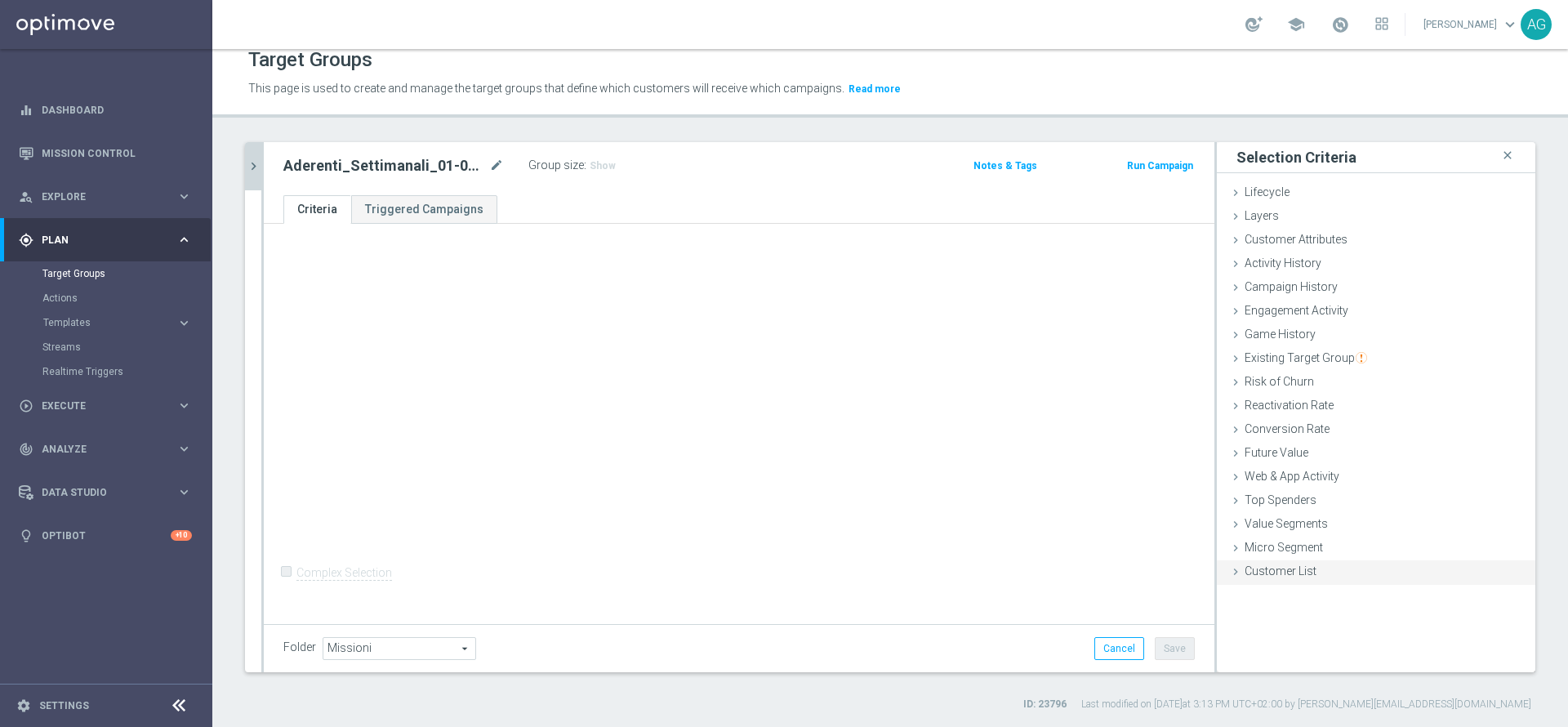
click at [1359, 572] on div "Customer List done" at bounding box center [1375, 573] width 318 height 25
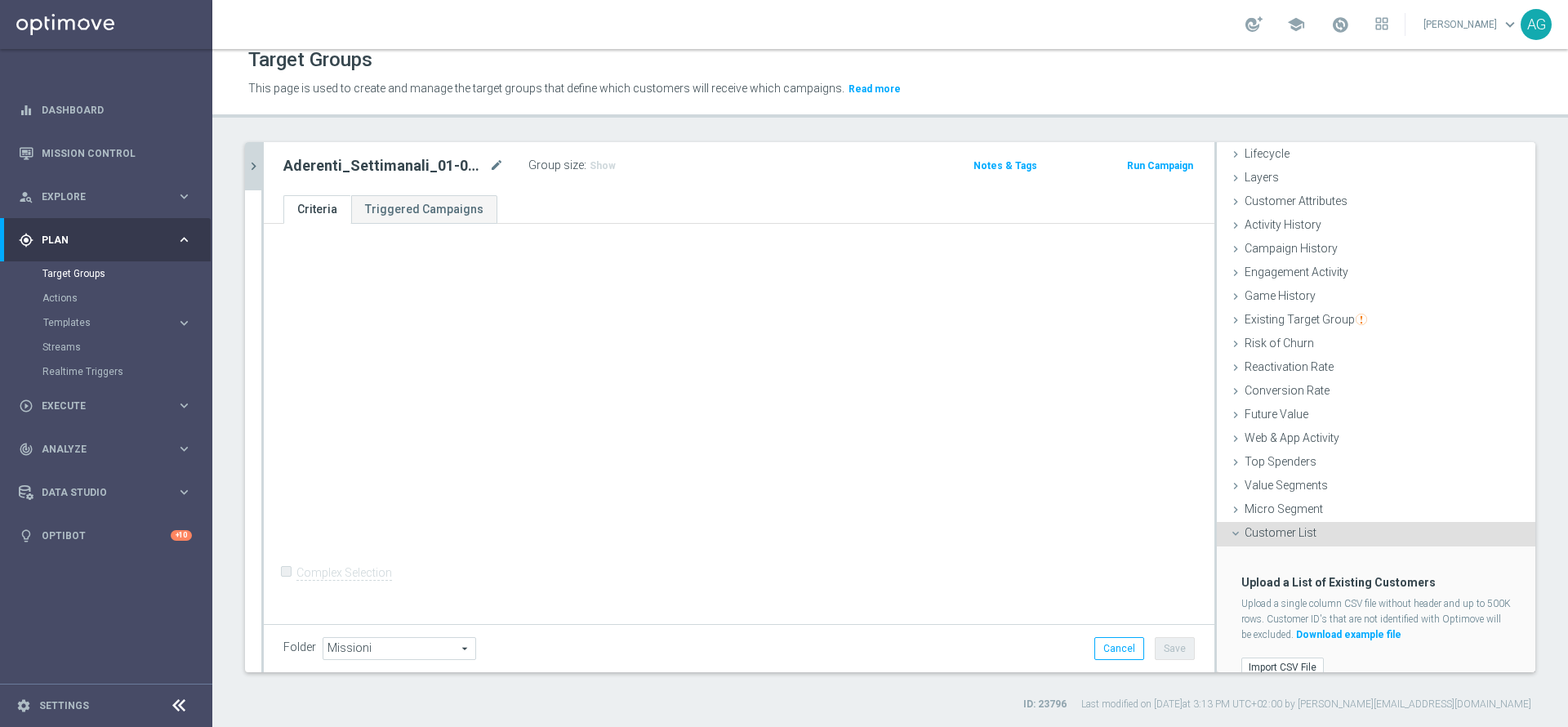
scroll to position [59, 0]
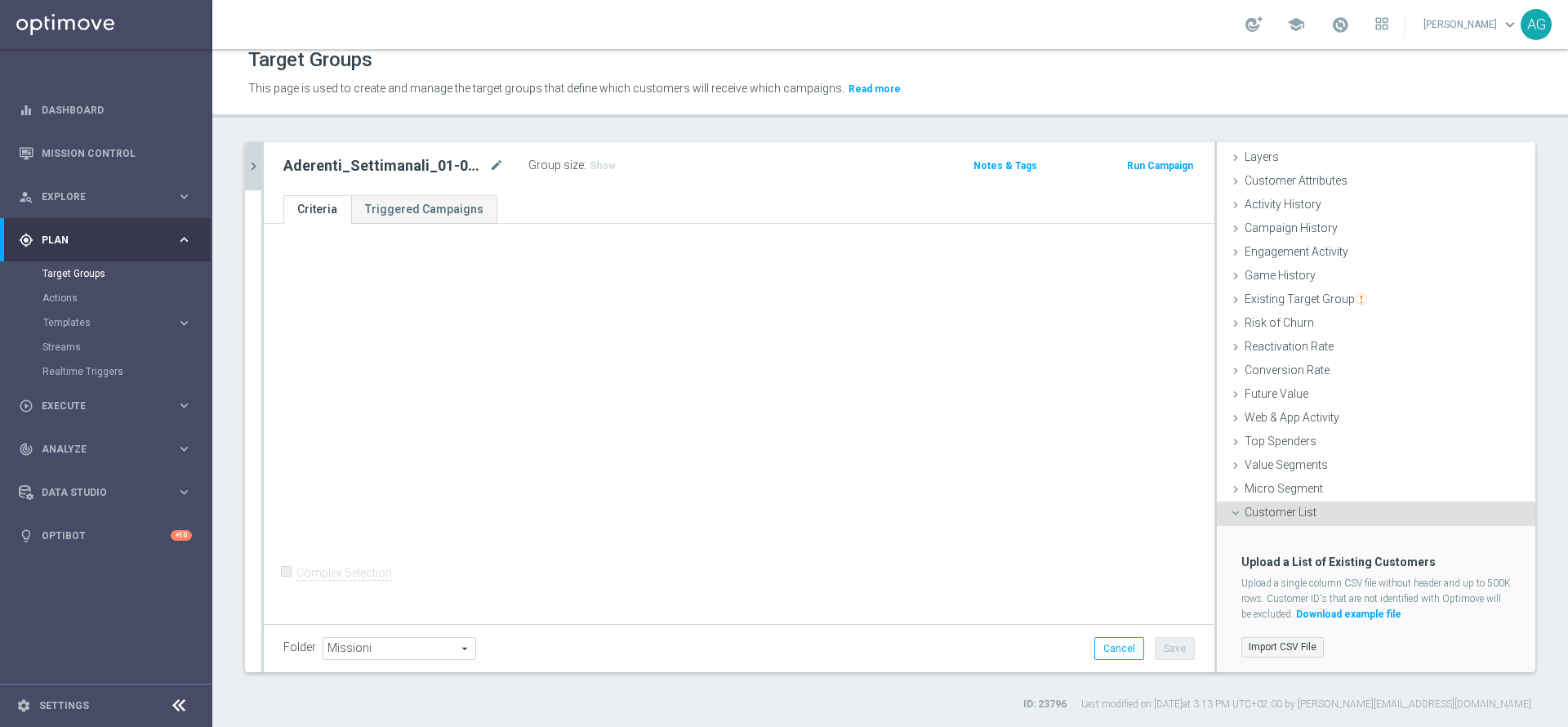
click at [1280, 641] on label "Import CSV File" at bounding box center [1283, 648] width 83 height 21
click at [0, 0] on input "Import CSV File" at bounding box center [0, 0] width 0 height 0
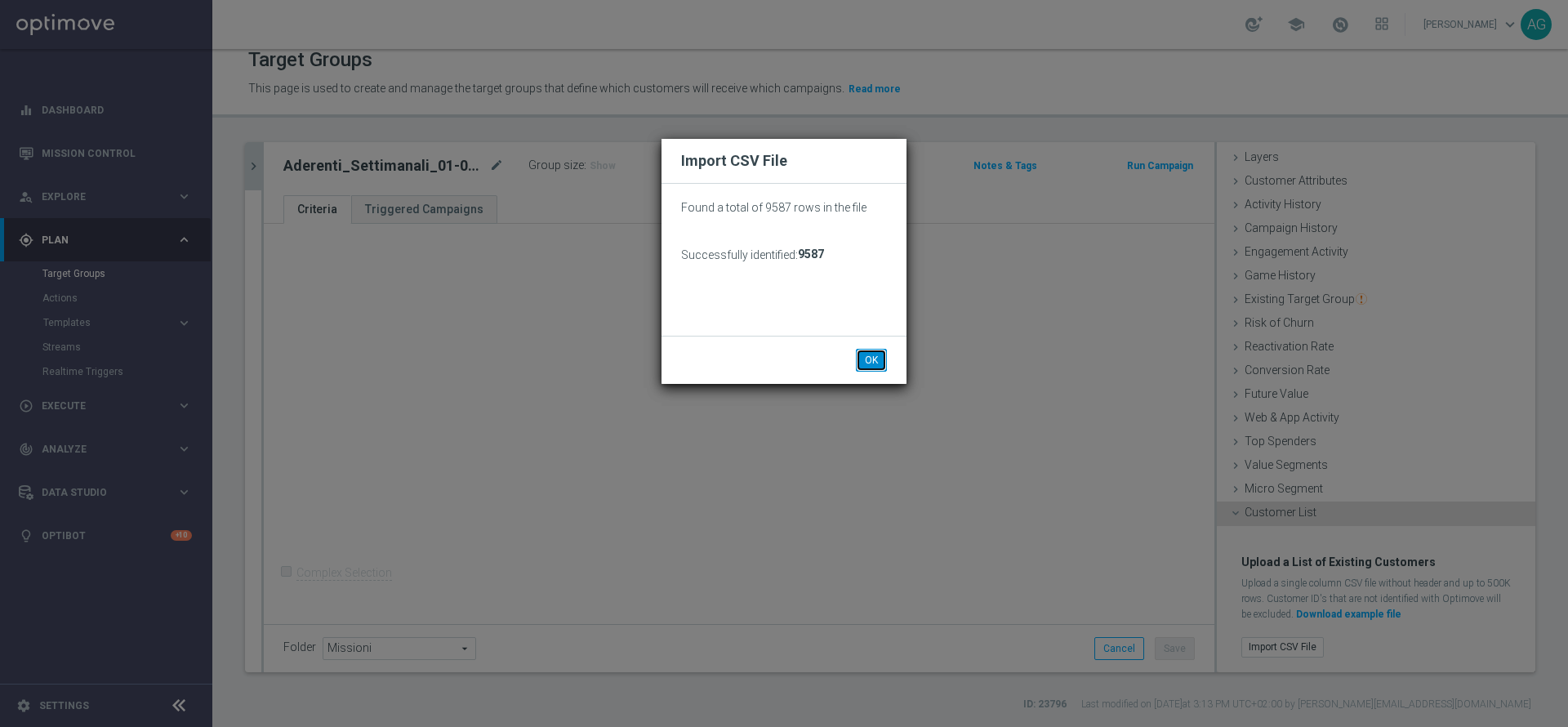
click at [870, 368] on button "OK" at bounding box center [871, 361] width 31 height 23
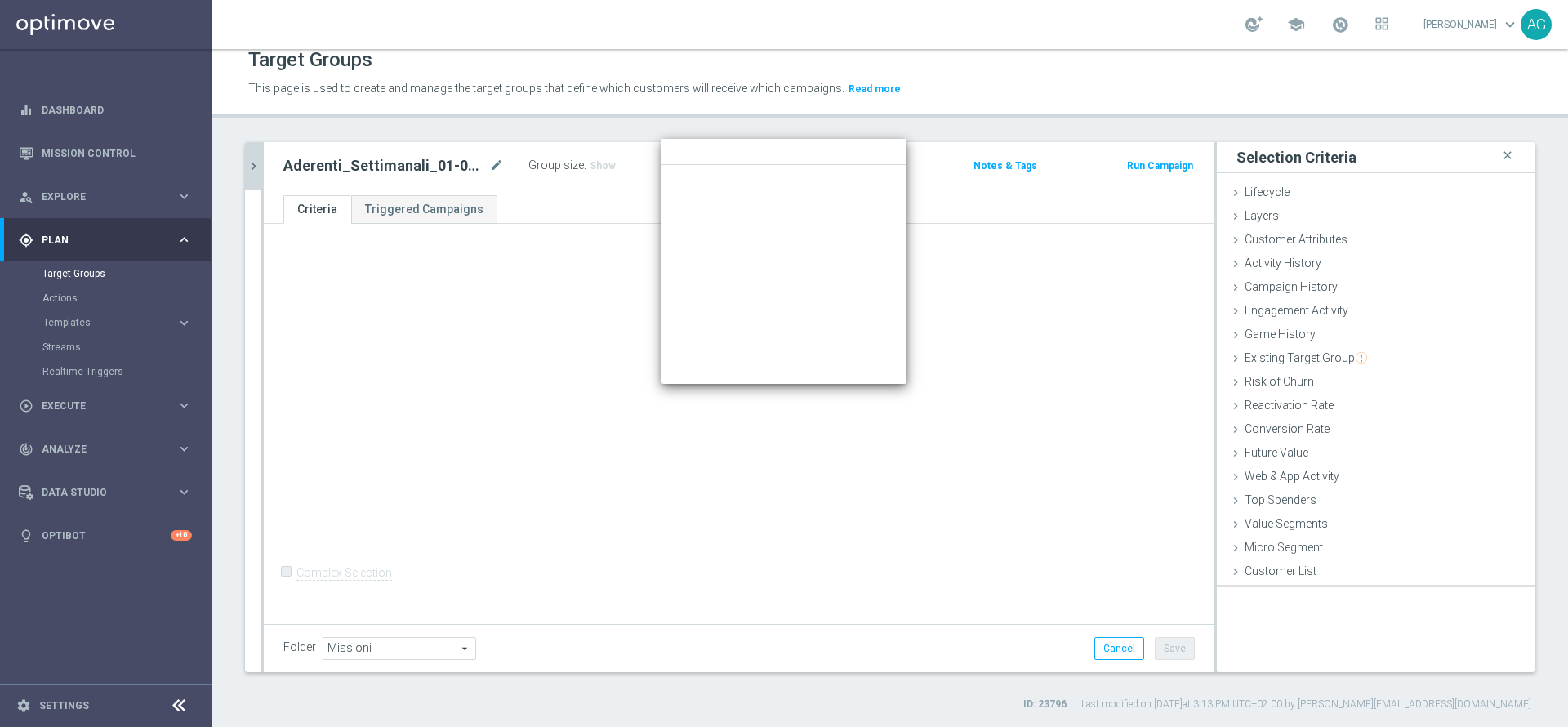
scroll to position [0, 0]
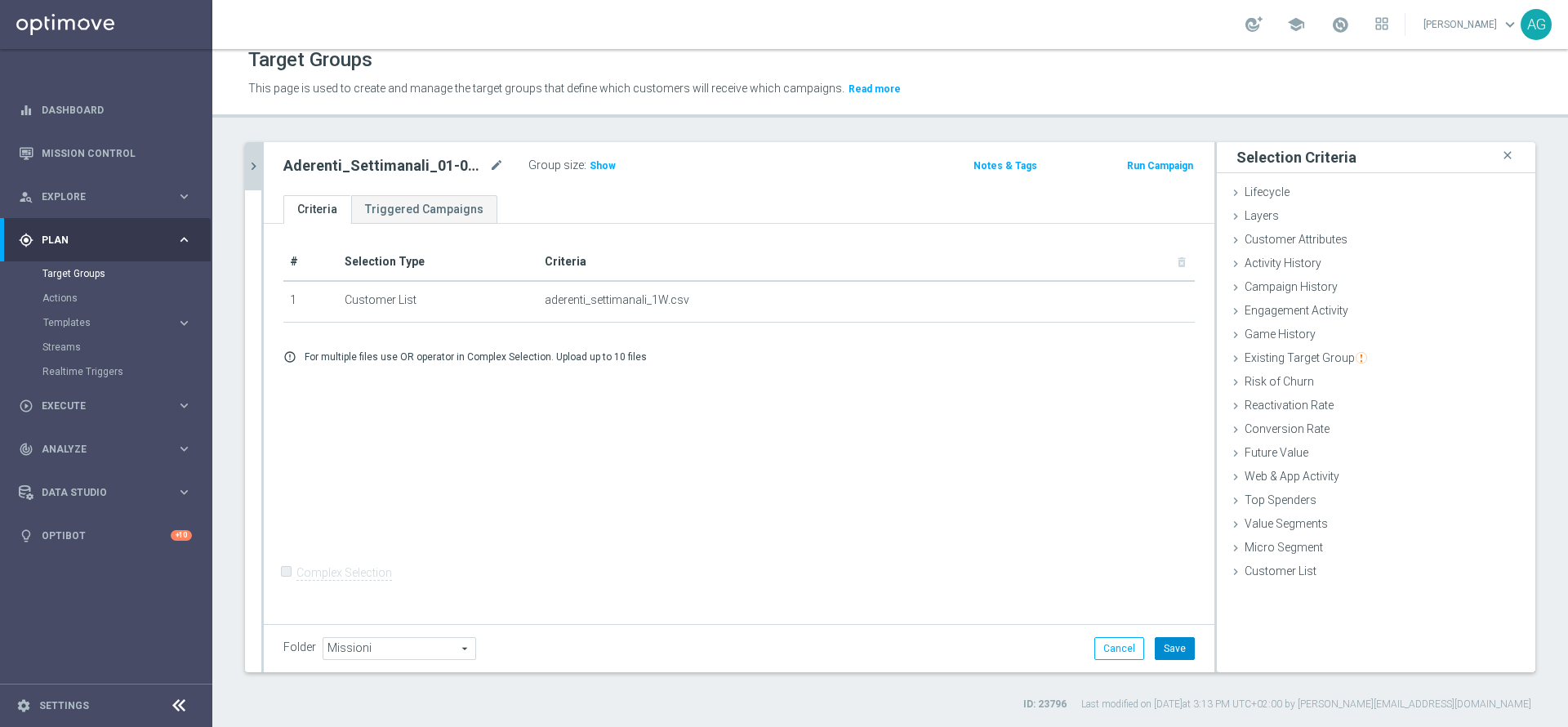
click at [1155, 640] on button "Save" at bounding box center [1175, 649] width 40 height 23
click at [250, 173] on icon "chevron_right" at bounding box center [253, 166] width 16 height 16
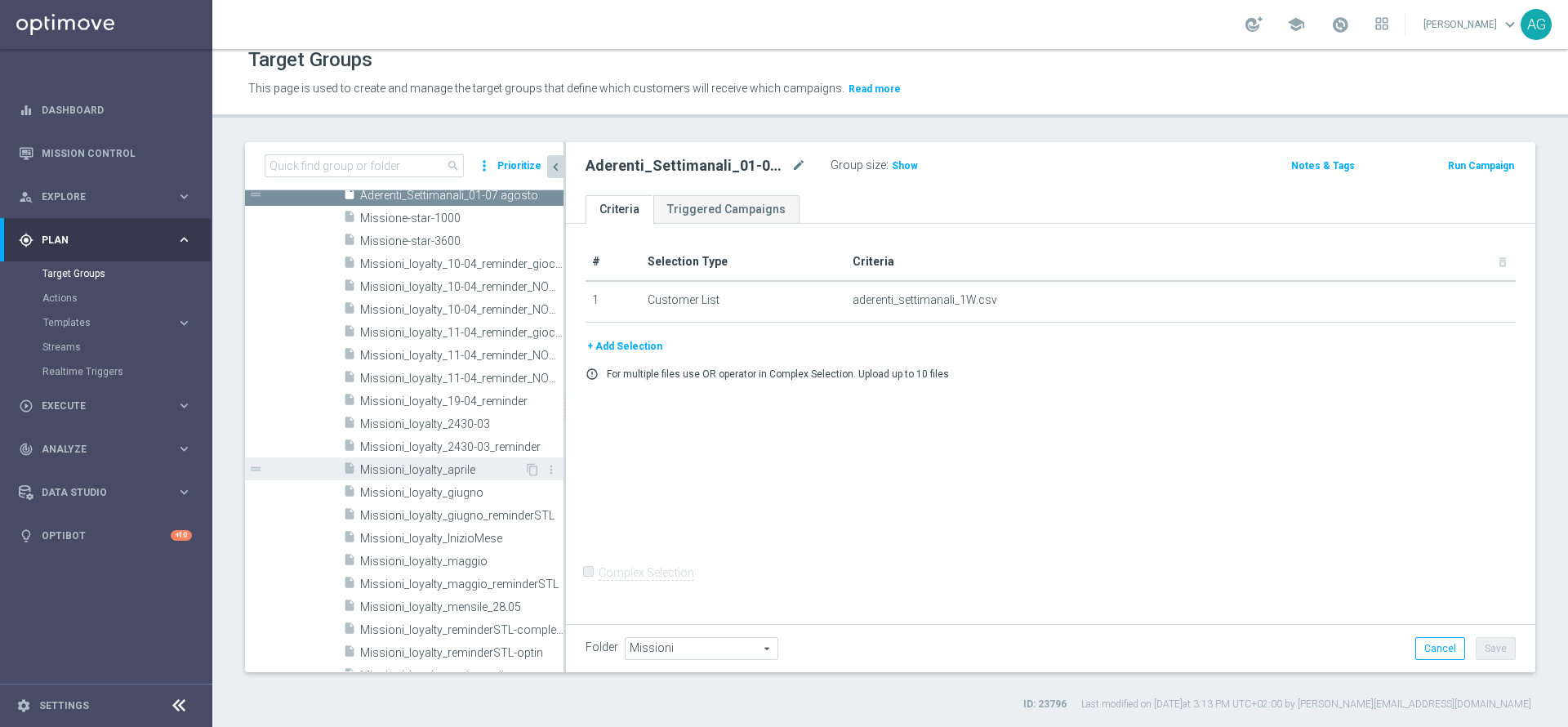
scroll to position [812, 0]
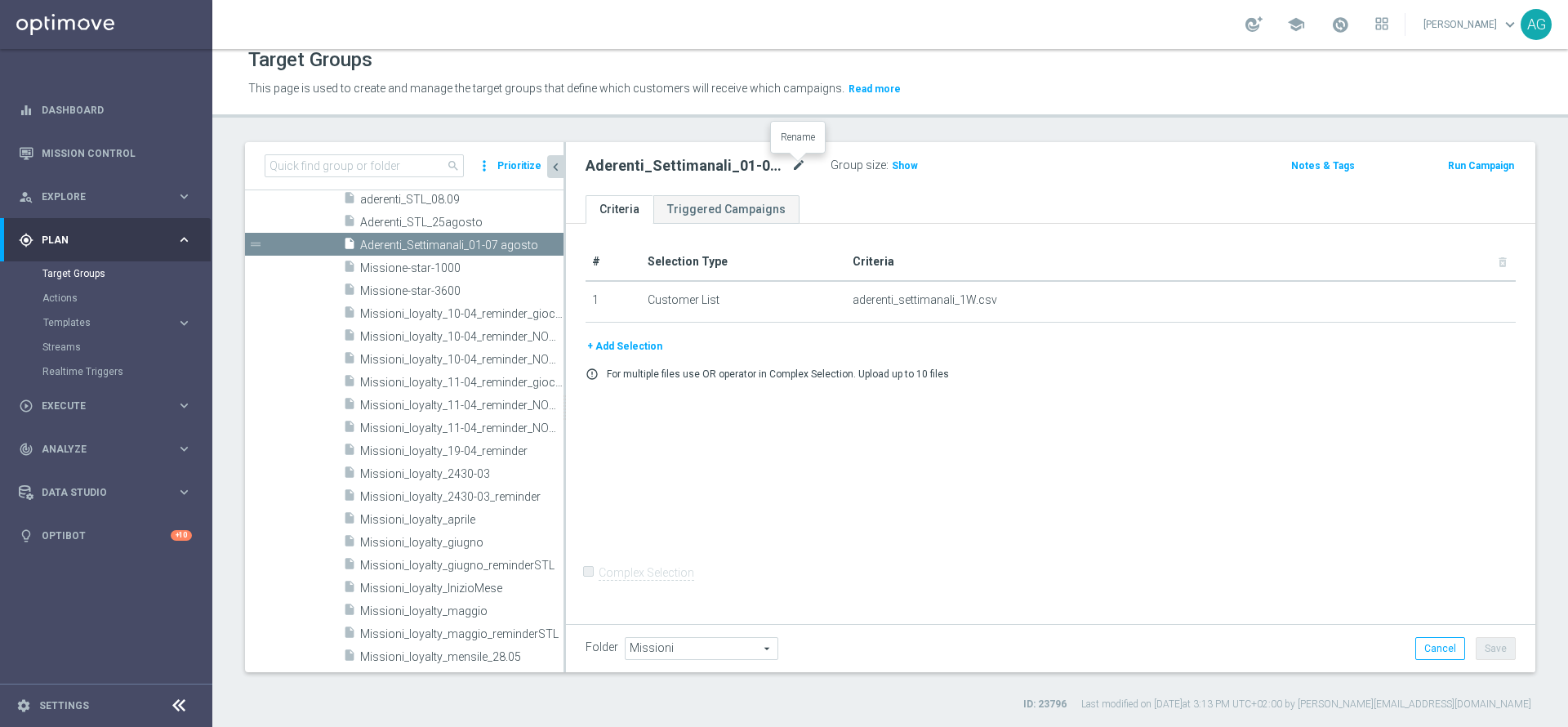
click at [804, 168] on icon "mode_edit" at bounding box center [798, 166] width 15 height 20
click at [802, 168] on input "Aderenti_Settimanali_01-07 agosto" at bounding box center [695, 168] width 221 height 23
type input "Aderenti_Settimanali_01-07 settembre"
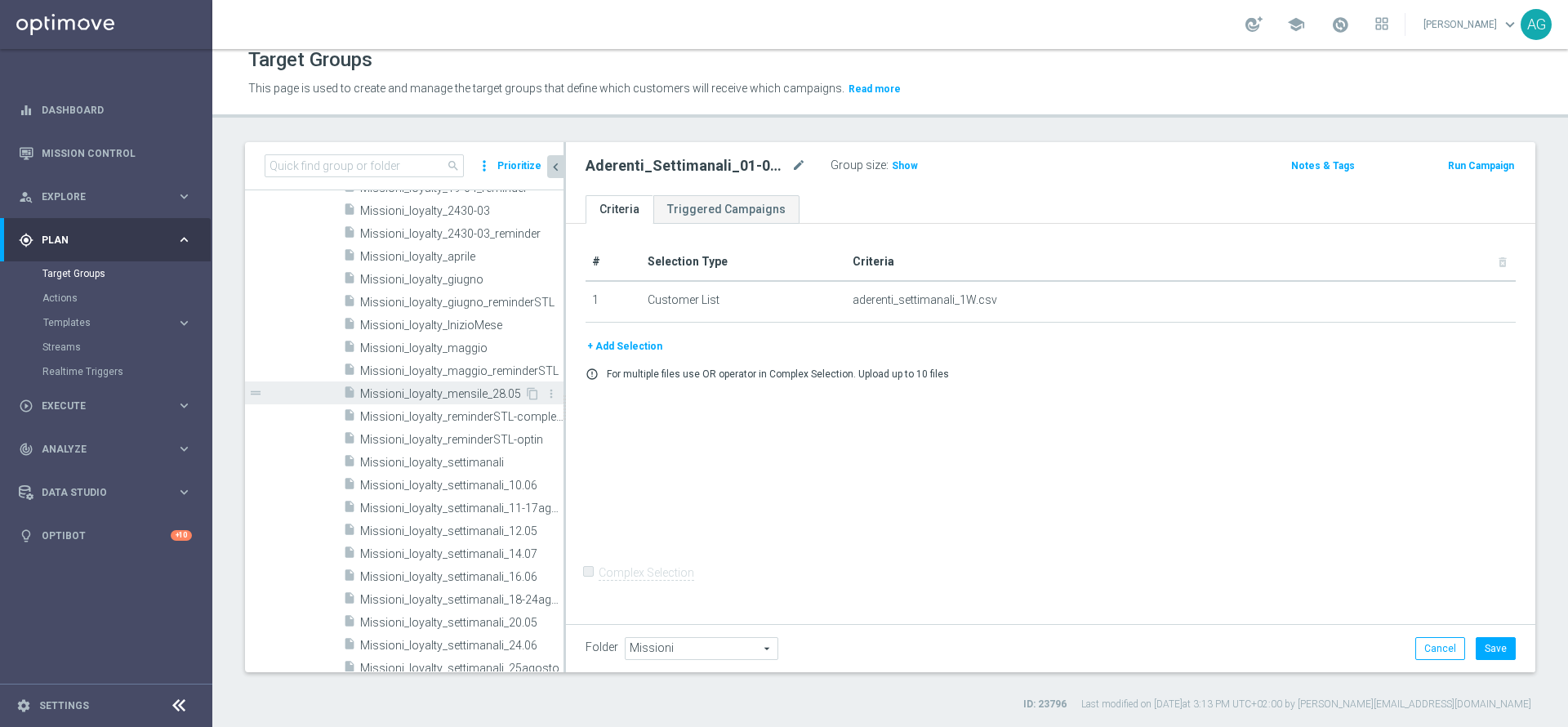
scroll to position [1058, 0]
click at [461, 466] on span "Missioni_loyalty_settimanali" at bounding box center [442, 464] width 164 height 14
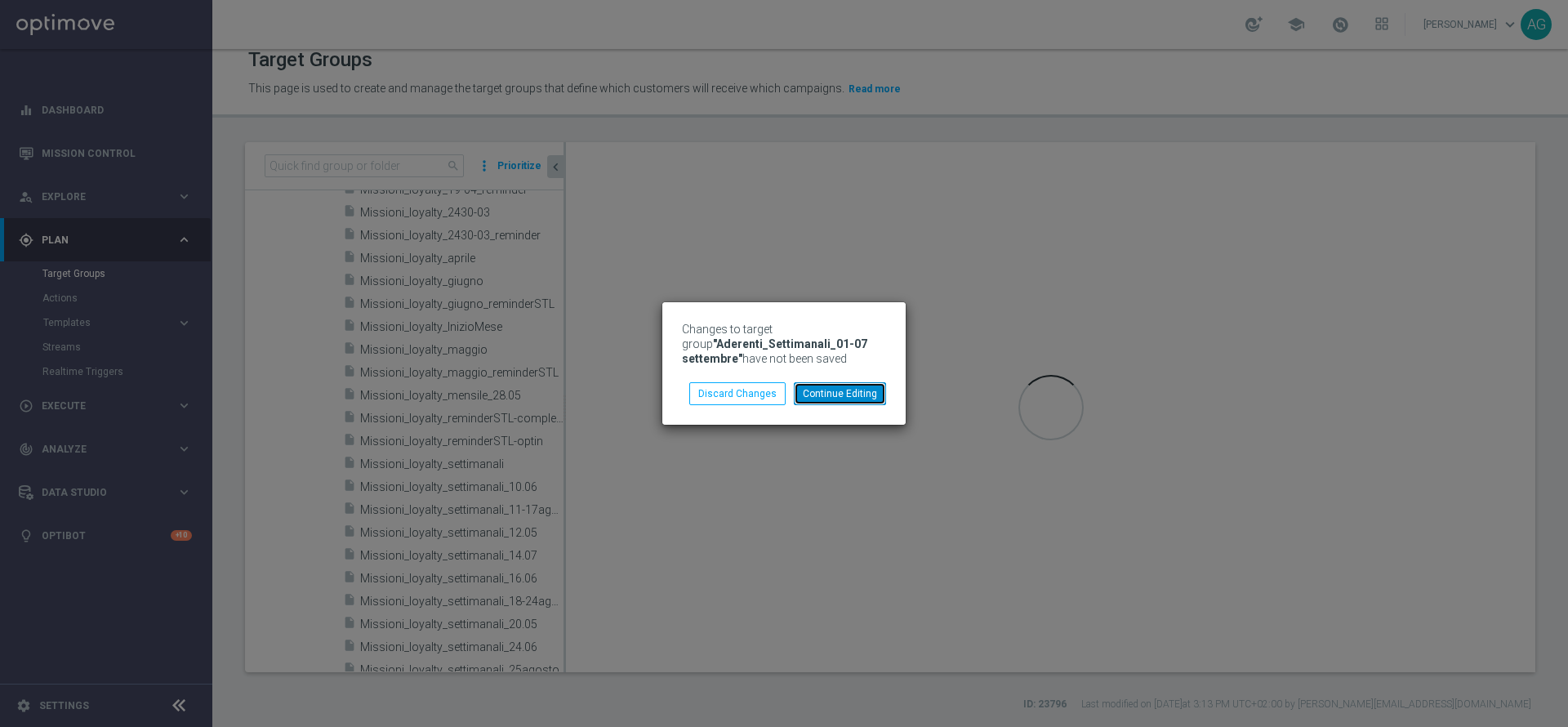
click at [838, 399] on button "Continue Editing" at bounding box center [840, 394] width 93 height 23
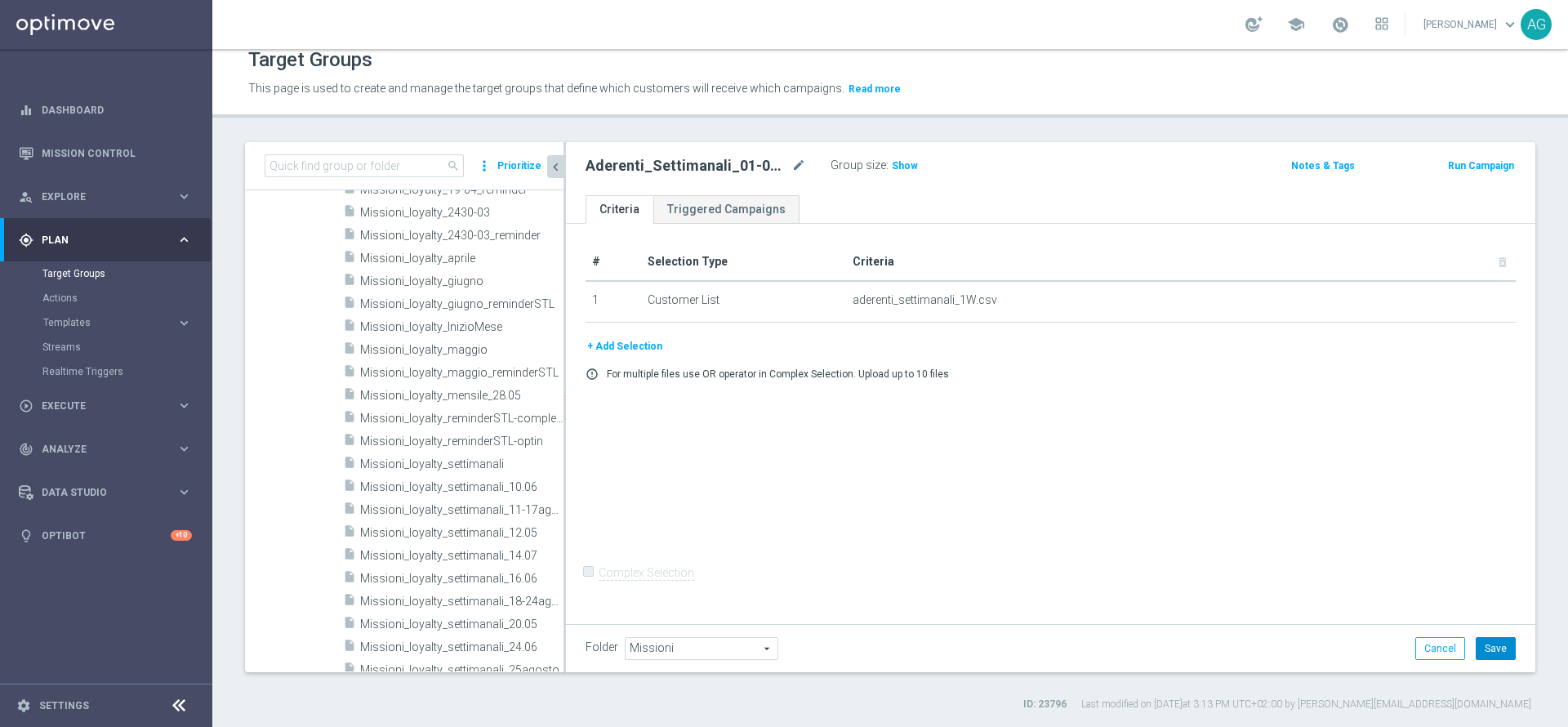
click at [1476, 638] on button "Save" at bounding box center [1495, 649] width 40 height 23
click at [797, 162] on icon "mode_edit" at bounding box center [798, 166] width 15 height 20
click at [732, 530] on div "# Selection Type Criteria delete_forever 1 Customer List aderenti_settimanali_1…" at bounding box center [1051, 422] width 970 height 396
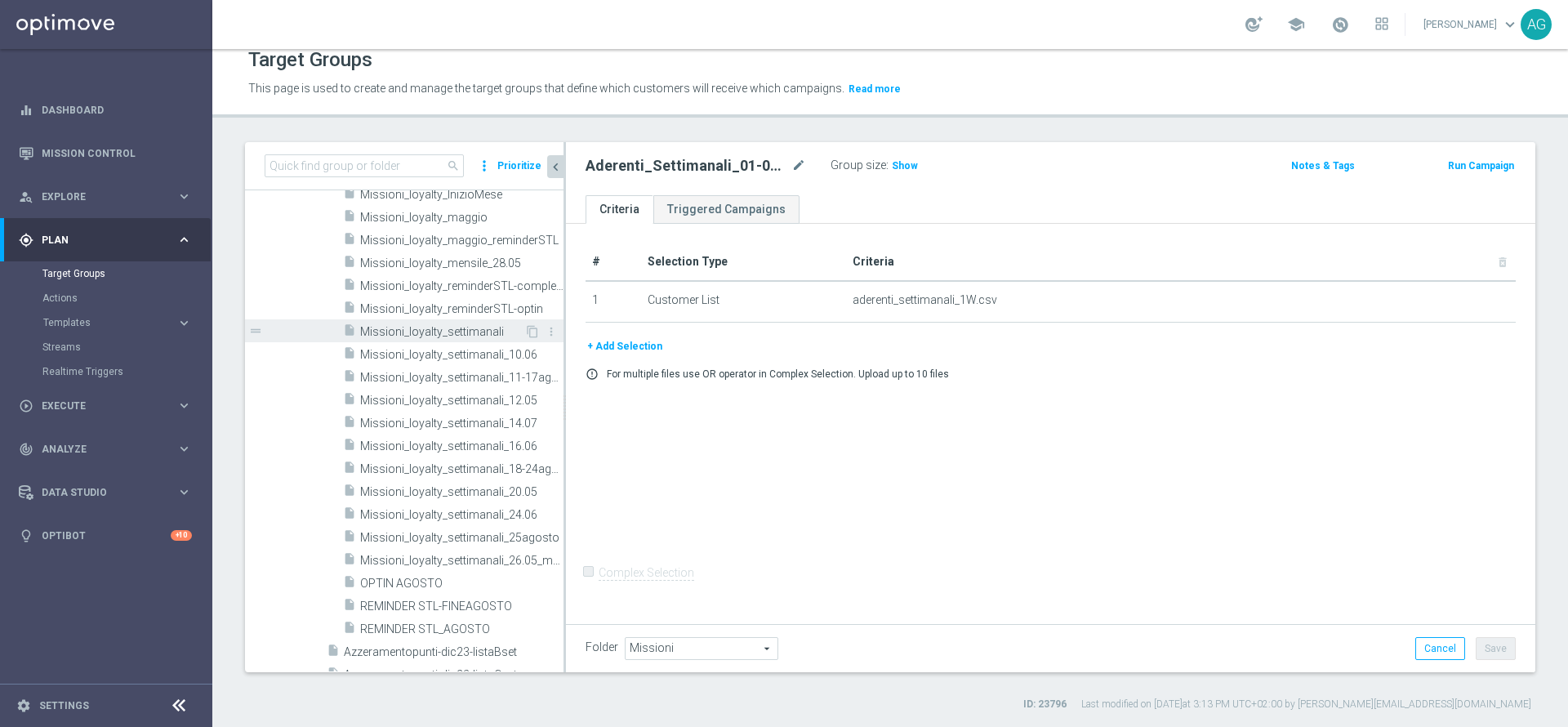
click at [465, 328] on span "Missioni_loyalty_settimanali" at bounding box center [442, 332] width 164 height 14
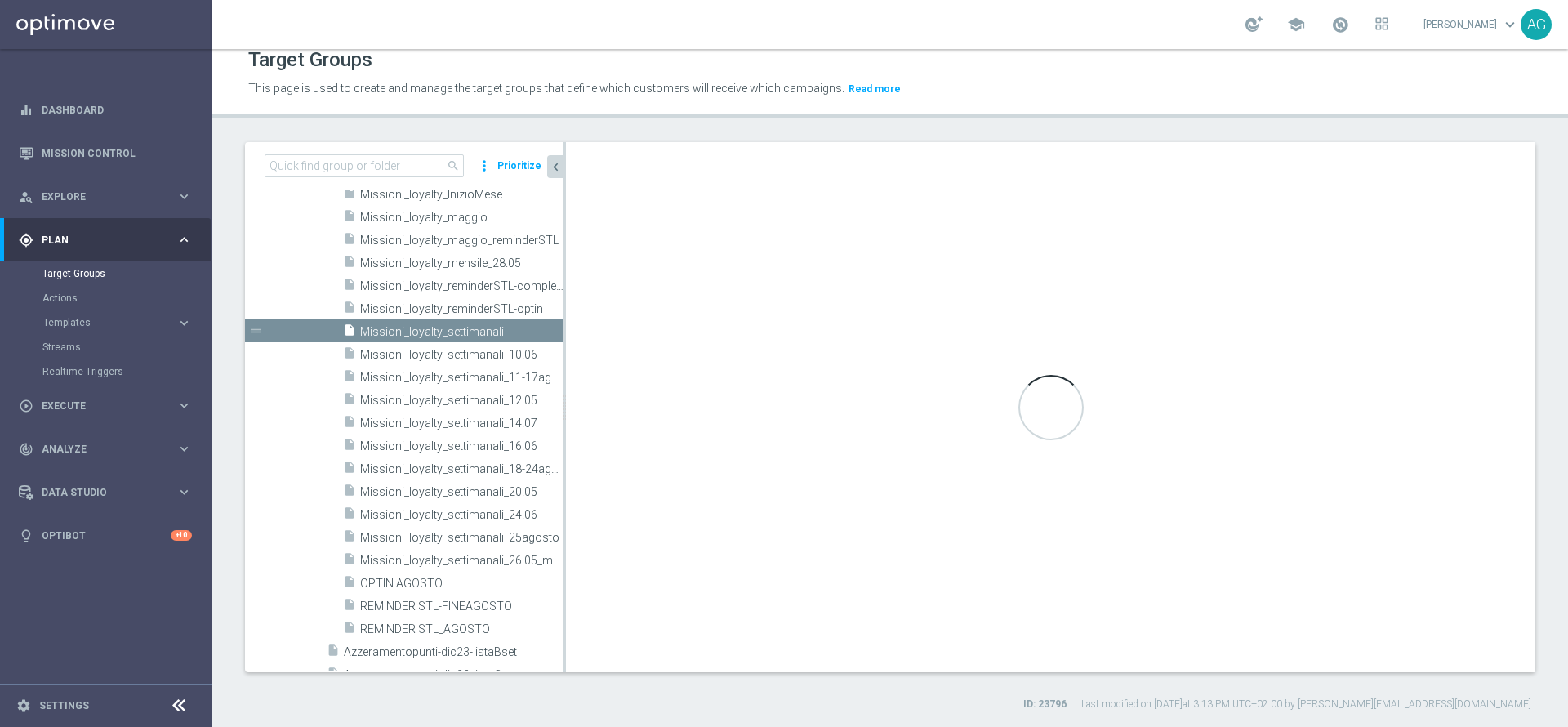
checkbox input "true"
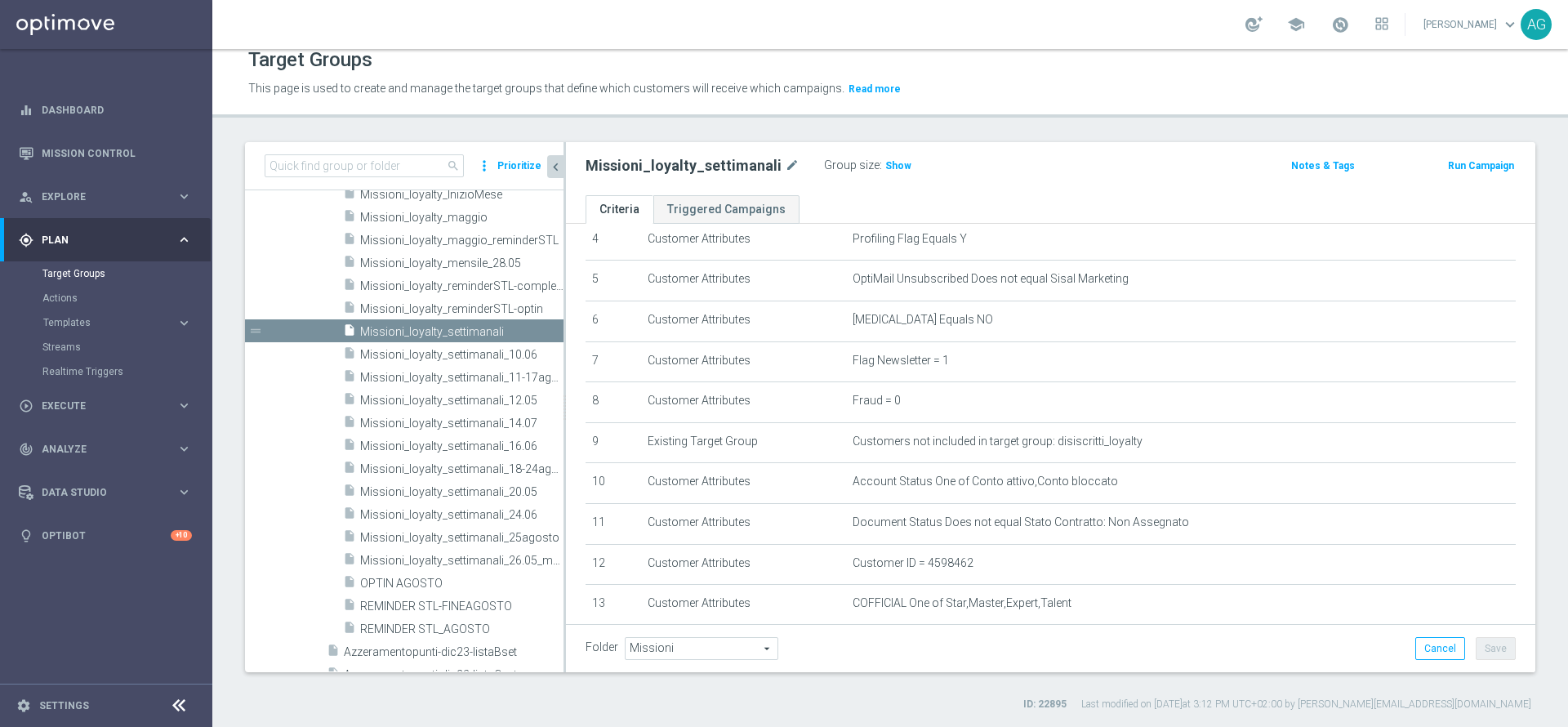
scroll to position [454, 0]
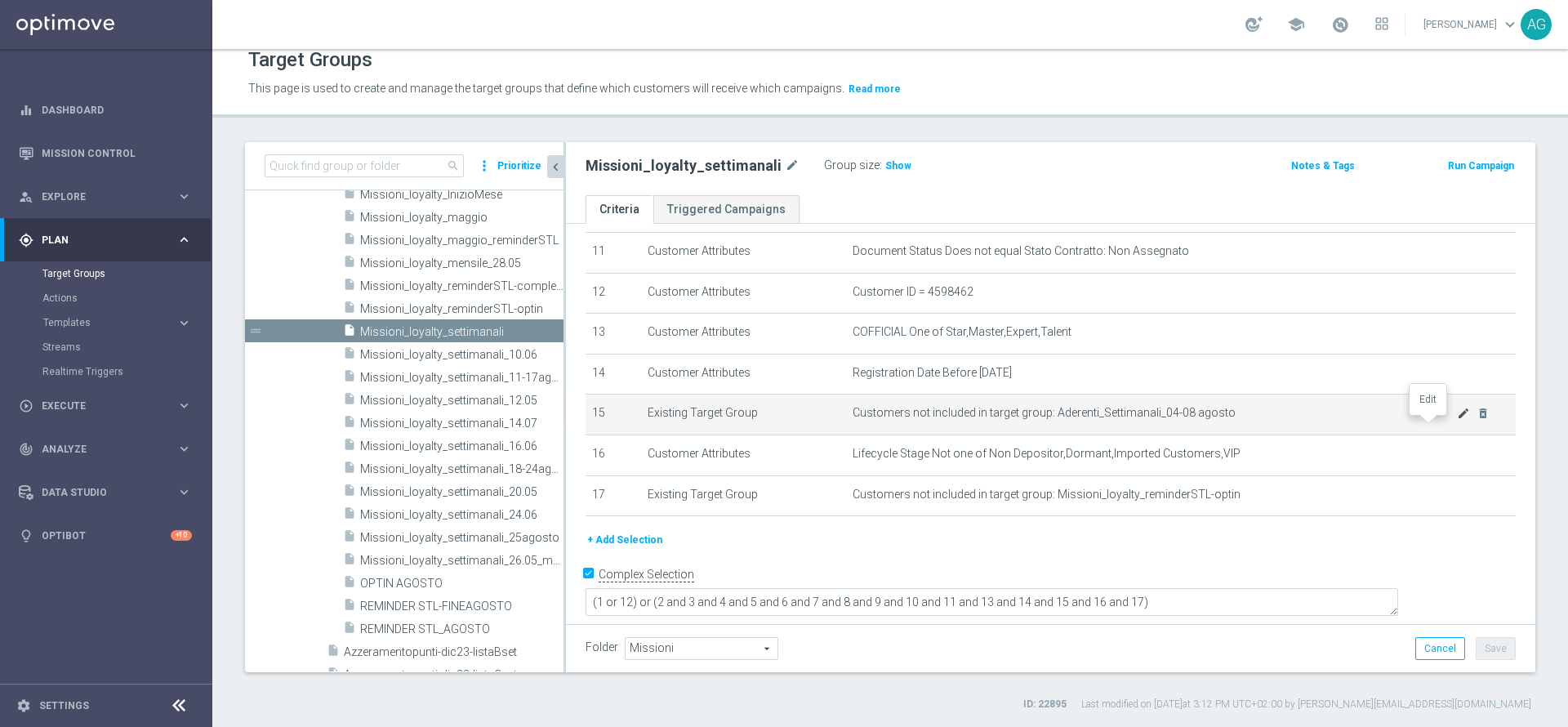
click at [1457, 420] on icon "mode_edit" at bounding box center [1464, 414] width 13 height 13
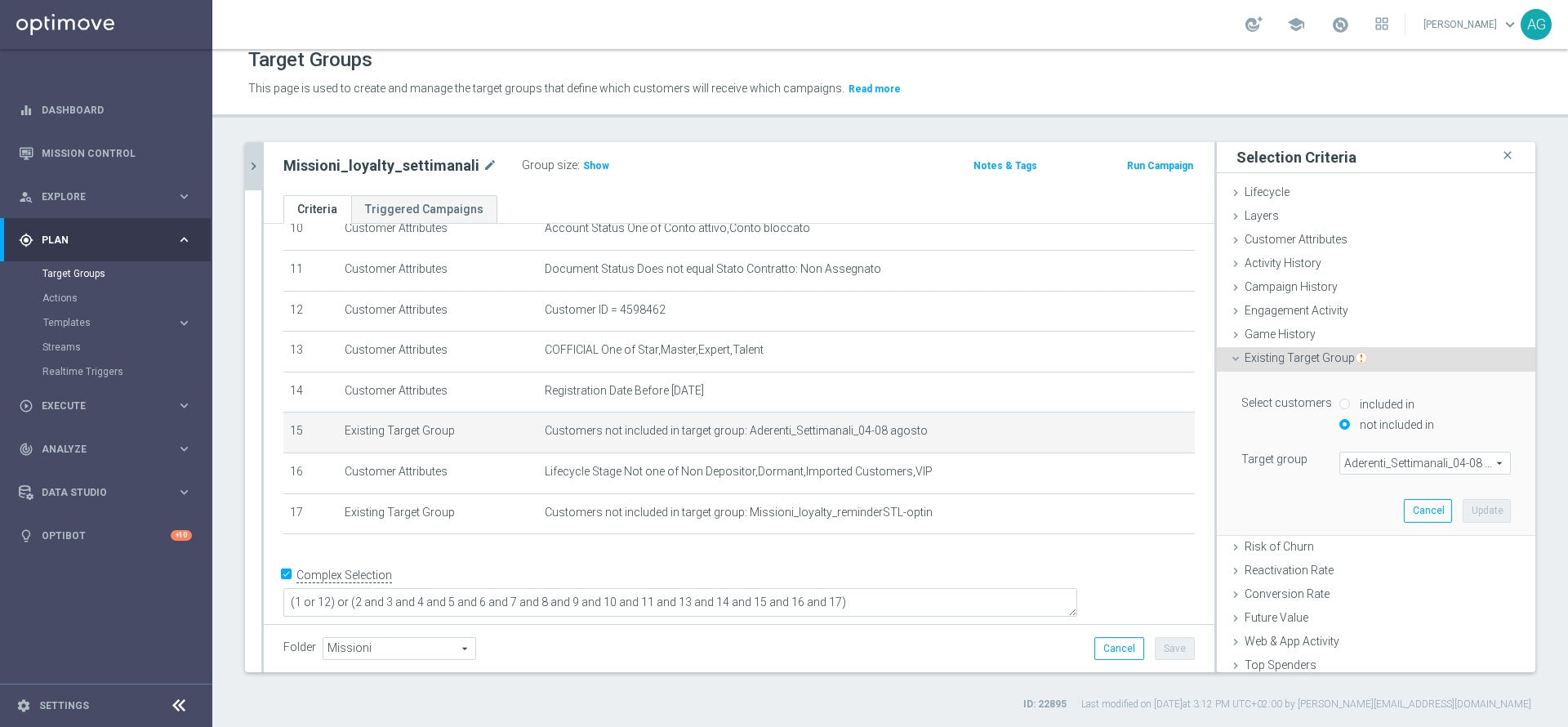
click at [1408, 453] on span "Aderenti_Settimanali_04-08 agosto" at bounding box center [1425, 463] width 170 height 22
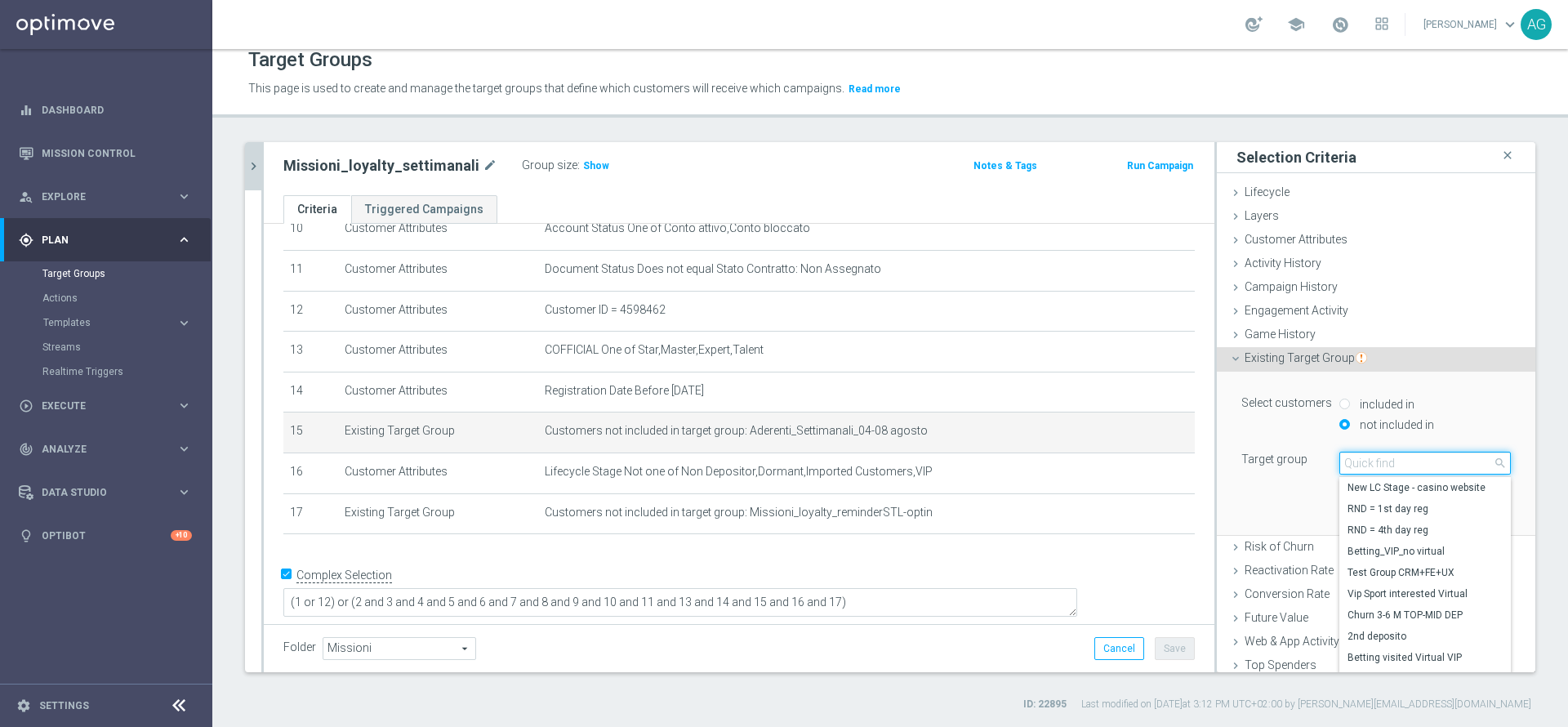
click at [1408, 453] on input "search" at bounding box center [1424, 463] width 171 height 23
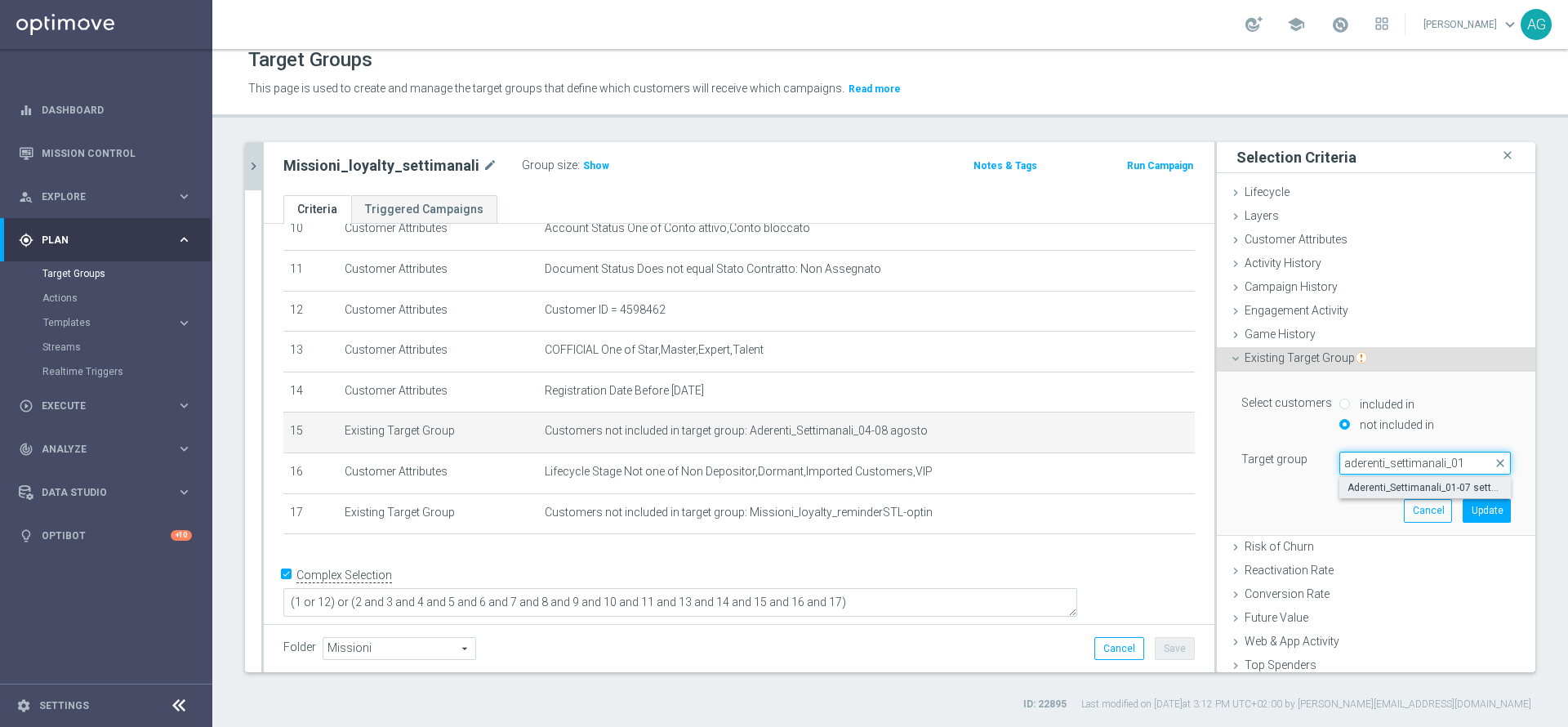
type input "aderenti_settimanali_01"
click at [1346, 495] on label "Aderenti_Settimanali_01-07 settembre" at bounding box center [1424, 488] width 171 height 22
type input "Aderenti_Settimanali_01-07 settembre"
click at [1463, 510] on button "Update" at bounding box center [1487, 511] width 48 height 23
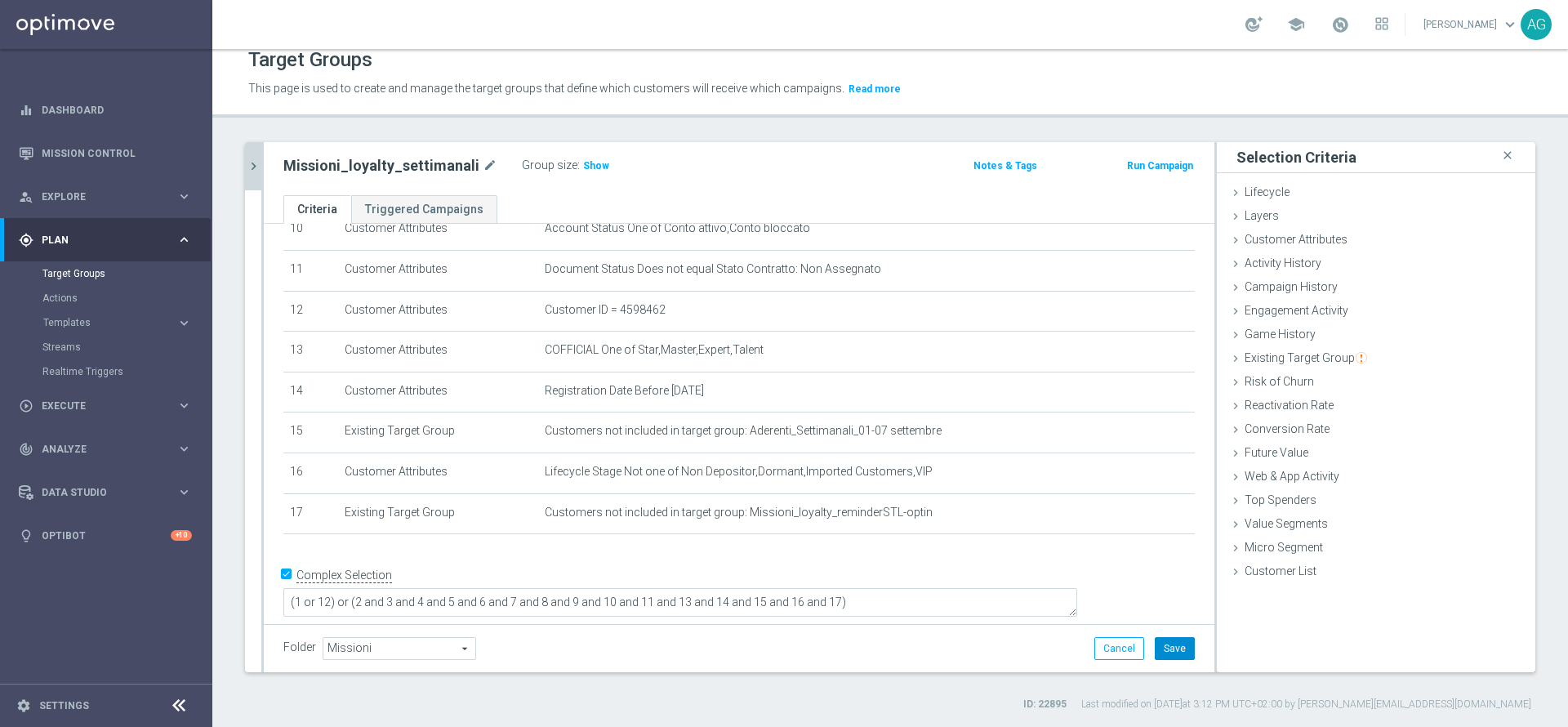
click at [1155, 642] on button "Save" at bounding box center [1175, 649] width 40 height 23
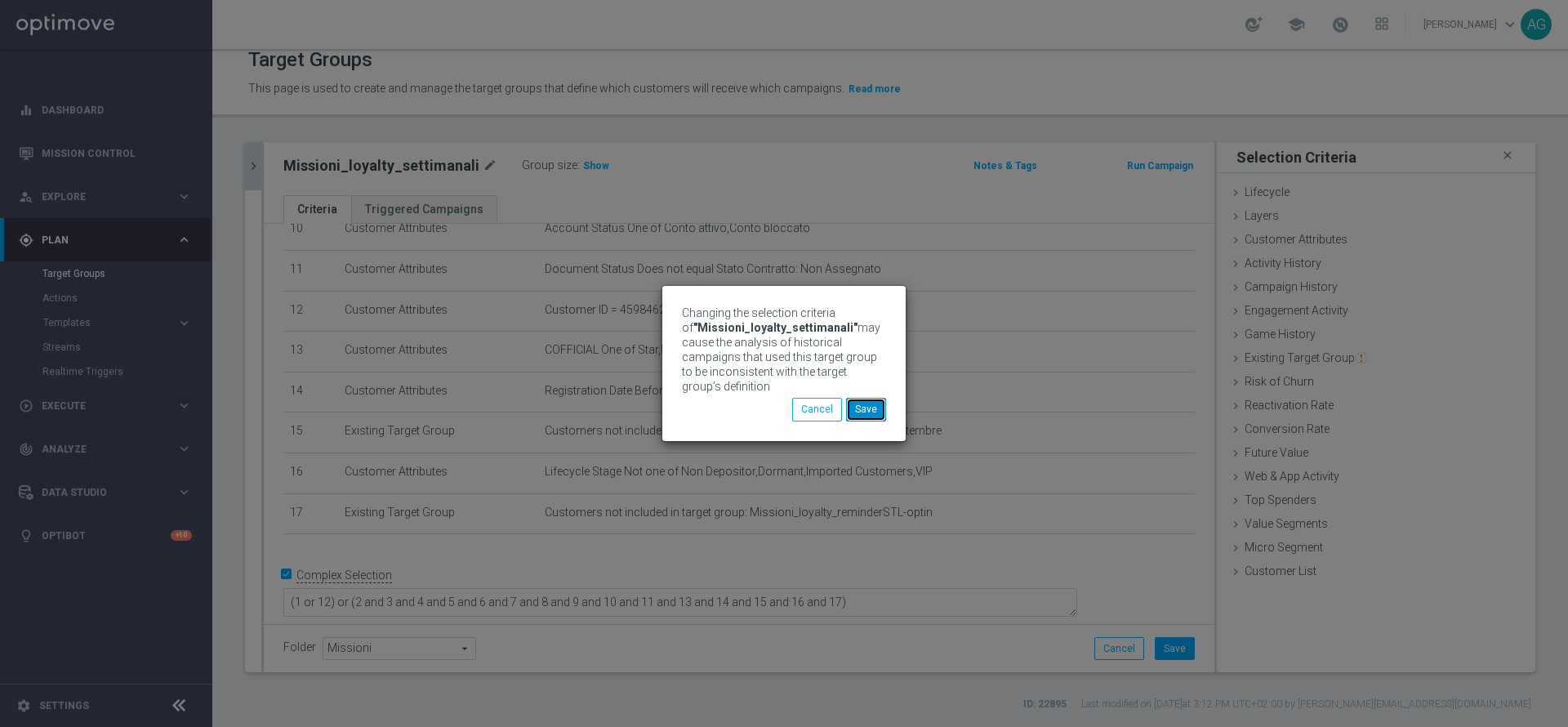
click at [869, 406] on button "Save" at bounding box center [866, 409] width 40 height 23
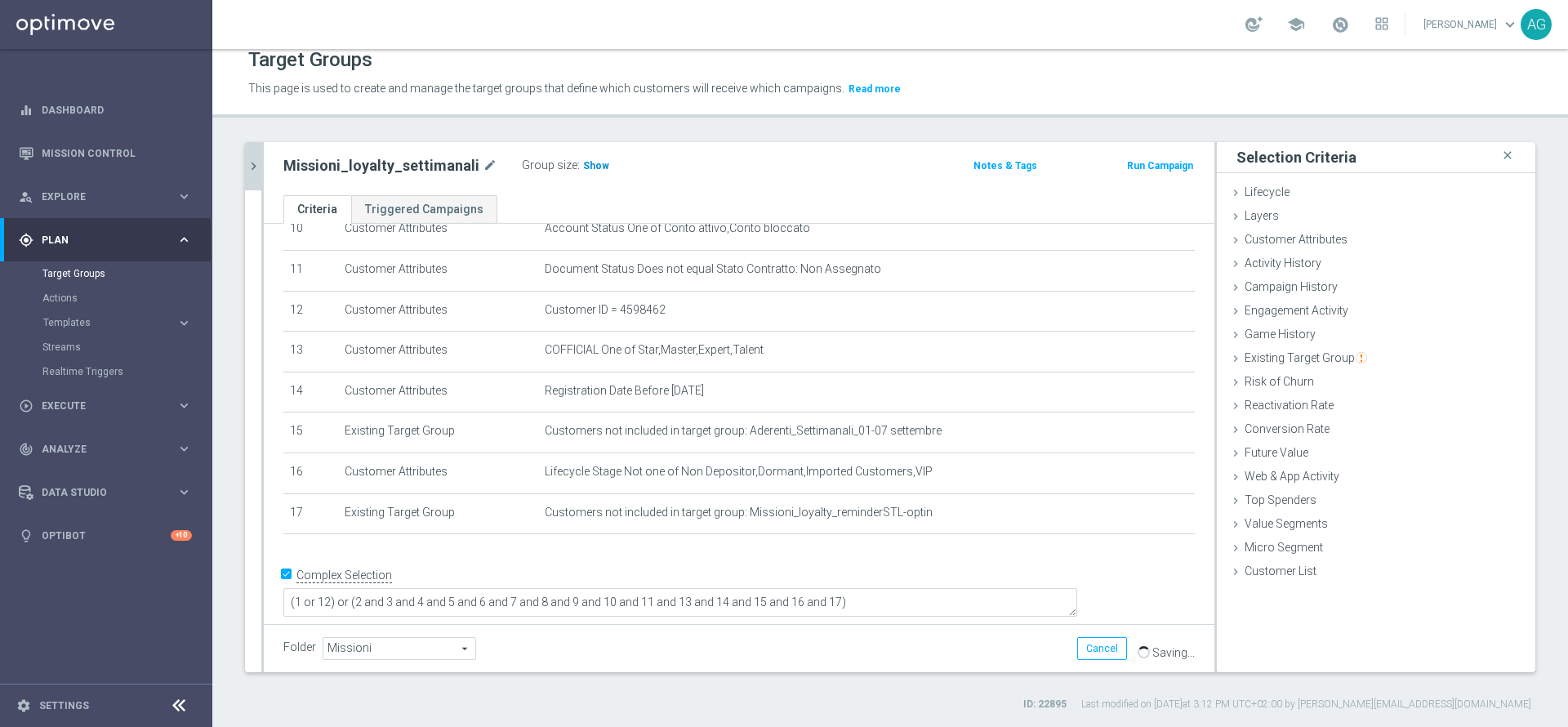
click at [585, 162] on span "Show" at bounding box center [596, 166] width 26 height 12
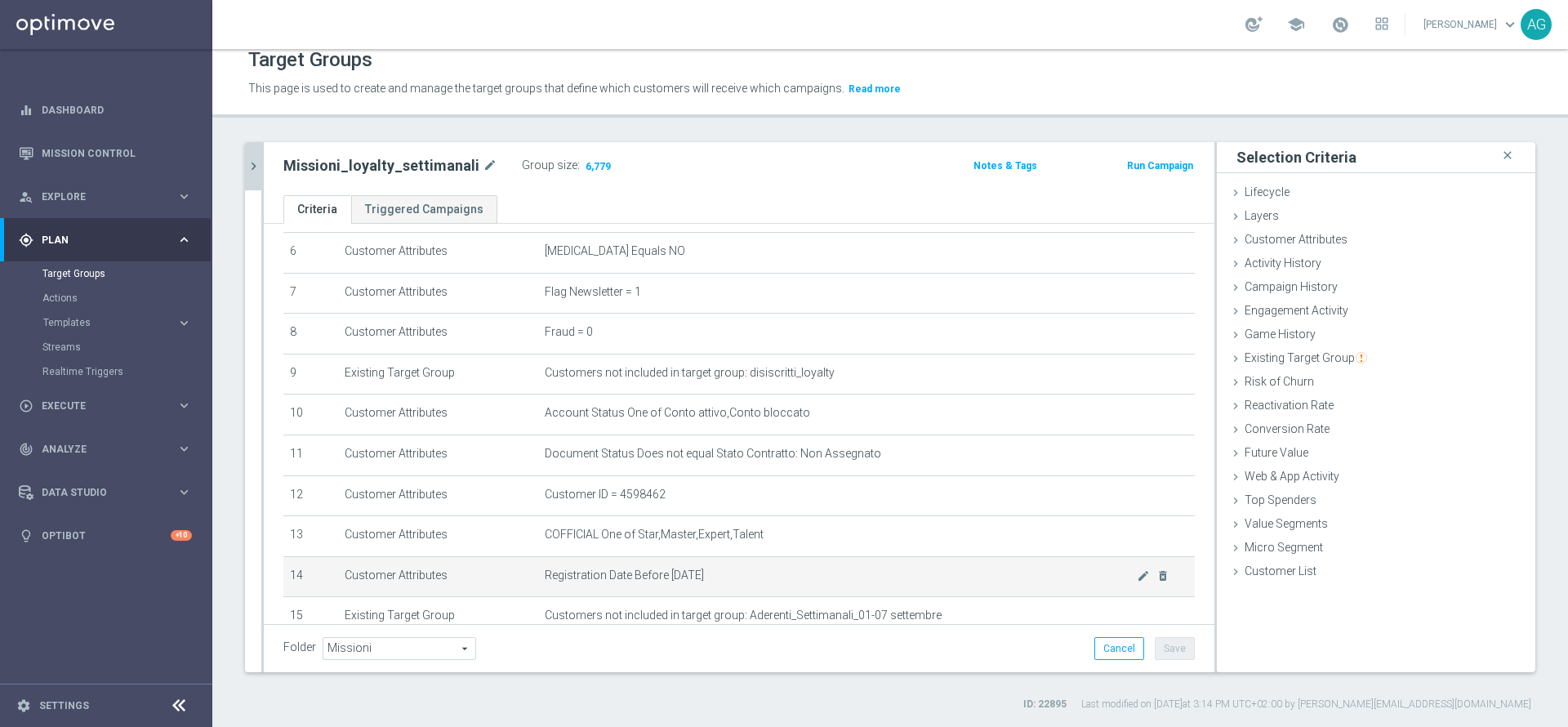
scroll to position [0, 0]
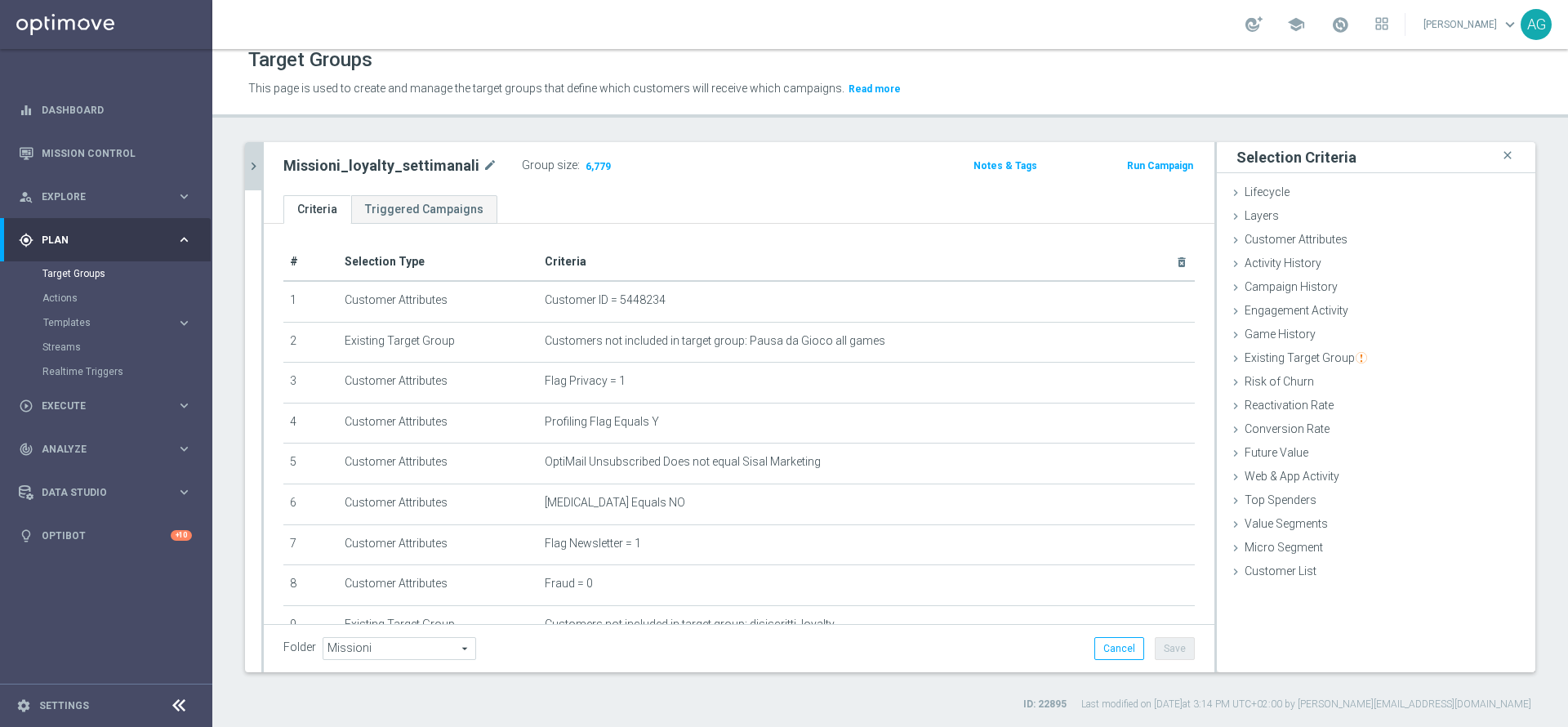
click at [247, 169] on icon "chevron_right" at bounding box center [253, 166] width 16 height 16
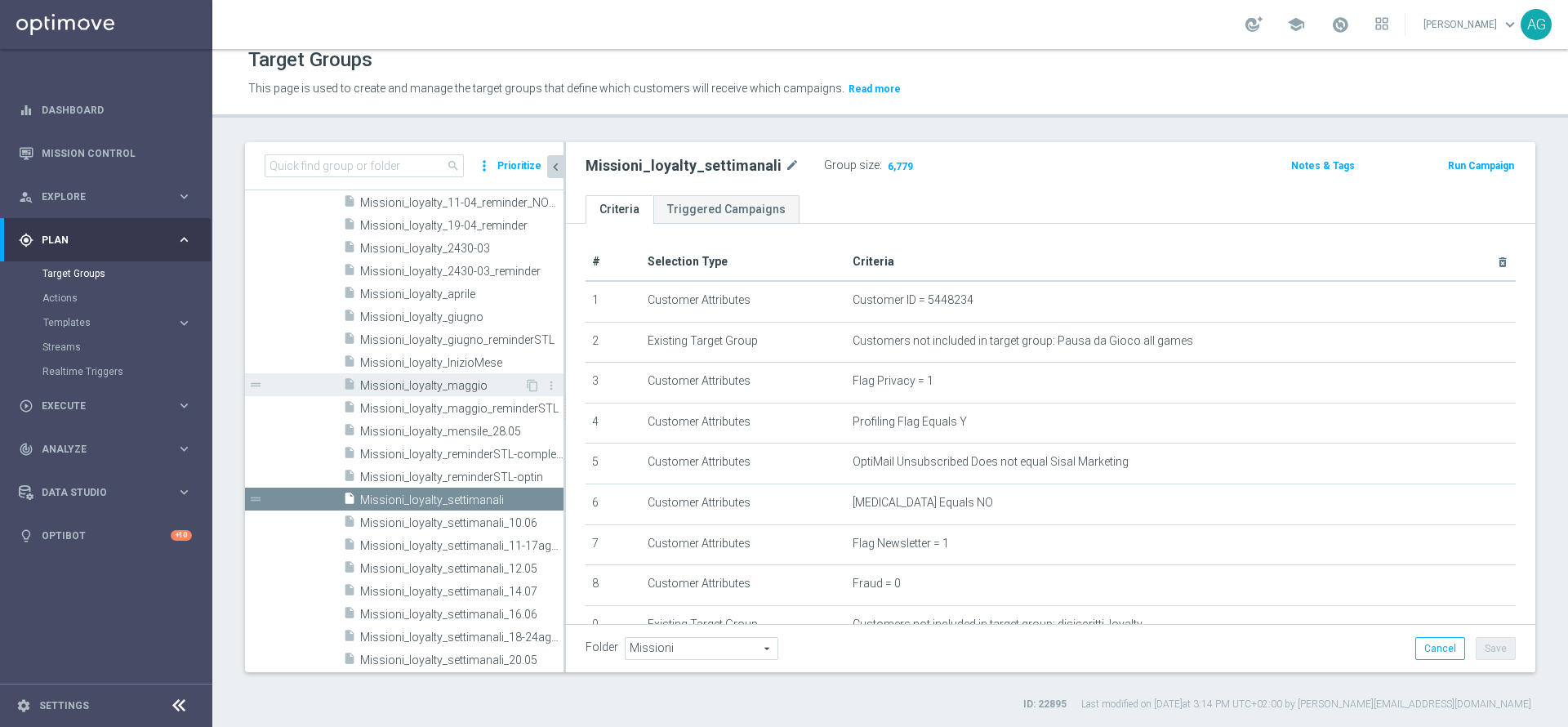
scroll to position [1058, 0]
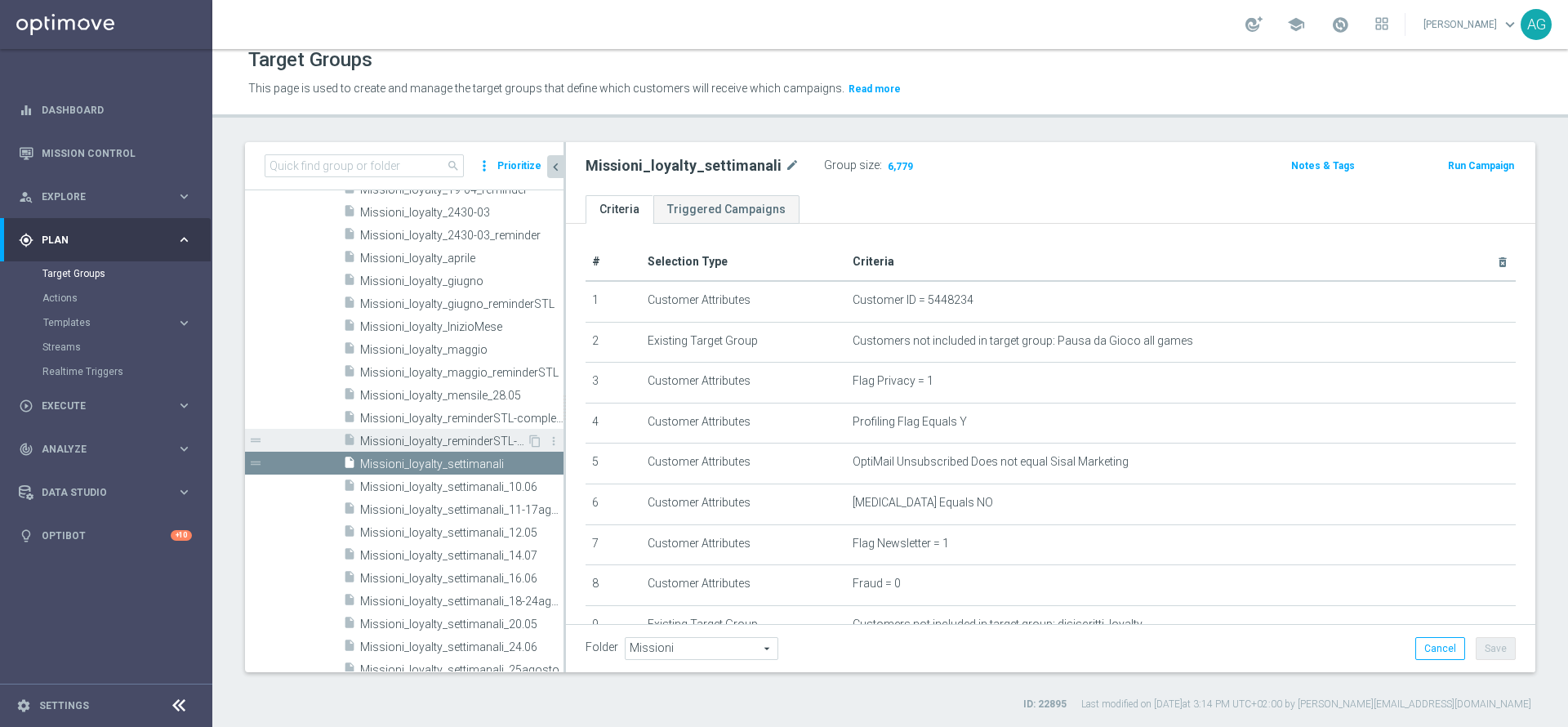
click at [441, 436] on span "Missioni_loyalty_reminderSTL-optin" at bounding box center [444, 442] width 167 height 14
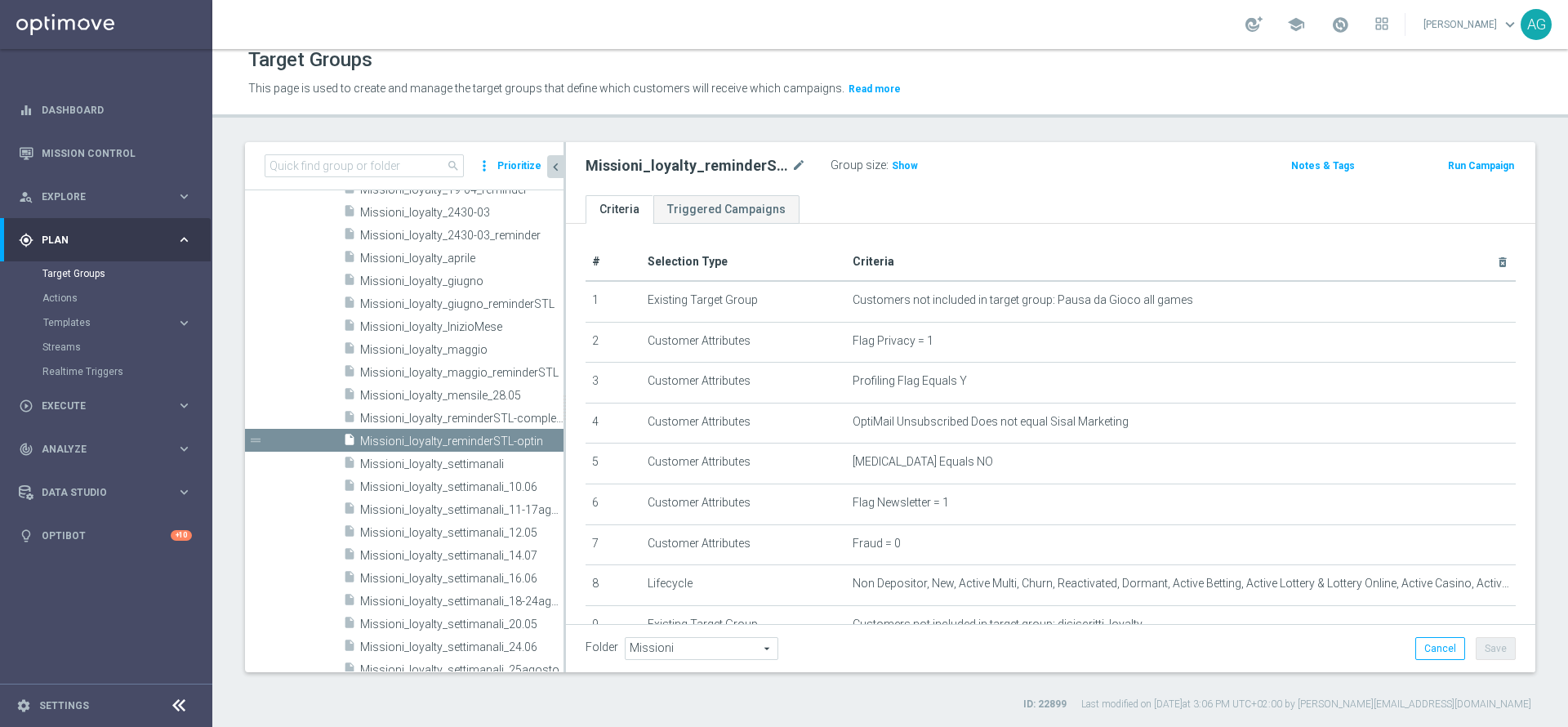
scroll to position [330, 0]
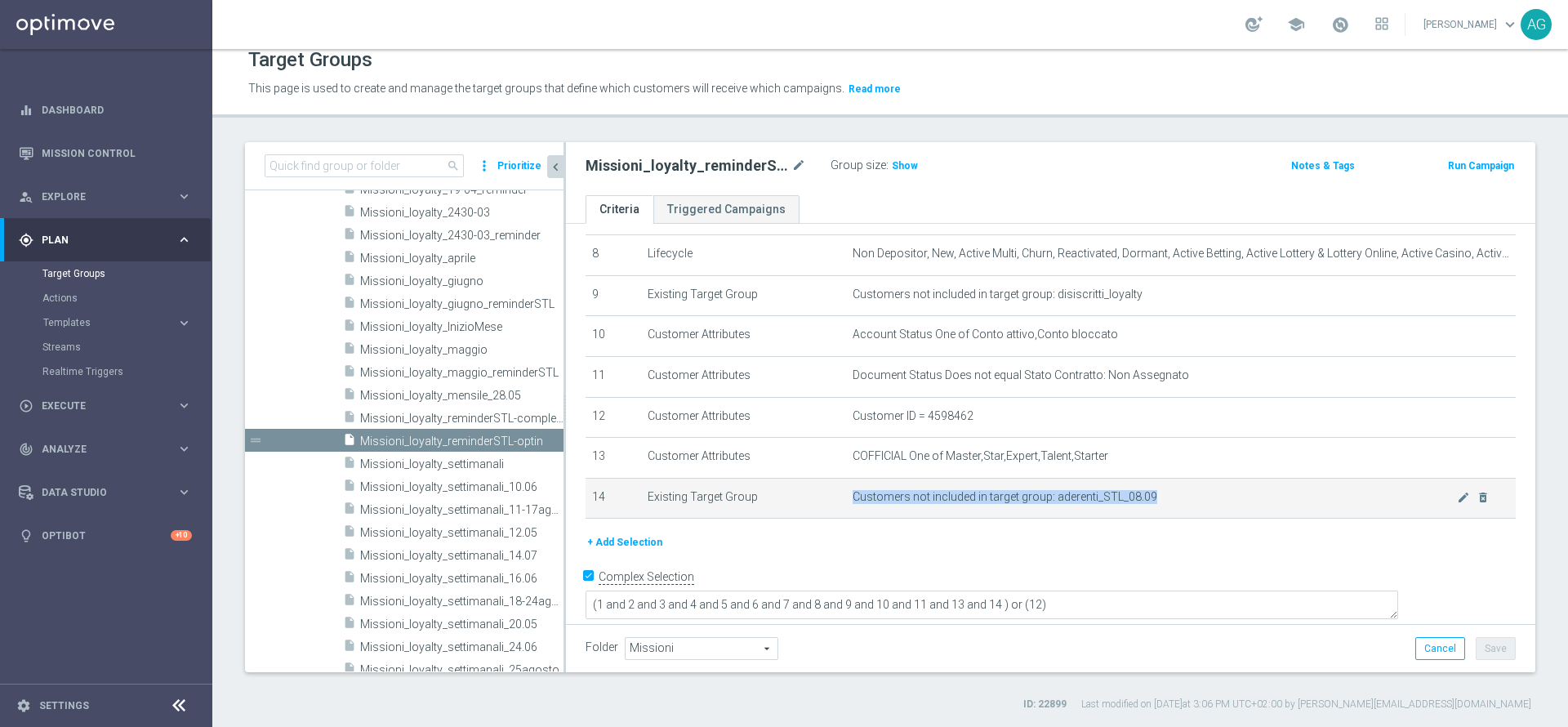
drag, startPoint x: 843, startPoint y: 512, endPoint x: 1158, endPoint y: 509, distance: 315.0
click at [1158, 505] on span "Customers not included in target group: aderenti_STL_08.09" at bounding box center [1155, 497] width 604 height 14
copy span "Customers not included in target group: aderenti_STL_08.09"
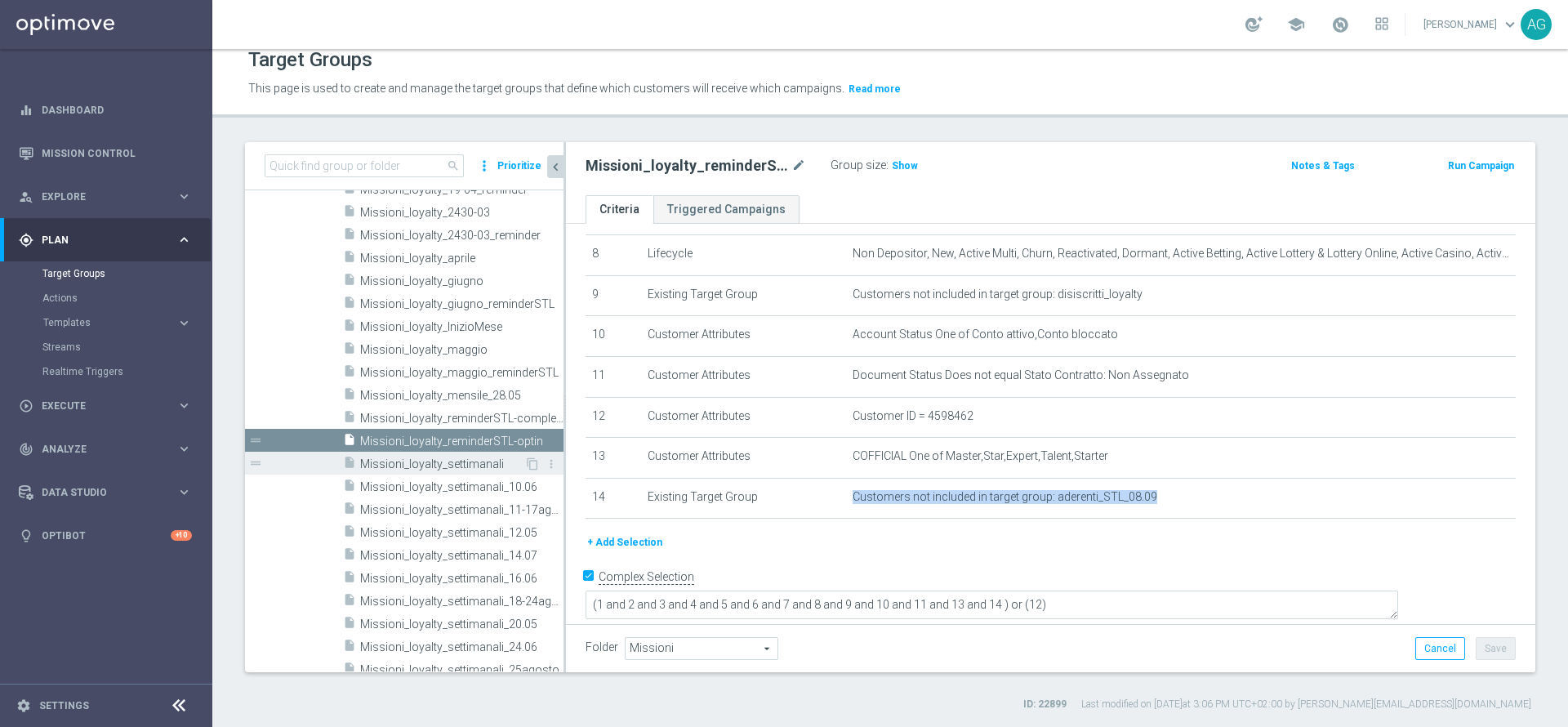
click at [437, 456] on div "insert_drive_file Missioni_loyalty_settimanali" at bounding box center [433, 463] width 181 height 23
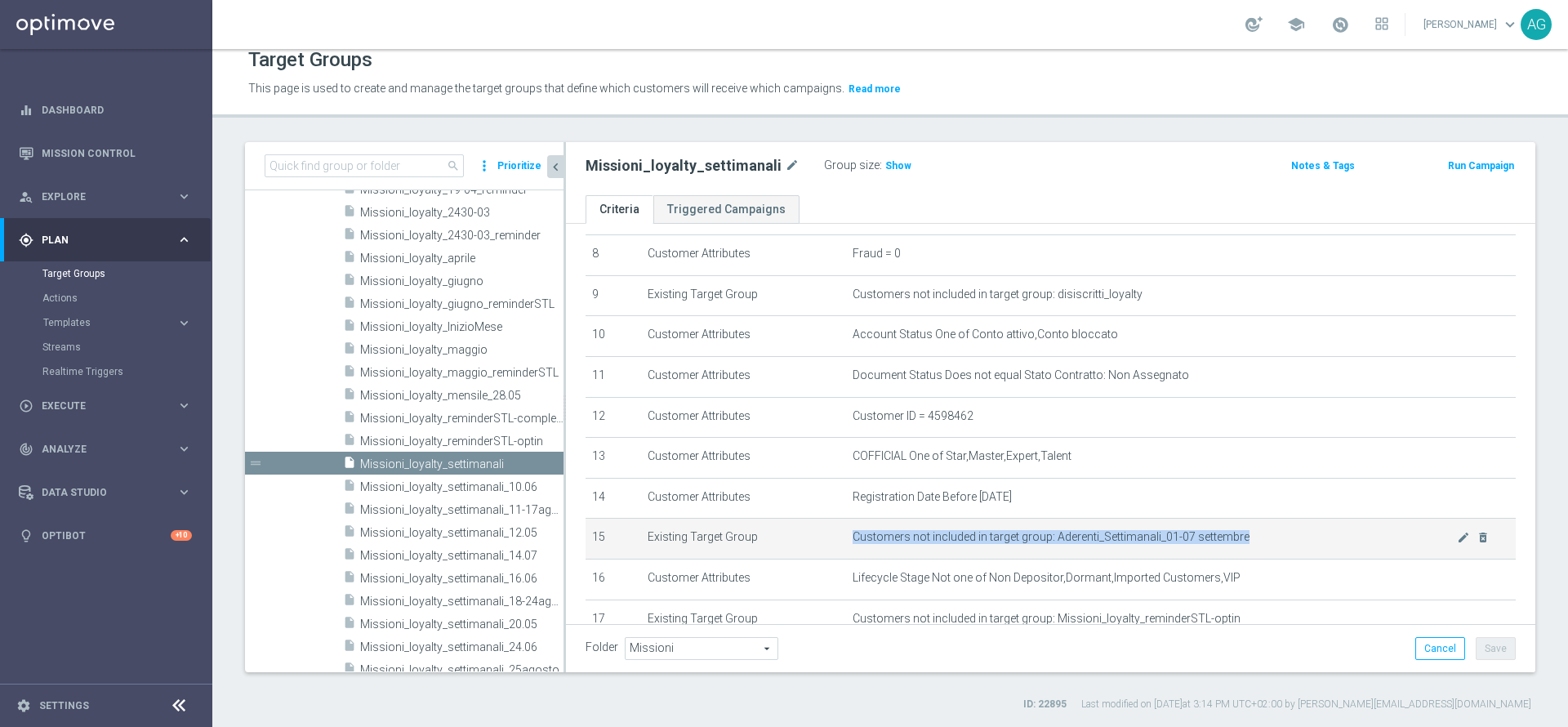
drag, startPoint x: 841, startPoint y: 543, endPoint x: 1303, endPoint y: 560, distance: 462.3
click at [1303, 560] on td "Customers not included in target group: Aderenti_Settimanali_01-07 settembre mo…" at bounding box center [1181, 538] width 670 height 41
copy span "Customers not included in target group: Aderenti_Settimanali_01-07 settembre"
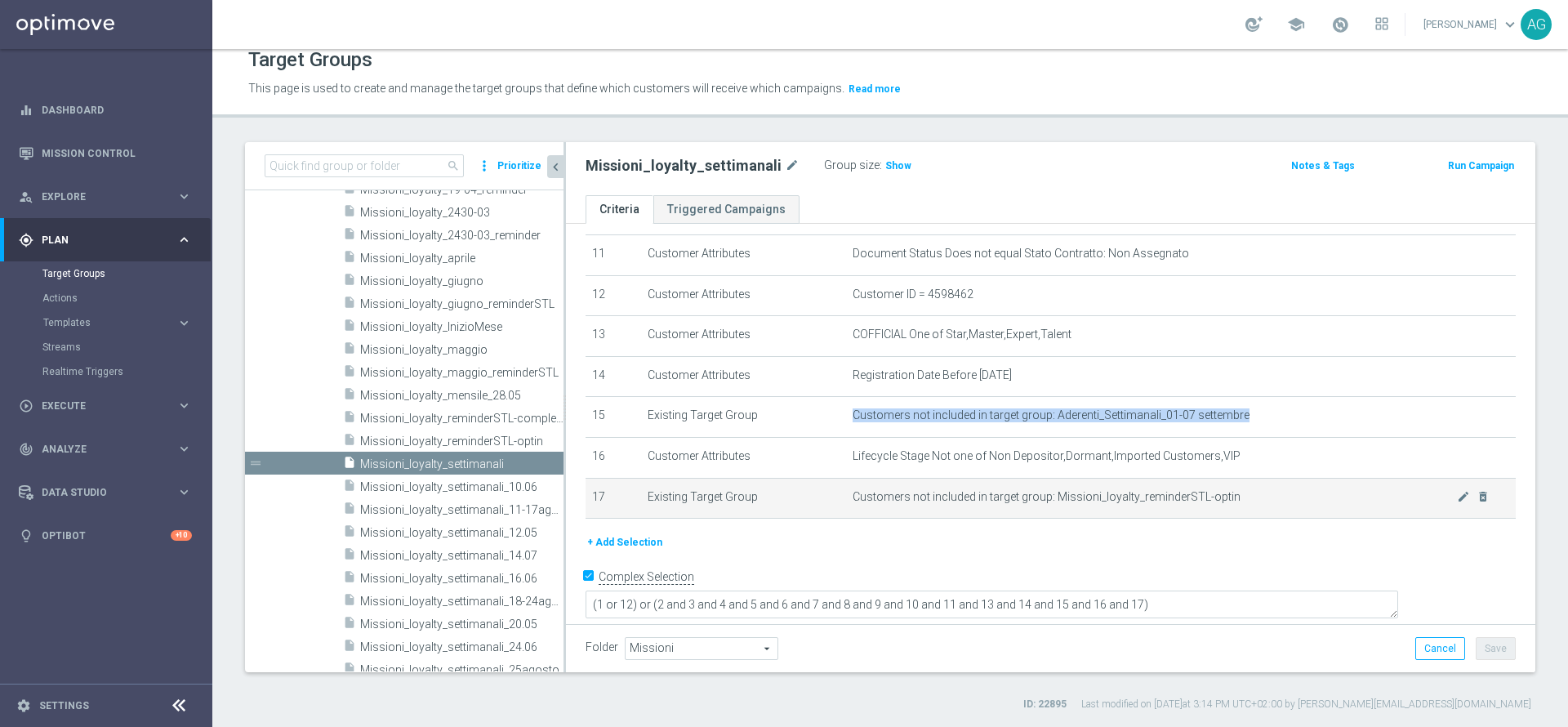
scroll to position [454, 0]
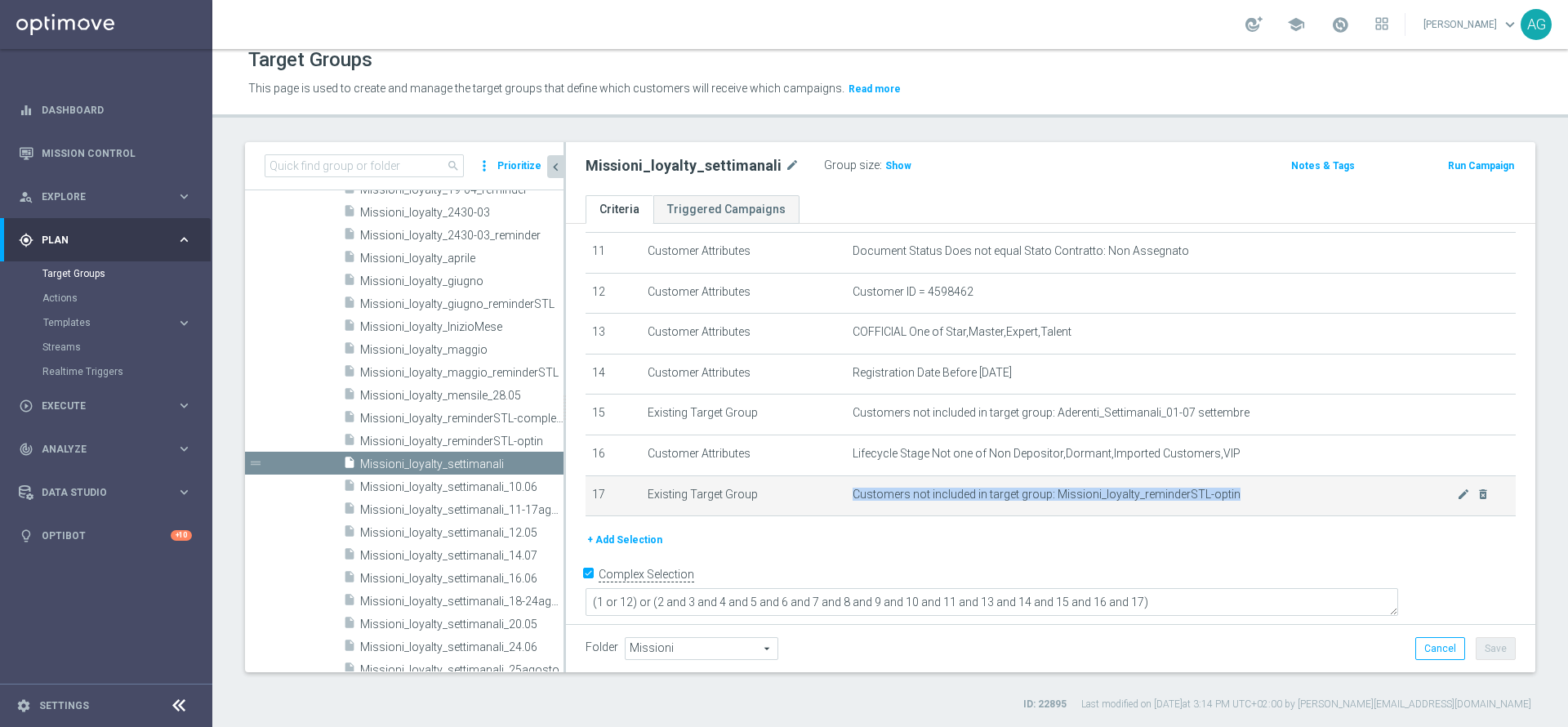
drag, startPoint x: 842, startPoint y: 505, endPoint x: 1242, endPoint y: 506, distance: 400.0
click at [1242, 502] on span "Customers not included in target group: Missioni_loyalty_reminderSTL-optin" at bounding box center [1155, 495] width 604 height 14
copy span "Customers not included in target group: Missioni_loyalty_reminderSTL-optin"
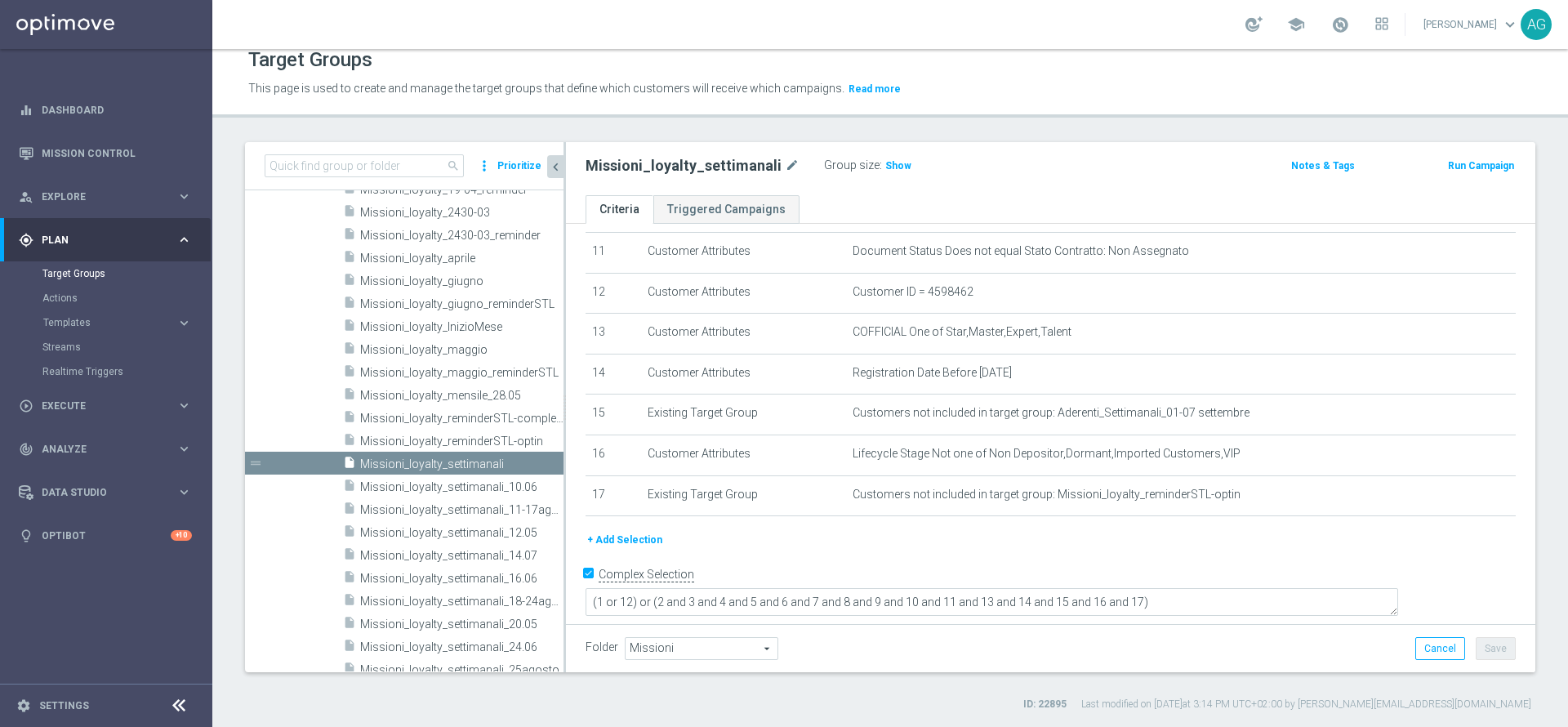
click at [636, 531] on div "# Selection Type Criteria delete_forever 1 Customer Attributes Customer ID = 54…" at bounding box center [1051, 160] width 955 height 742
click at [426, 433] on div "insert_drive_file Missioni_loyalty_reminderSTL-optin" at bounding box center [435, 441] width 183 height 23
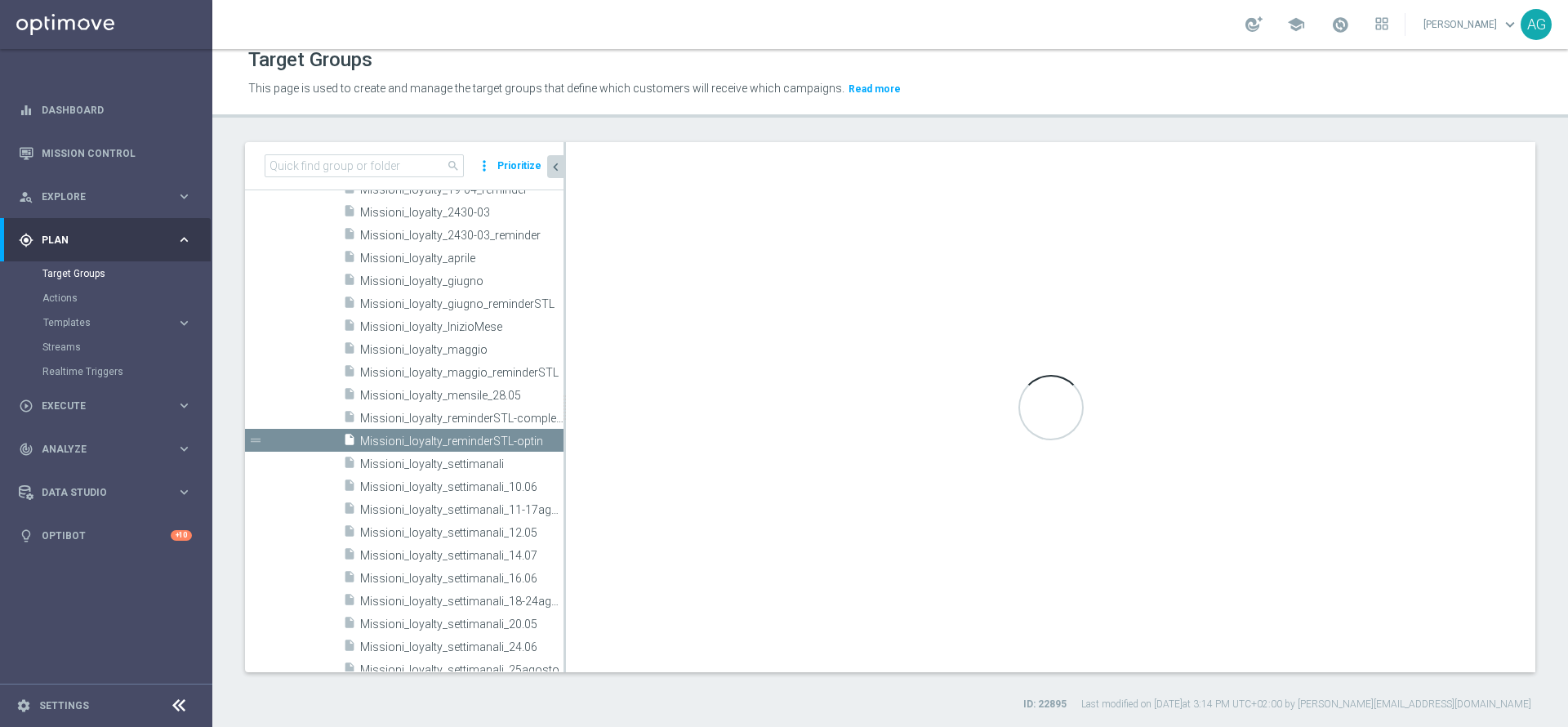
type textarea "(1 and 2 and 3 and 4 and 5 and 6 and 7 and 8 and 9 and 10 and 11 and 13 and 14 …"
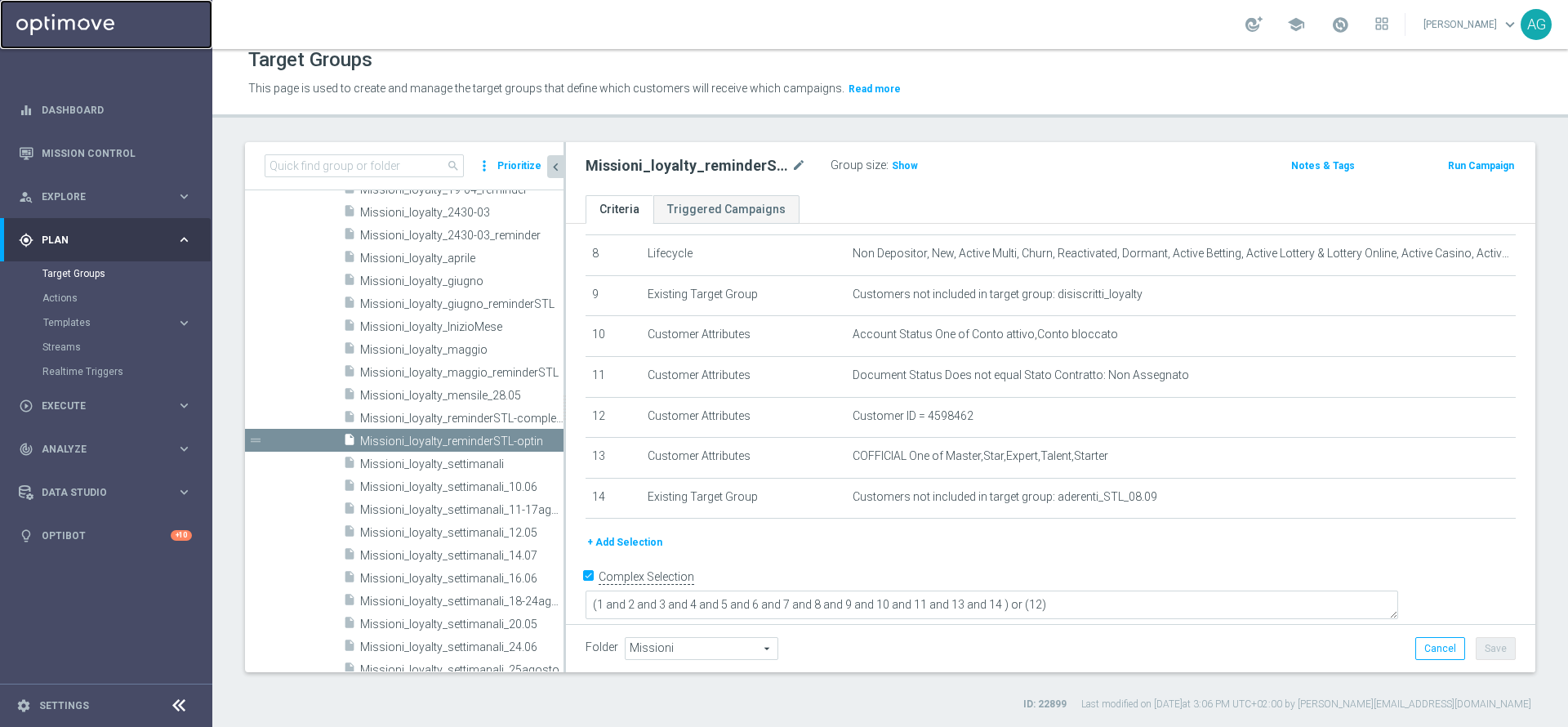
click at [74, 45] on link at bounding box center [106, 24] width 212 height 49
